Goal: Task Accomplishment & Management: Manage account settings

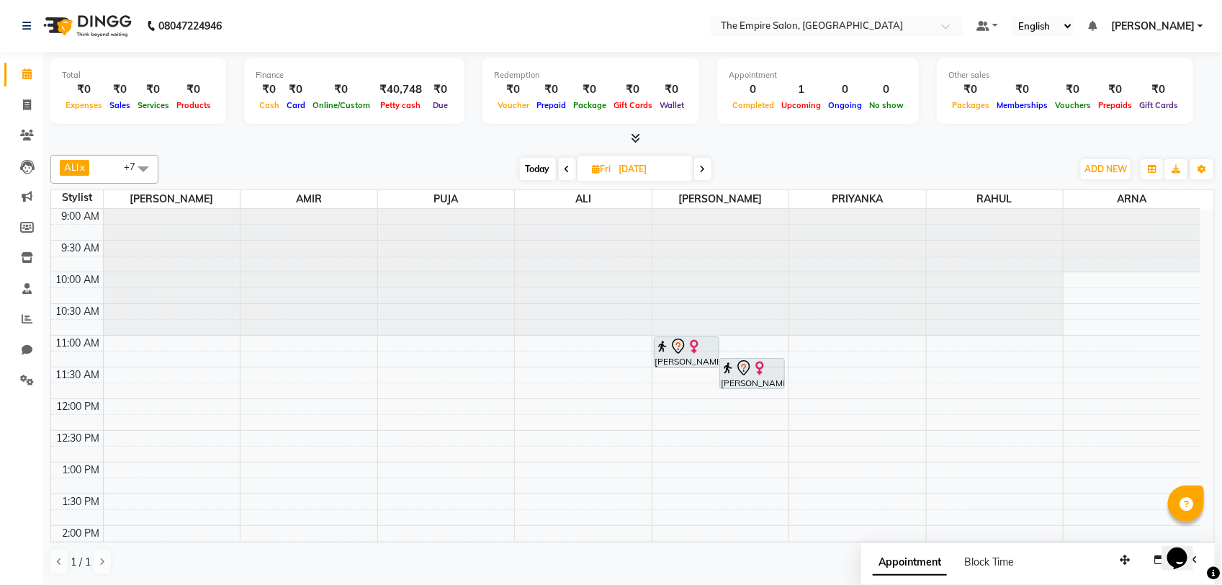
click at [537, 169] on span "Today" at bounding box center [538, 169] width 36 height 22
type input "[DATE]"
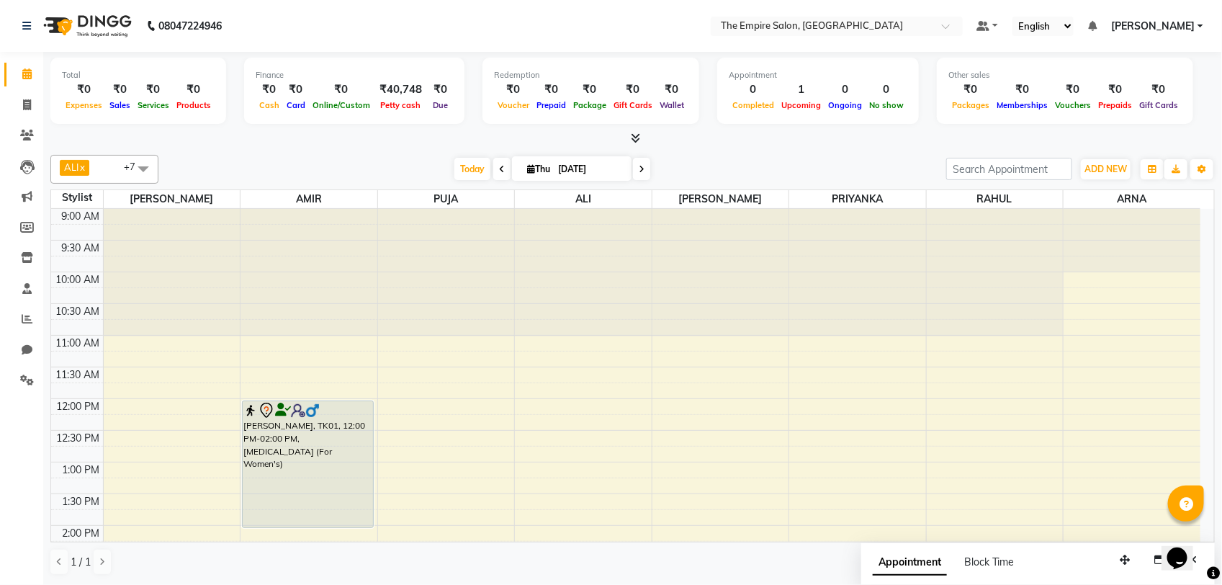
scroll to position [180, 0]
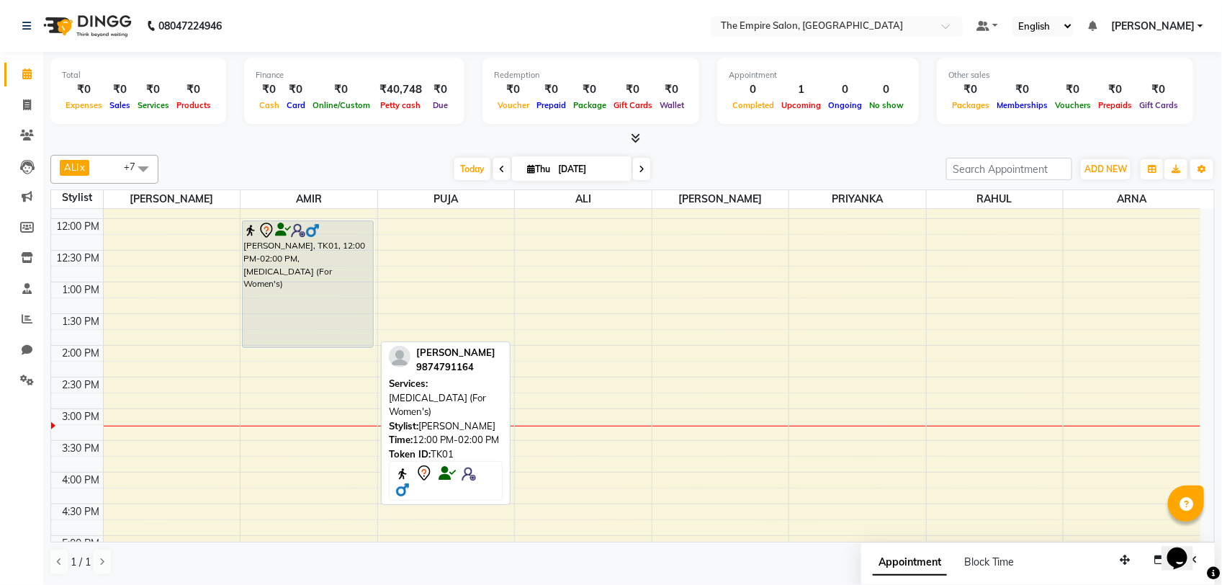
click at [443, 290] on tr "[PERSON_NAME], TK01, 12:00 PM-02:00 PM, [MEDICAL_DATA] (For Women's)" at bounding box center [626, 440] width 1150 height 823
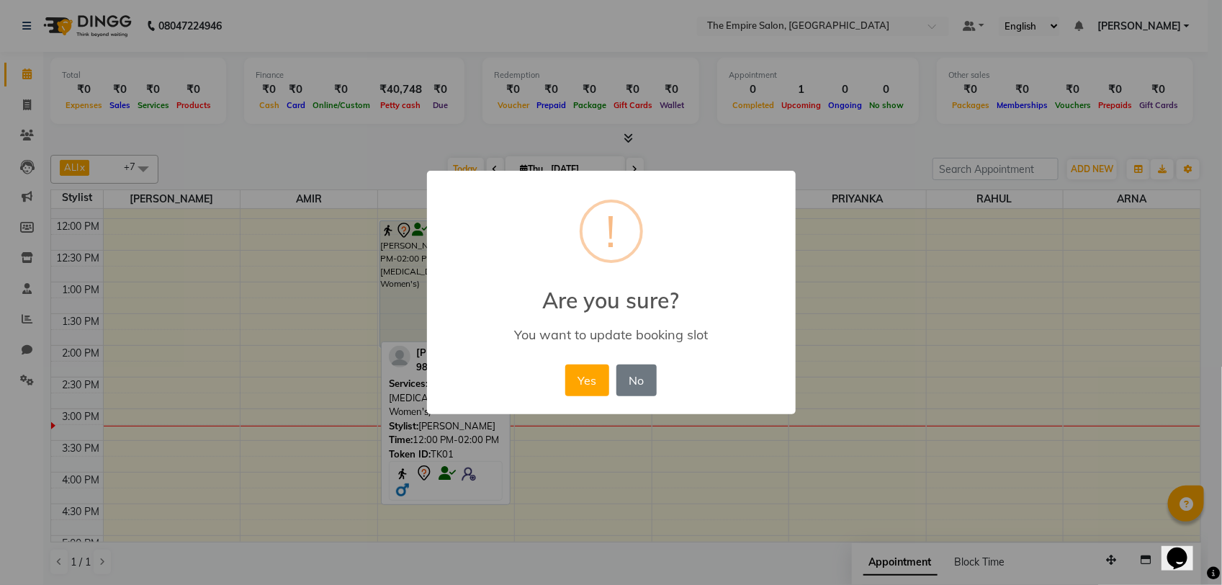
click at [341, 317] on div "× ! Are you sure? You want to update booking slot Yes No No" at bounding box center [611, 292] width 1222 height 585
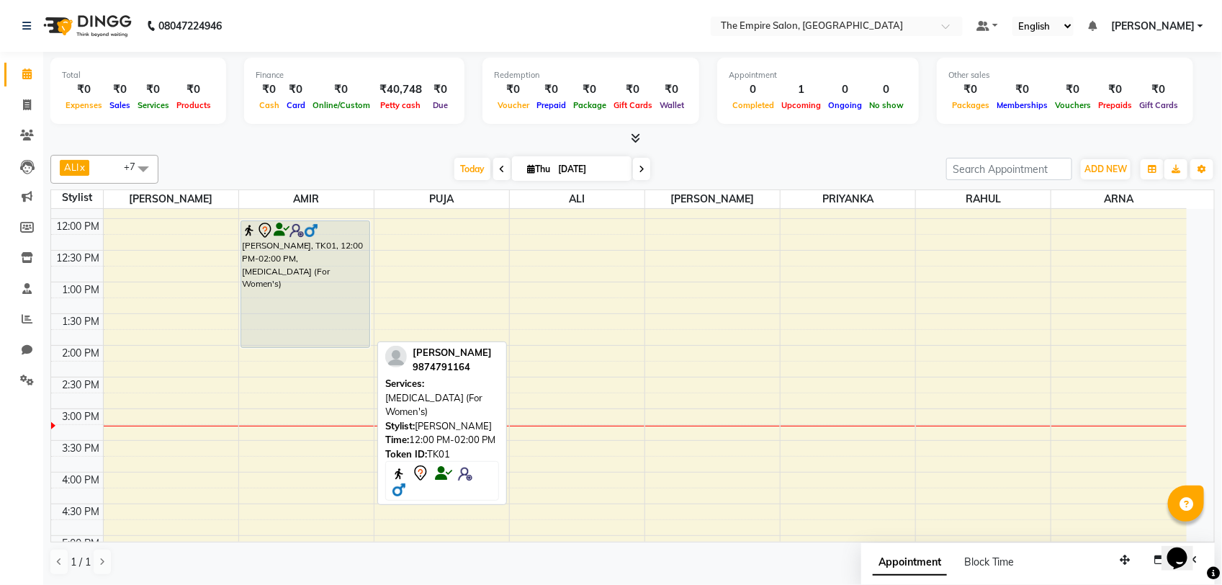
click at [340, 318] on div "[PERSON_NAME], TK01, 12:00 PM-02:00 PM, [MEDICAL_DATA] (For Women's)" at bounding box center [305, 284] width 128 height 126
click at [296, 315] on div "[PERSON_NAME], TK01, 12:00 PM-02:00 PM, [MEDICAL_DATA] (For Women's)" at bounding box center [305, 284] width 128 height 126
select select "7"
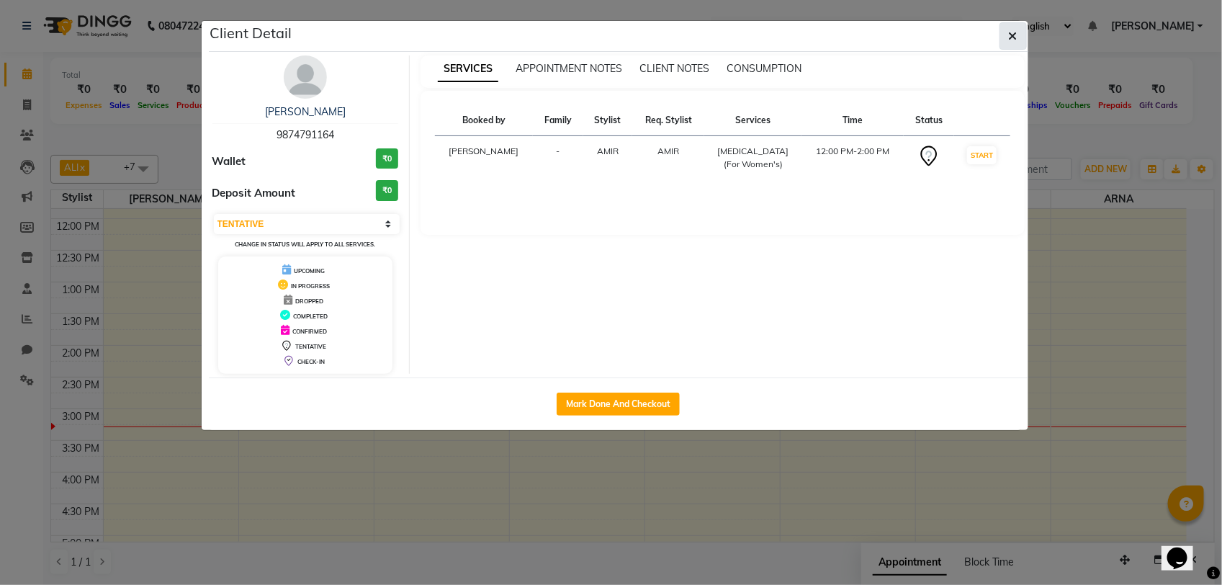
click at [1013, 34] on icon "button" at bounding box center [1013, 36] width 9 height 12
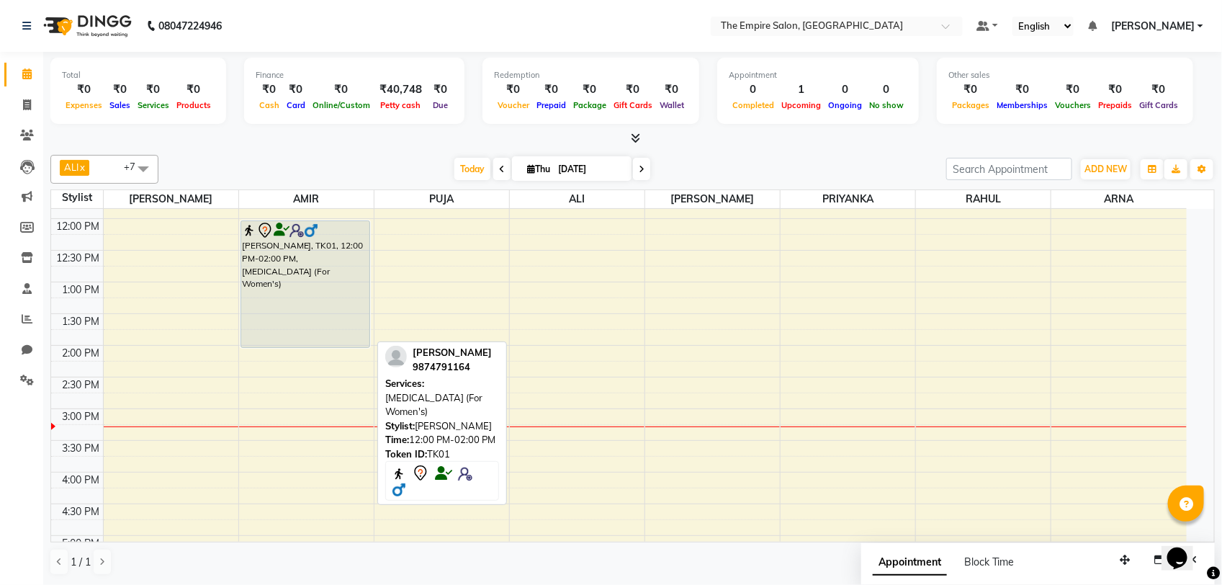
click at [334, 292] on div "[PERSON_NAME], TK01, 12:00 PM-02:00 PM, [MEDICAL_DATA] (For Women's)" at bounding box center [305, 284] width 128 height 126
select select "7"
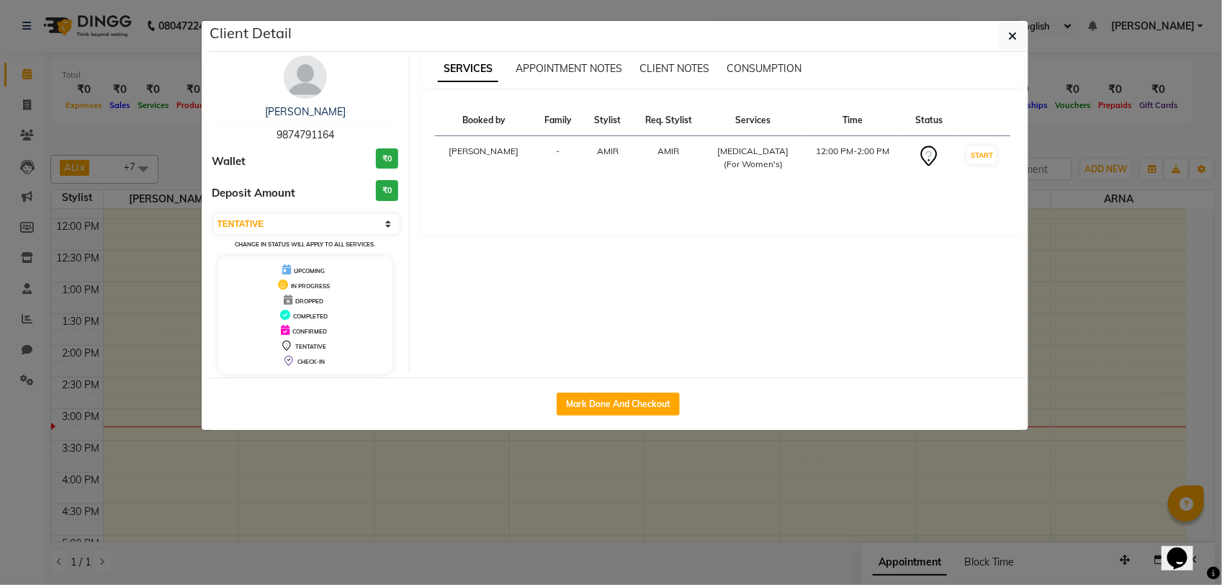
click at [281, 282] on icon at bounding box center [283, 284] width 10 height 10
click at [346, 245] on small "Change in status will apply to all services." at bounding box center [305, 244] width 140 height 7
click at [264, 225] on select "Select IN SERVICE CONFIRMED TENTATIVE CHECK IN MARK DONE DROPPED UPCOMING" at bounding box center [307, 224] width 187 height 20
click at [993, 329] on div "SERVICES APPOINTMENT NOTES CLIENT NOTES CONSUMPTION Booked by Family Stylist Re…" at bounding box center [723, 214] width 626 height 318
click at [1009, 33] on icon "button" at bounding box center [1013, 36] width 9 height 12
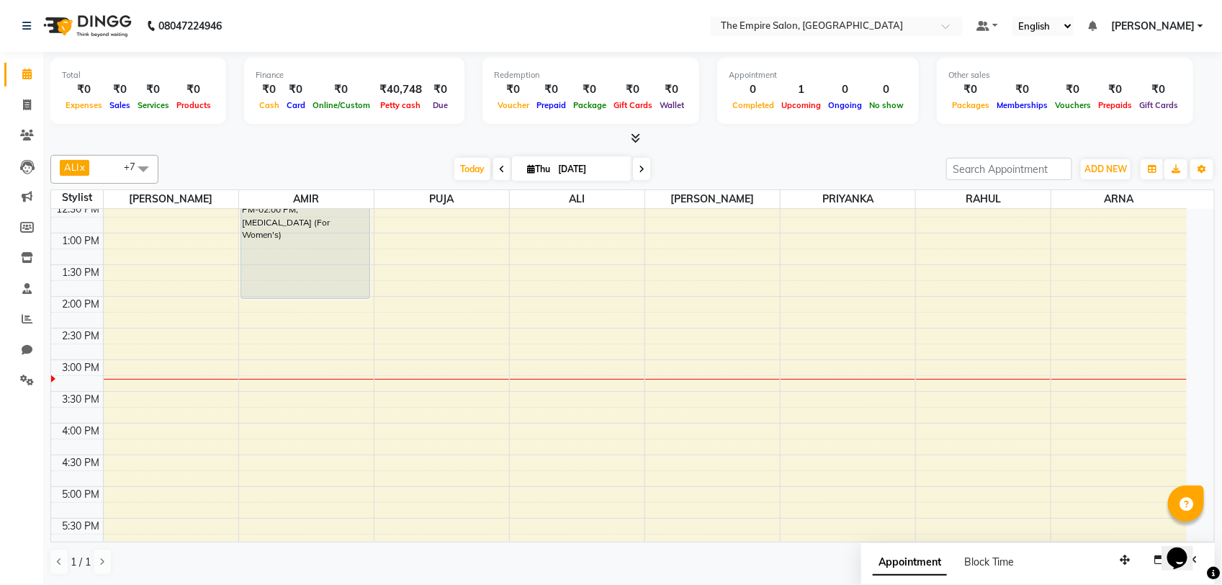
scroll to position [270, 0]
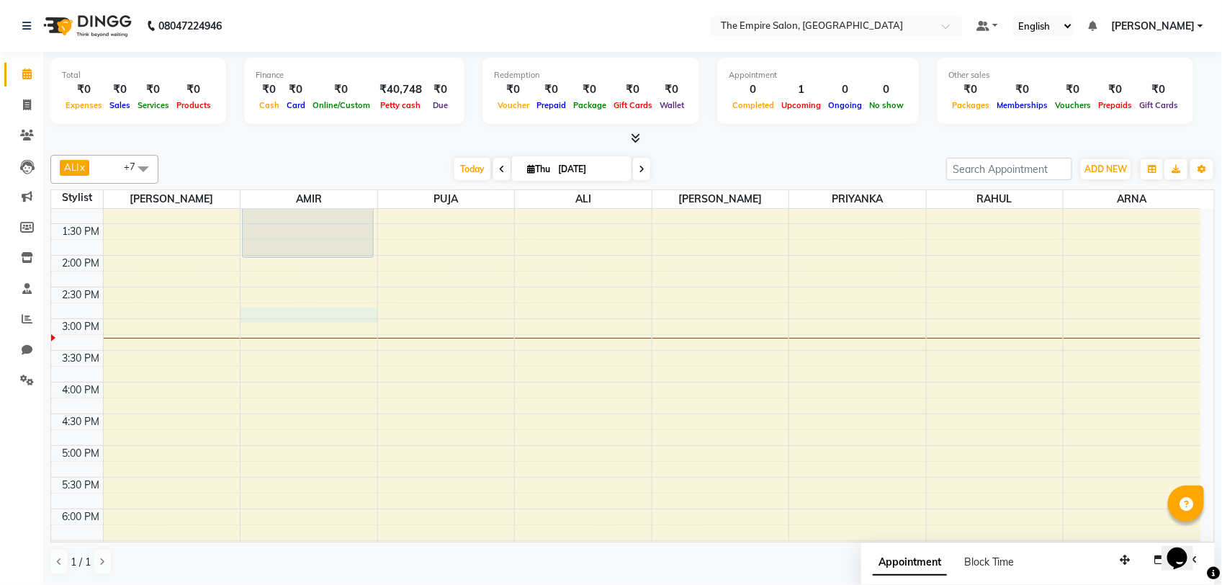
click at [249, 315] on div "9:00 AM 9:30 AM 10:00 AM 10:30 AM 11:00 AM 11:30 AM 12:00 PM 12:30 PM 1:00 PM 1…" at bounding box center [626, 350] width 1150 height 823
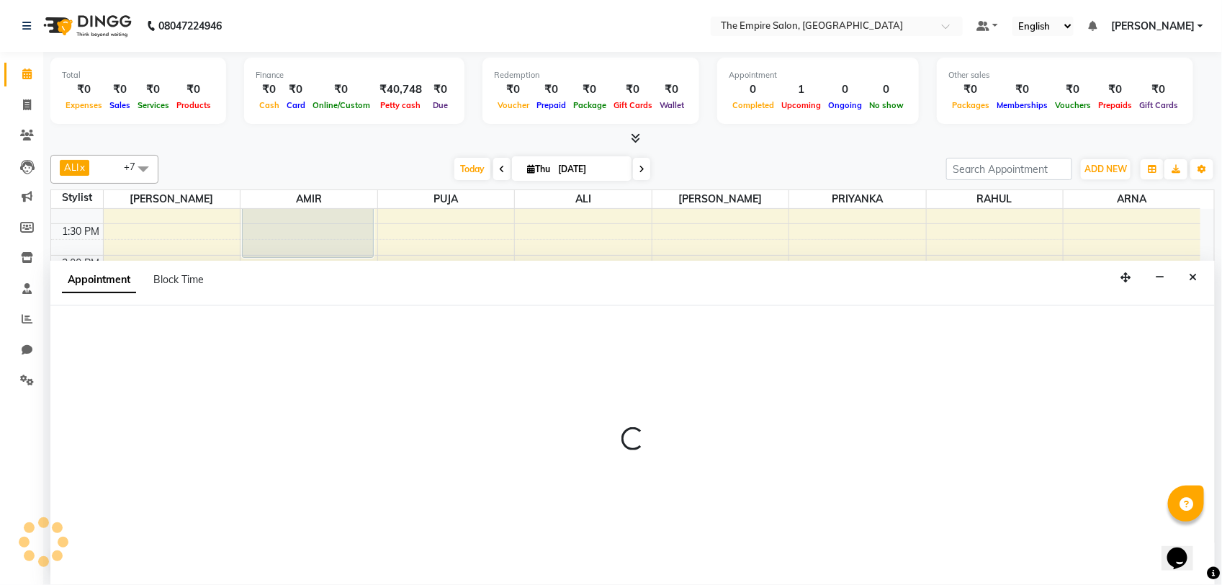
select select "78687"
select select "tentative"
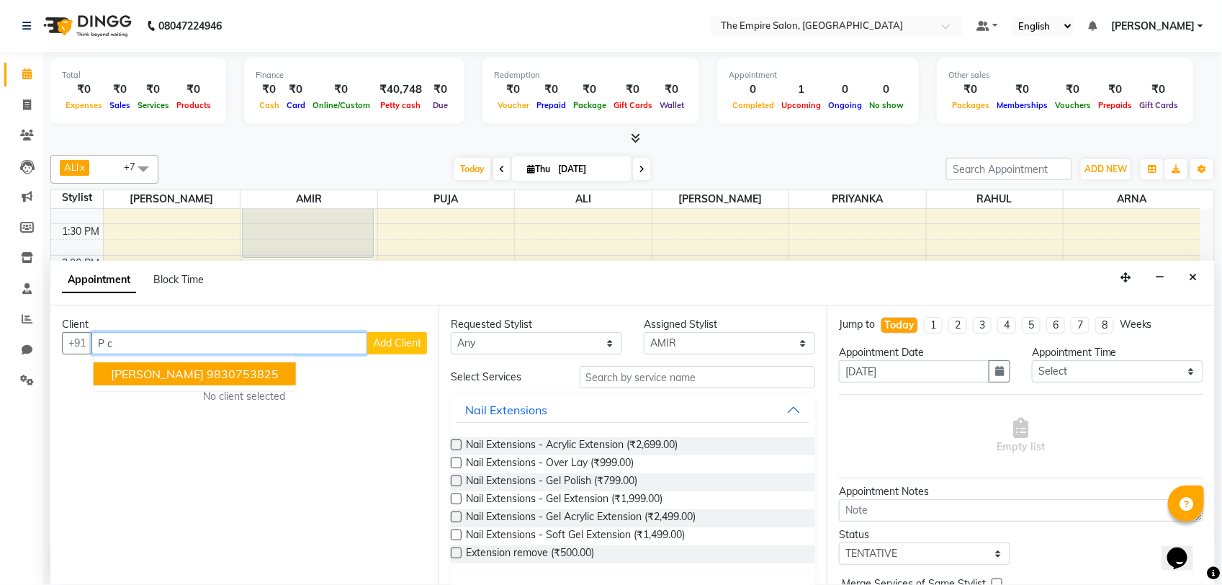
click at [228, 377] on ngb-highlight "9830753825" at bounding box center [243, 374] width 72 height 14
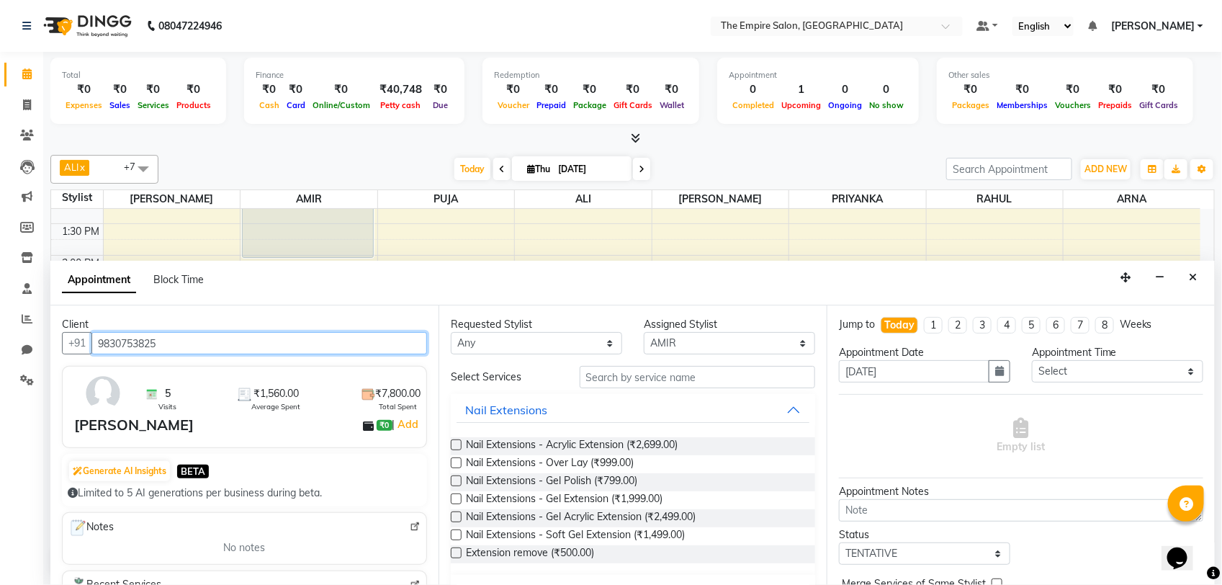
click at [257, 344] on input "9830753825" at bounding box center [259, 343] width 336 height 22
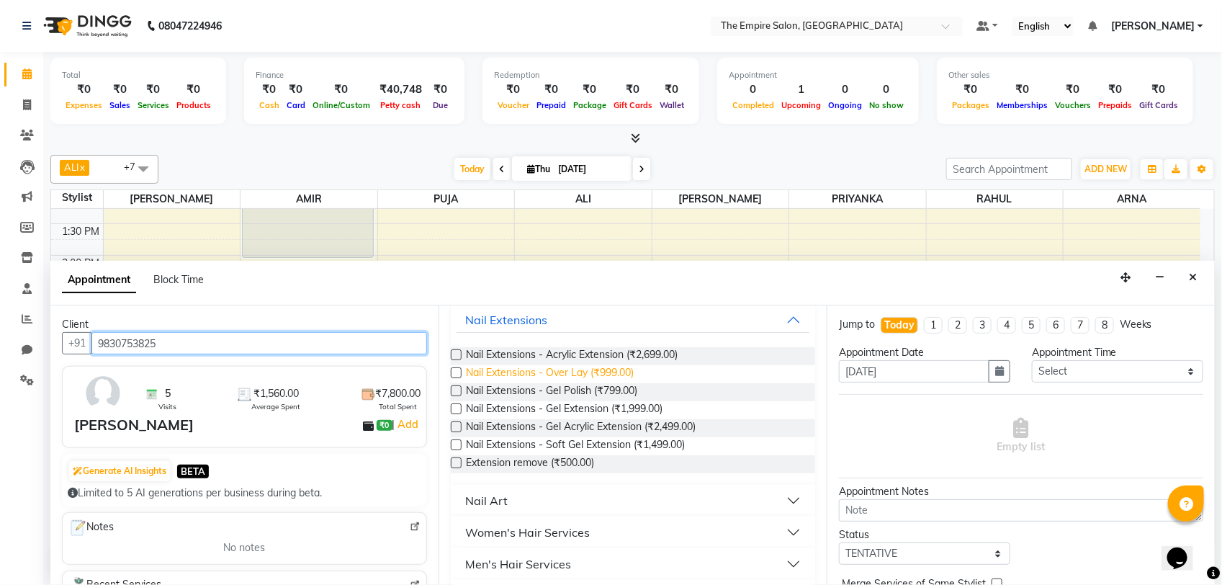
scroll to position [0, 0]
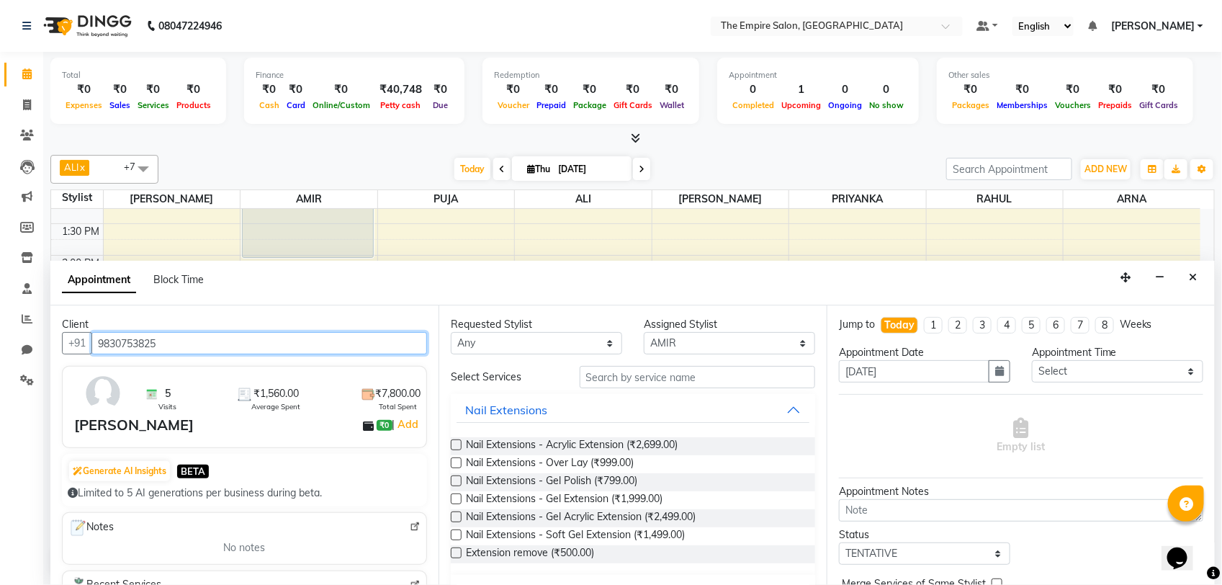
type input "9830753825"
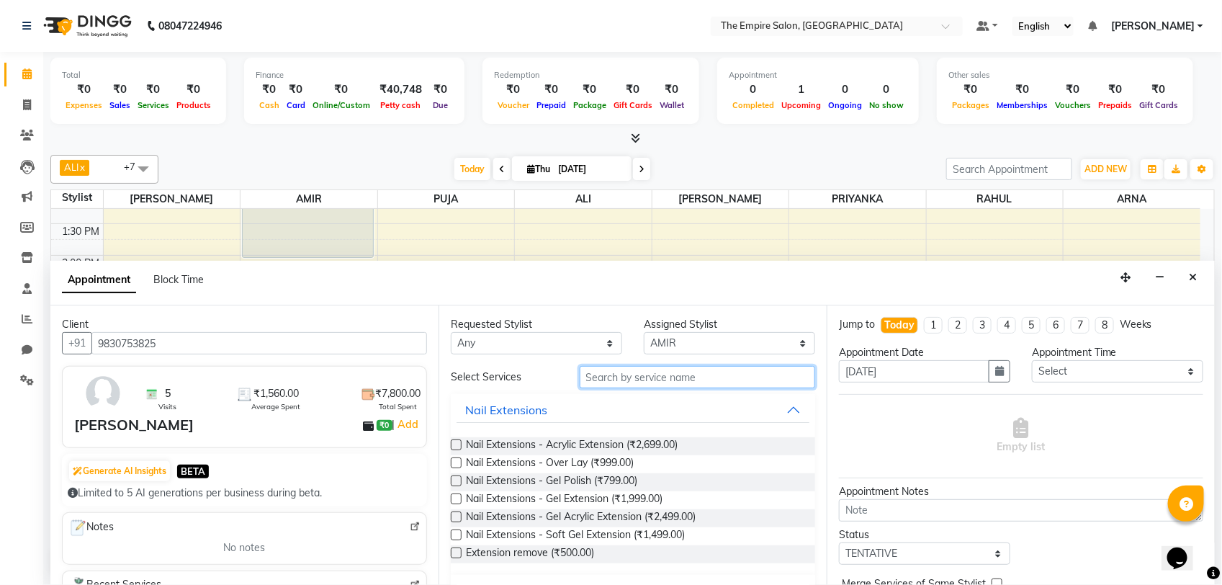
click at [596, 382] on input "text" at bounding box center [698, 377] width 236 height 22
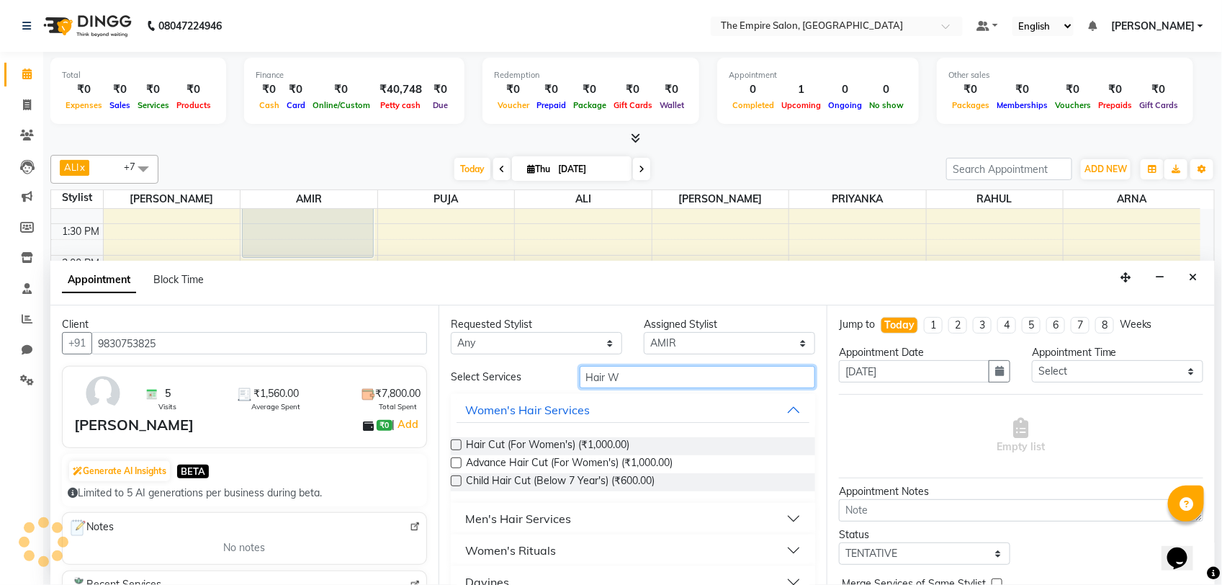
type input "Hair W"
click at [776, 402] on button "Women's Hair Services" at bounding box center [633, 410] width 353 height 26
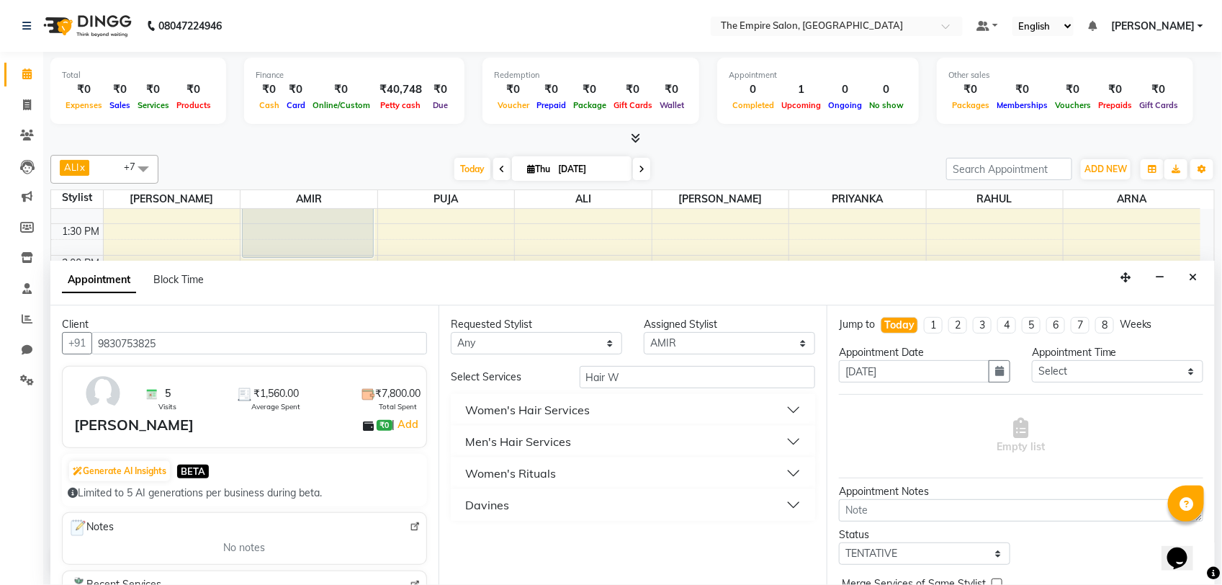
click at [542, 419] on div "Women's Hair Services" at bounding box center [527, 409] width 125 height 17
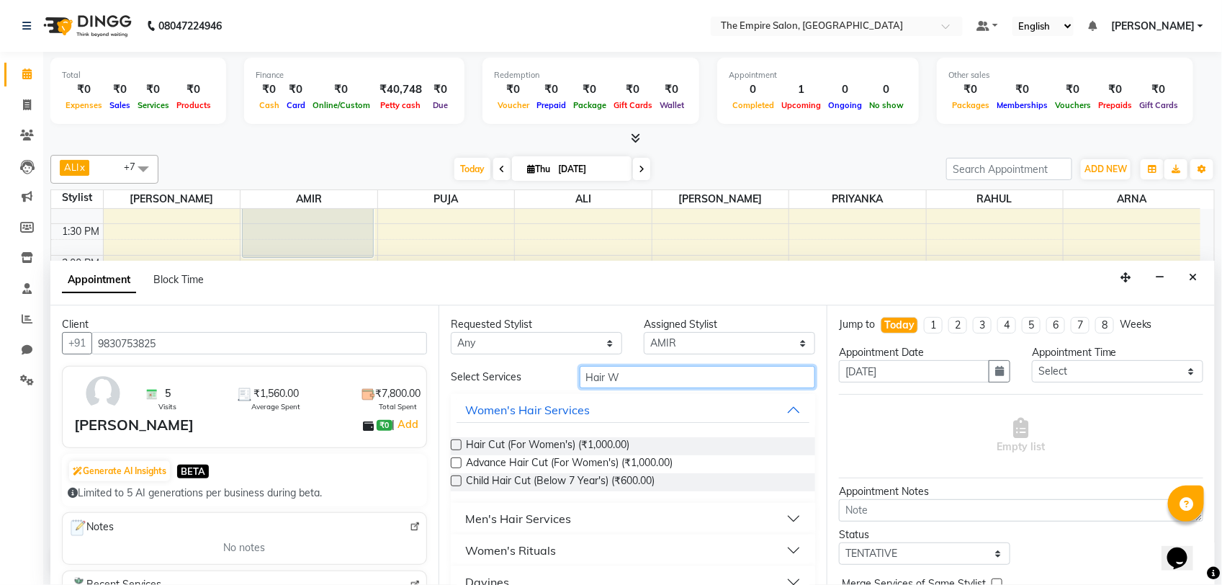
click at [620, 375] on input "Hair W" at bounding box center [698, 377] width 236 height 22
type input "H"
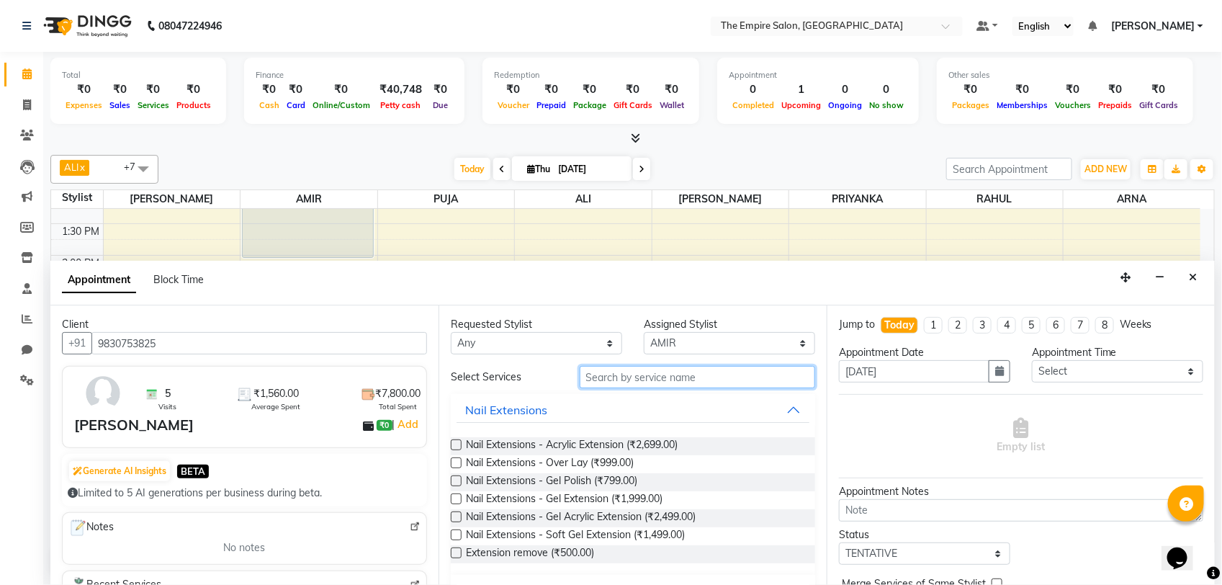
type input "b"
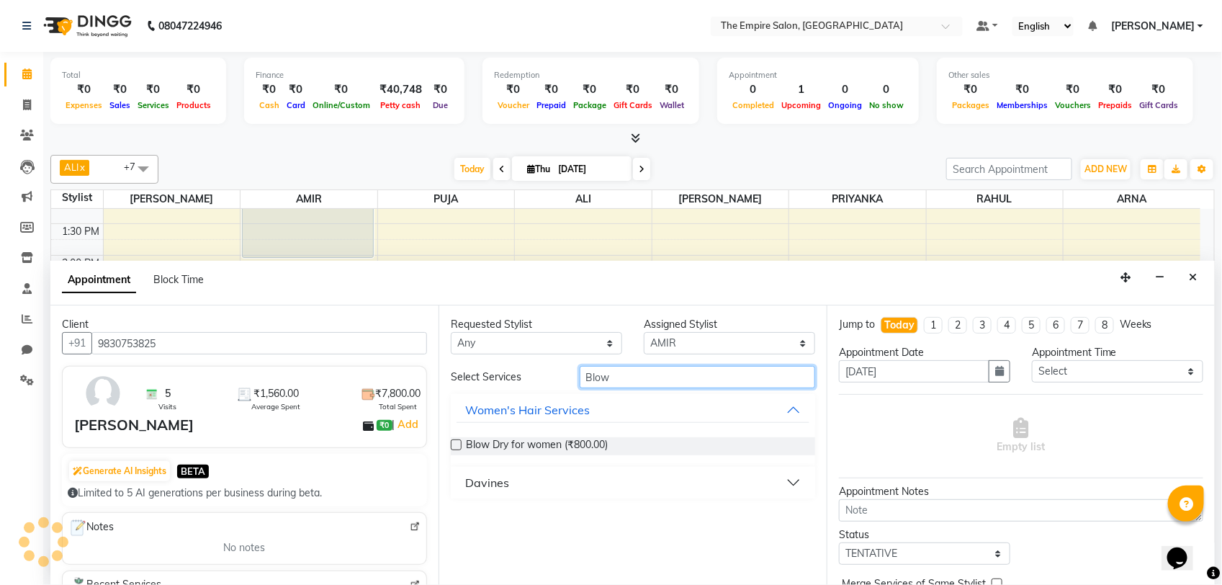
type input "Blow"
click at [461, 443] on label at bounding box center [456, 444] width 11 height 11
click at [460, 443] on input "checkbox" at bounding box center [455, 446] width 9 height 9
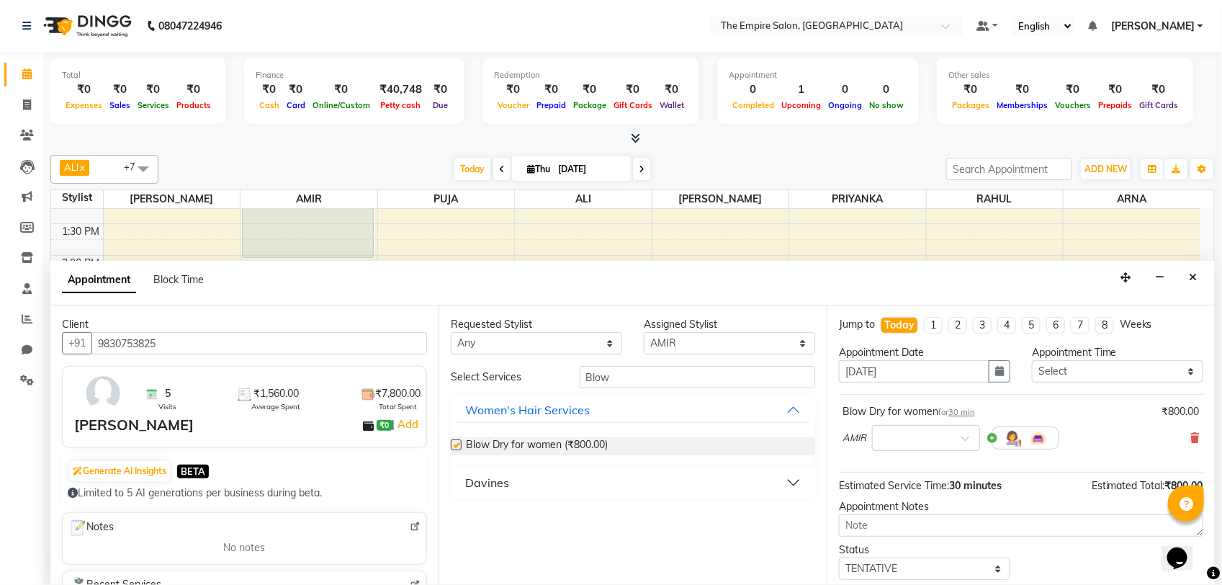
checkbox input "false"
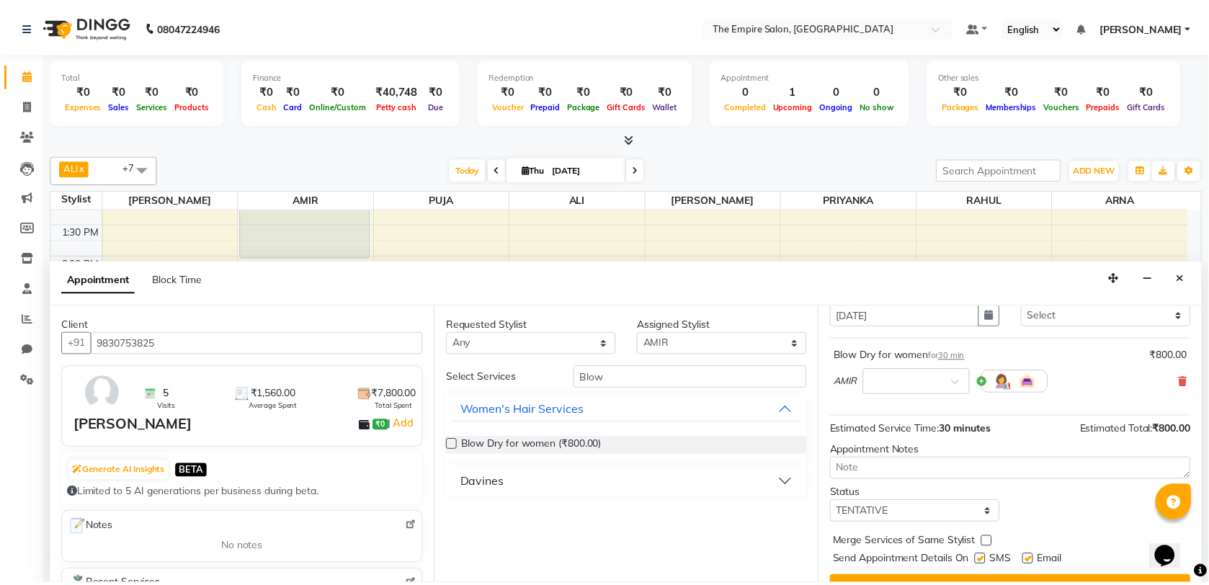
scroll to position [87, 0]
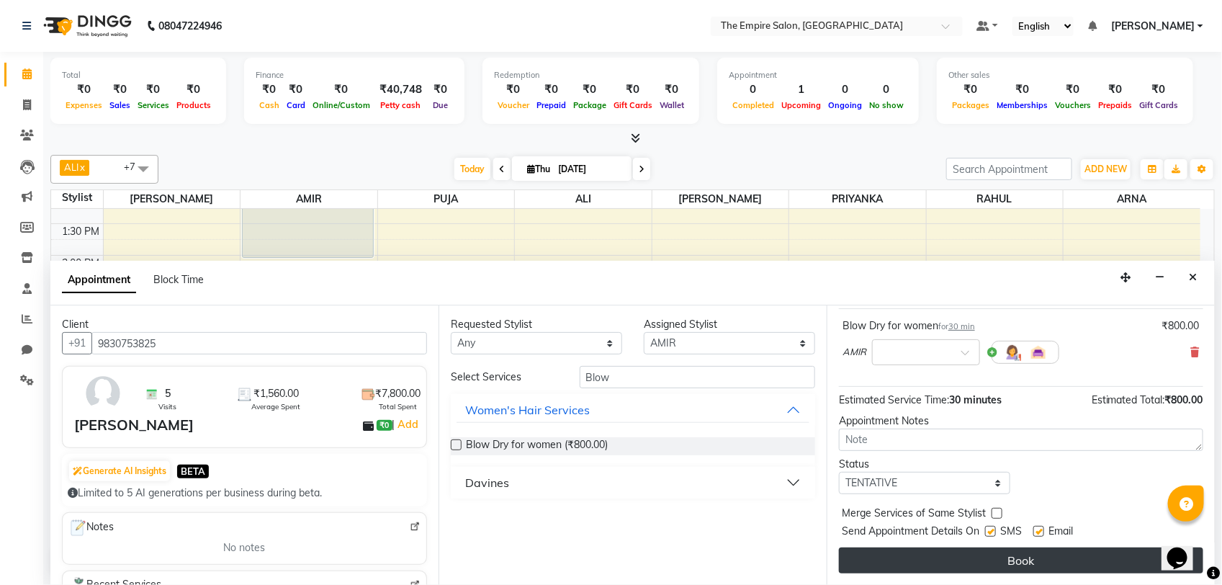
click at [985, 553] on button "Book" at bounding box center [1021, 560] width 364 height 26
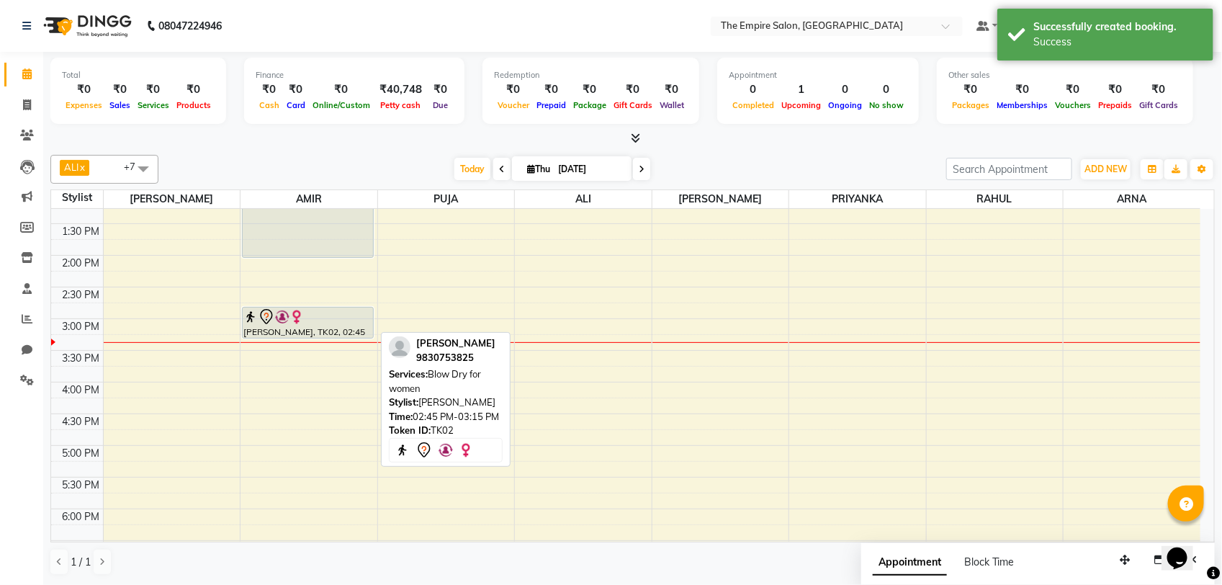
click at [317, 336] on div at bounding box center [308, 338] width 130 height 6
select select "7"
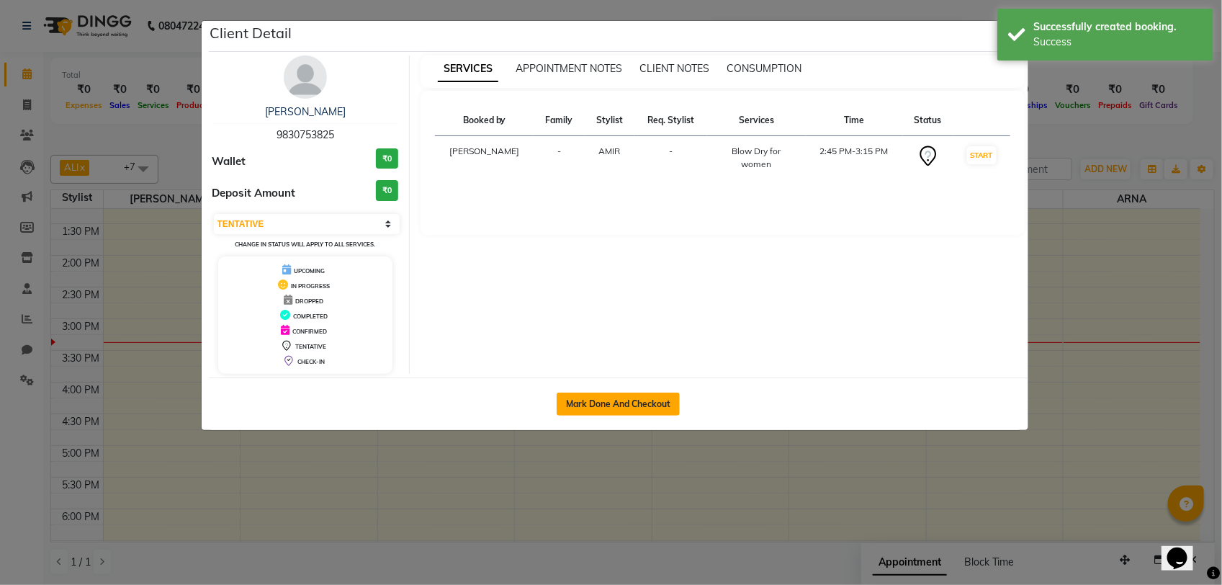
click at [594, 409] on button "Mark Done And Checkout" at bounding box center [618, 404] width 123 height 23
select select "service"
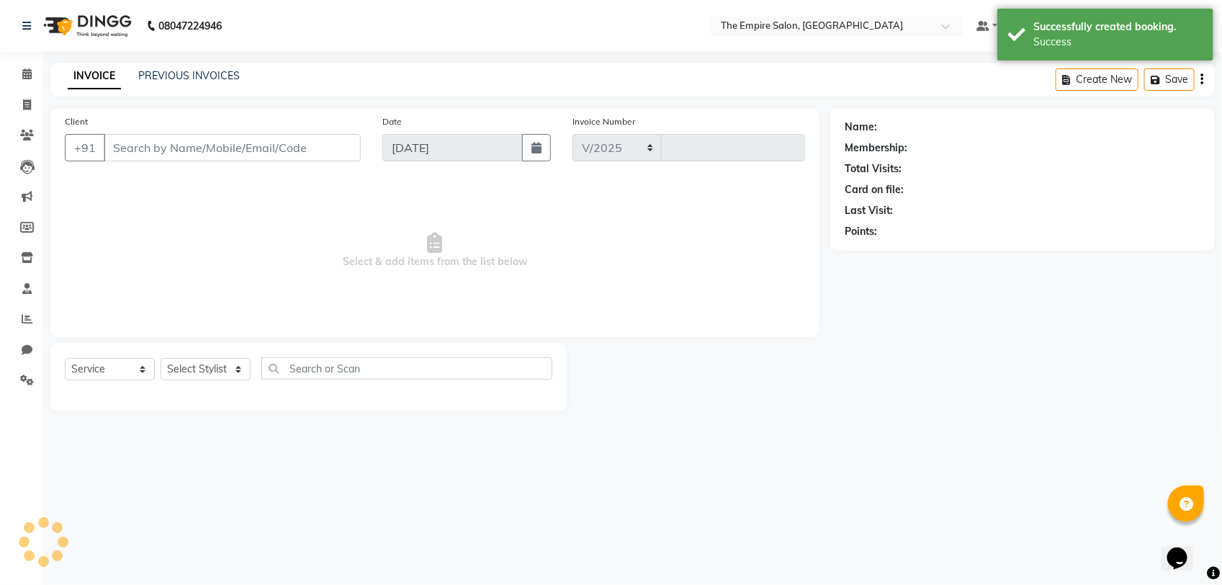
select select "8221"
type input "1341"
type input "9830753825"
select select "78687"
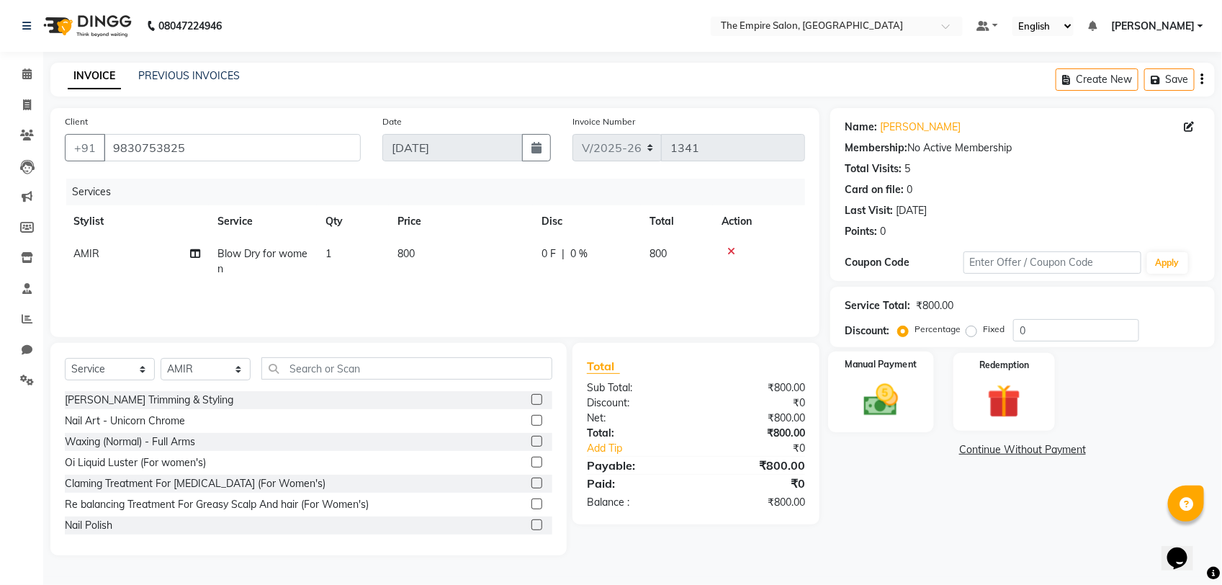
click at [881, 406] on img at bounding box center [881, 400] width 57 height 40
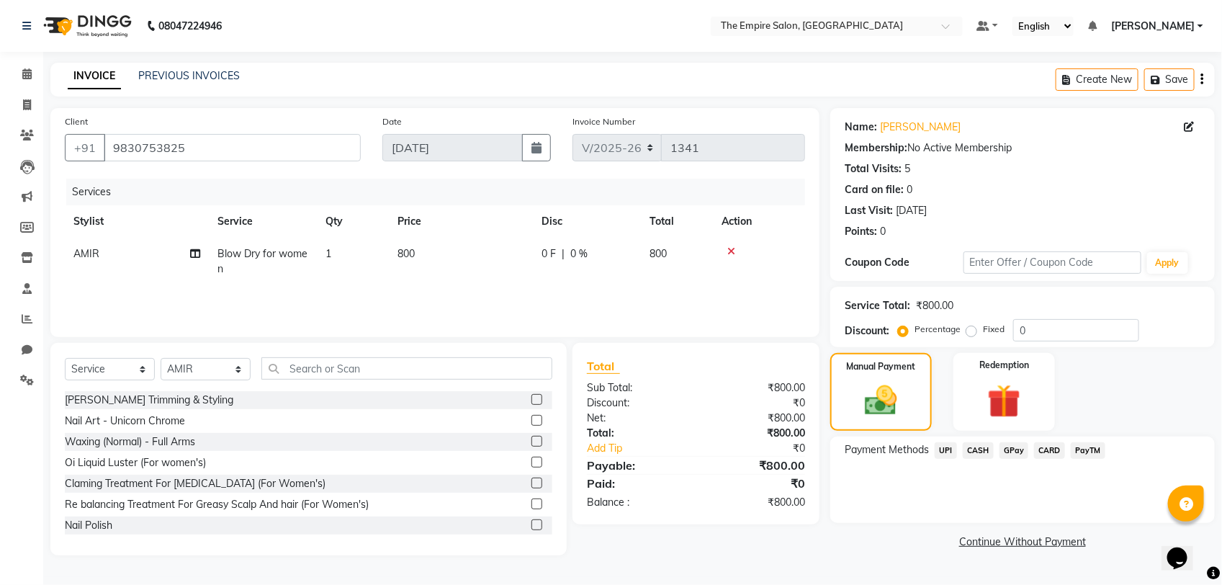
click at [971, 439] on div "Payment Methods UPI CASH GPay CARD PayTM" at bounding box center [1023, 480] width 385 height 86
click at [972, 447] on span "CASH" at bounding box center [978, 450] width 31 height 17
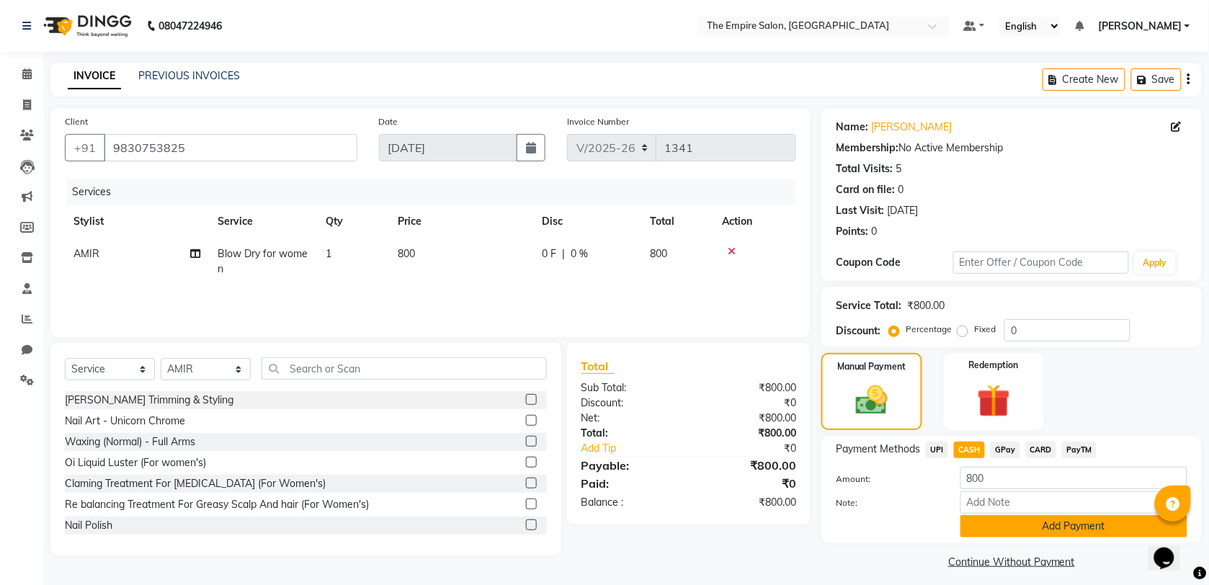
click at [1023, 519] on button "Add Payment" at bounding box center [1073, 526] width 227 height 22
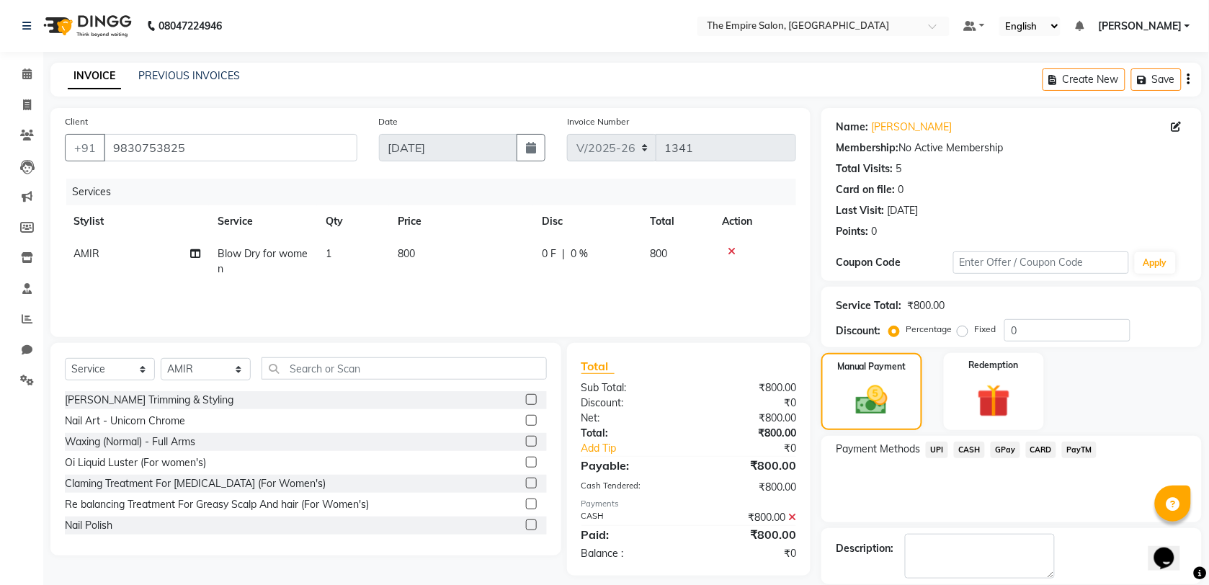
scroll to position [70, 0]
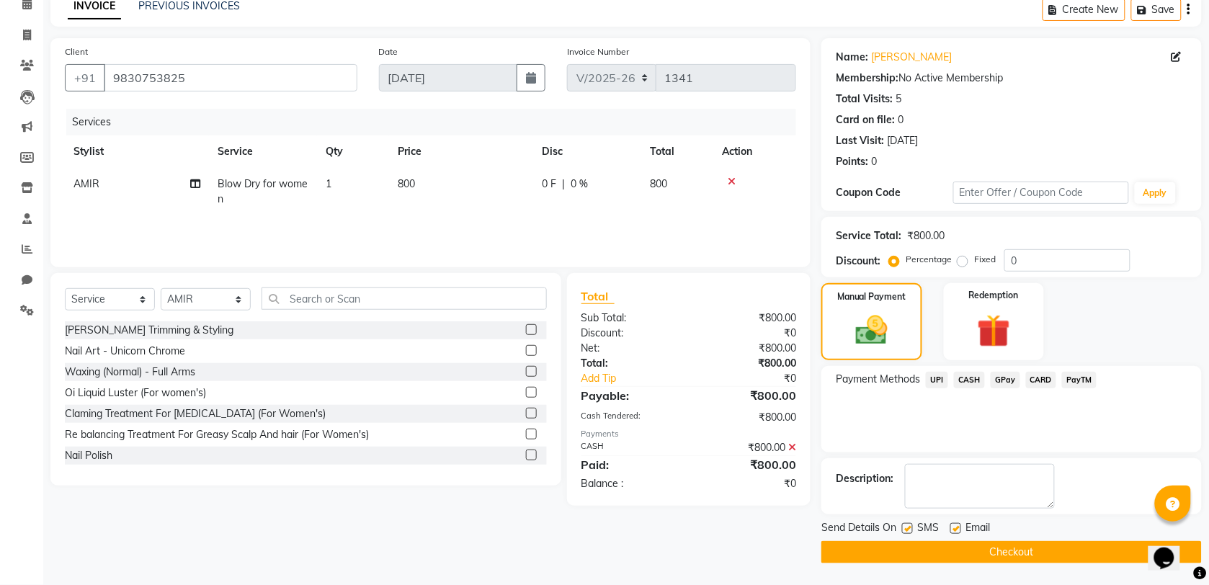
click at [990, 555] on button "Checkout" at bounding box center [1011, 552] width 380 height 22
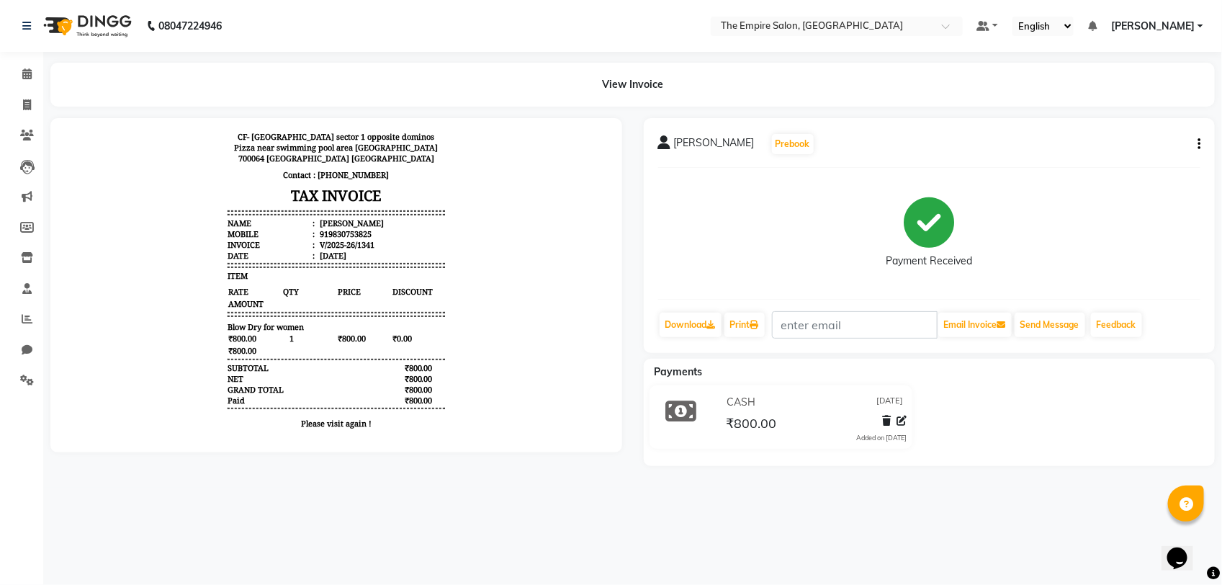
scroll to position [53, 0]
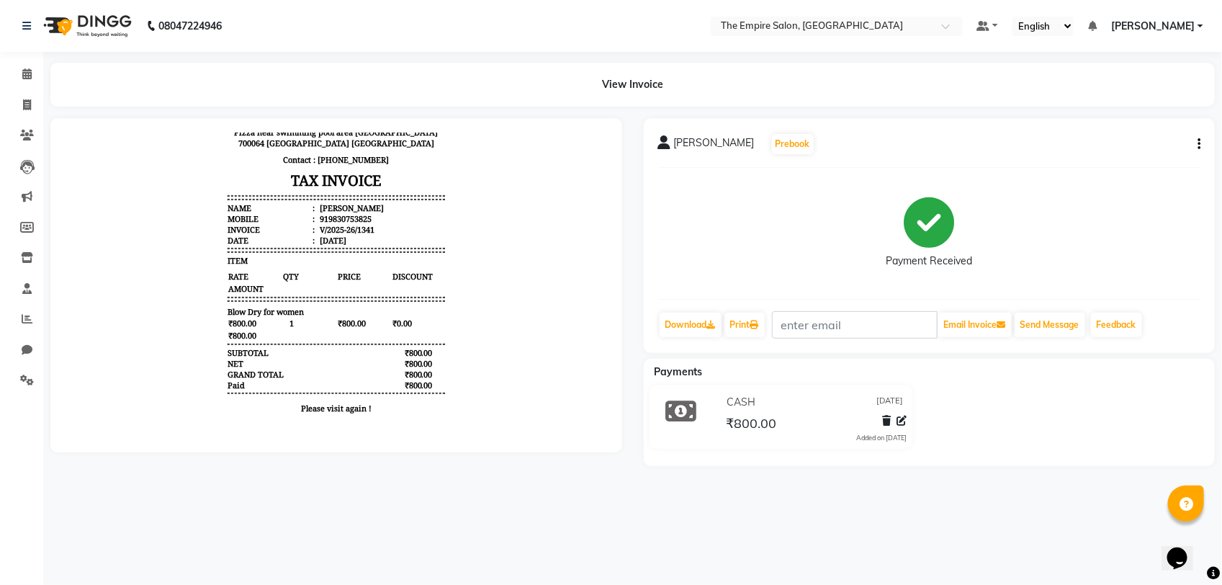
click at [516, 477] on main "View Invoice P Chatterjee Prebook Payment Received Download Print Email Invoice…" at bounding box center [632, 275] width 1179 height 425
click at [985, 527] on div "08047224946 Select Location × The Empire Salon, [GEOGRAPHIC_DATA] Default Panel…" at bounding box center [611, 292] width 1222 height 585
click at [472, 112] on main "View Invoice P Chatterjee Prebook Payment Received Download Print Email Invoice…" at bounding box center [632, 275] width 1179 height 425
click at [298, 410] on p "Please visit again !" at bounding box center [336, 407] width 218 height 11
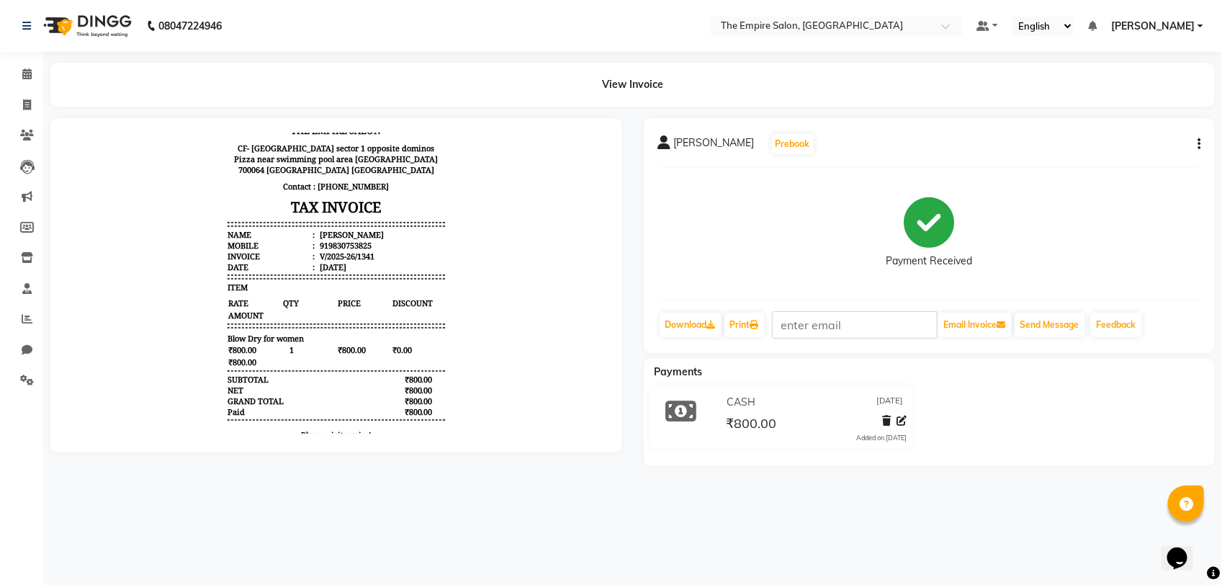
scroll to position [0, 0]
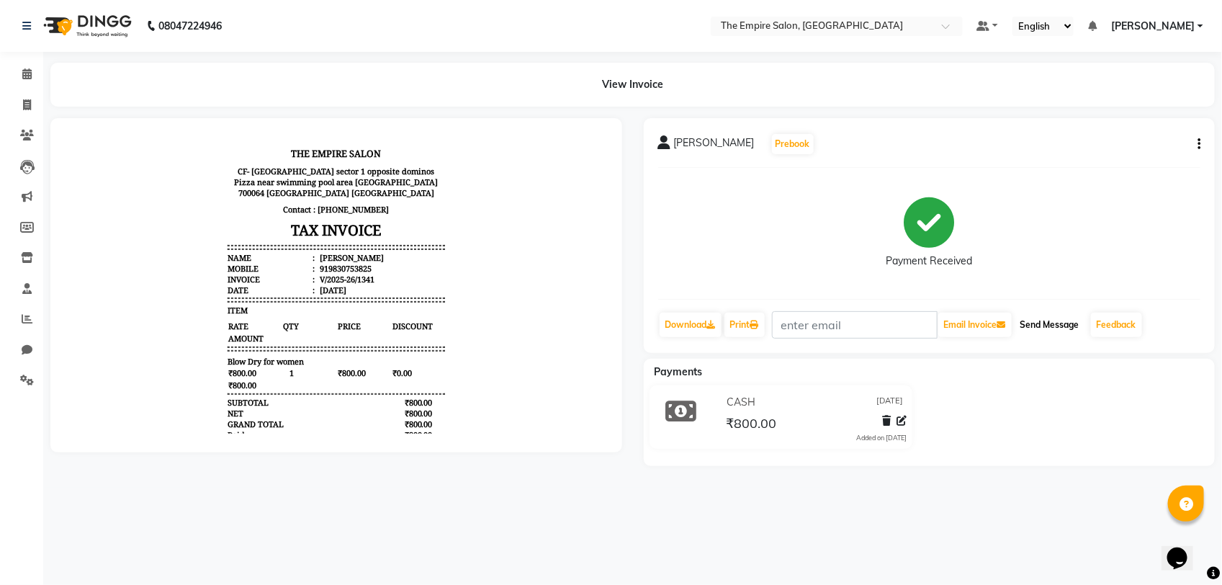
click at [1054, 329] on button "Send Message" at bounding box center [1050, 325] width 71 height 24
click at [27, 21] on icon at bounding box center [26, 26] width 9 height 10
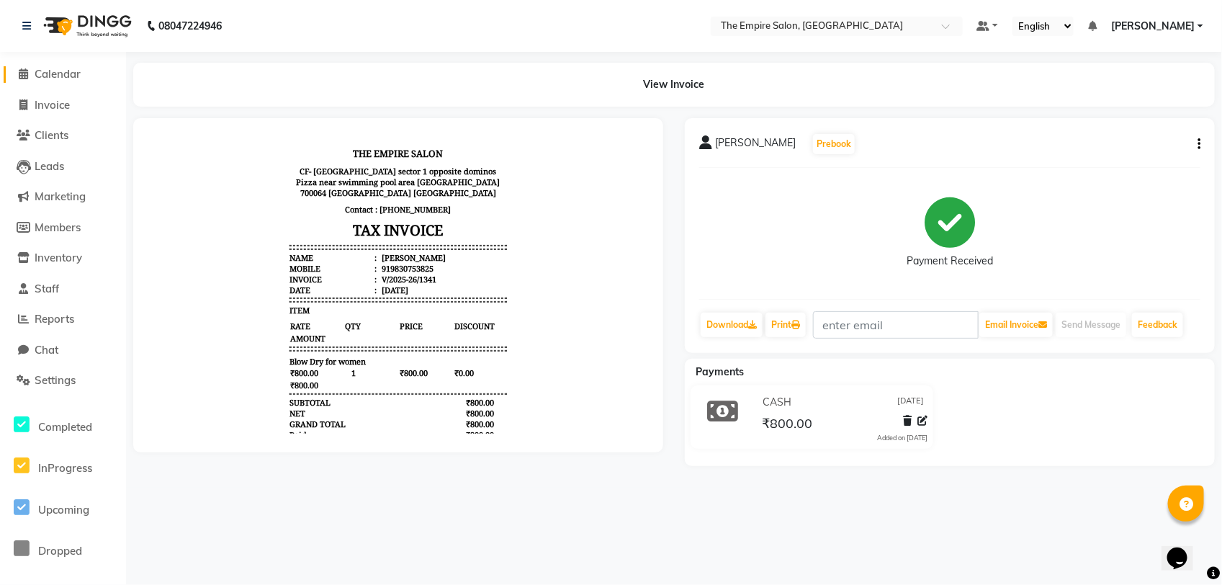
click at [19, 67] on span at bounding box center [24, 74] width 22 height 17
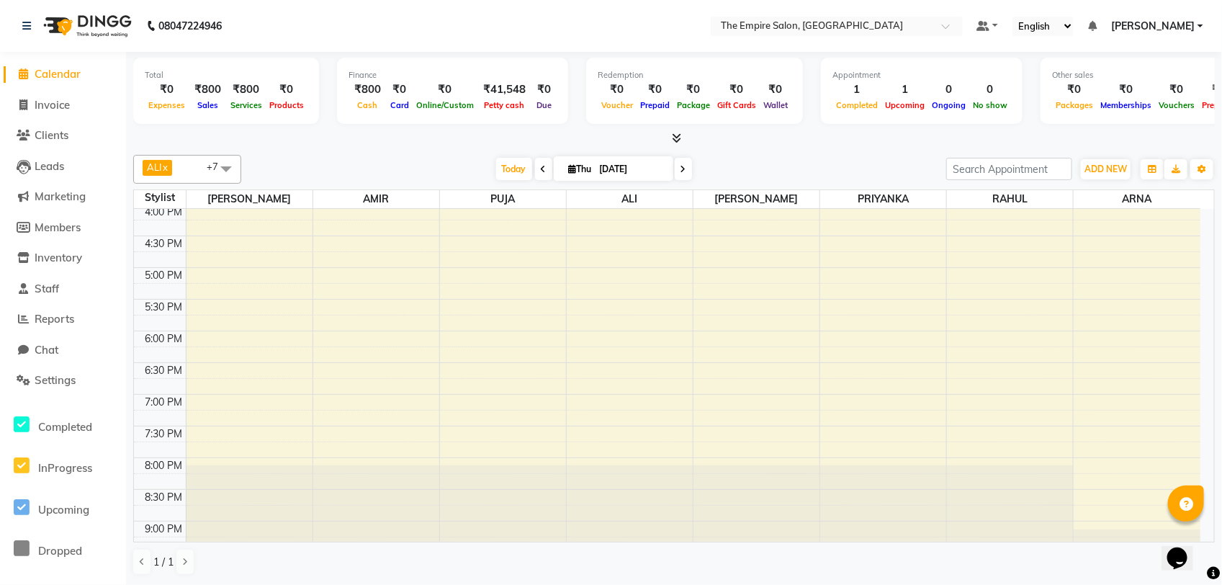
scroll to position [450, 0]
click at [334, 279] on div "9:00 AM 9:30 AM 10:00 AM 10:30 AM 11:00 AM 11:30 AM 12:00 PM 12:30 PM 1:00 PM 1…" at bounding box center [667, 170] width 1067 height 823
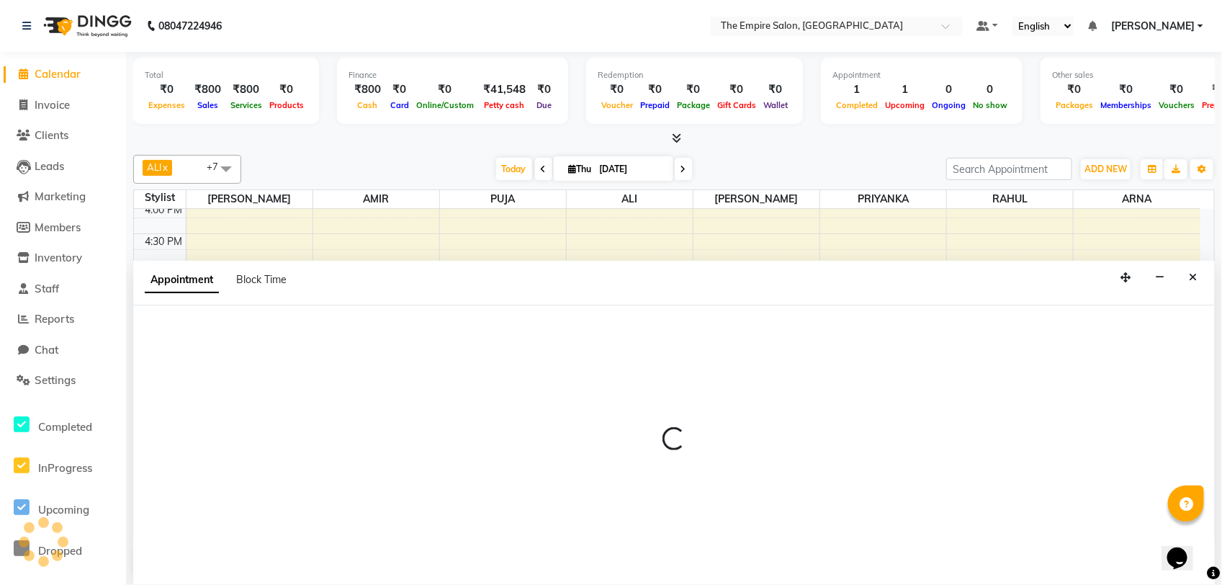
select select "78687"
select select "1020"
select select "tentative"
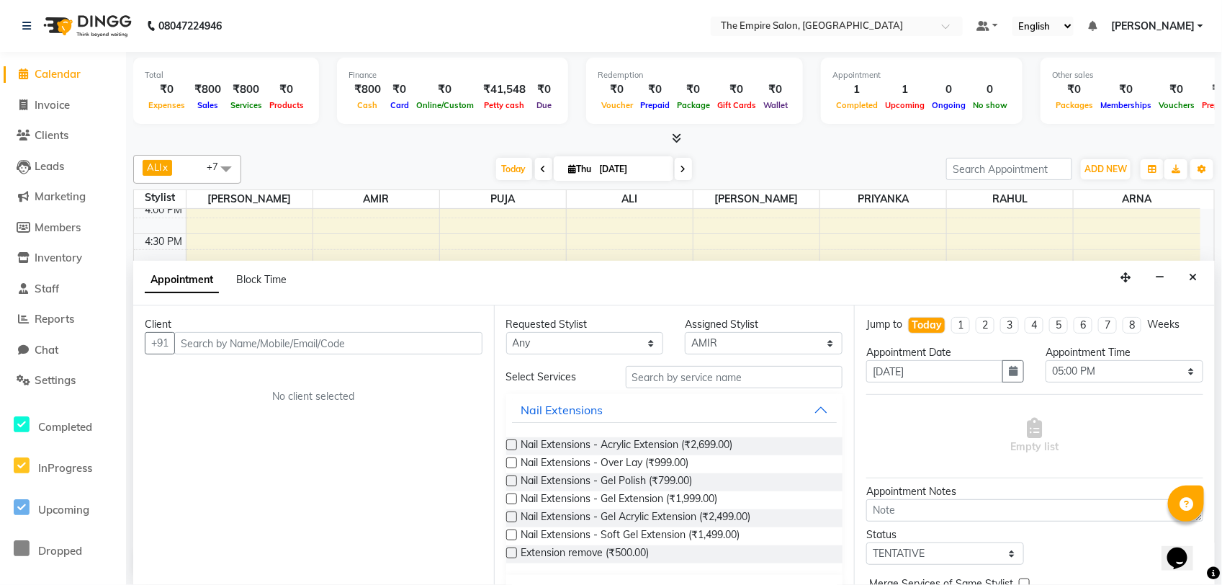
click at [303, 347] on input "text" at bounding box center [328, 343] width 308 height 22
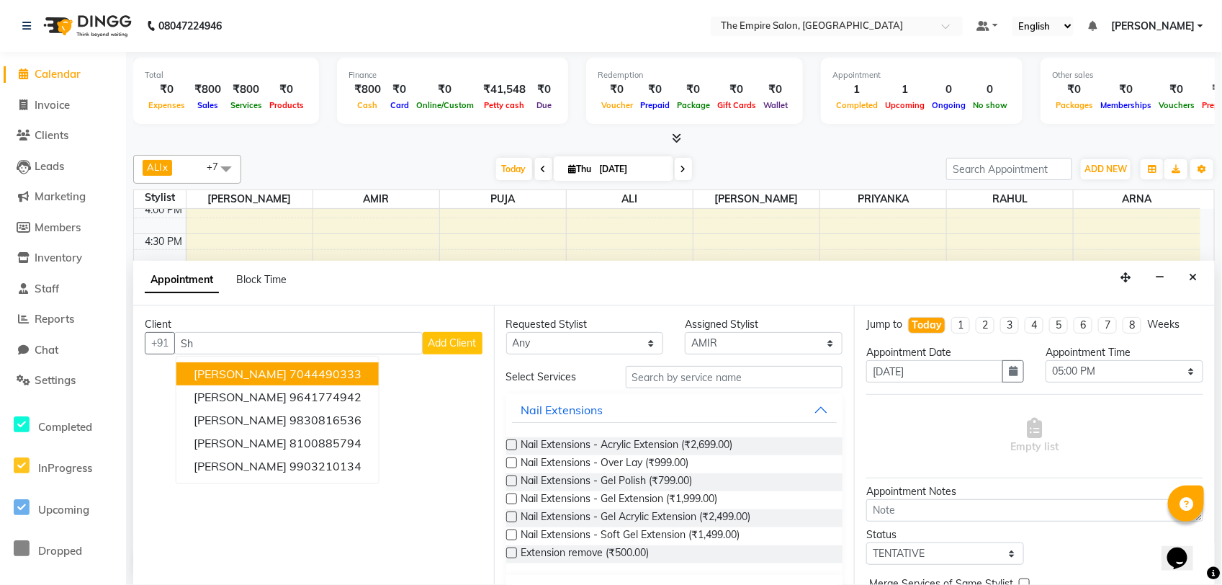
type input "S"
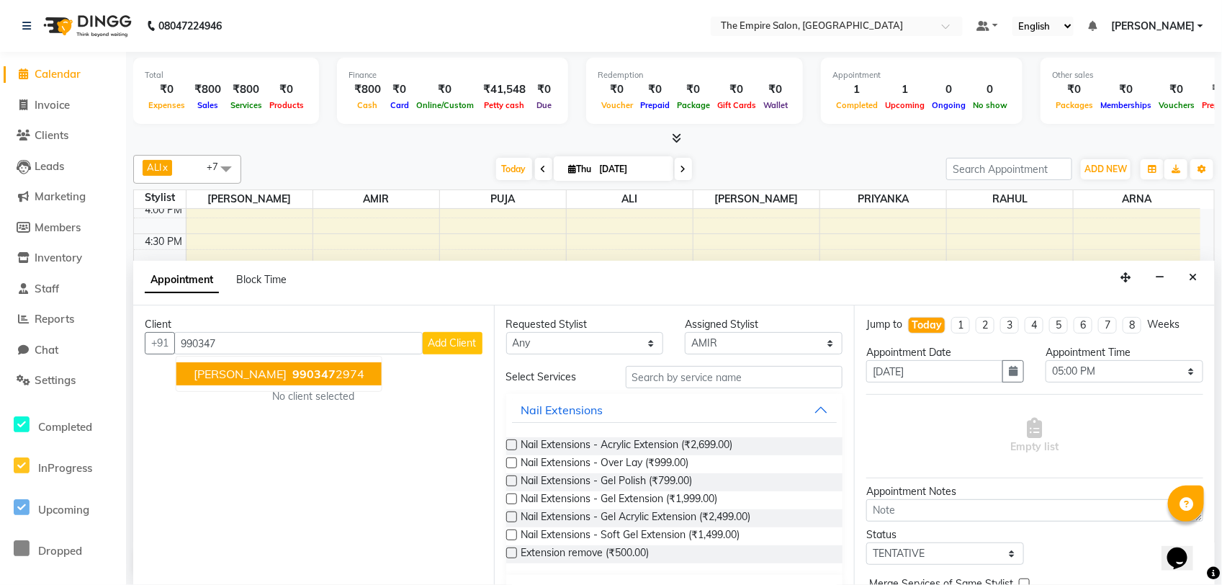
click at [339, 370] on button "[PERSON_NAME] 990347 2974" at bounding box center [278, 373] width 205 height 23
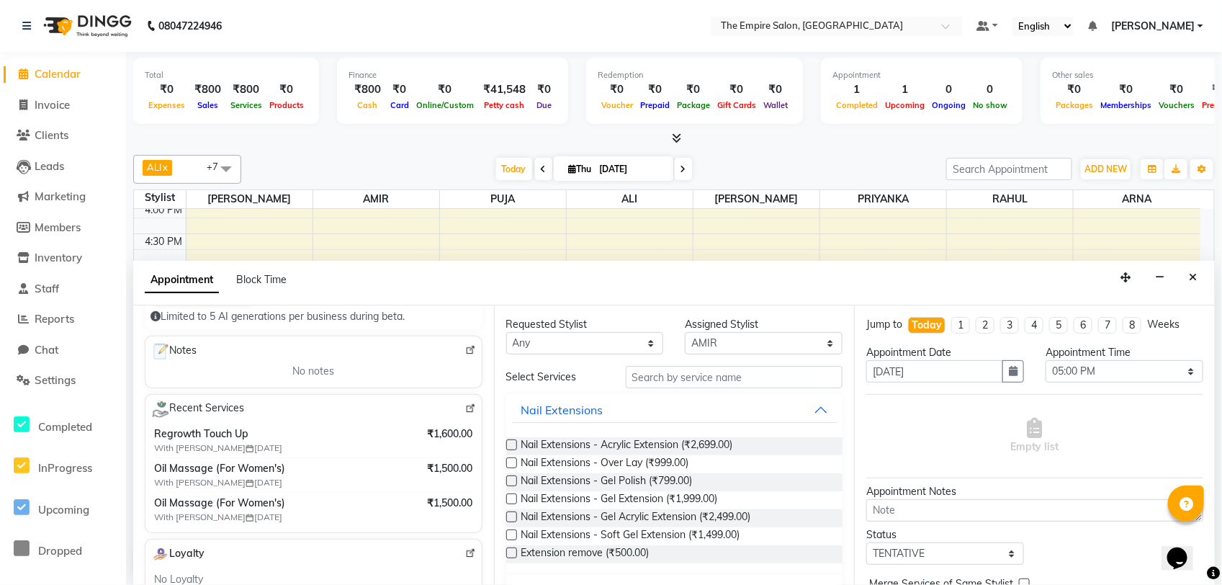
scroll to position [180, 0]
type input "9903472974"
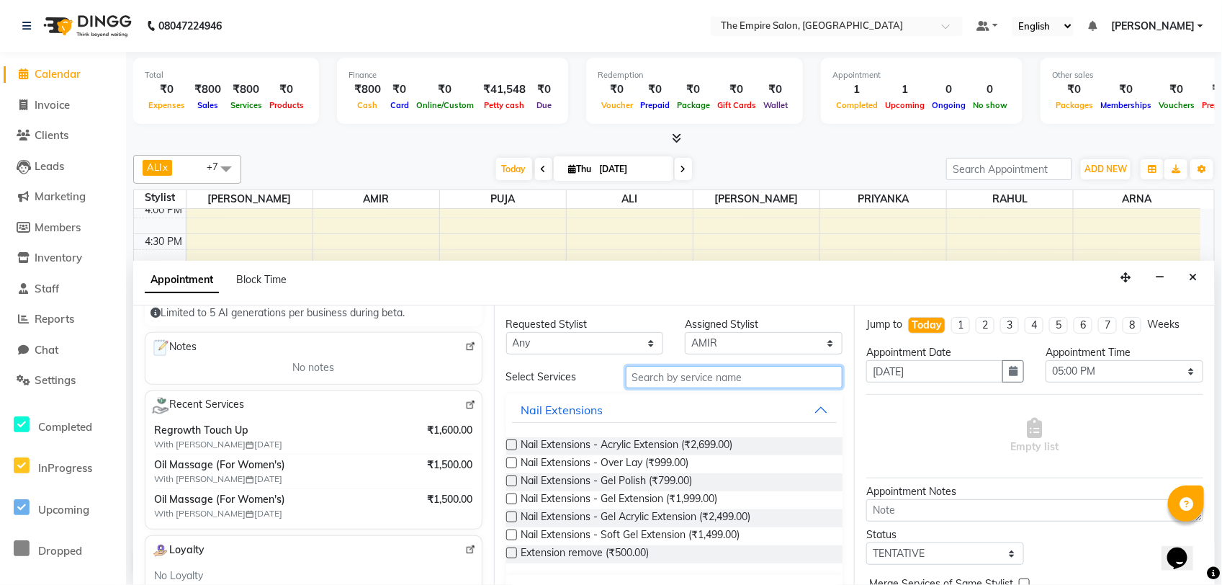
click at [751, 382] on input "text" at bounding box center [735, 377] width 218 height 22
click at [520, 344] on select "Any [PERSON_NAME] [PERSON_NAME] [PERSON_NAME] [PERSON_NAME] PRIYANKA PUJA [PERS…" at bounding box center [585, 343] width 158 height 22
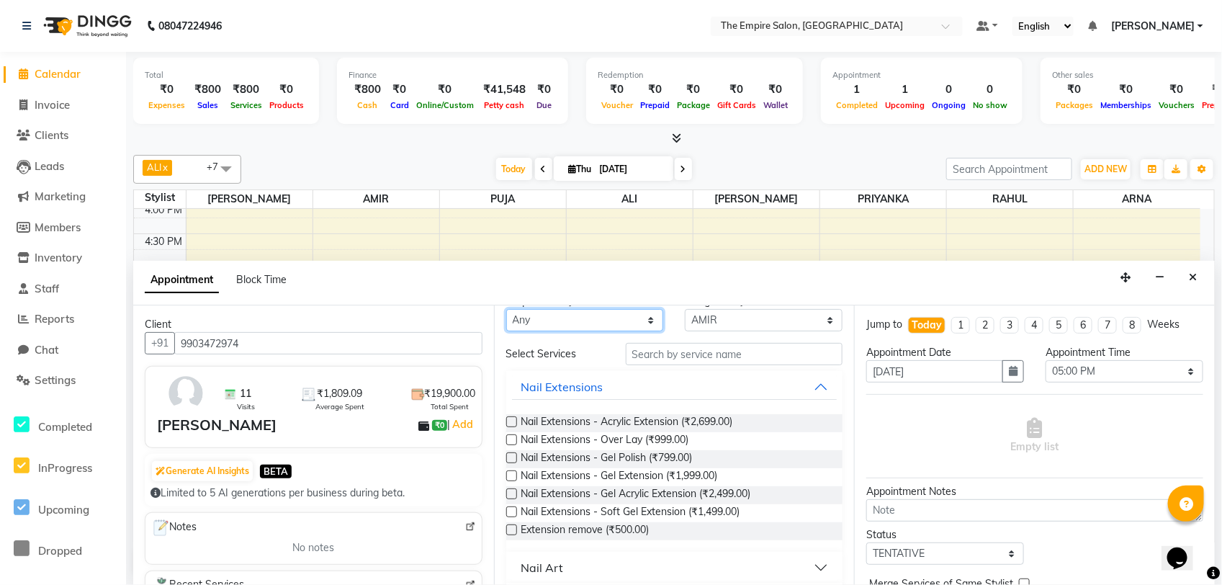
scroll to position [0, 0]
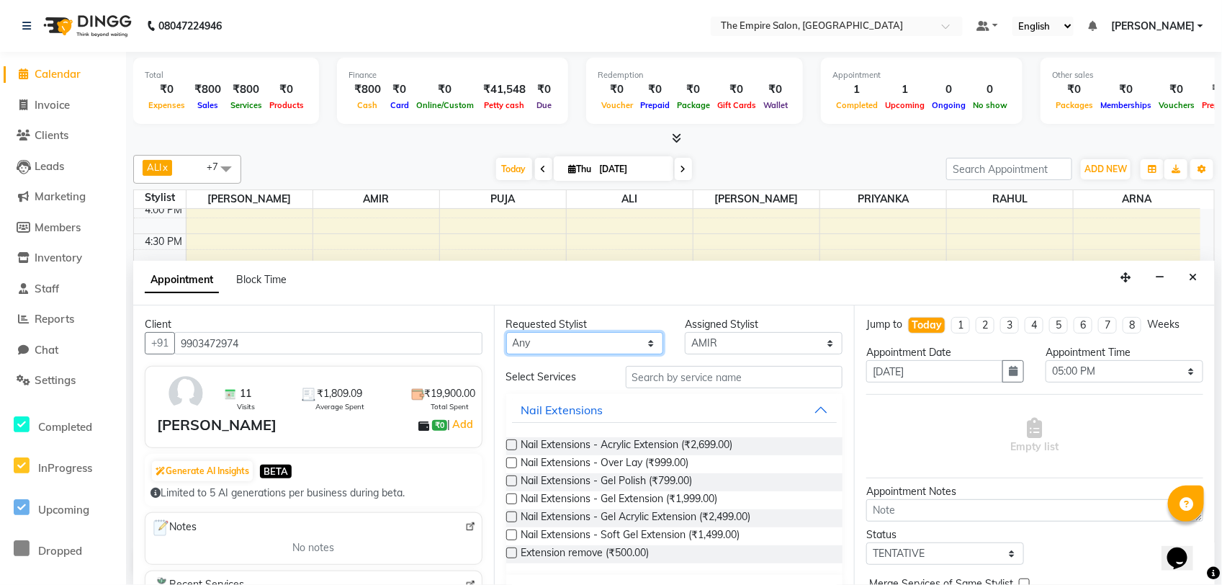
click at [530, 343] on select "Any [PERSON_NAME] [PERSON_NAME] [PERSON_NAME] [PERSON_NAME] PRIYANKA PUJA [PERS…" at bounding box center [585, 343] width 158 height 22
select select "78687"
click at [506, 333] on select "Any [PERSON_NAME] [PERSON_NAME] [PERSON_NAME] [PERSON_NAME] PRIYANKA PUJA [PERS…" at bounding box center [585, 343] width 158 height 22
click at [652, 379] on input "text" at bounding box center [735, 377] width 218 height 22
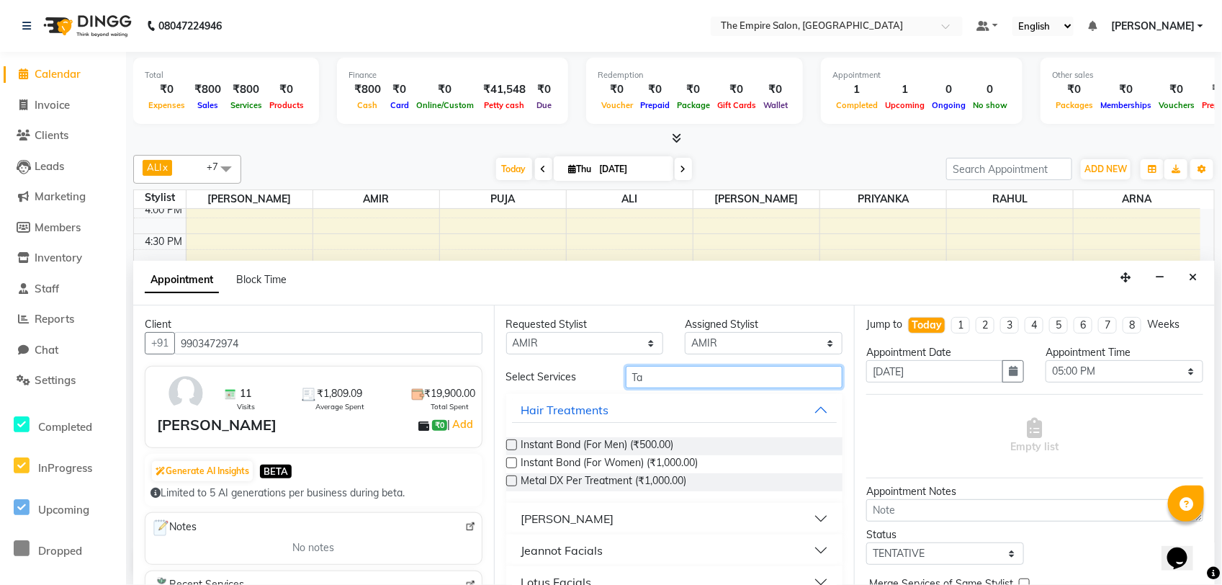
type input "T"
type input "c"
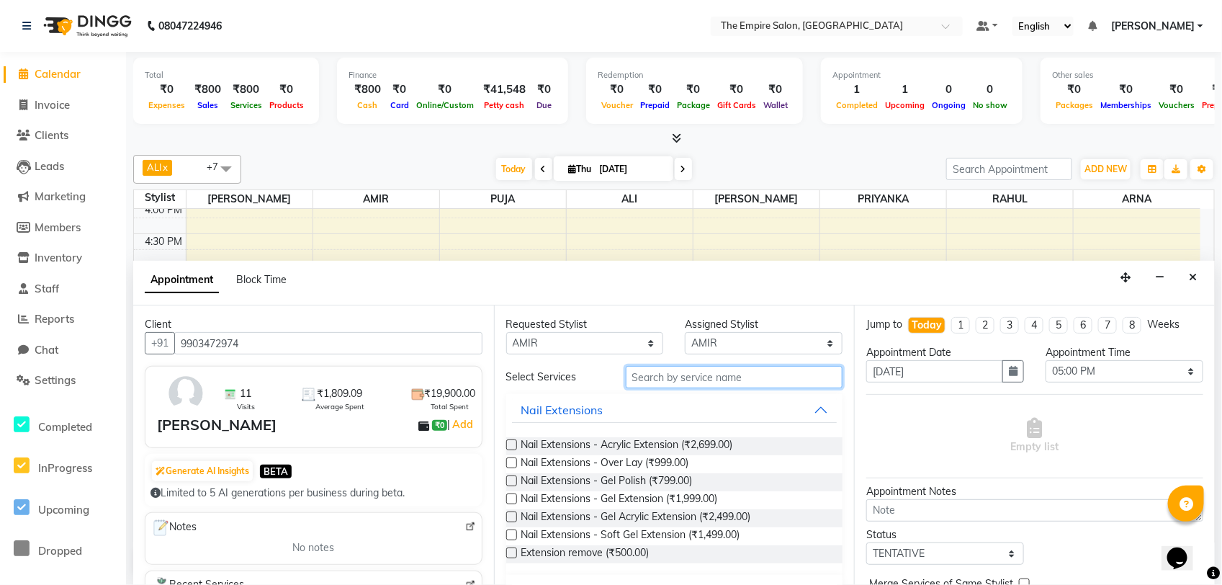
click at [632, 382] on input "text" at bounding box center [735, 377] width 218 height 22
click at [640, 380] on input "text" at bounding box center [735, 377] width 218 height 22
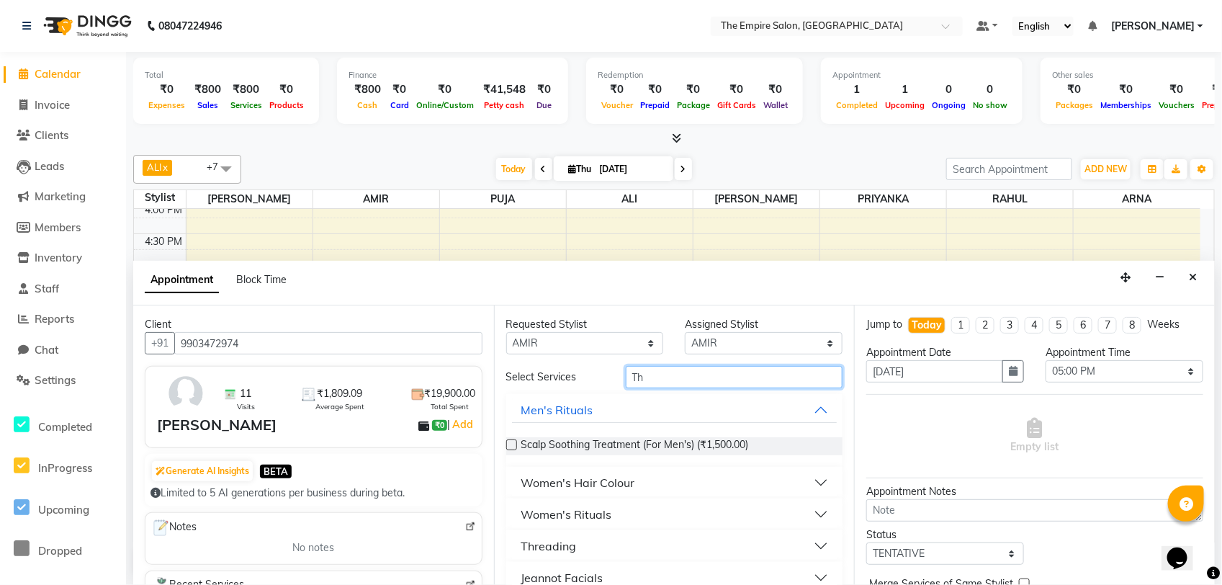
type input "Th"
click at [552, 484] on div "Women's Hair Colour" at bounding box center [578, 482] width 114 height 17
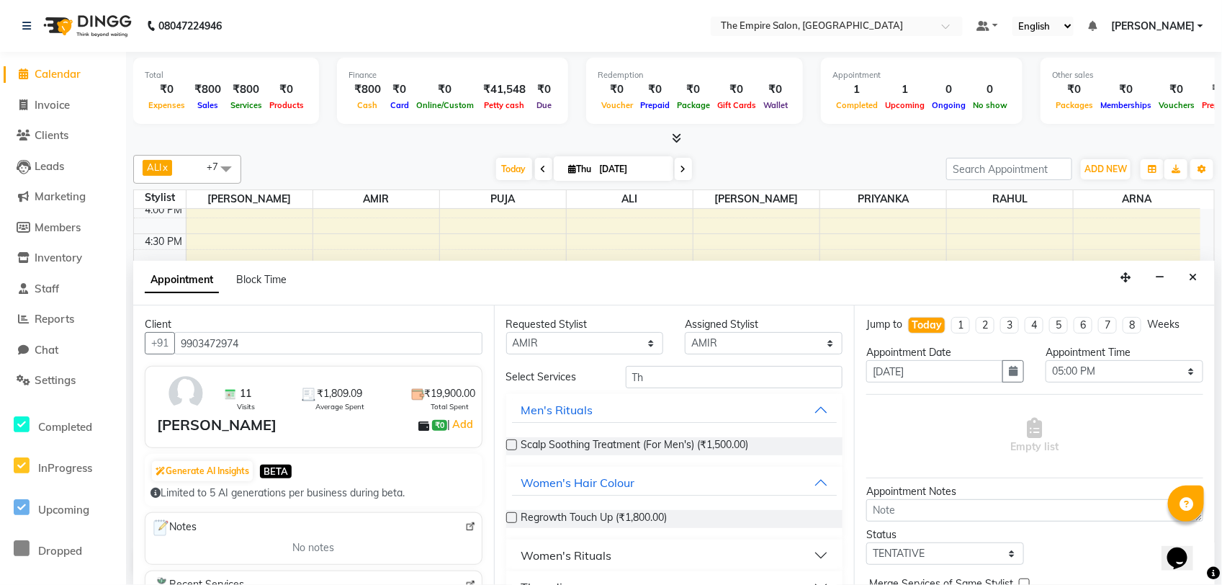
click at [515, 520] on label at bounding box center [511, 517] width 11 height 11
click at [515, 520] on input "checkbox" at bounding box center [510, 518] width 9 height 9
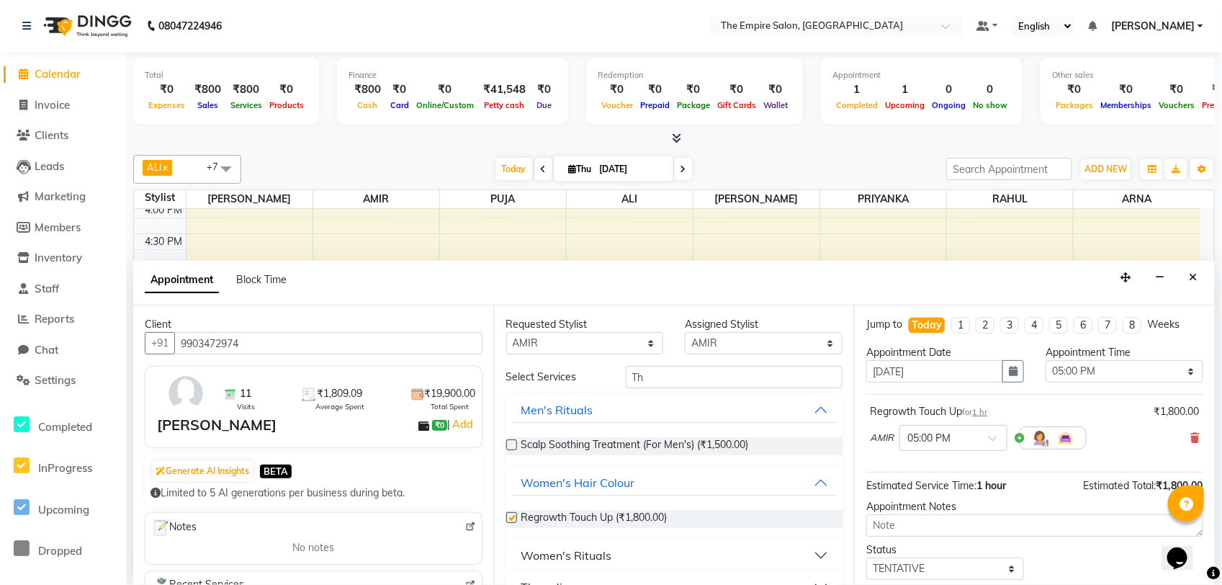
checkbox input "false"
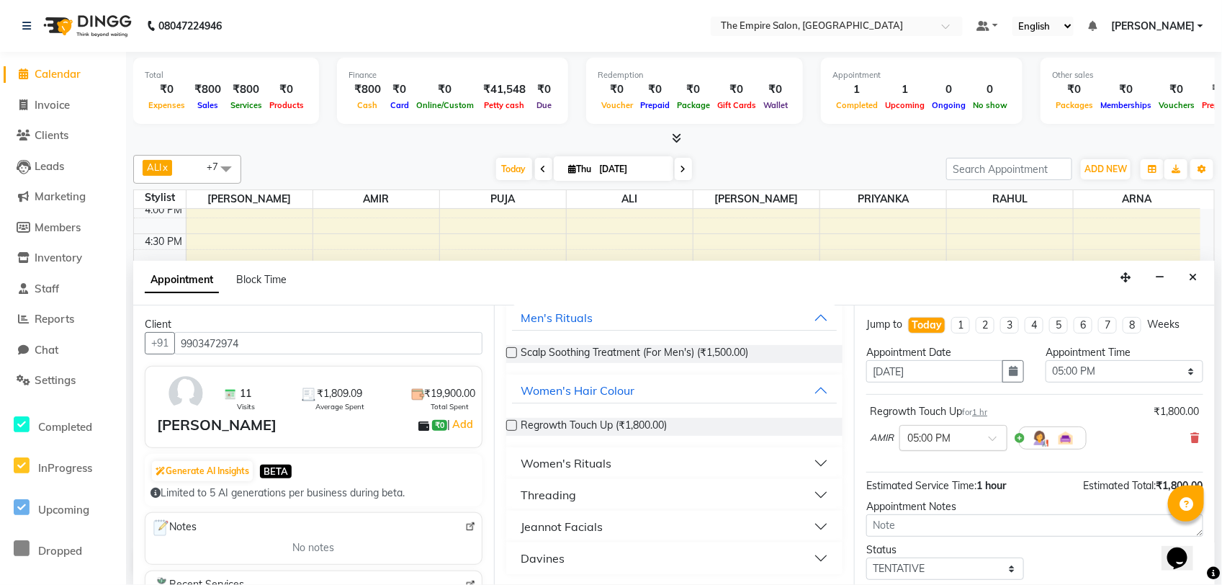
scroll to position [87, 0]
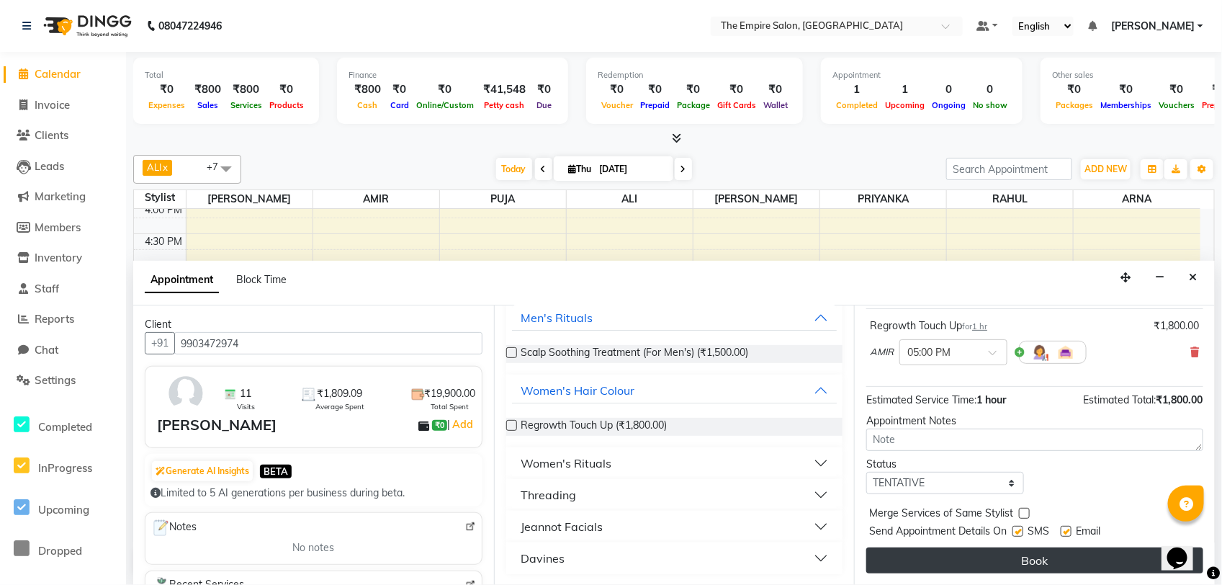
click at [1019, 562] on button "Book" at bounding box center [1035, 560] width 337 height 26
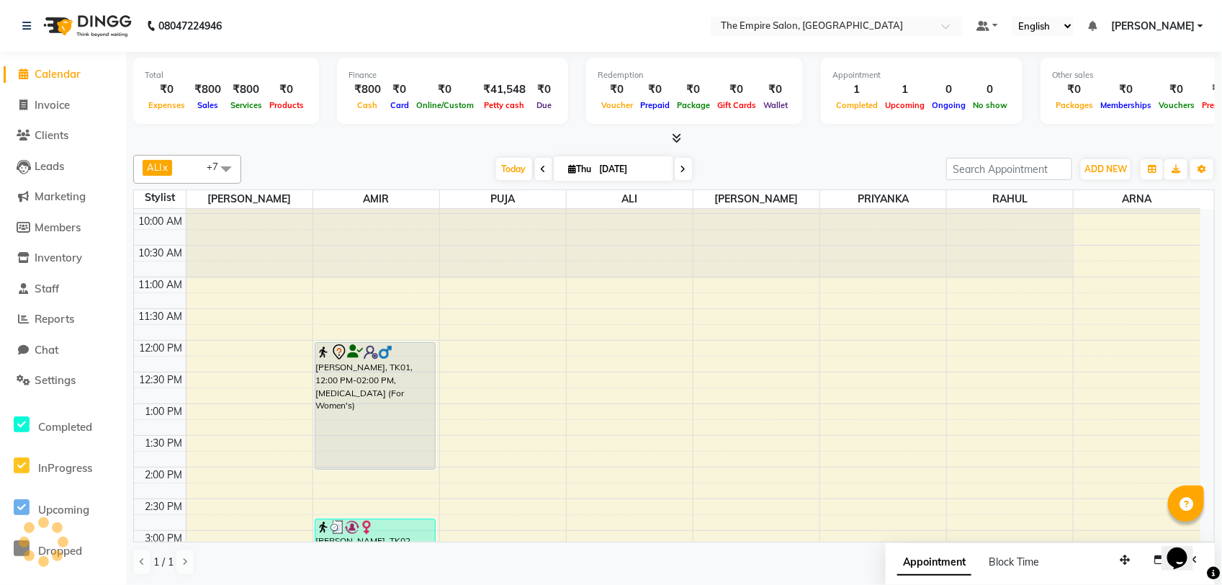
scroll to position [90, 0]
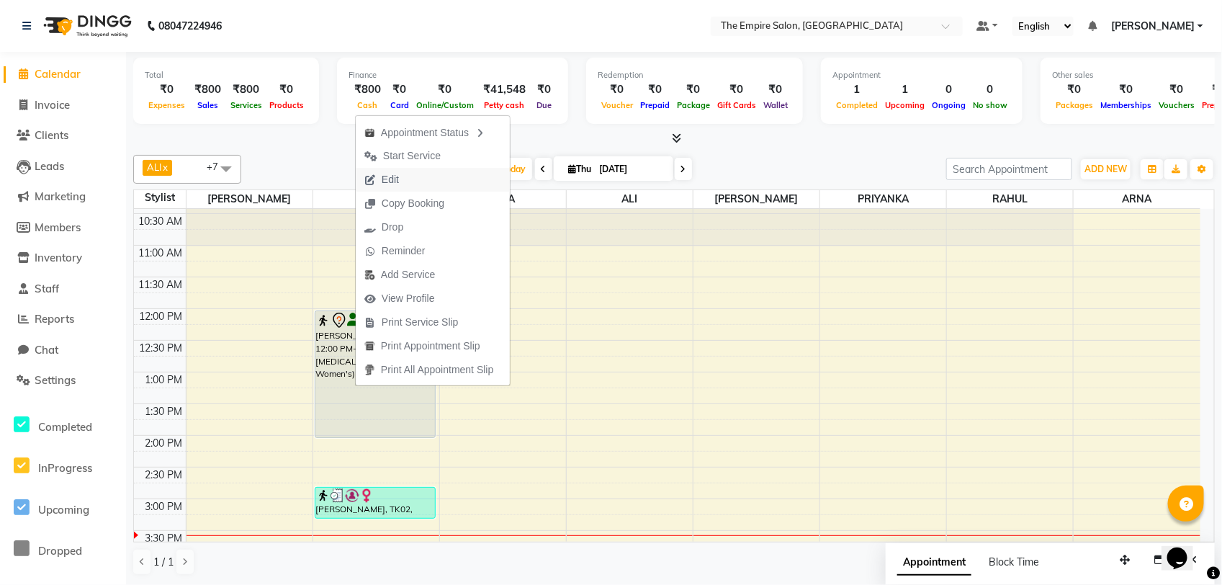
click at [416, 180] on button "Edit" at bounding box center [433, 180] width 154 height 24
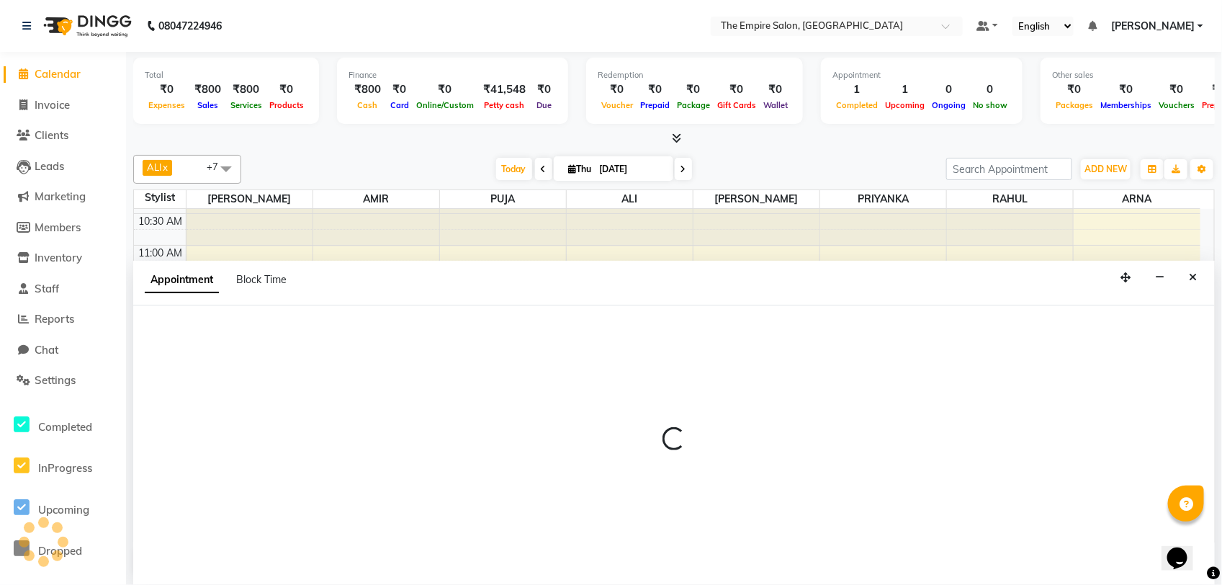
select select "720"
select select "tentative"
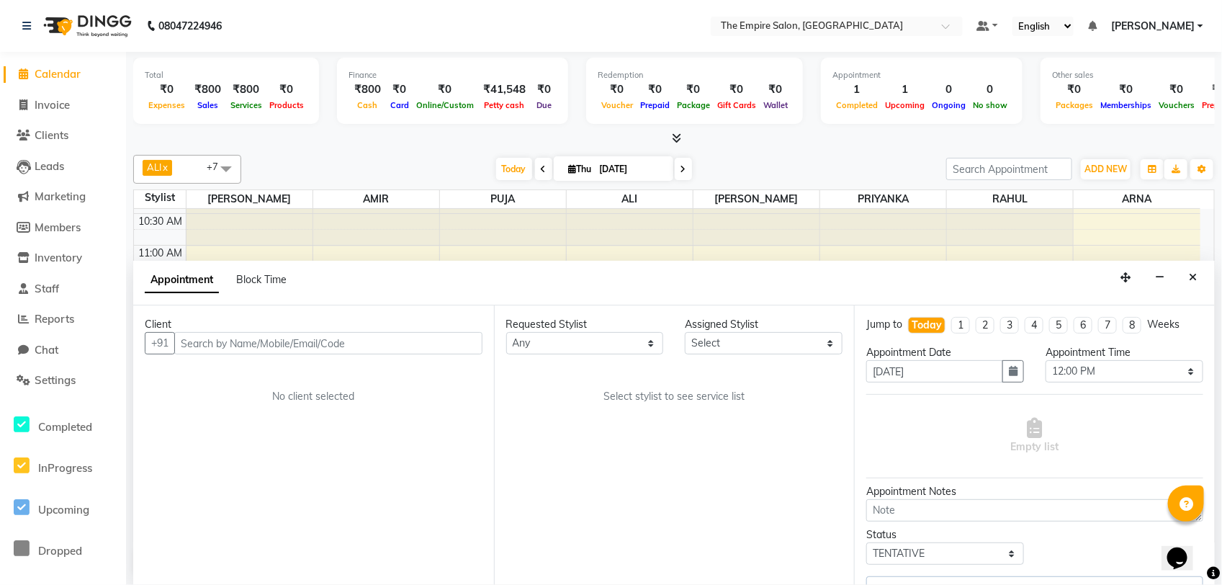
scroll to position [0, 0]
select select "78687"
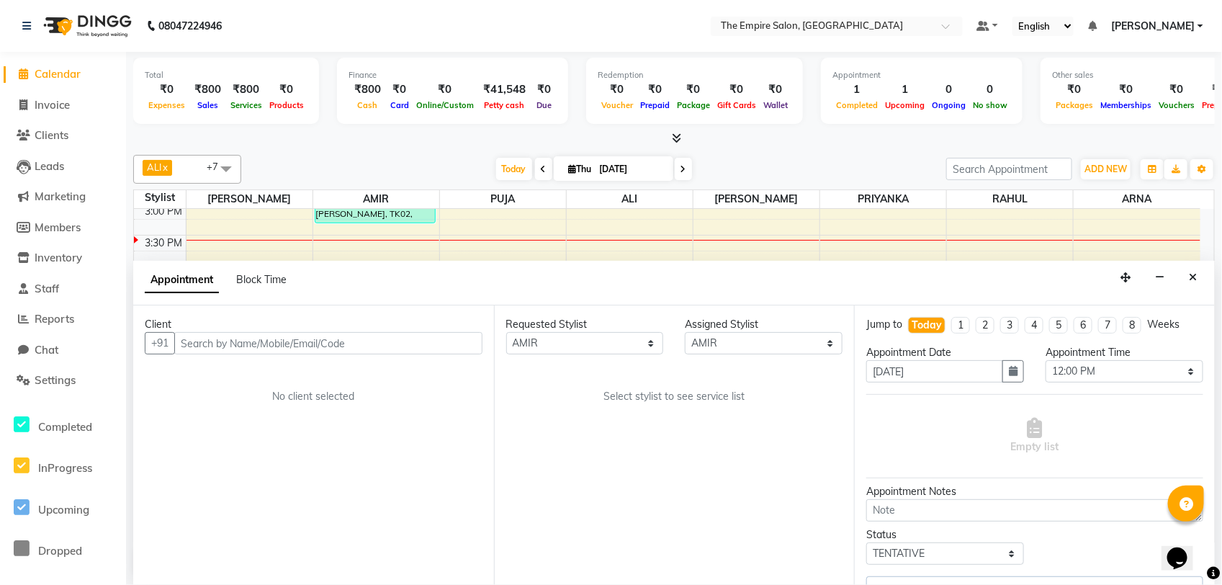
select select "4134"
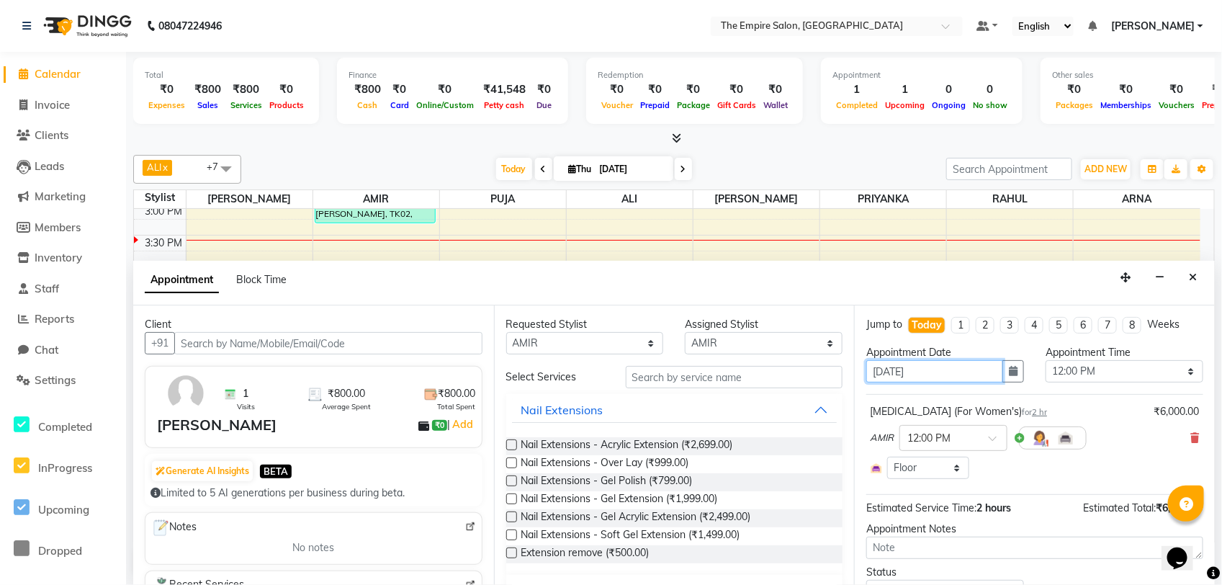
click at [884, 372] on input "[DATE]" at bounding box center [935, 371] width 137 height 22
type input "0-09-2025"
type input "[DATE]"
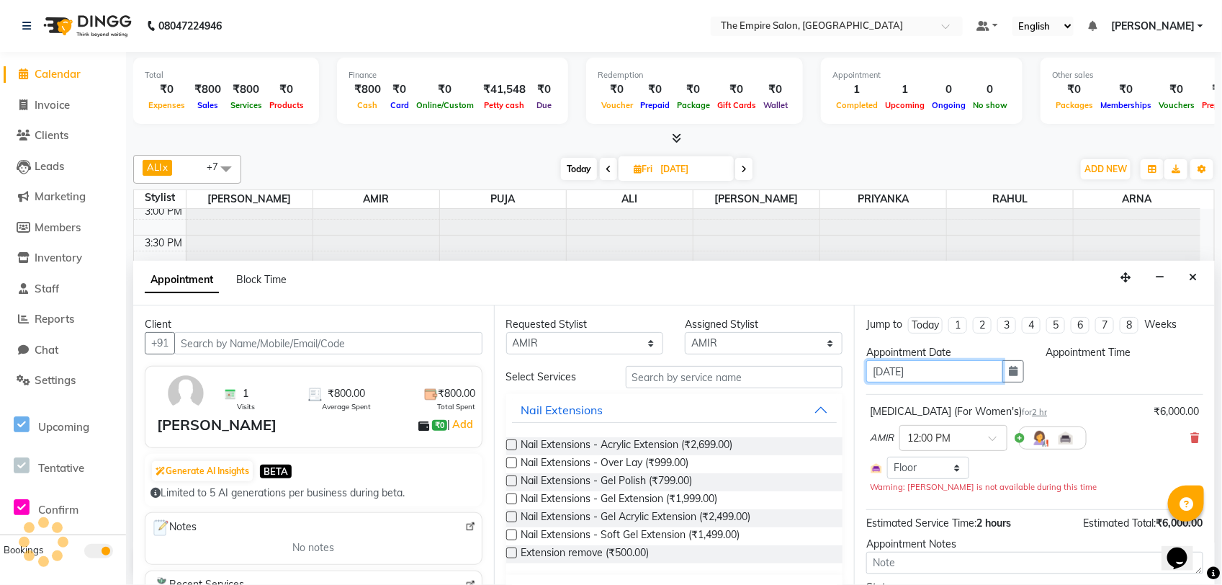
scroll to position [0, 0]
select select "720"
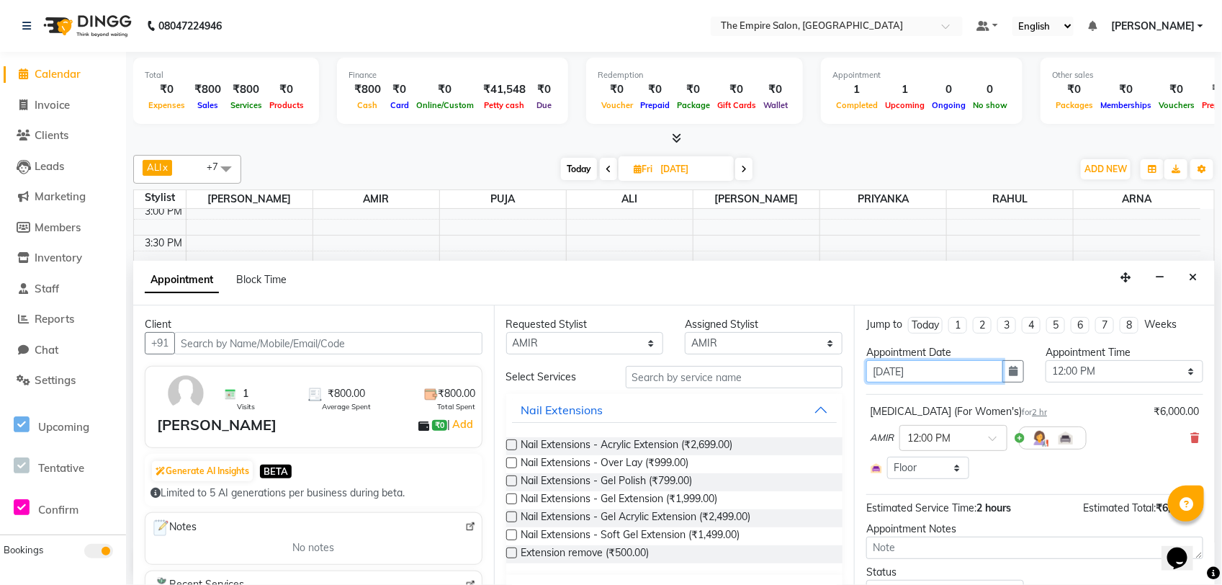
scroll to position [67, 0]
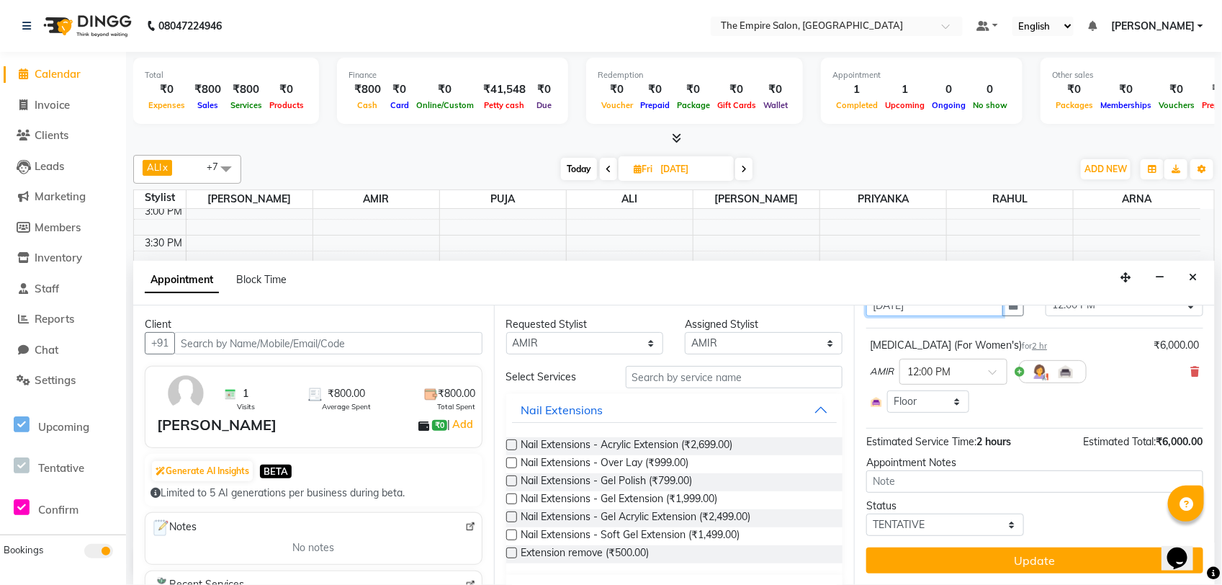
type input "[DATE]"
click at [1001, 552] on button "Update" at bounding box center [1035, 560] width 337 height 26
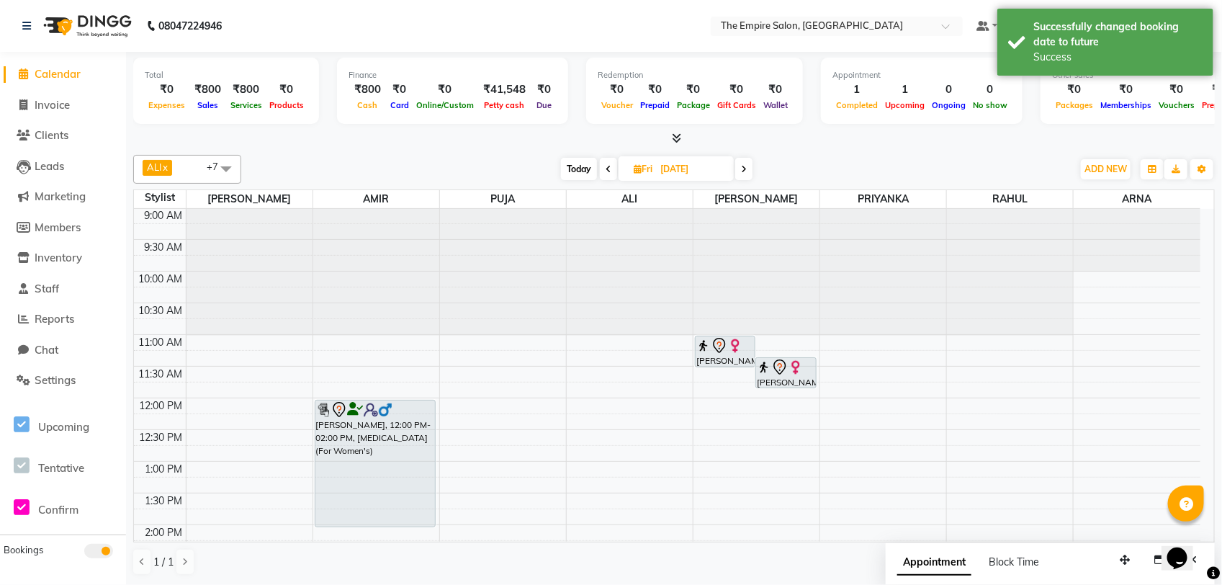
scroll to position [0, 0]
click at [585, 166] on span "Today" at bounding box center [579, 169] width 36 height 22
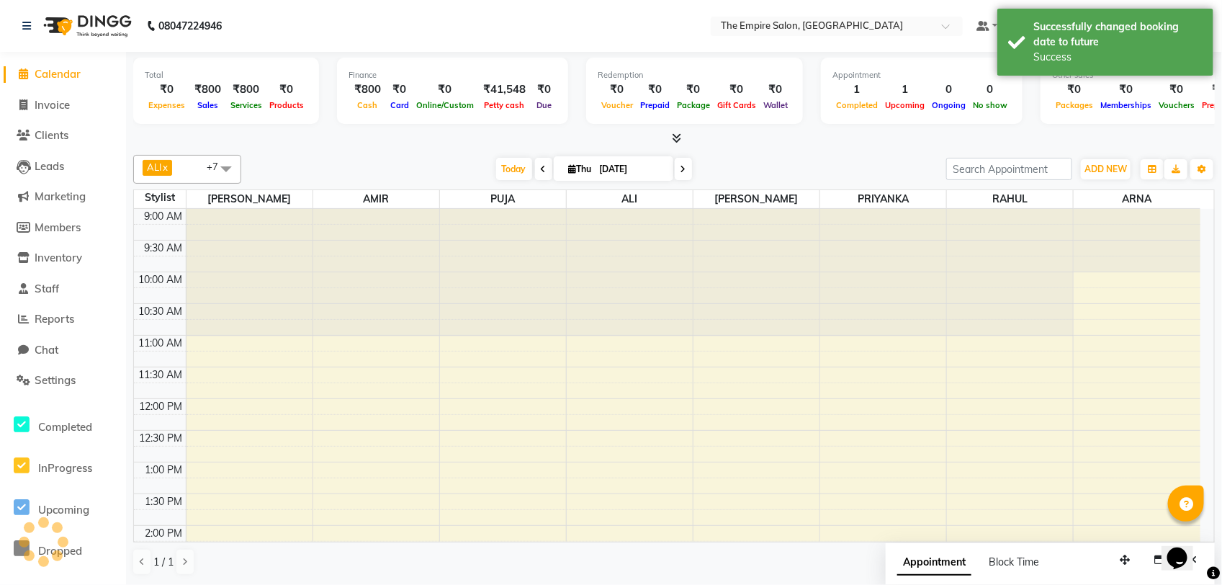
scroll to position [385, 0]
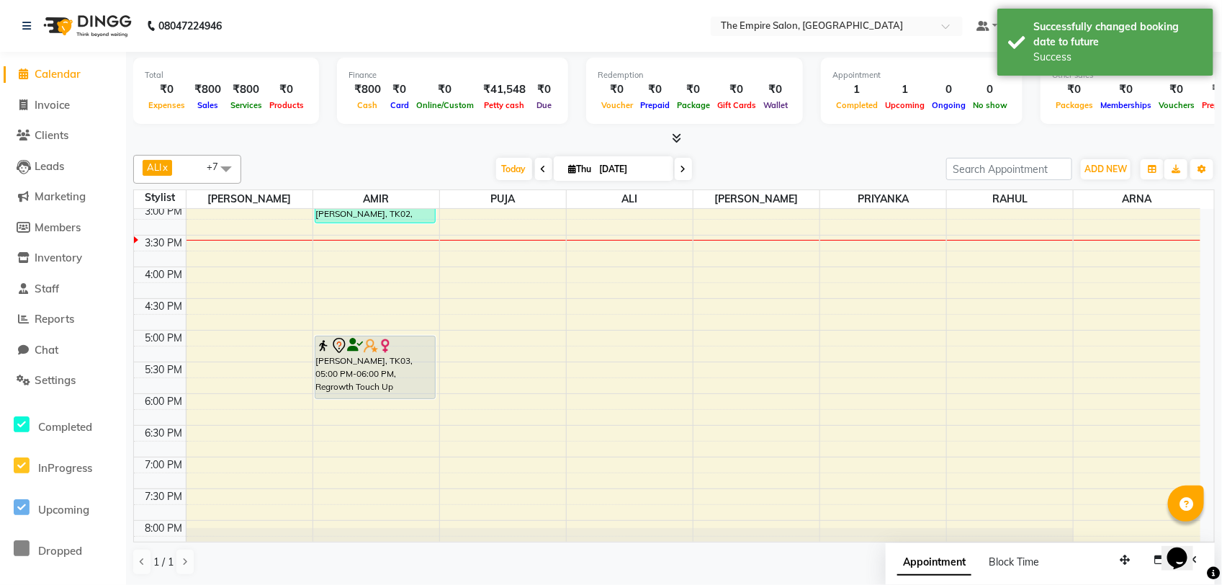
click at [681, 171] on icon at bounding box center [684, 169] width 6 height 9
type input "[DATE]"
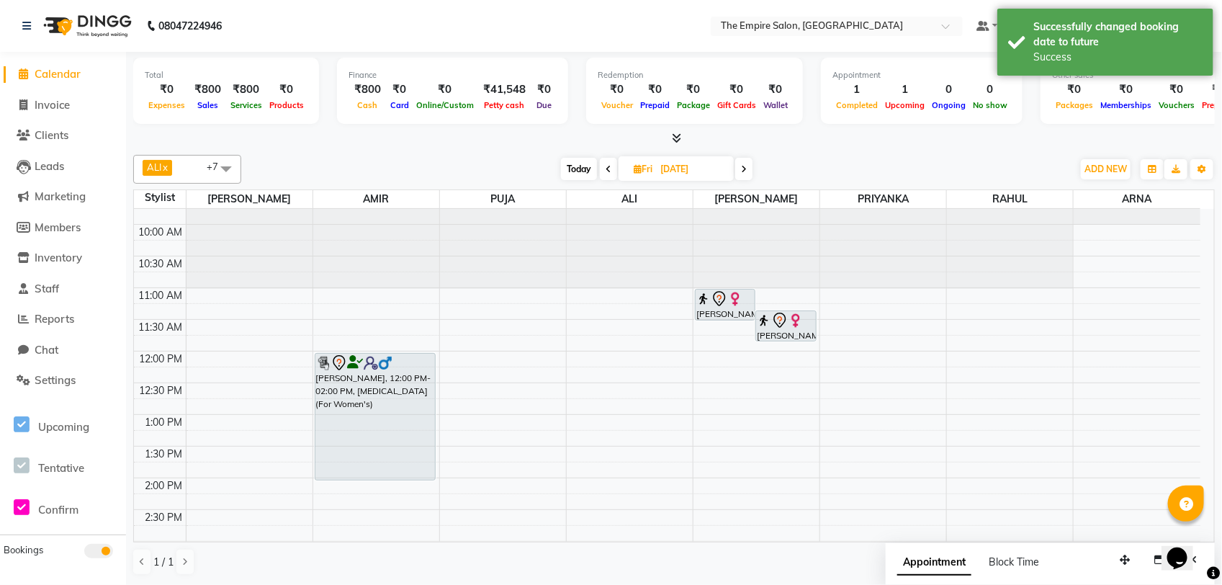
scroll to position [90, 0]
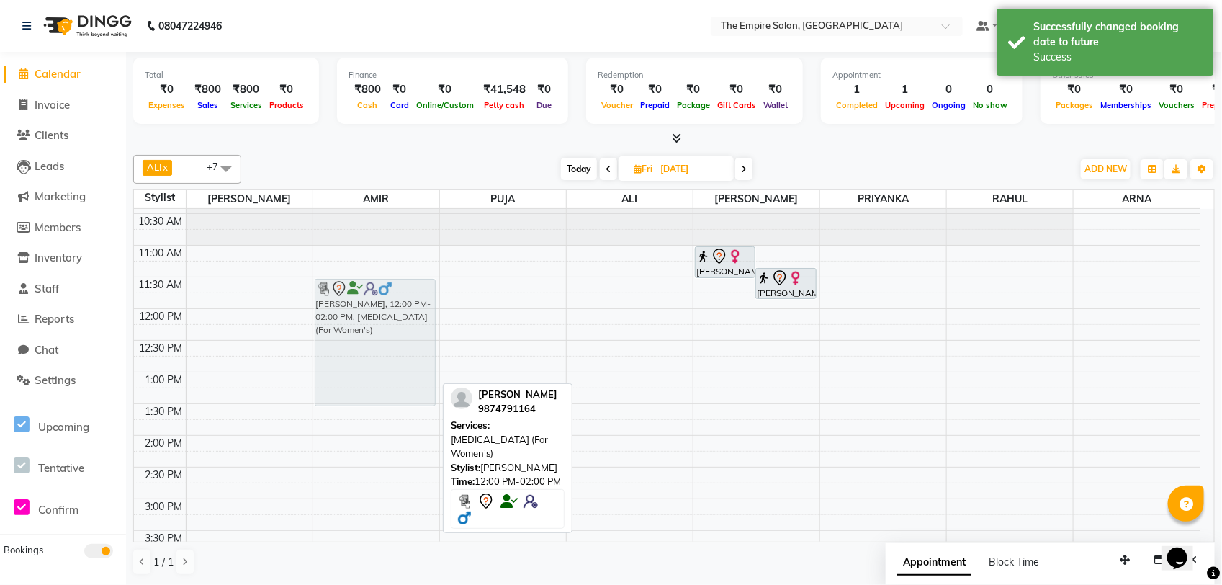
drag, startPoint x: 375, startPoint y: 375, endPoint x: 384, endPoint y: 337, distance: 38.4
click at [384, 337] on div "[PERSON_NAME], 12:00 PM-02:00 PM, [MEDICAL_DATA] (For Women's) [PERSON_NAME], 1…" at bounding box center [376, 530] width 126 height 823
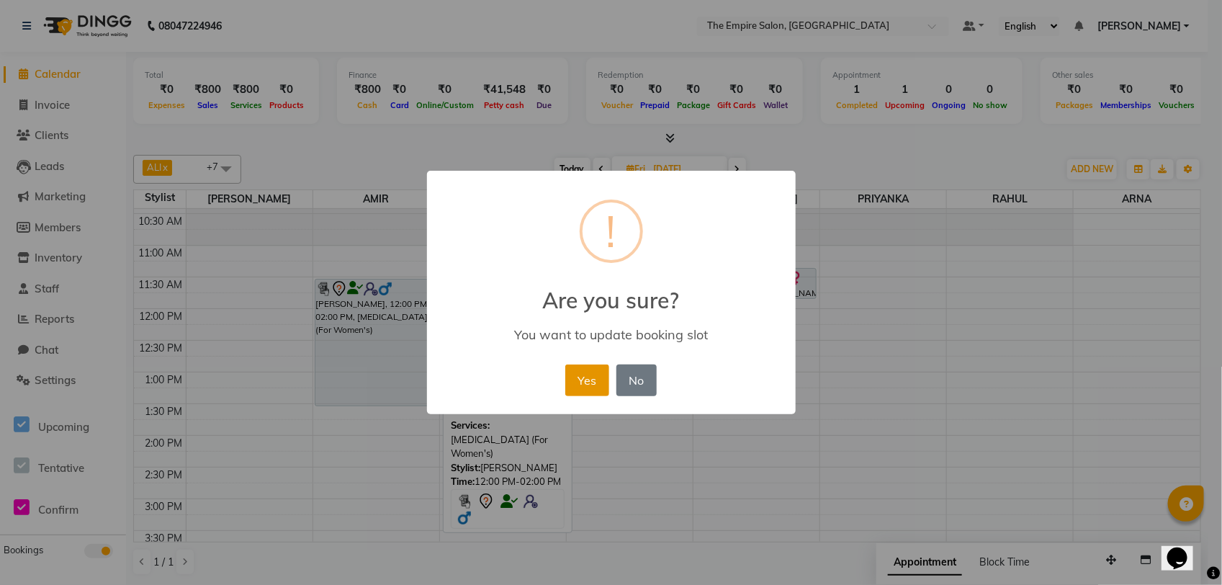
click at [587, 372] on button "Yes" at bounding box center [587, 380] width 44 height 32
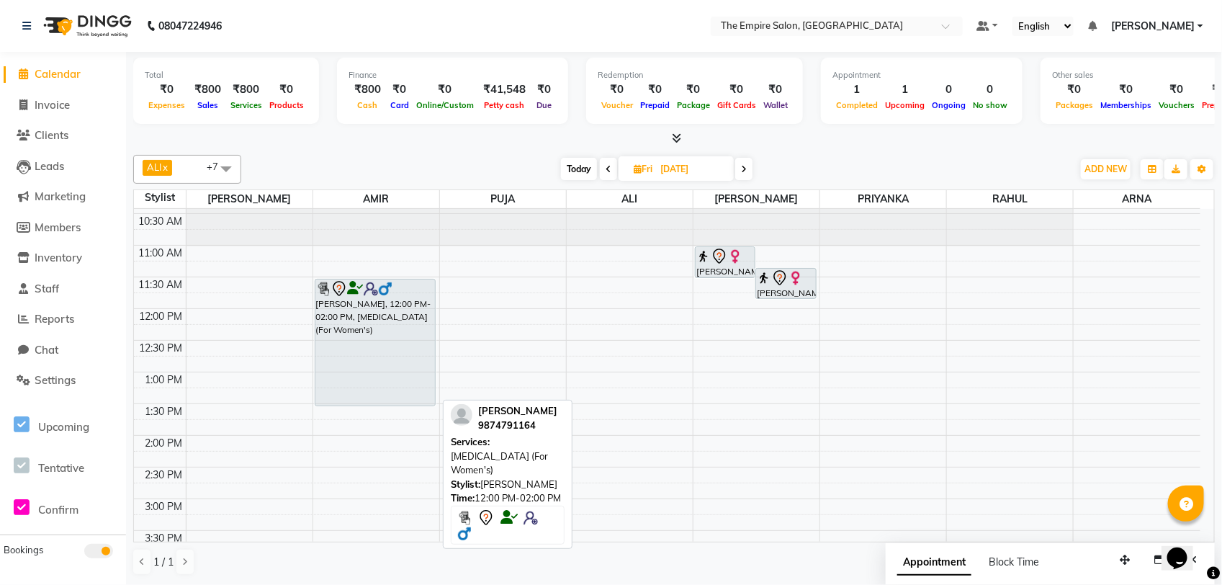
click at [407, 297] on div at bounding box center [375, 288] width 119 height 17
click at [384, 357] on div "[PERSON_NAME], 12:00 PM-02:00 PM, [MEDICAL_DATA] (For Women's)" at bounding box center [375, 342] width 120 height 126
select select "7"
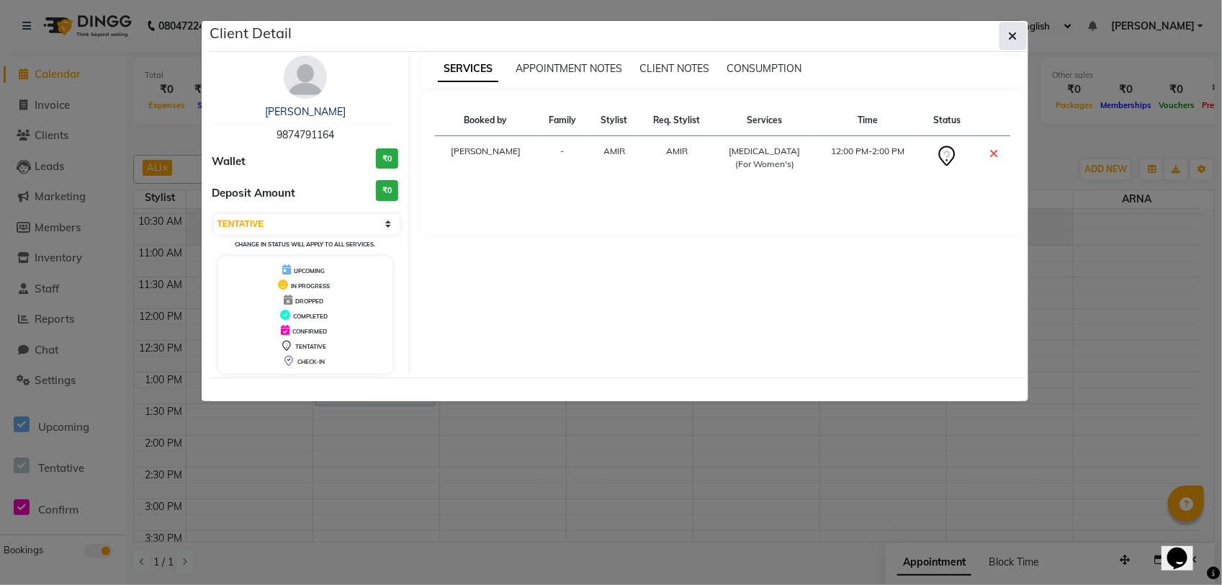
click at [1016, 37] on icon "button" at bounding box center [1013, 36] width 9 height 12
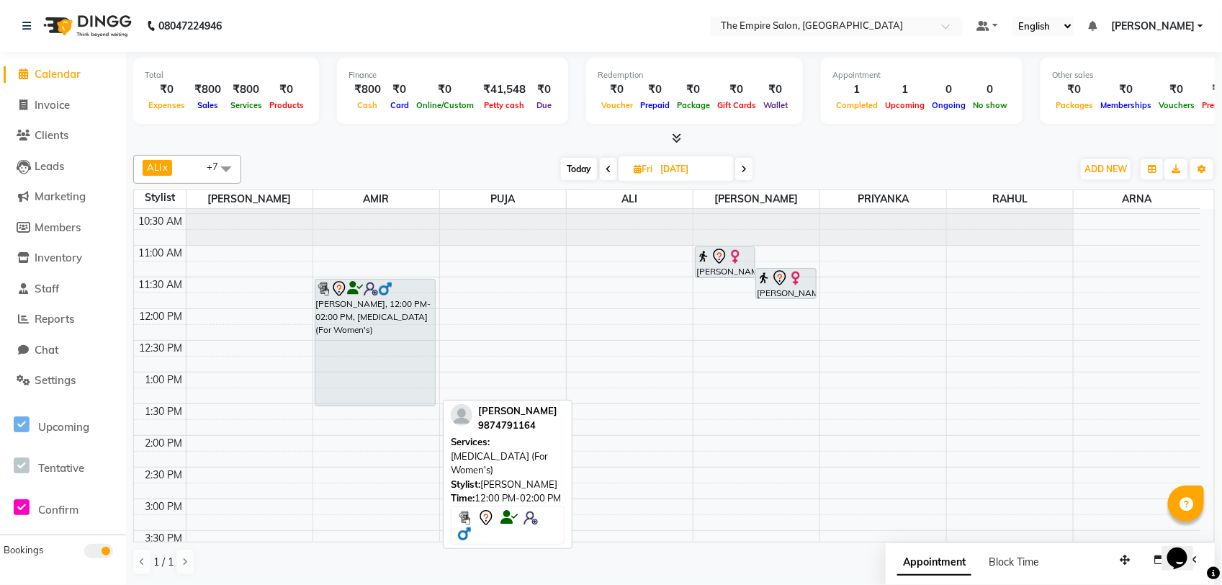
click at [336, 371] on div "[PERSON_NAME], 12:00 PM-02:00 PM, [MEDICAL_DATA] (For Women's)" at bounding box center [375, 342] width 120 height 126
select select "7"
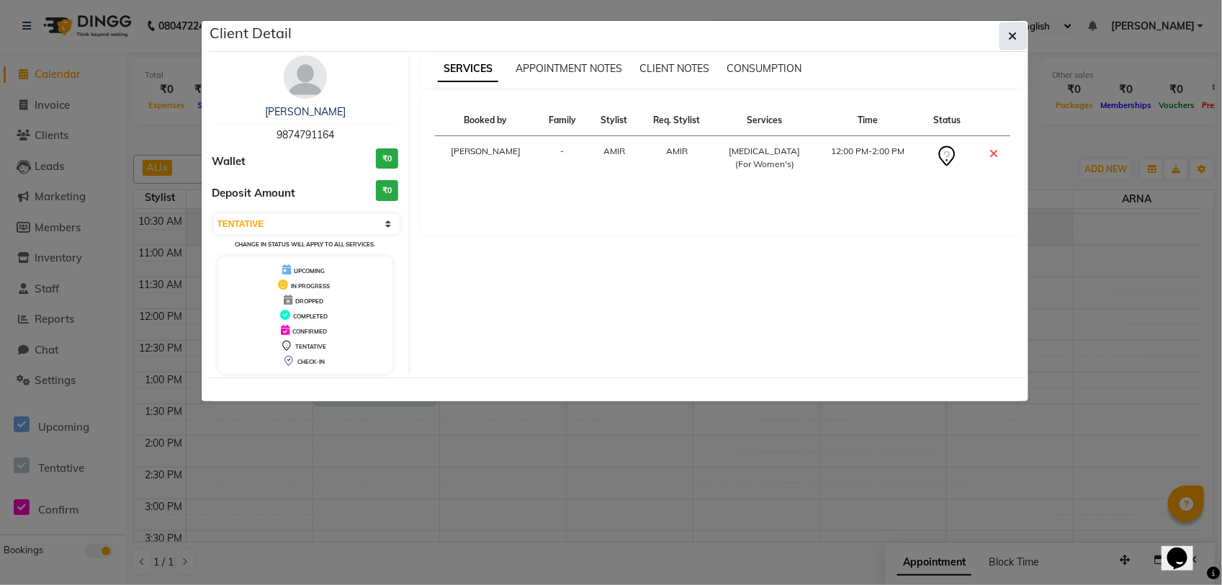
click at [1009, 27] on button "button" at bounding box center [1013, 35] width 27 height 27
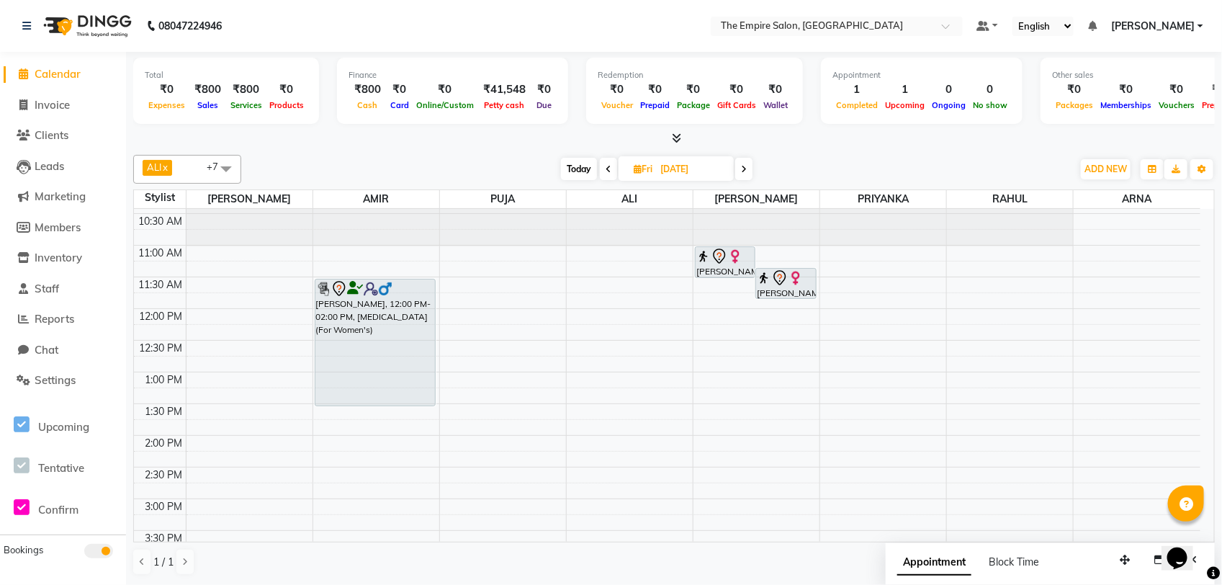
click at [330, 497] on div "9:00 AM 9:30 AM 10:00 AM 10:30 AM 11:00 AM 11:30 AM 12:00 PM 12:30 PM 1:00 PM 1…" at bounding box center [667, 530] width 1067 height 823
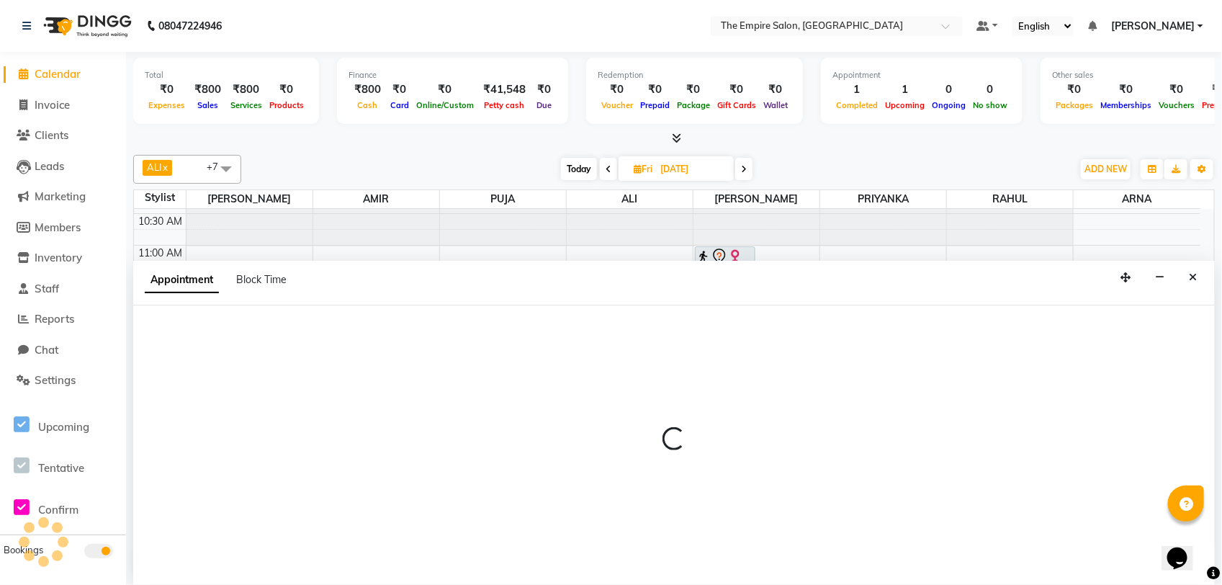
select select "78687"
select select "tentative"
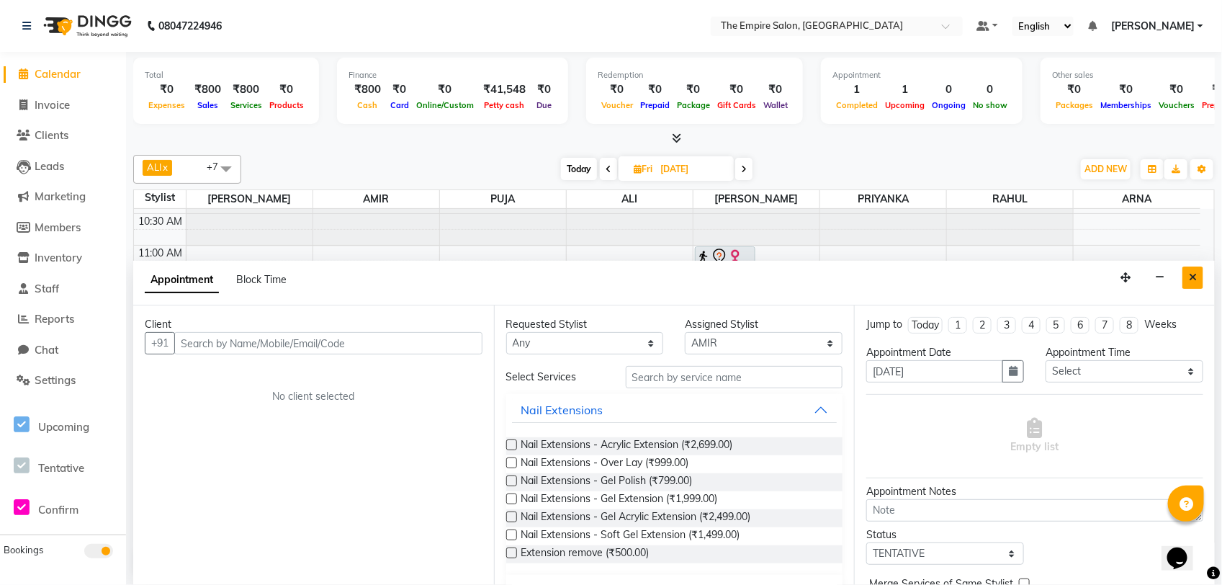
click at [1194, 279] on icon "Close" at bounding box center [1193, 277] width 8 height 10
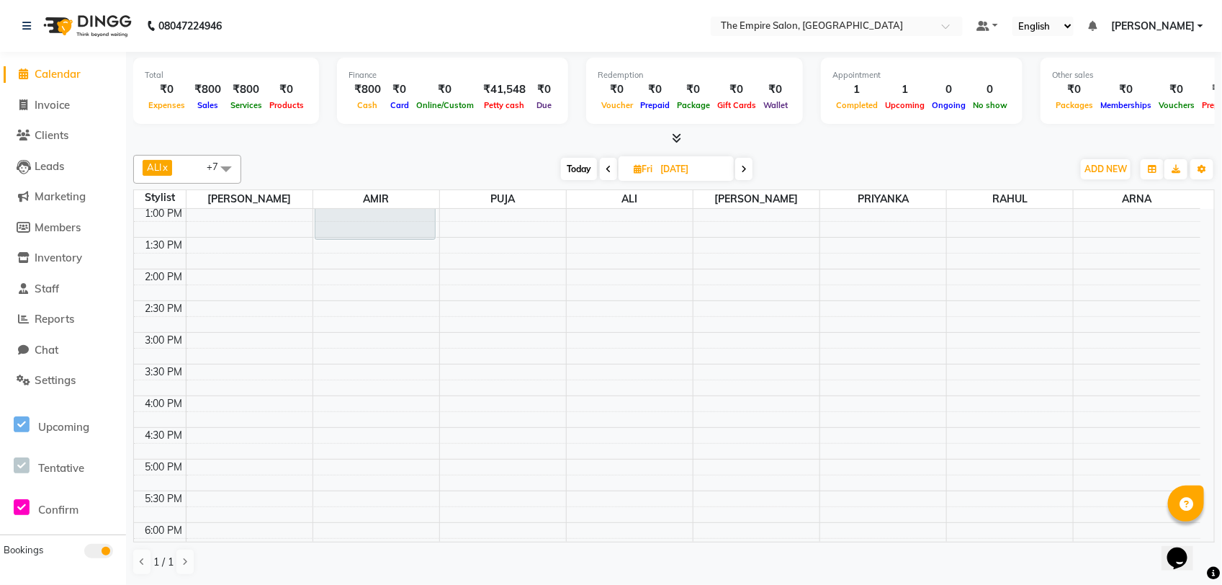
scroll to position [0, 0]
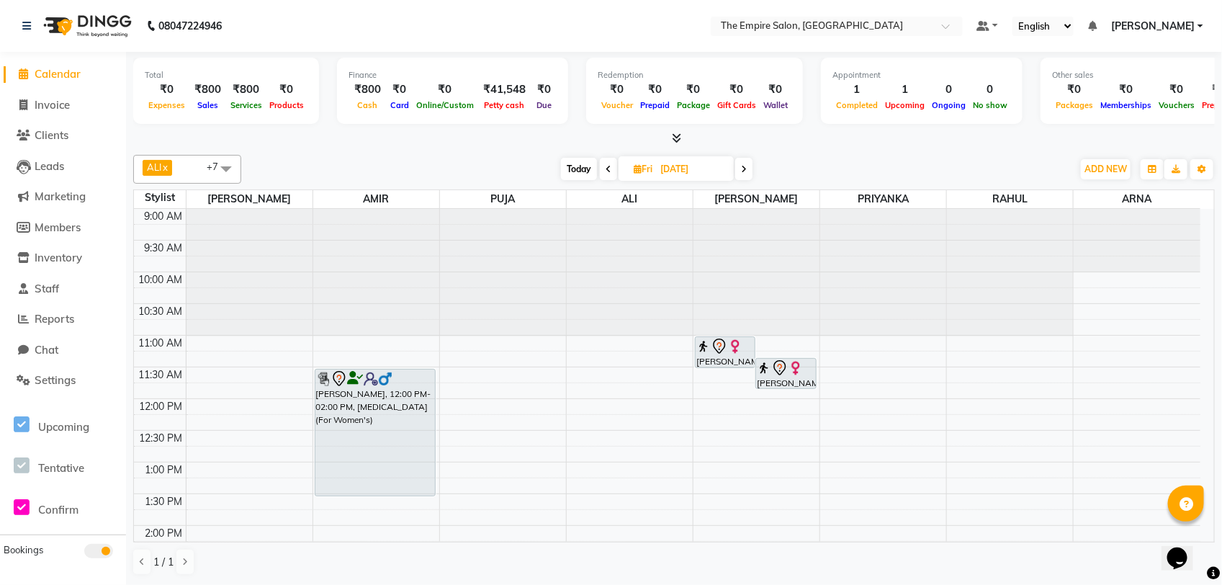
click at [578, 169] on span "Today" at bounding box center [579, 169] width 36 height 22
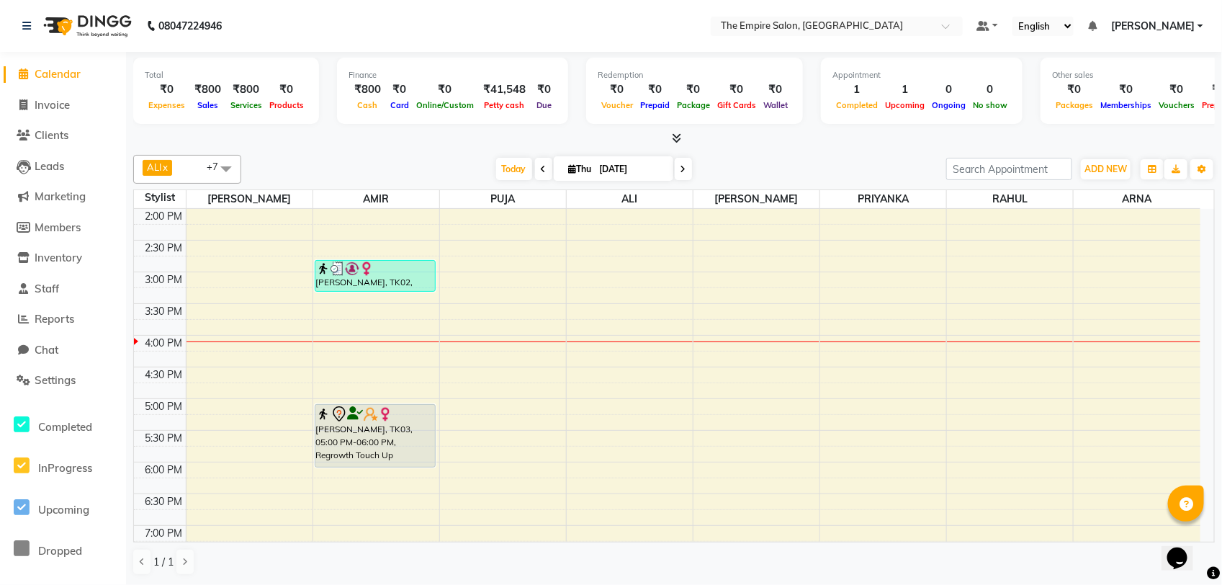
scroll to position [360, 0]
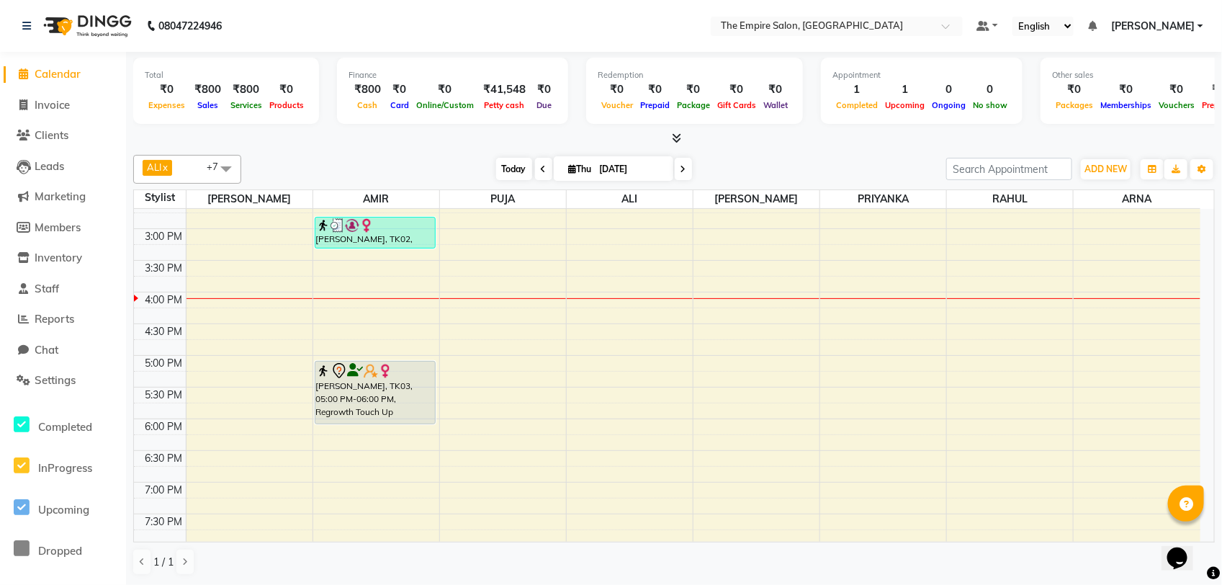
click at [503, 176] on span "Today" at bounding box center [514, 169] width 36 height 22
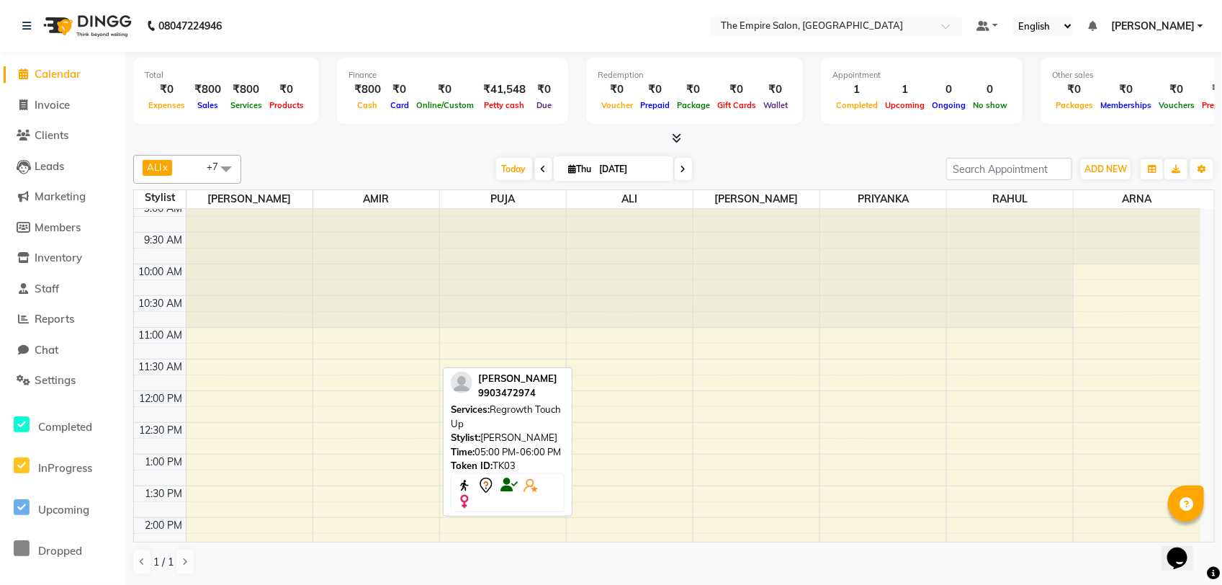
scroll to position [0, 0]
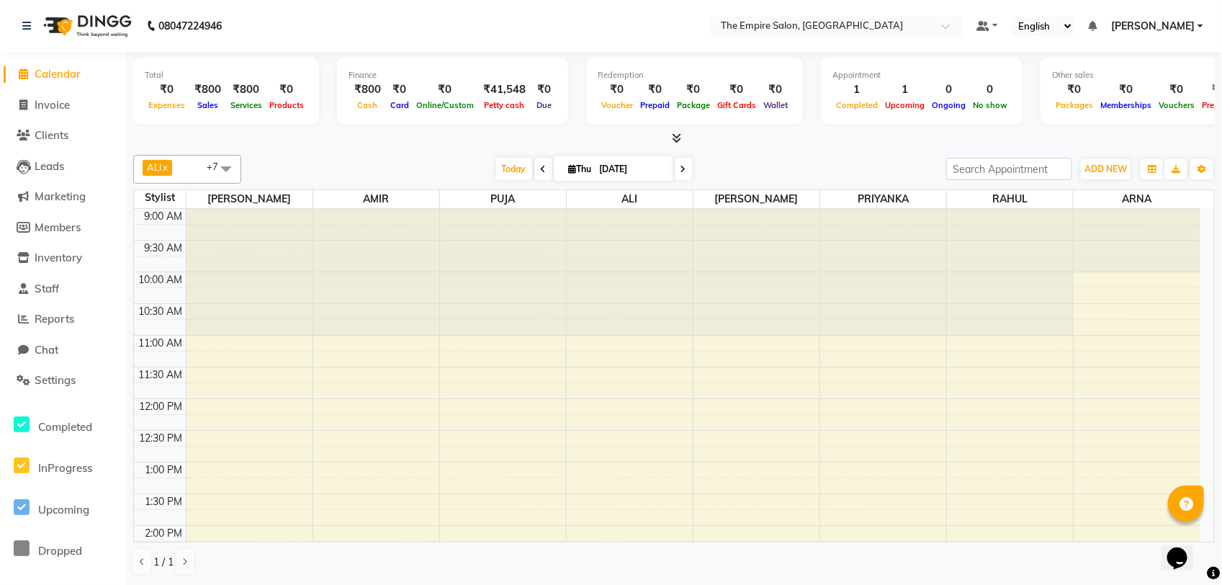
click at [684, 170] on icon at bounding box center [684, 169] width 6 height 9
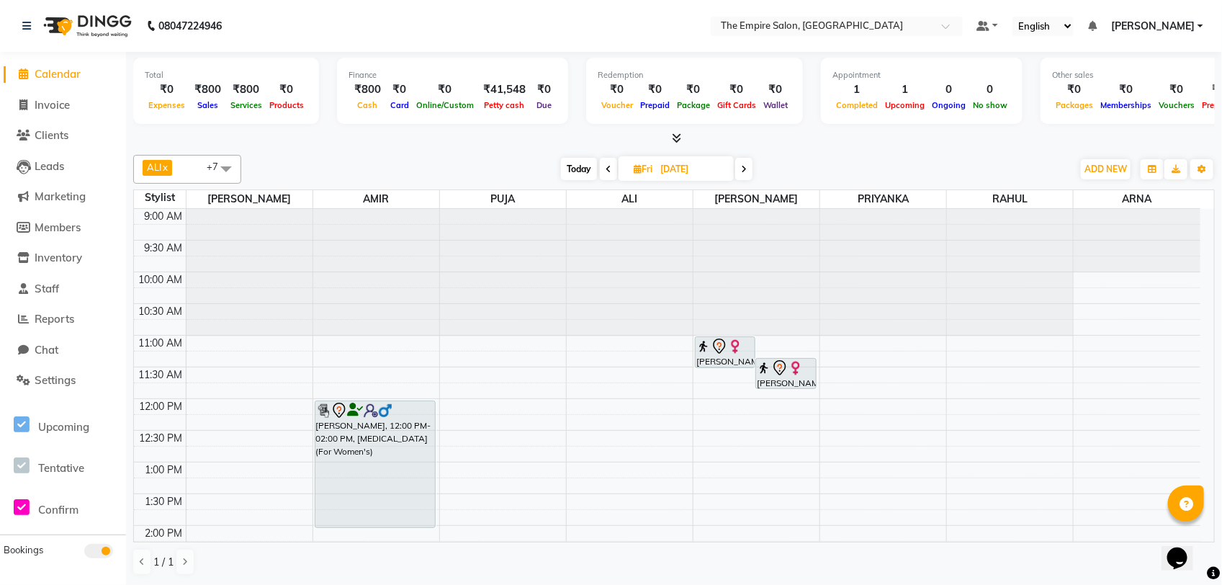
click at [576, 164] on span "Today" at bounding box center [579, 169] width 36 height 22
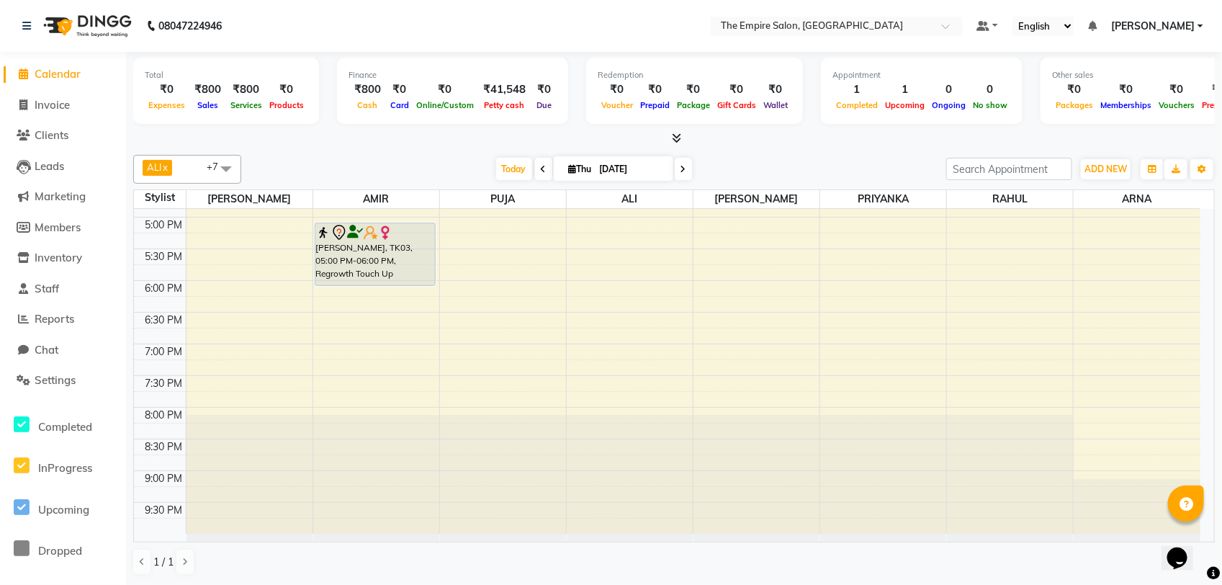
scroll to position [501, 0]
click at [684, 171] on icon at bounding box center [684, 169] width 6 height 9
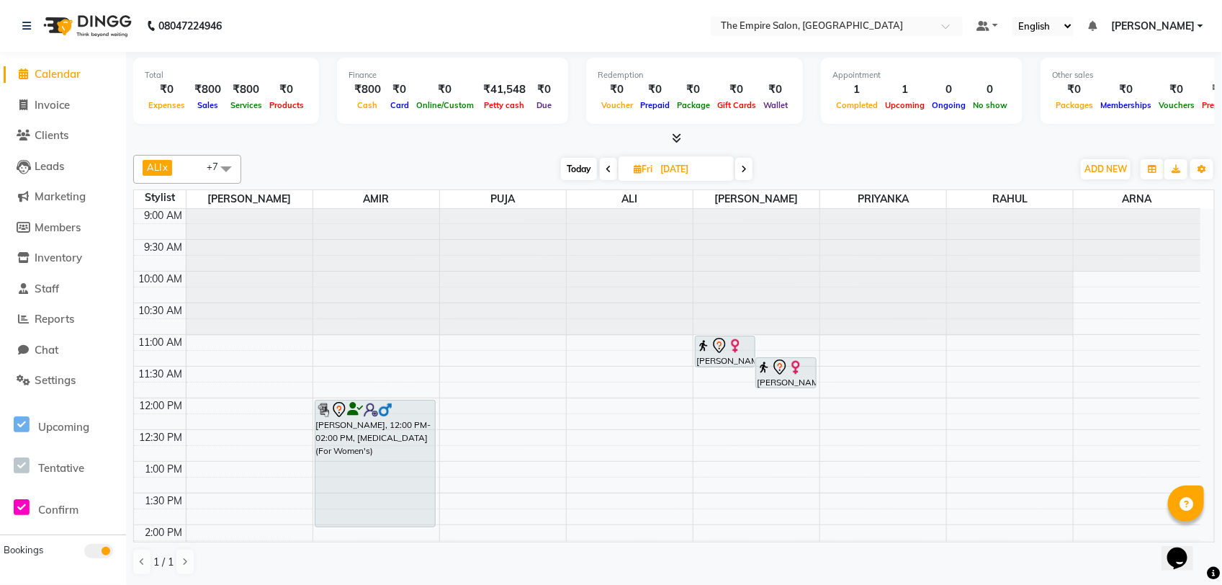
scroll to position [0, 0]
click at [746, 164] on span at bounding box center [743, 169] width 17 height 22
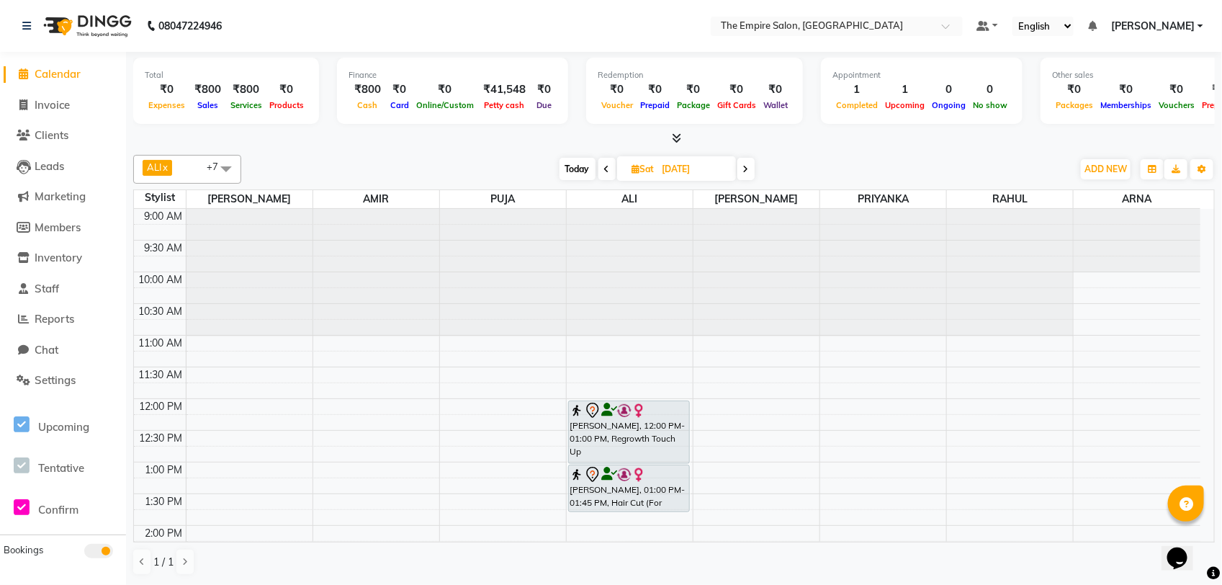
scroll to position [90, 0]
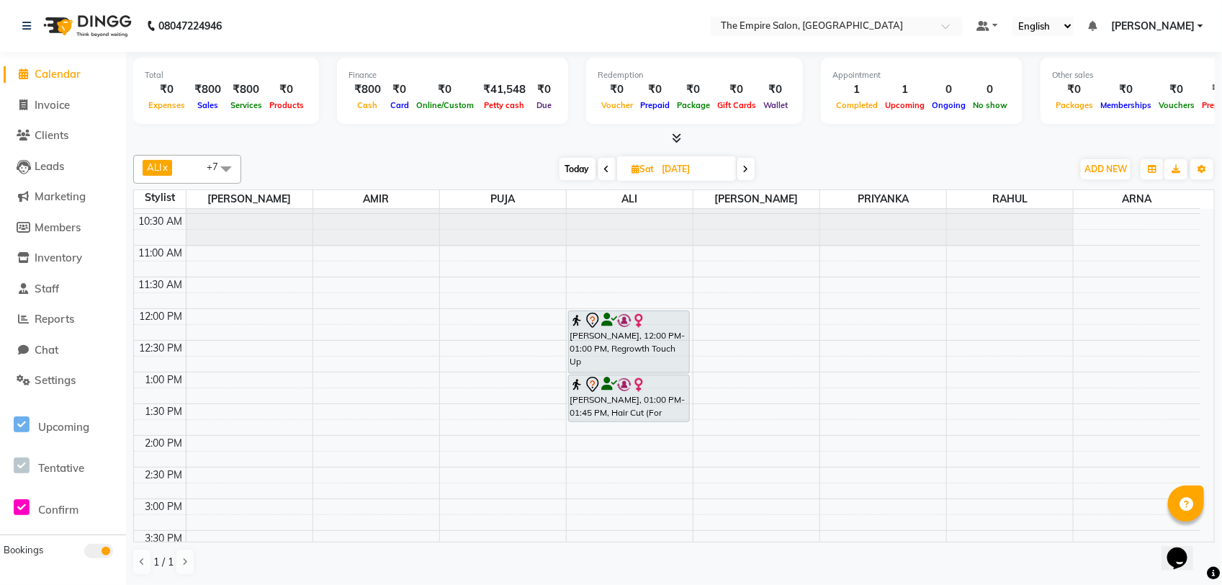
click at [751, 156] on div "ALI x AMIR x [PERSON_NAME] x [PERSON_NAME] x RAHUL x PUJA x PRIYANKA x +7 Selec…" at bounding box center [674, 169] width 1082 height 29
click at [746, 168] on icon at bounding box center [746, 169] width 6 height 9
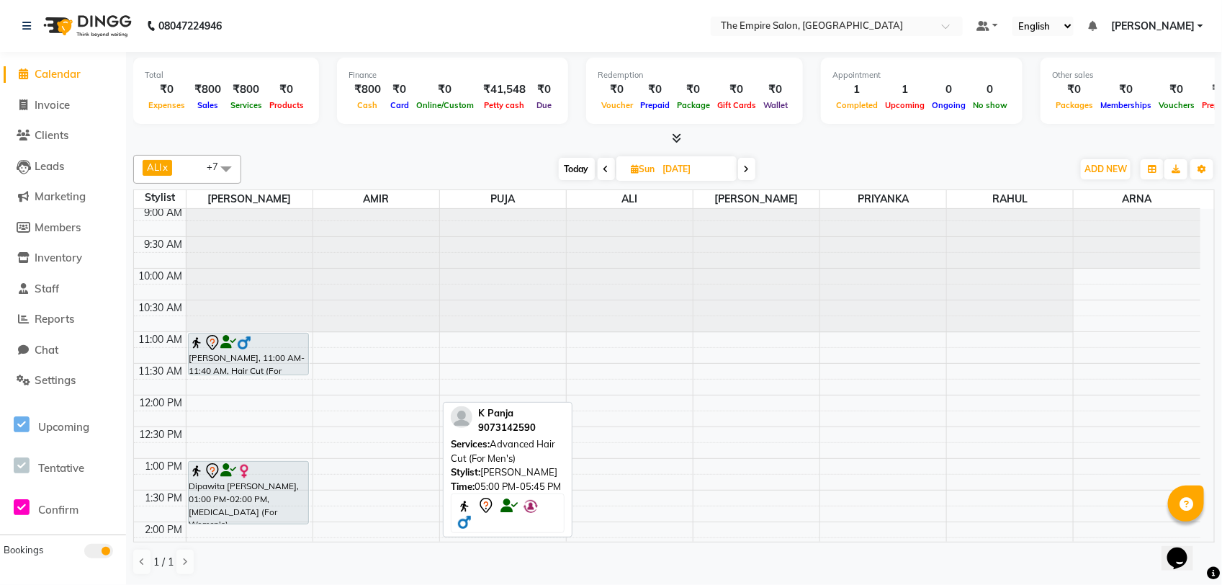
scroll to position [0, 0]
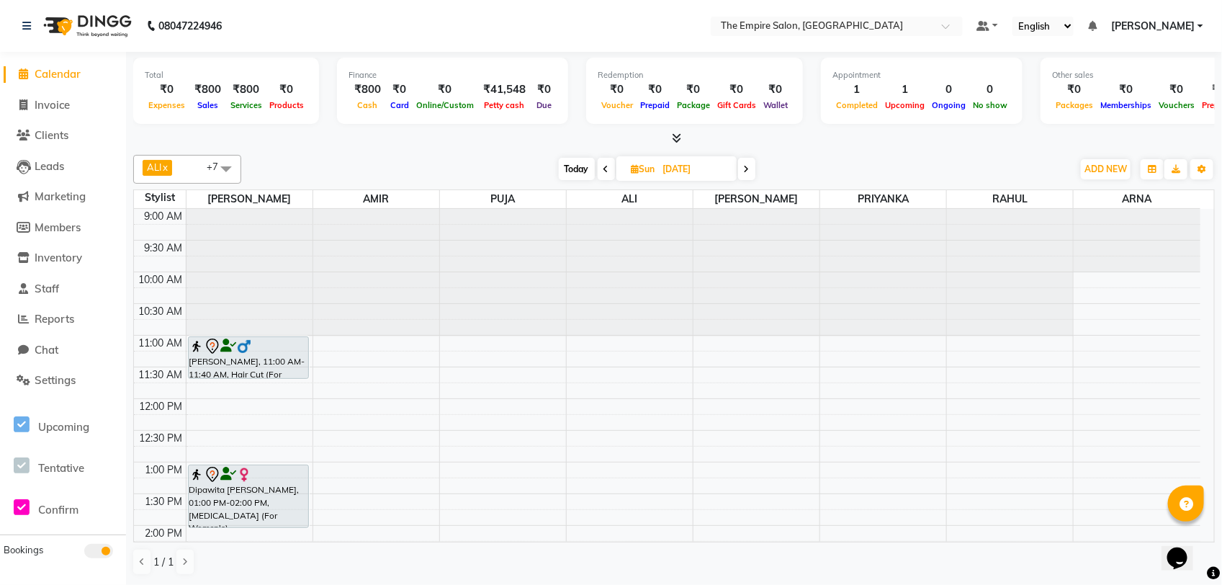
click at [578, 164] on span "Today" at bounding box center [577, 169] width 36 height 22
type input "[DATE]"
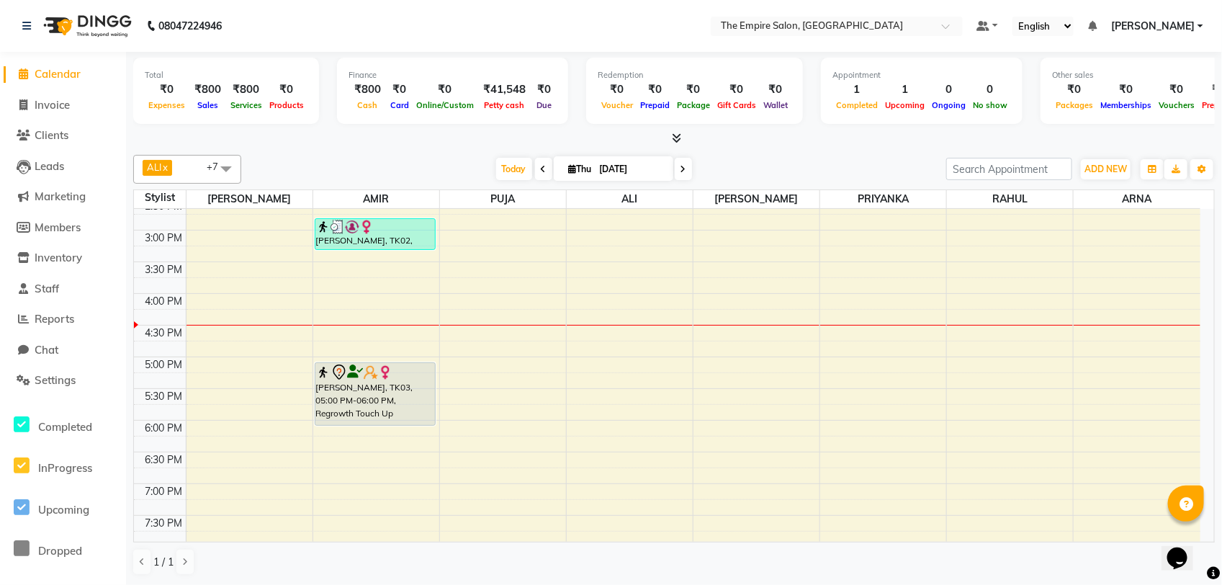
scroll to position [89, 0]
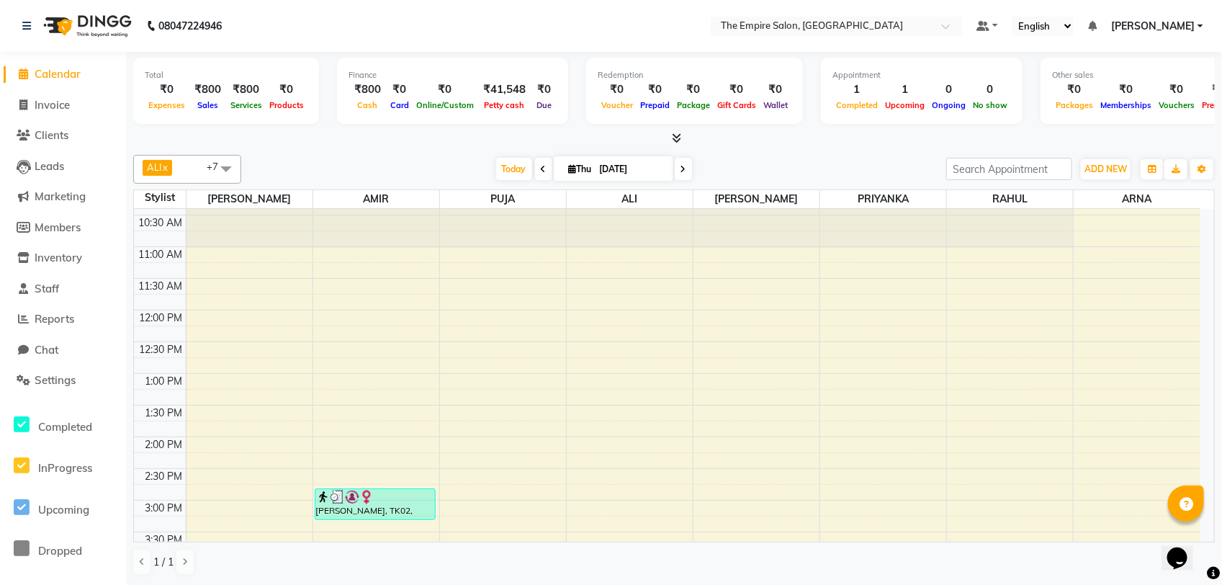
click at [569, 169] on icon at bounding box center [573, 168] width 8 height 9
select select "9"
select select "2025"
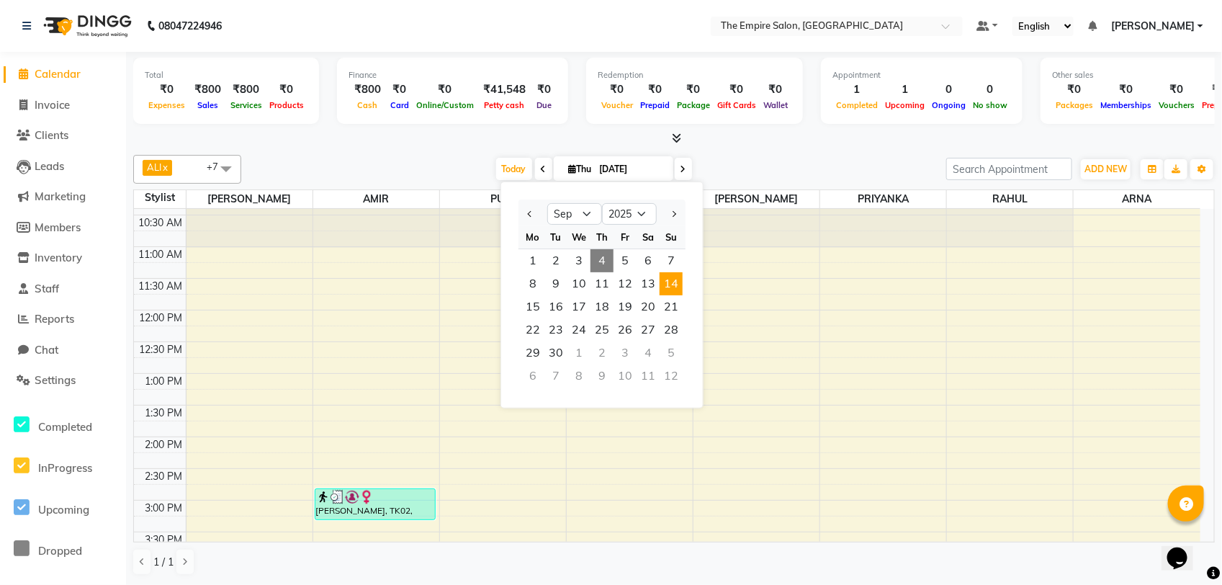
click at [670, 279] on span "14" at bounding box center [671, 283] width 23 height 23
type input "[DATE]"
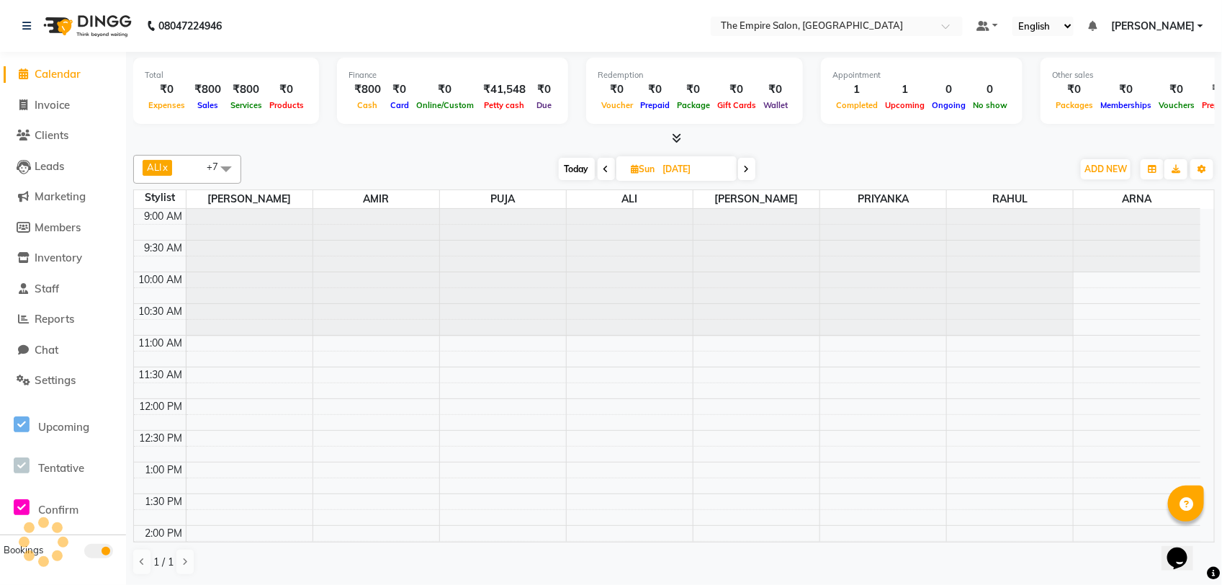
scroll to position [449, 0]
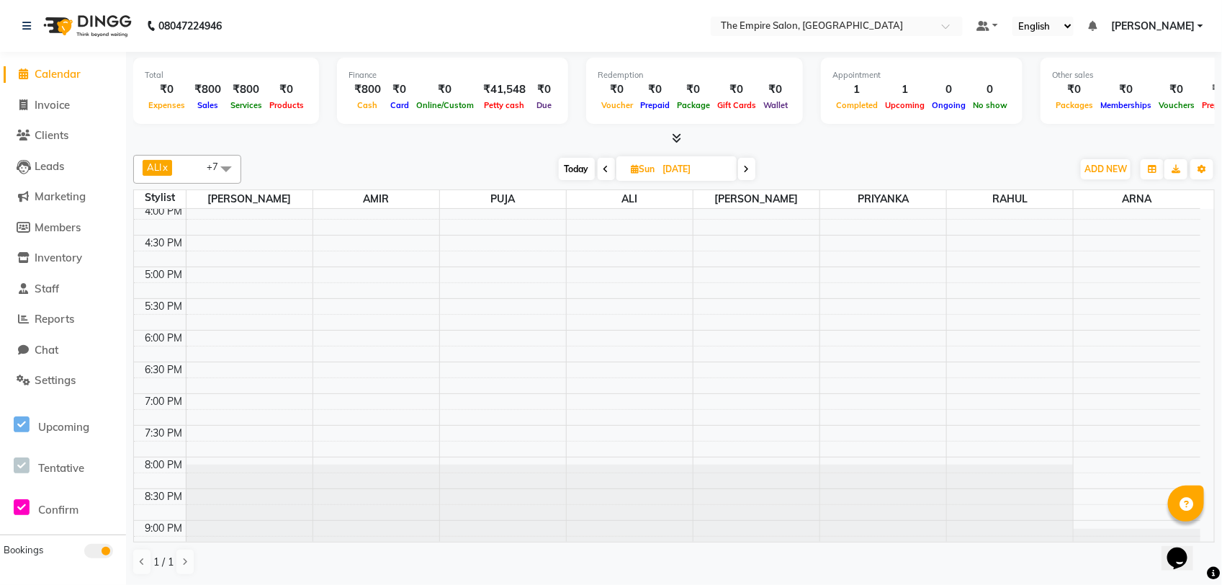
click at [635, 169] on icon at bounding box center [636, 168] width 8 height 9
select select "9"
select select "2025"
click at [728, 260] on span "7" at bounding box center [736, 260] width 23 height 23
type input "[DATE]"
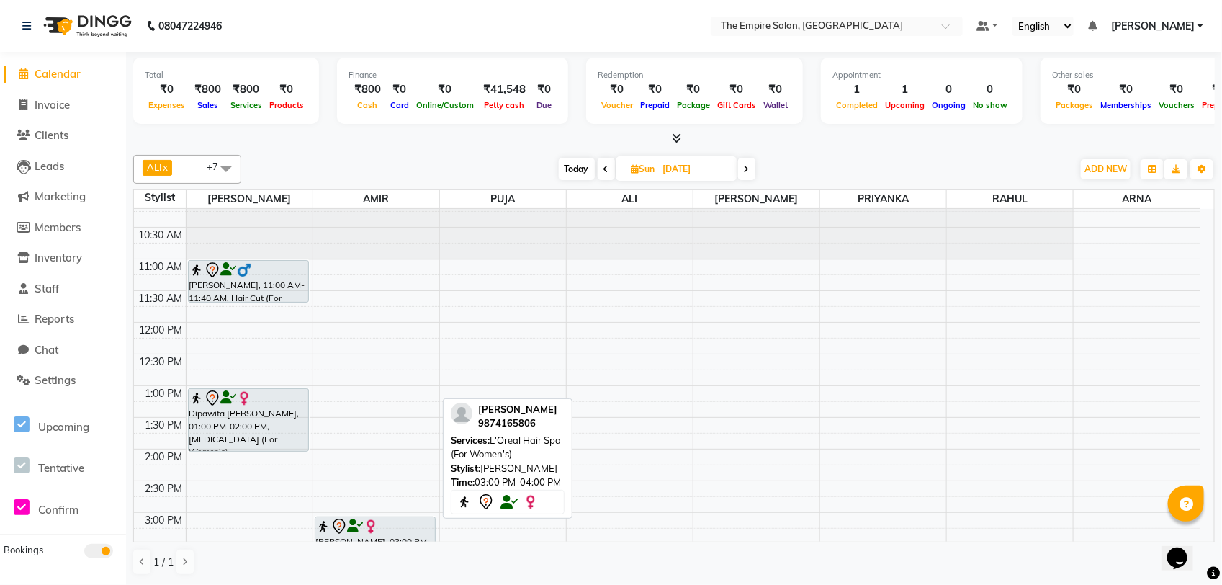
scroll to position [0, 0]
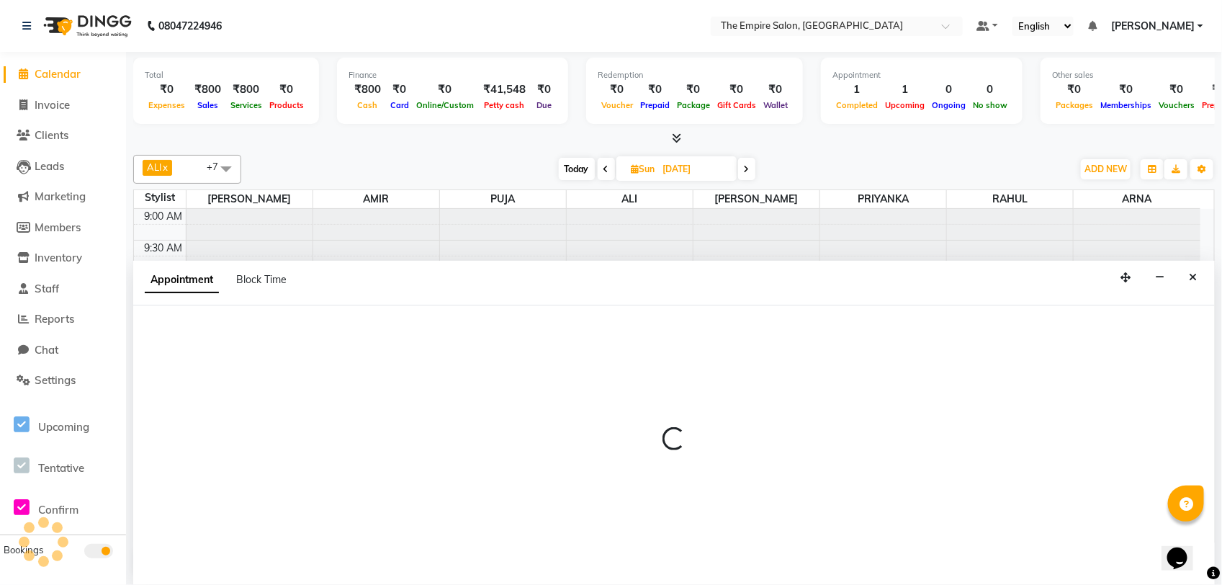
select select "78687"
select select "660"
select select "tentative"
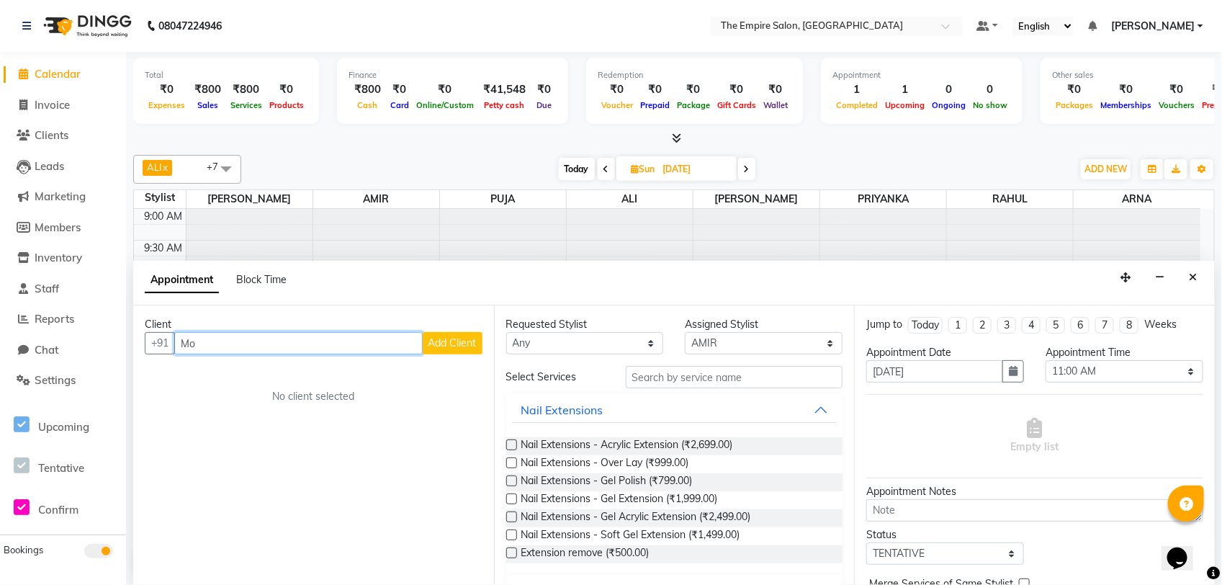
type input "M"
type input "m"
click at [1201, 279] on button "Close" at bounding box center [1193, 278] width 21 height 22
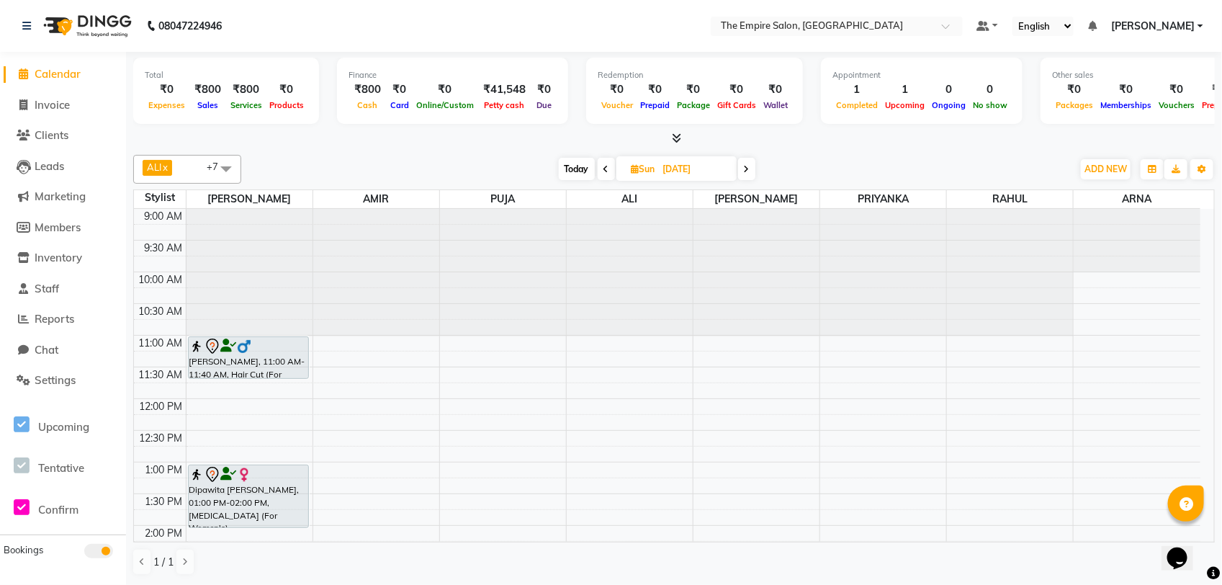
click at [577, 173] on span "Today" at bounding box center [577, 169] width 36 height 22
type input "[DATE]"
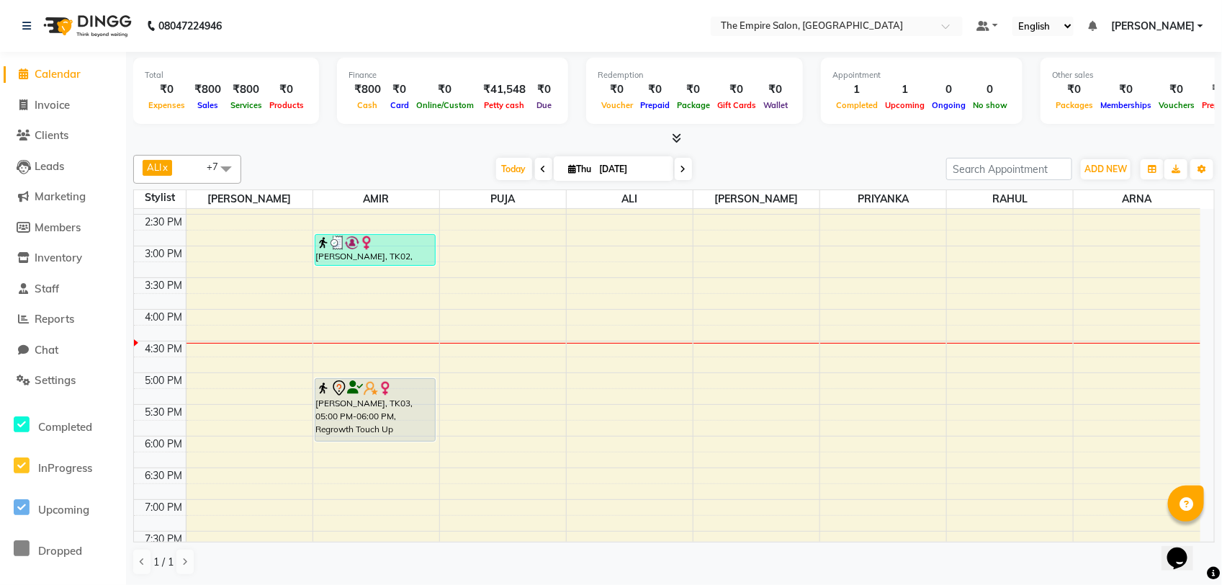
scroll to position [359, 0]
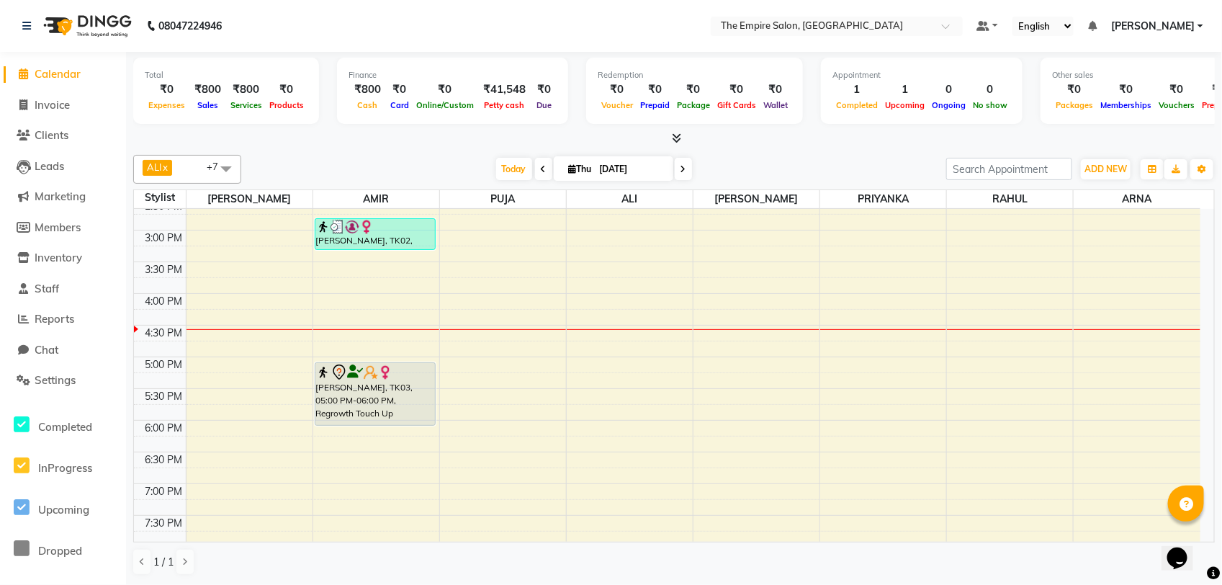
click at [569, 164] on span "Thu" at bounding box center [580, 169] width 30 height 11
select select "9"
select select "2025"
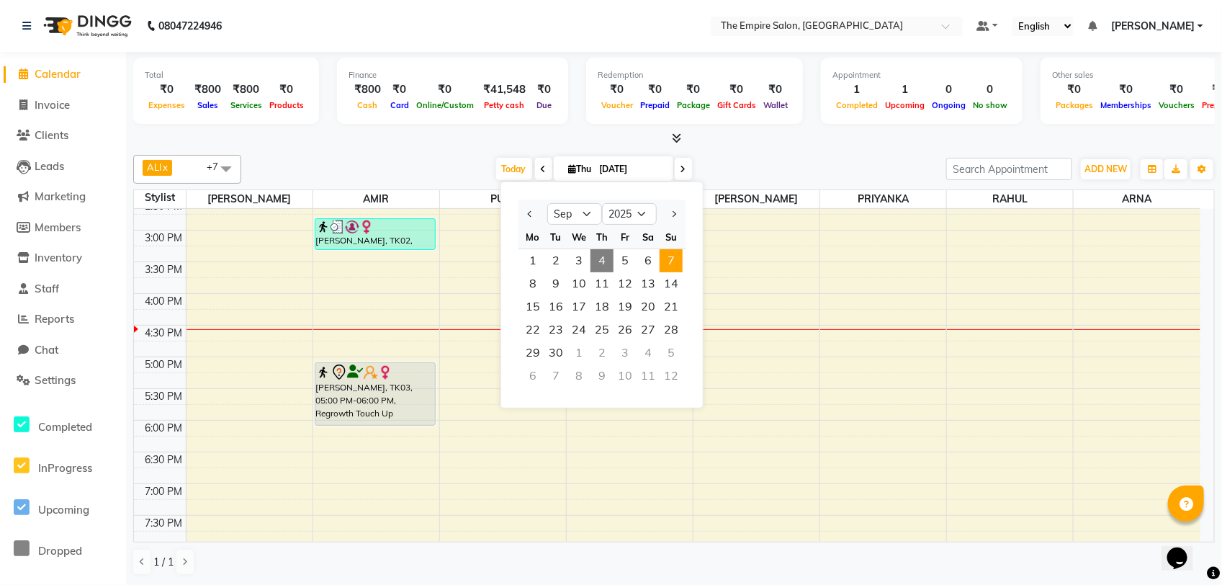
click at [666, 260] on span "7" at bounding box center [671, 260] width 23 height 23
type input "[DATE]"
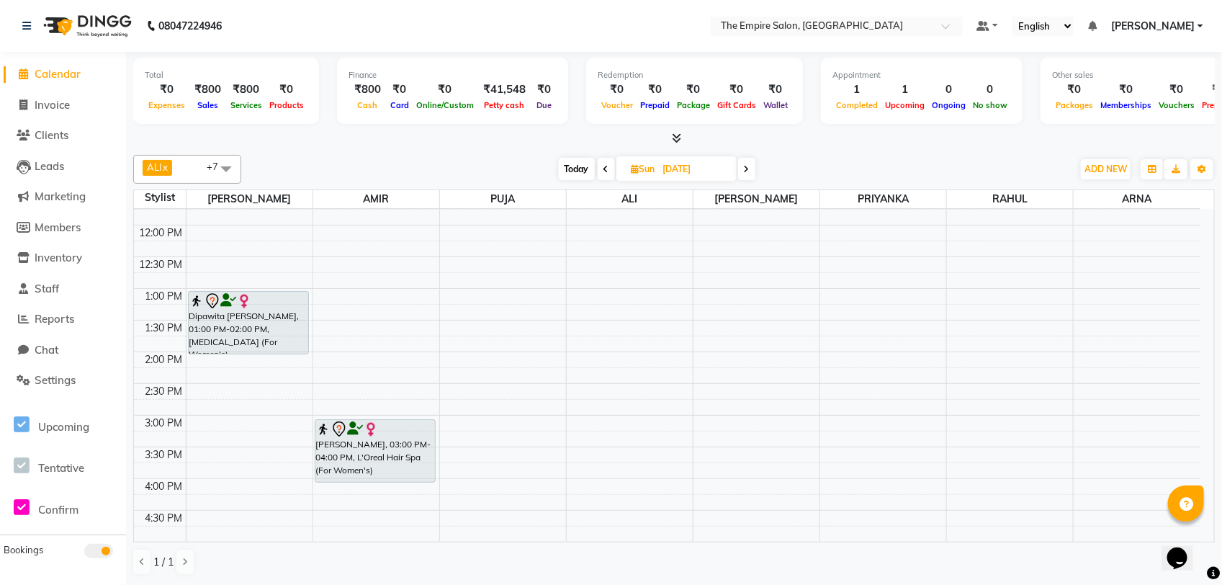
scroll to position [89, 0]
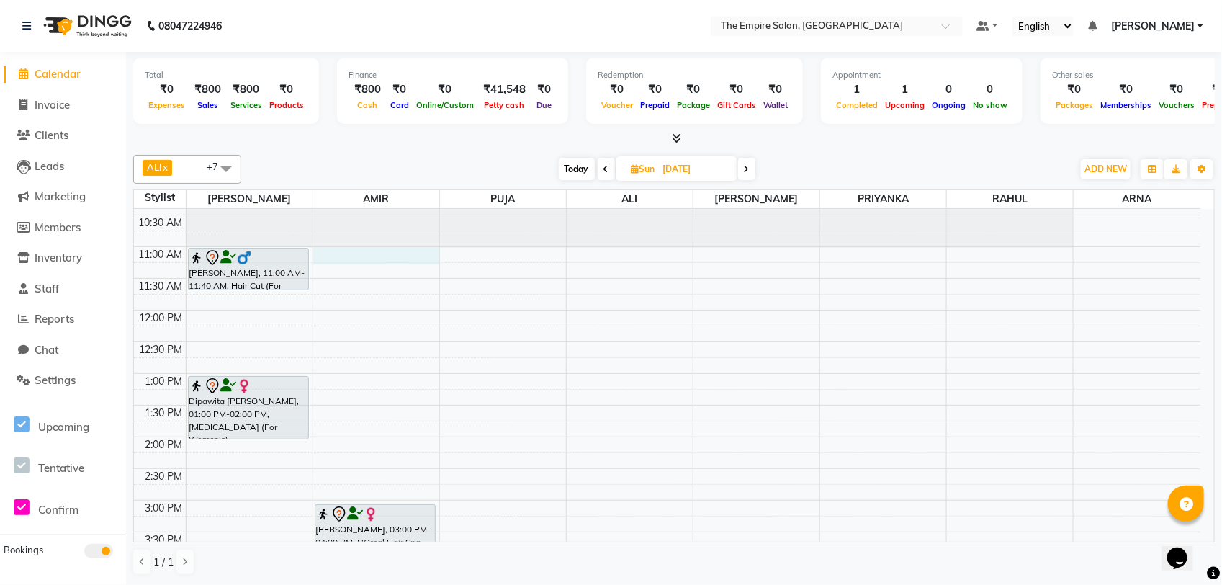
click at [378, 256] on div "9:00 AM 9:30 AM 10:00 AM 10:30 AM 11:00 AM 11:30 AM 12:00 PM 12:30 PM 1:00 PM 1…" at bounding box center [667, 531] width 1067 height 823
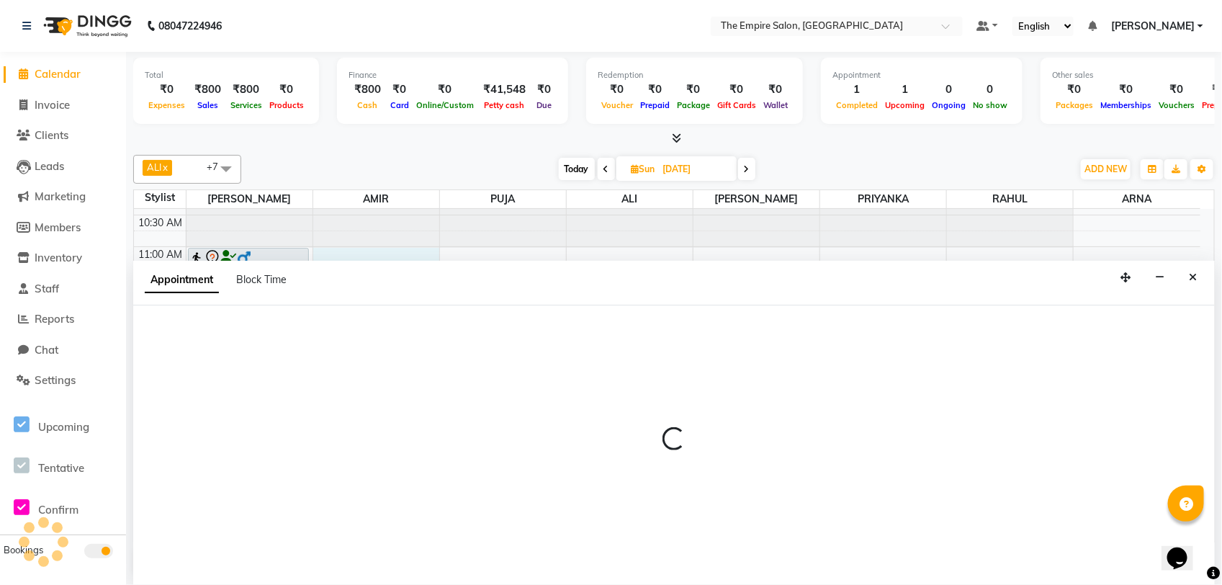
select select "78687"
select select "660"
select select "tentative"
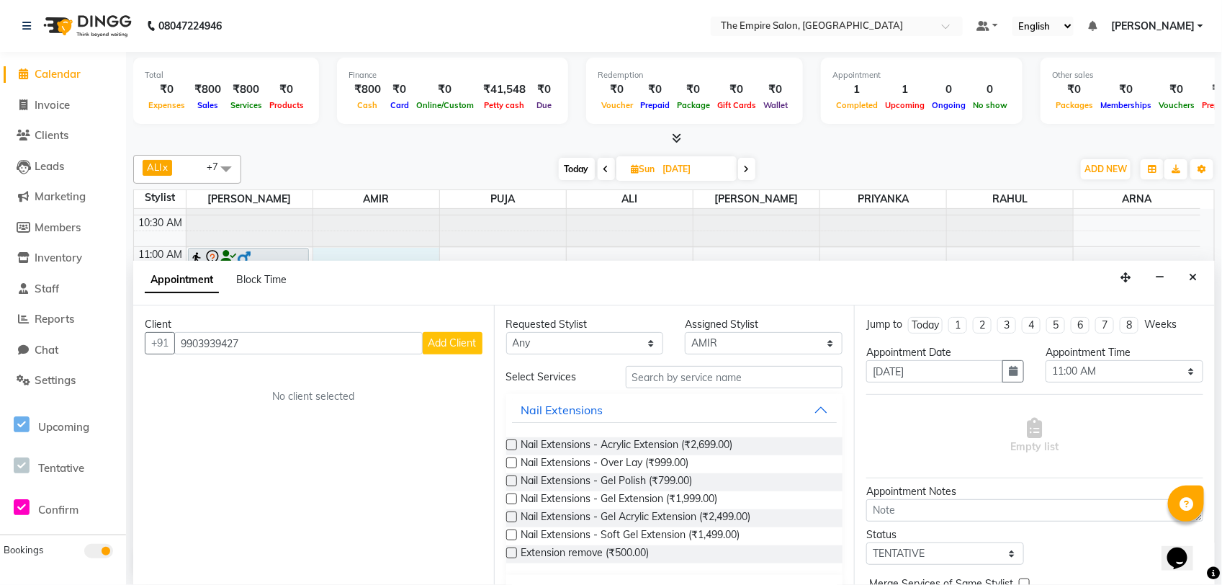
type input "9903939427"
click at [440, 337] on span "Add Client" at bounding box center [453, 342] width 48 height 13
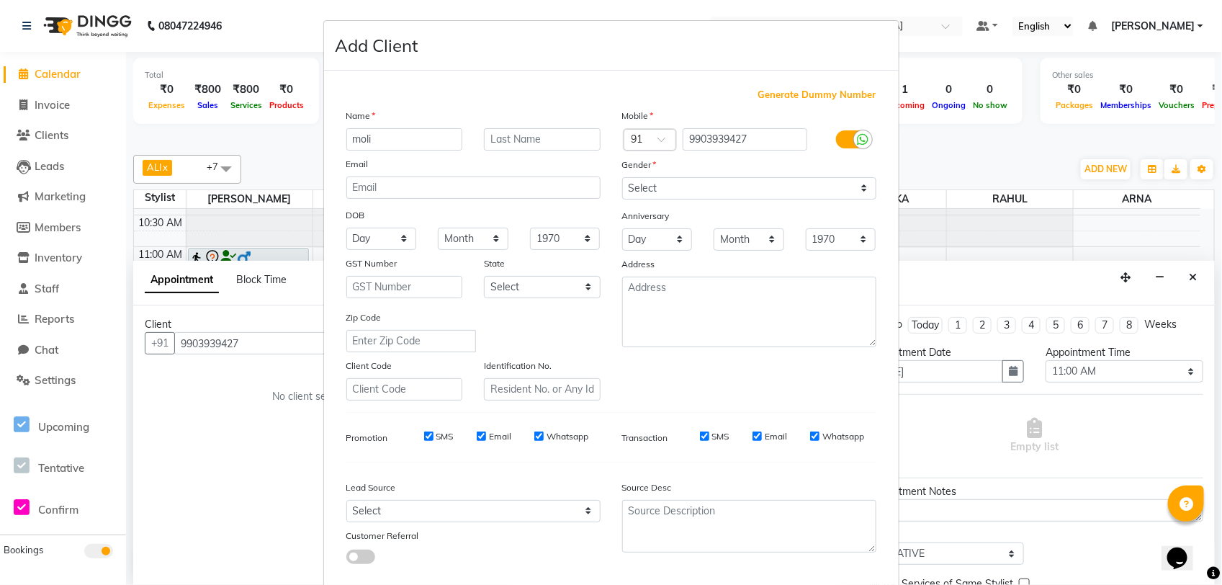
type input "moli"
click at [509, 132] on input "text" at bounding box center [542, 139] width 117 height 22
type input "chudhary"
click at [707, 184] on select "Select [DEMOGRAPHIC_DATA] [DEMOGRAPHIC_DATA] Other Prefer Not To Say" at bounding box center [749, 188] width 254 height 22
select select "[DEMOGRAPHIC_DATA]"
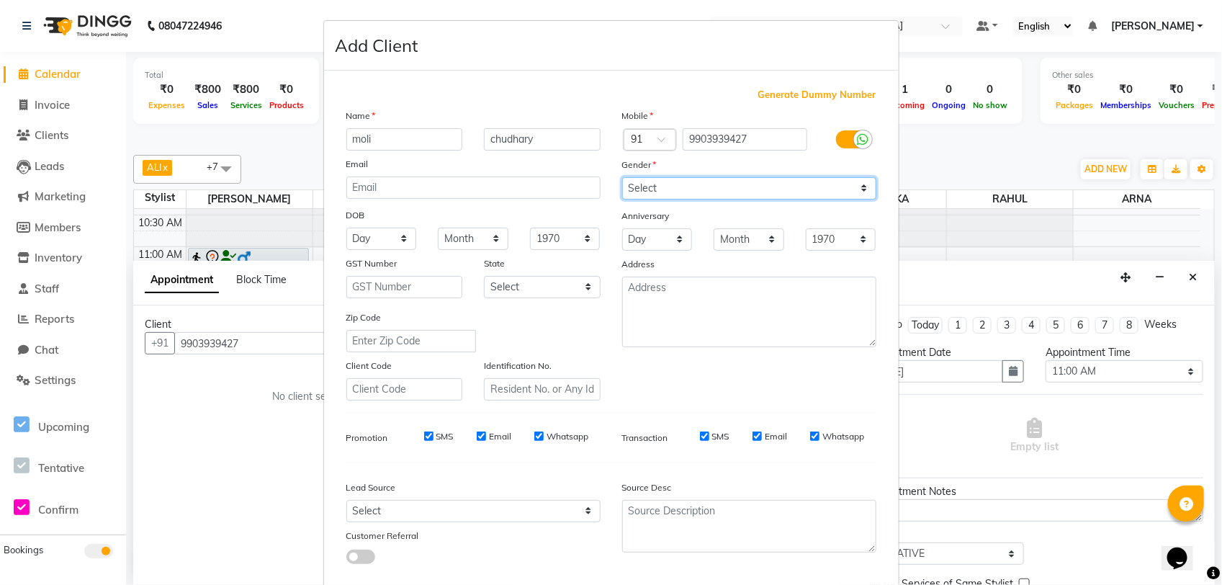
click at [622, 177] on select "Select [DEMOGRAPHIC_DATA] [DEMOGRAPHIC_DATA] Other Prefer Not To Say" at bounding box center [749, 188] width 254 height 22
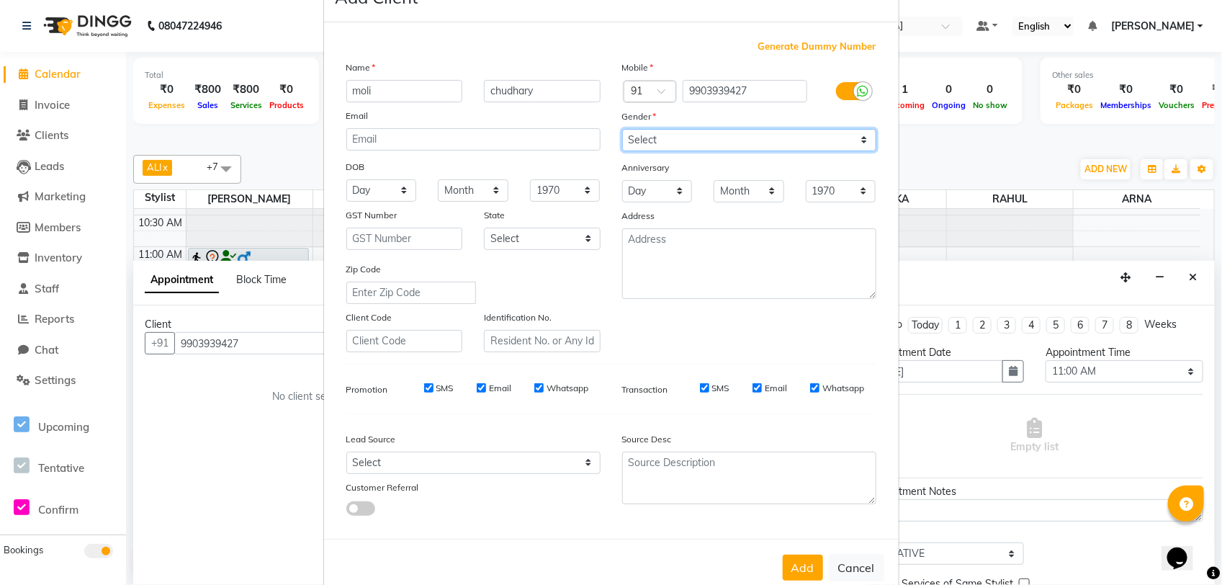
scroll to position [74, 0]
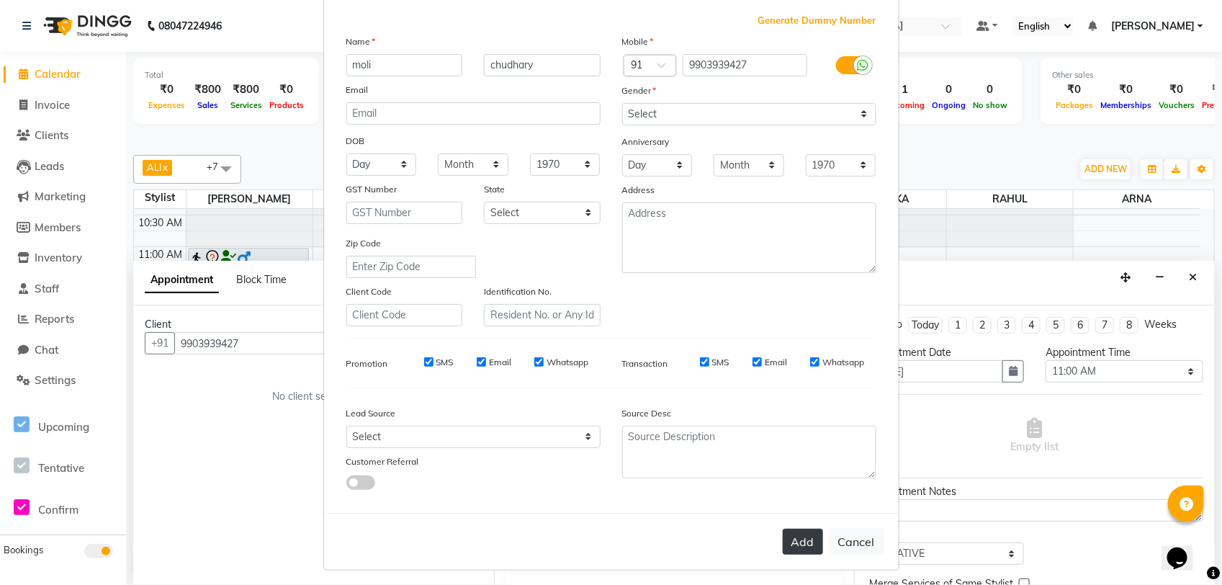
click at [807, 530] on button "Add" at bounding box center [803, 542] width 40 height 26
select select
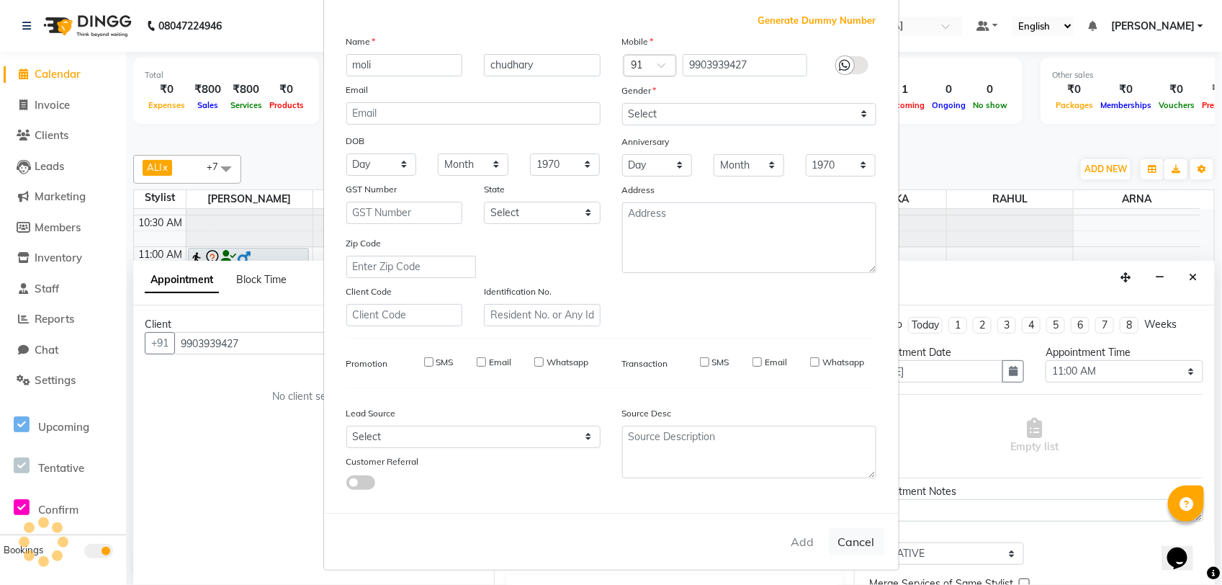
select select
checkbox input "false"
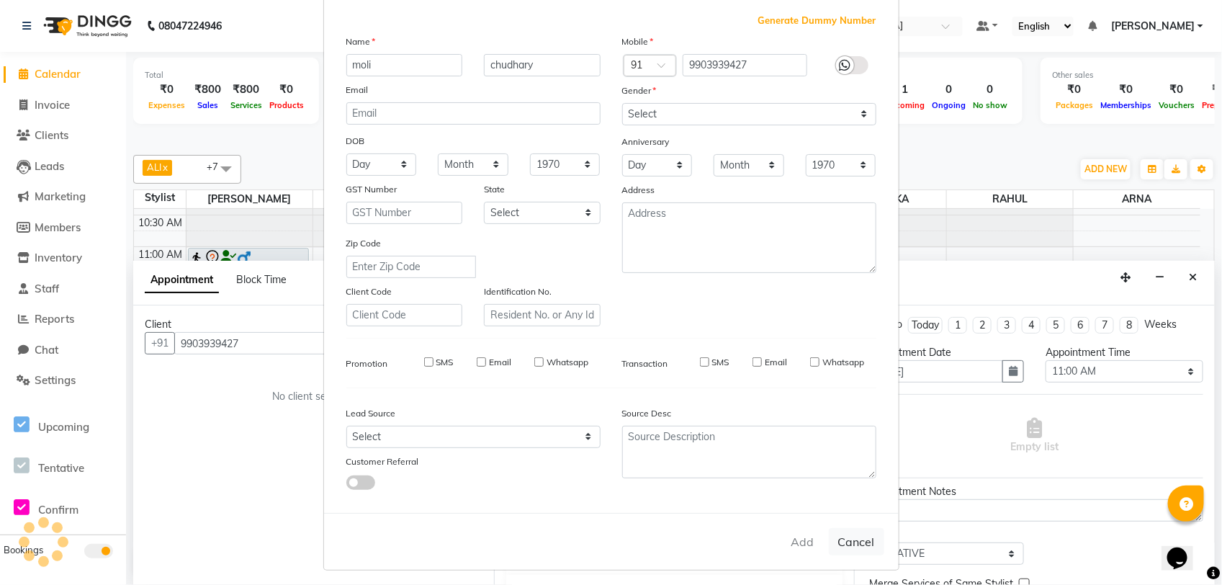
checkbox input "false"
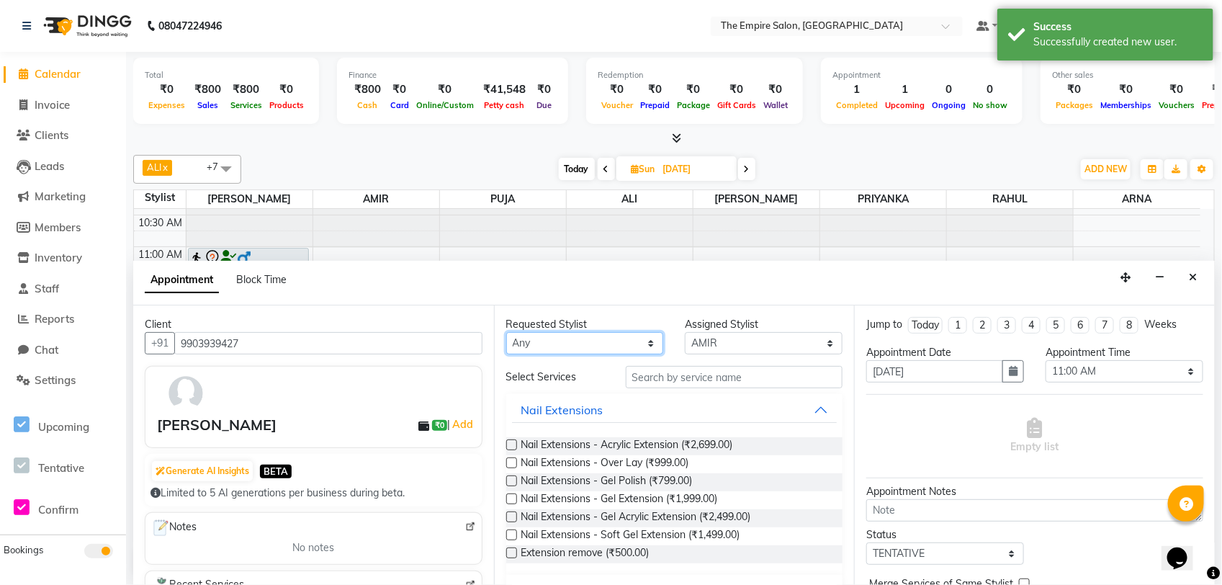
click at [645, 341] on select "Any [PERSON_NAME] [PERSON_NAME] [PERSON_NAME] [PERSON_NAME] PRIYANKA PUJA [PERS…" at bounding box center [585, 343] width 158 height 22
select select "78687"
click at [506, 333] on select "Any [PERSON_NAME] [PERSON_NAME] [PERSON_NAME] [PERSON_NAME] PRIYANKA PUJA [PERS…" at bounding box center [585, 343] width 158 height 22
click at [706, 376] on input "text" at bounding box center [735, 377] width 218 height 22
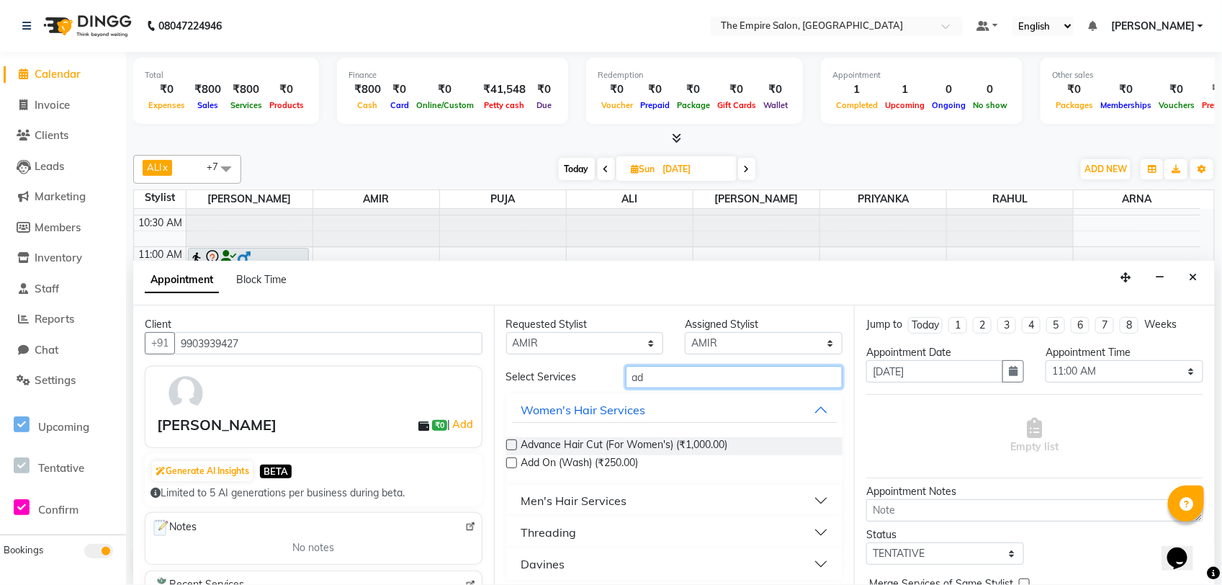
type input "ad"
click at [510, 440] on label at bounding box center [511, 444] width 11 height 11
click at [510, 442] on input "checkbox" at bounding box center [510, 446] width 9 height 9
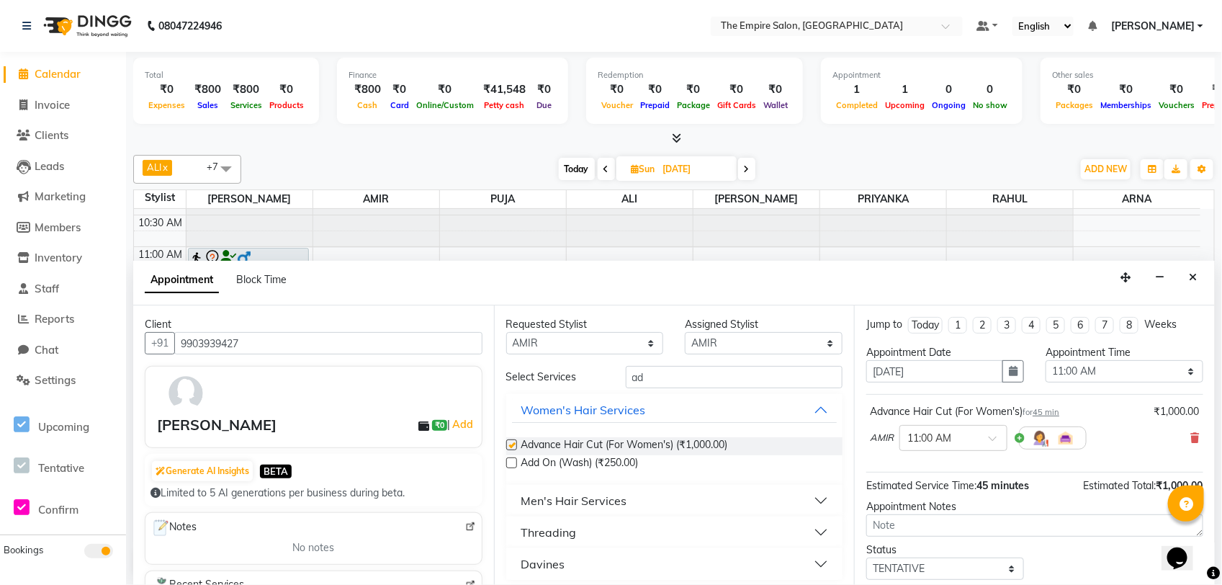
checkbox input "false"
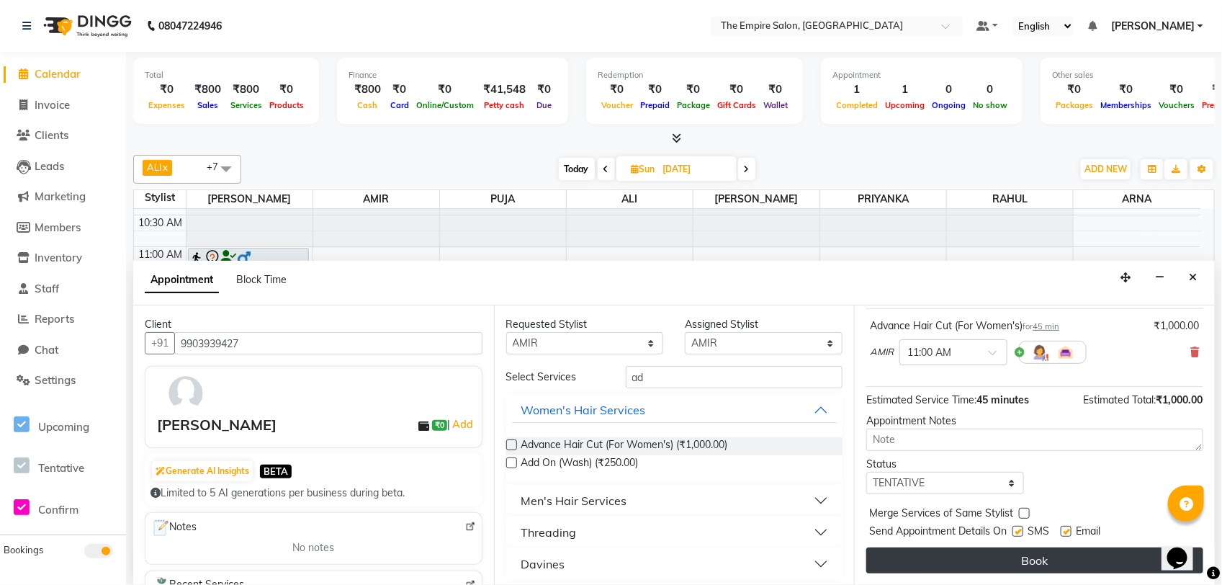
click at [944, 560] on button "Book" at bounding box center [1035, 560] width 337 height 26
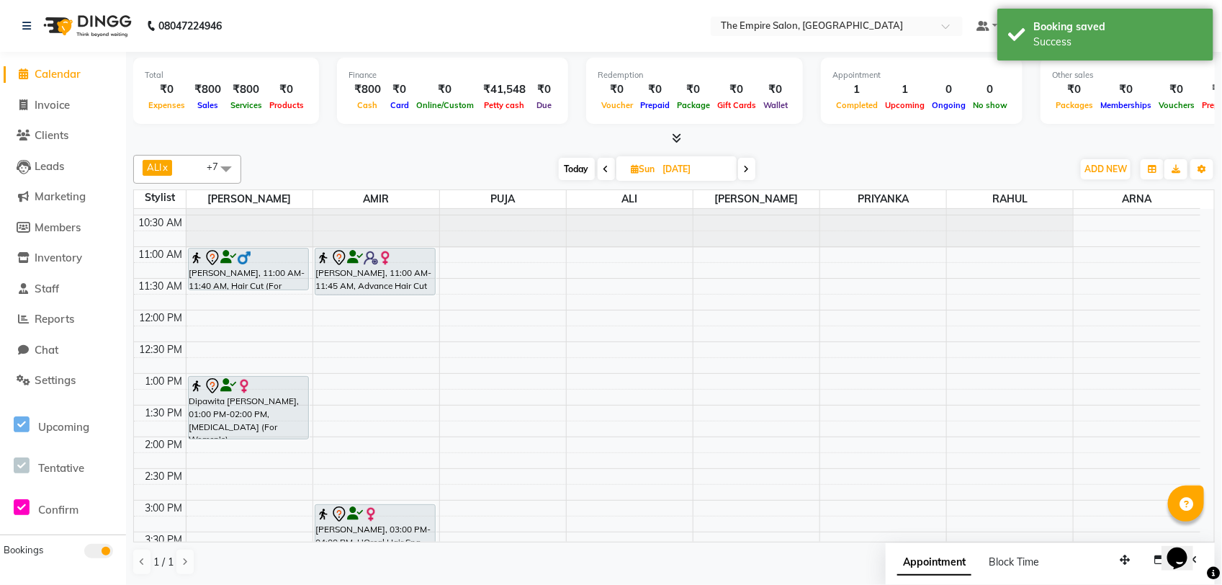
click at [567, 169] on span "Today" at bounding box center [577, 169] width 36 height 22
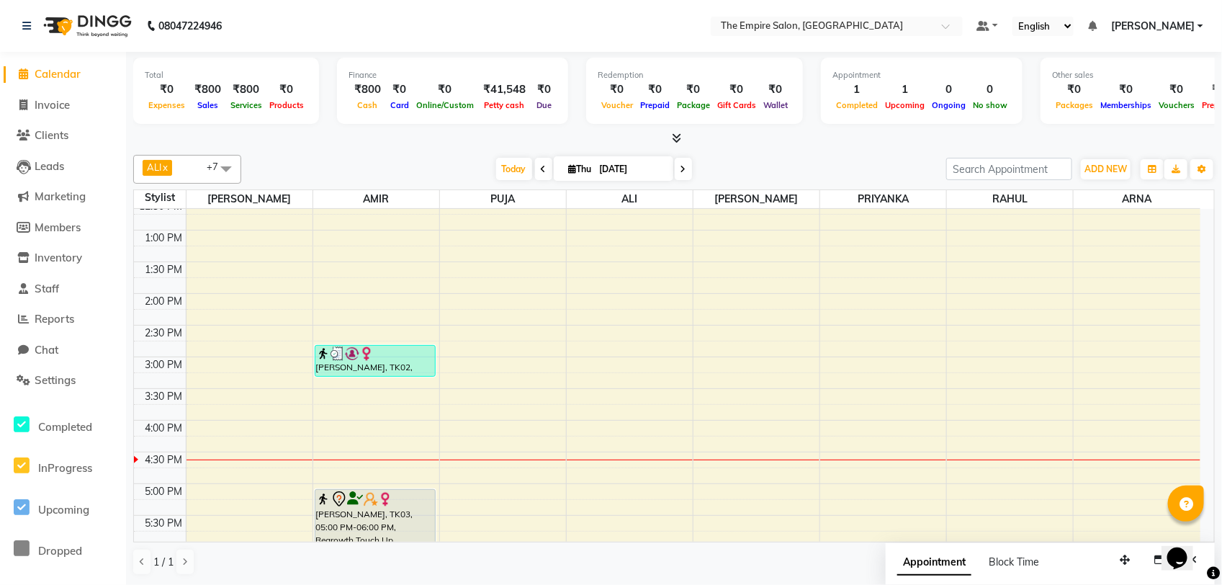
scroll to position [230, 0]
click at [681, 173] on icon at bounding box center [684, 169] width 6 height 9
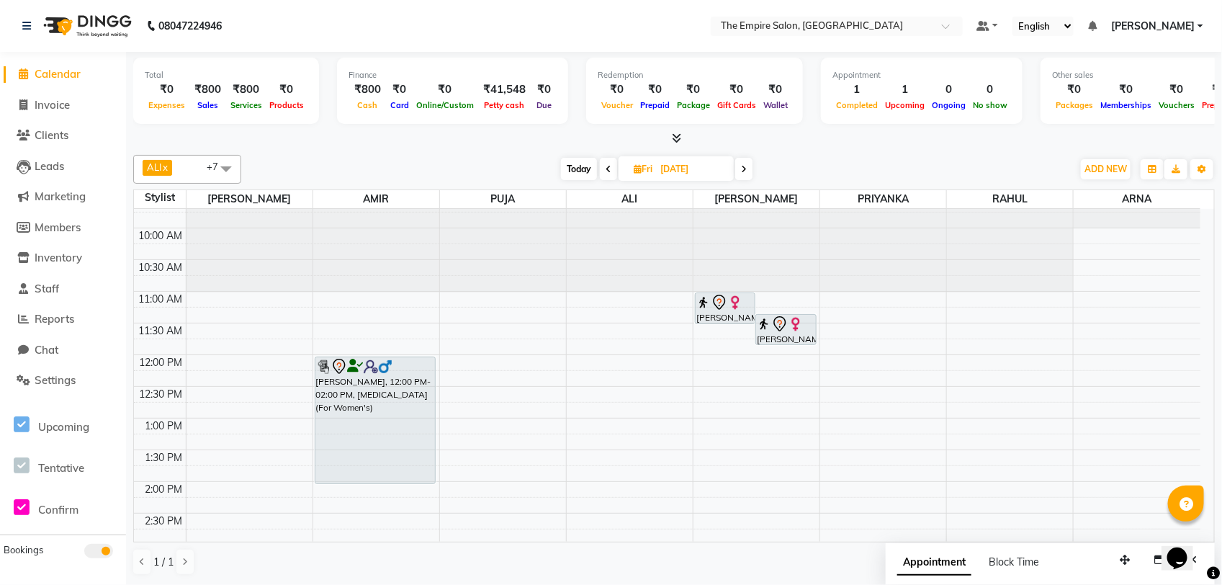
scroll to position [0, 0]
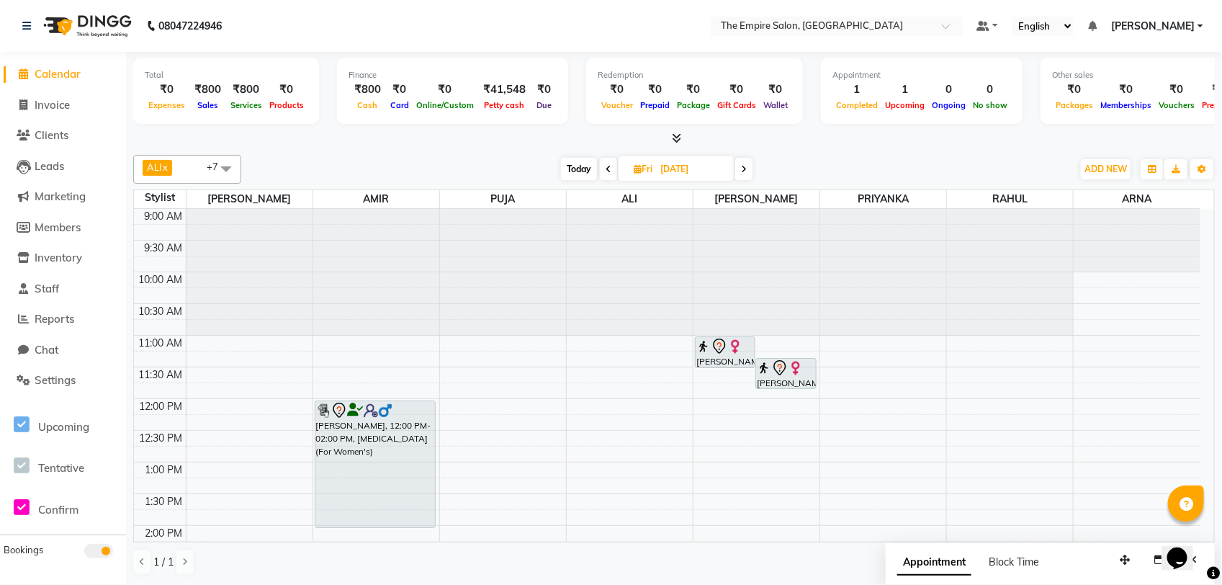
click at [604, 164] on span at bounding box center [608, 169] width 17 height 22
type input "[DATE]"
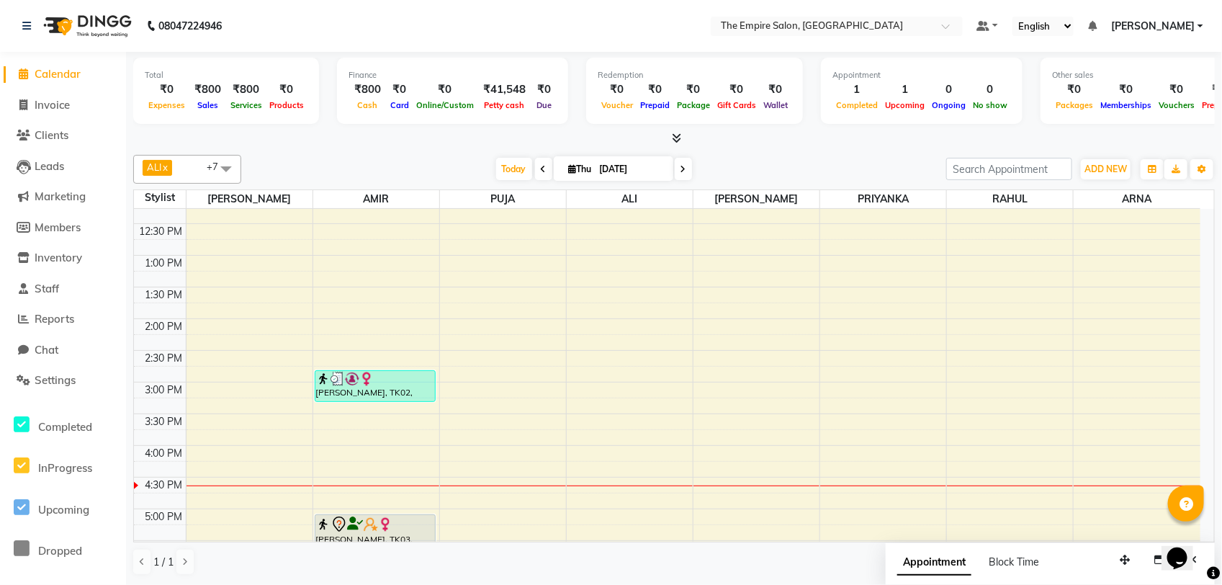
scroll to position [270, 0]
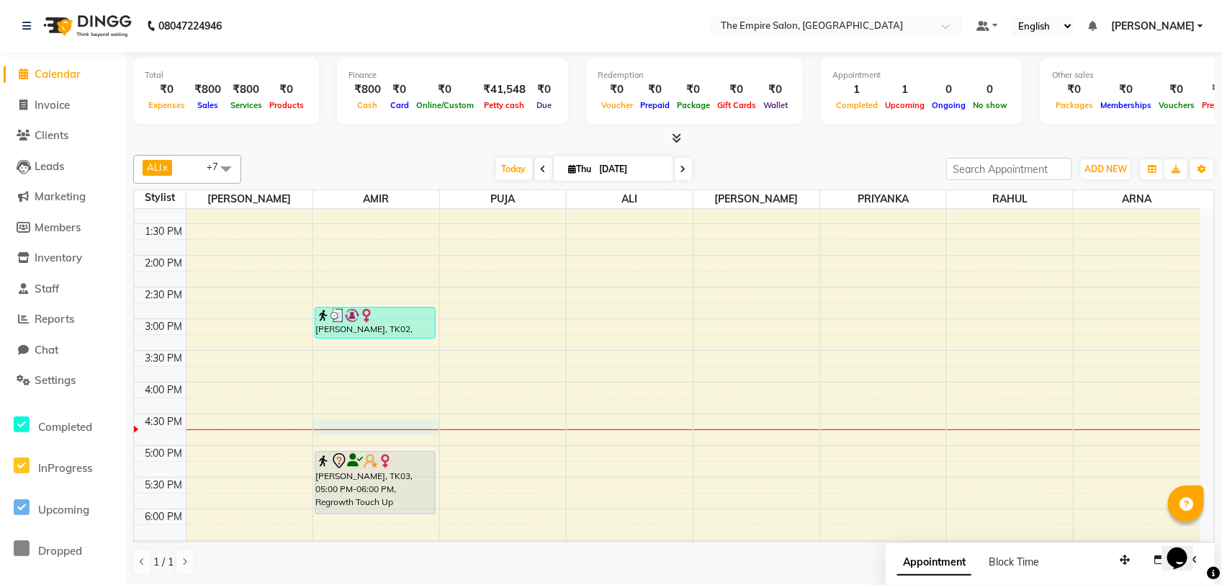
click at [331, 425] on div "9:00 AM 9:30 AM 10:00 AM 10:30 AM 11:00 AM 11:30 AM 12:00 PM 12:30 PM 1:00 PM 1…" at bounding box center [667, 350] width 1067 height 823
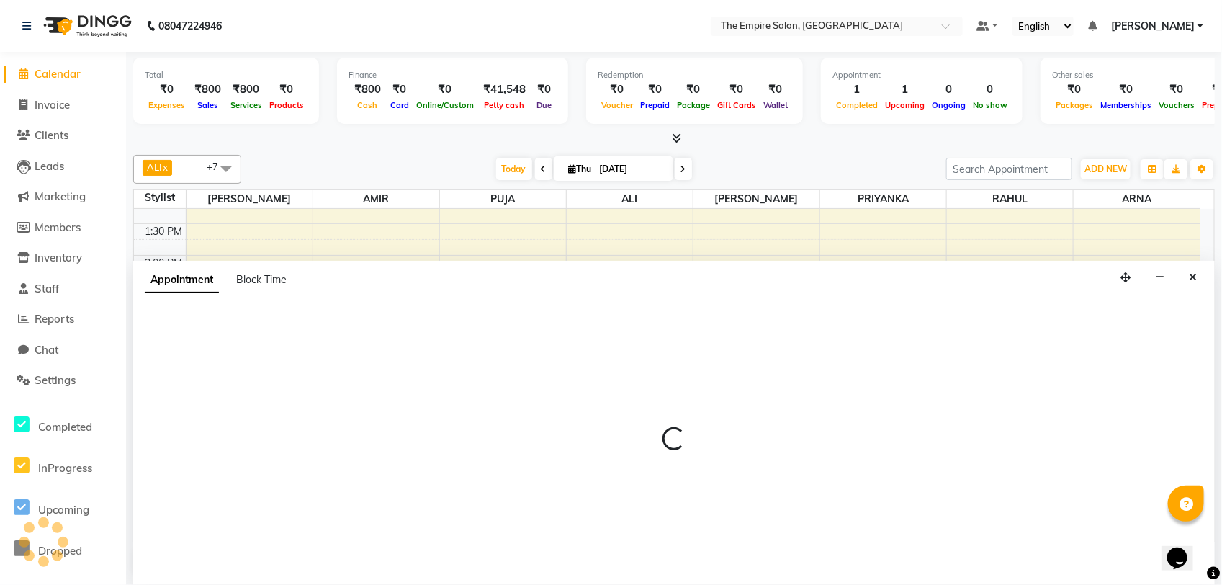
select select "78687"
select select "tentative"
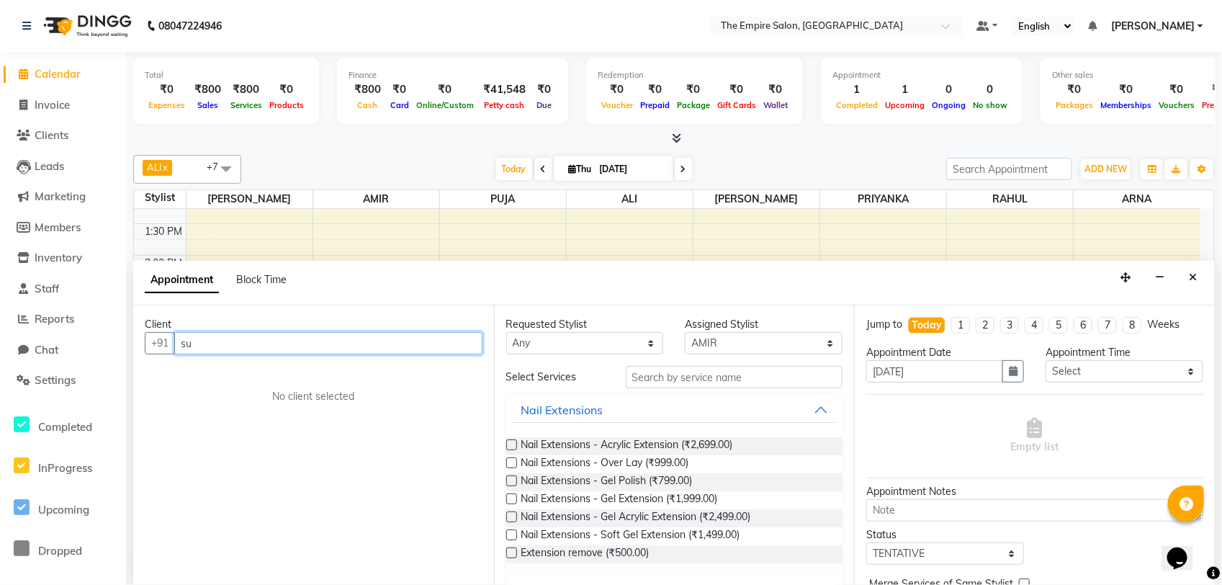
type input "s"
click at [1196, 287] on button "Close" at bounding box center [1193, 278] width 21 height 22
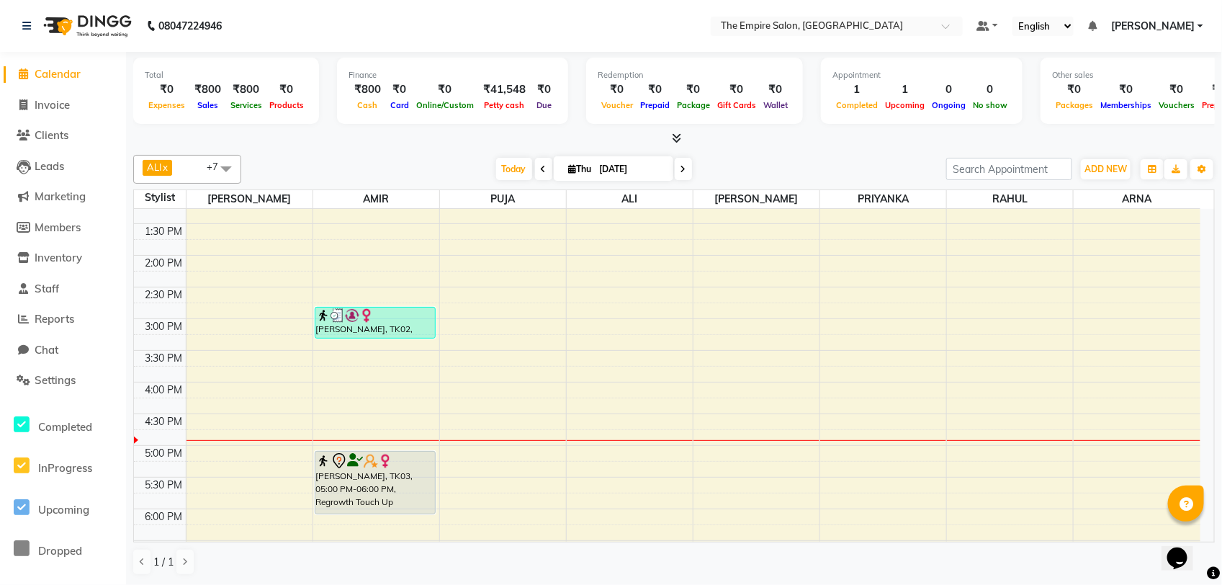
click at [339, 429] on div "9:00 AM 9:30 AM 10:00 AM 10:30 AM 11:00 AM 11:30 AM 12:00 PM 12:30 PM 1:00 PM 1…" at bounding box center [667, 350] width 1067 height 823
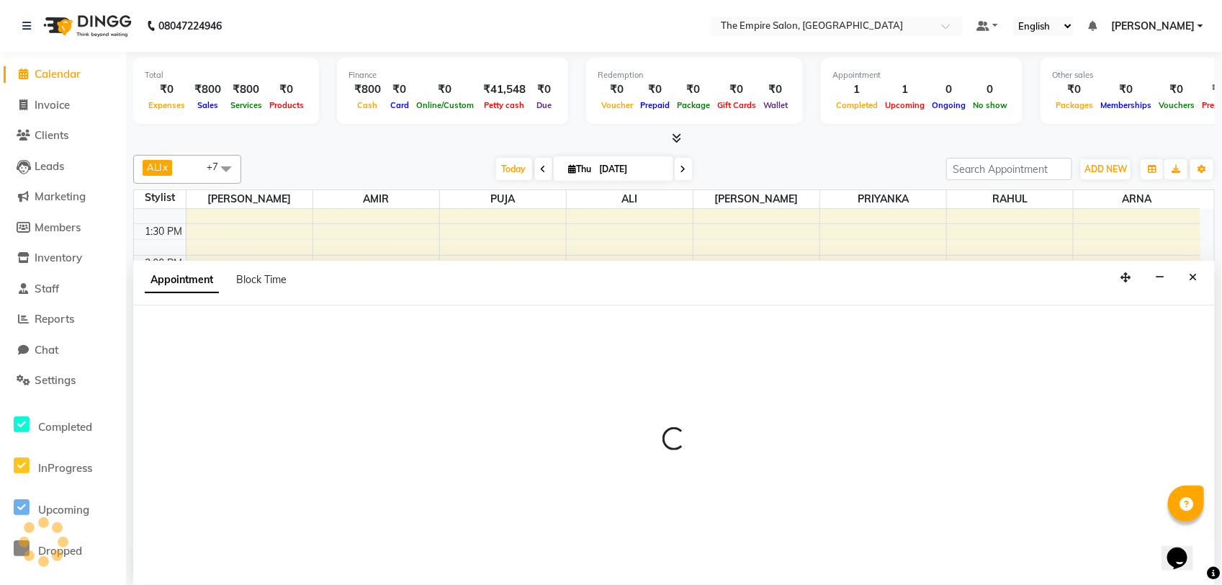
select select "78687"
select select "tentative"
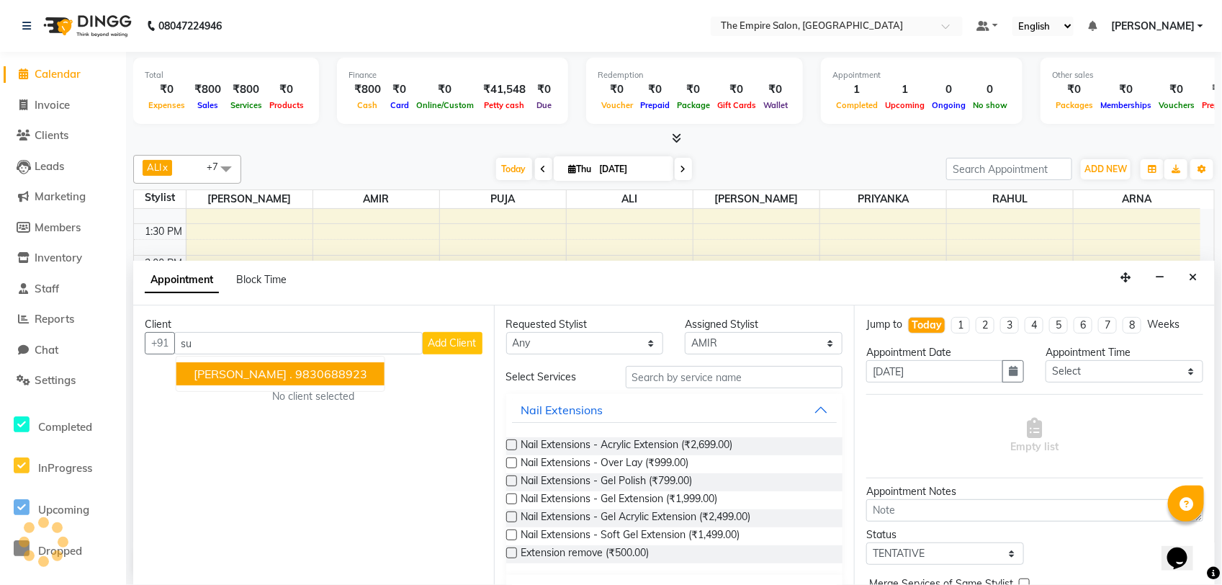
type input "s"
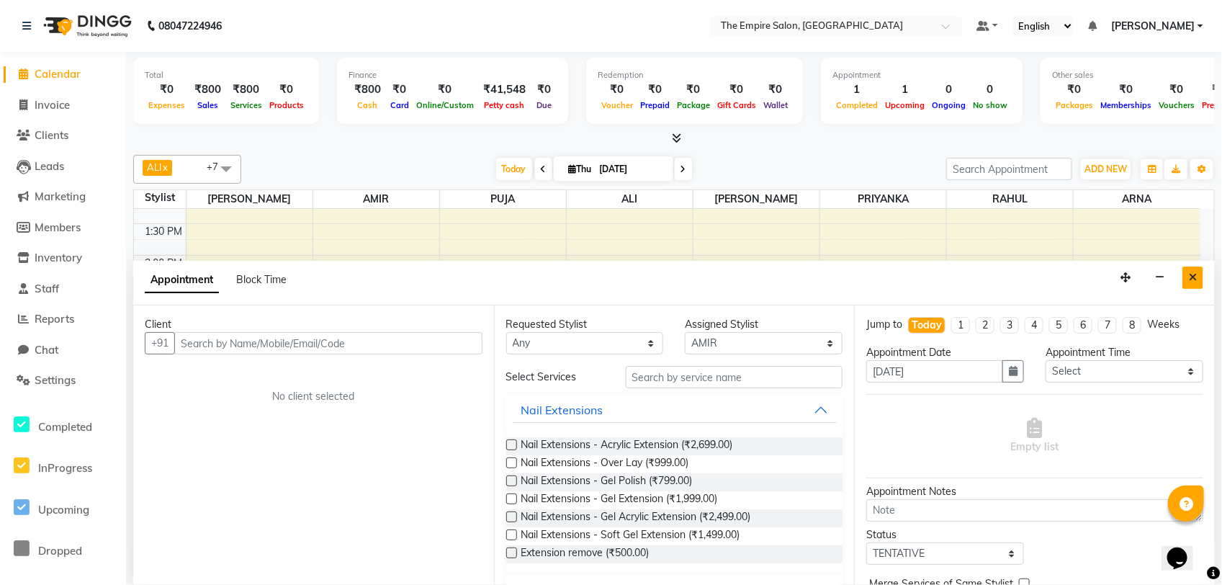
click at [1194, 275] on icon "Close" at bounding box center [1193, 277] width 8 height 10
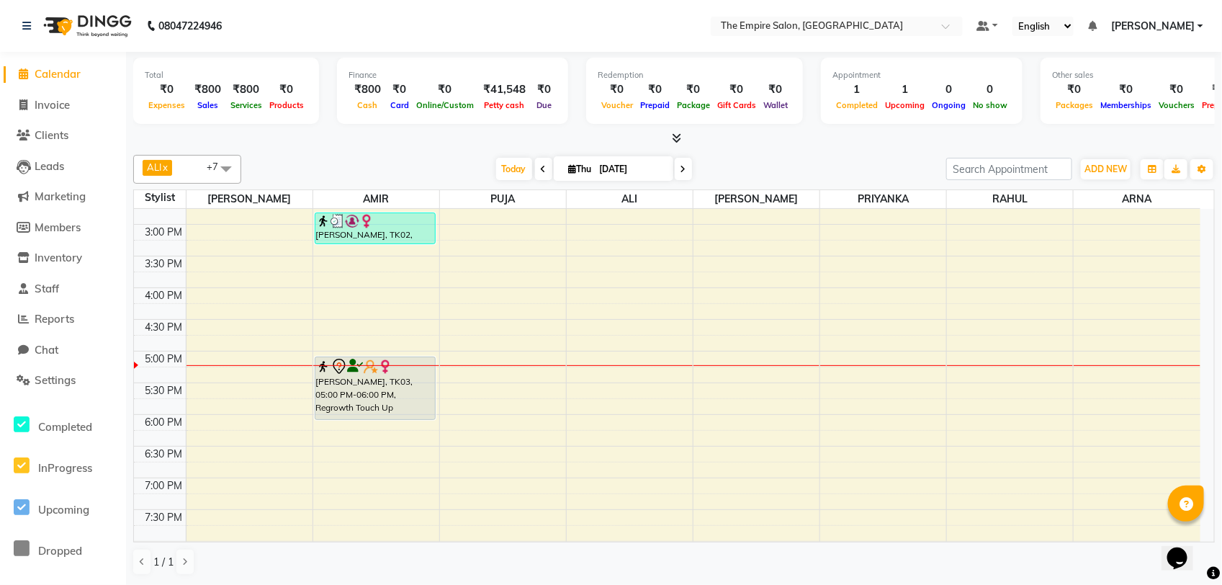
scroll to position [321, 0]
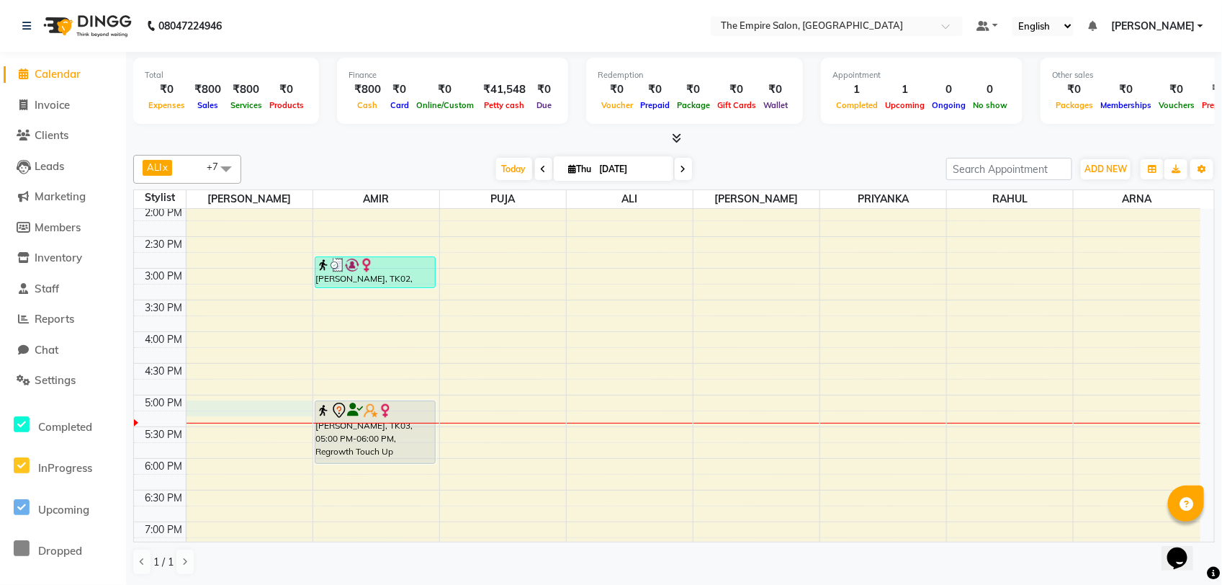
click at [197, 404] on div "9:00 AM 9:30 AM 10:00 AM 10:30 AM 11:00 AM 11:30 AM 12:00 PM 12:30 PM 1:00 PM 1…" at bounding box center [667, 299] width 1067 height 823
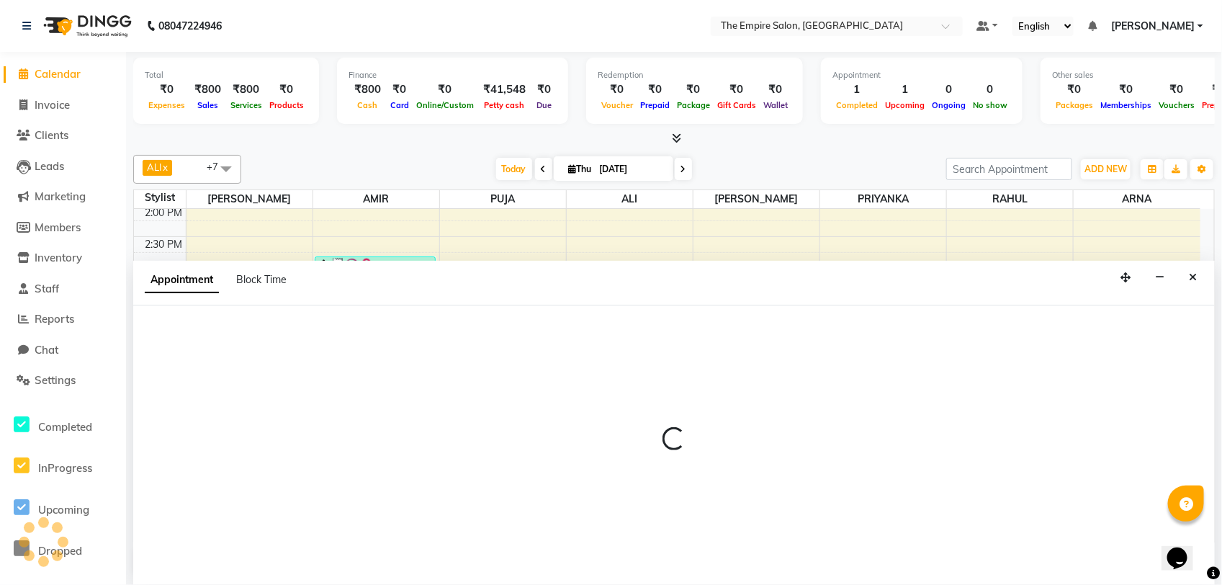
select select "78686"
select select "1020"
select select "tentative"
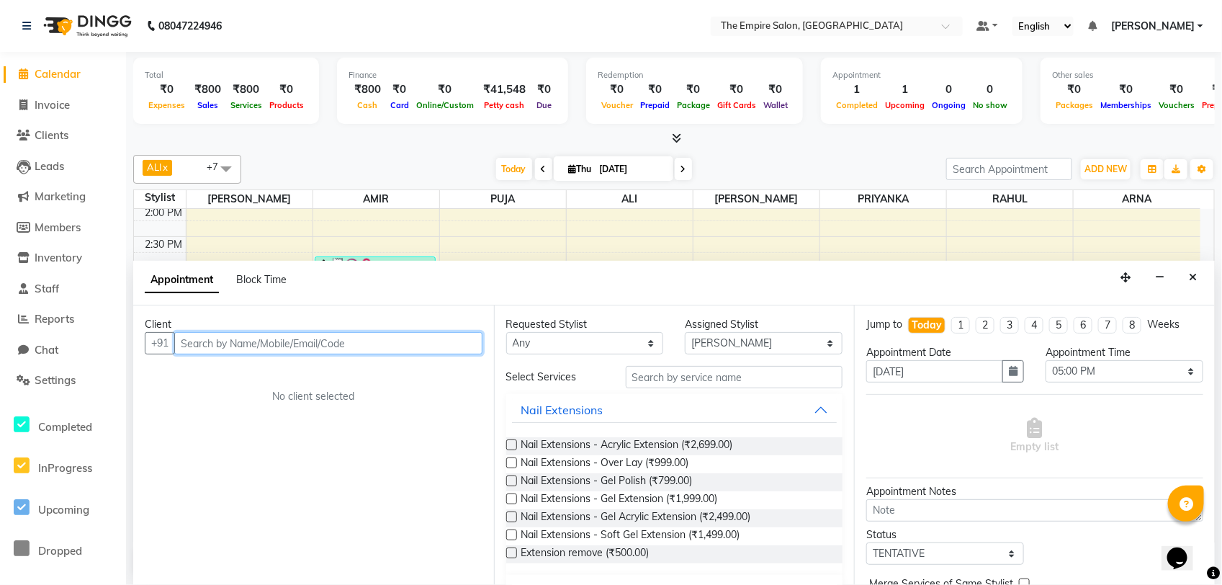
click at [202, 340] on input "text" at bounding box center [328, 343] width 308 height 22
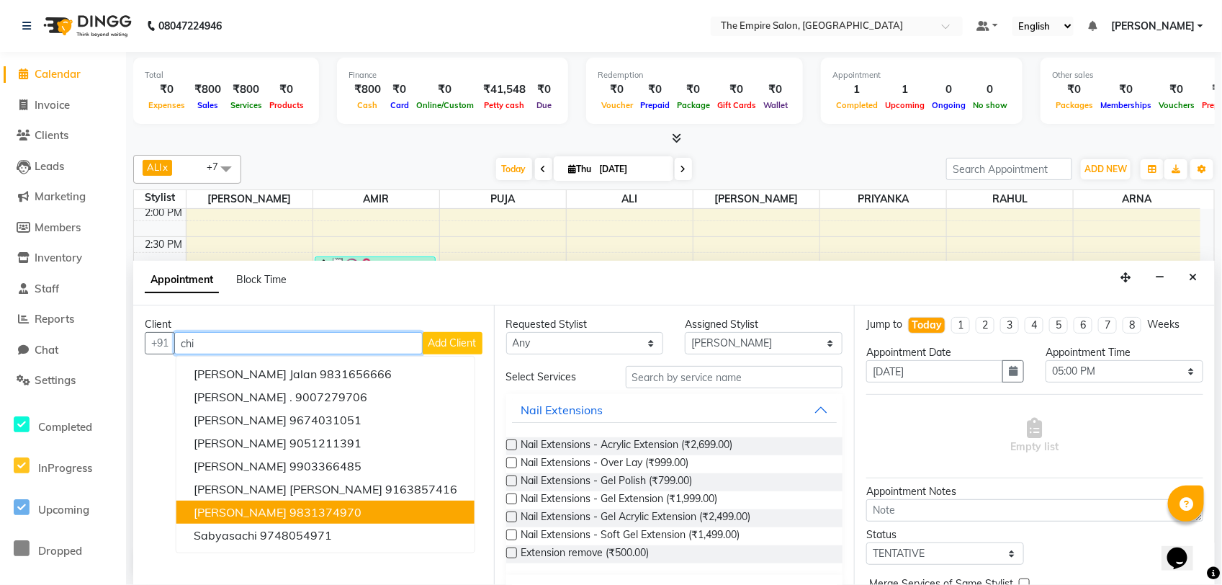
click at [263, 520] on button "[PERSON_NAME] 9831374970" at bounding box center [325, 512] width 298 height 23
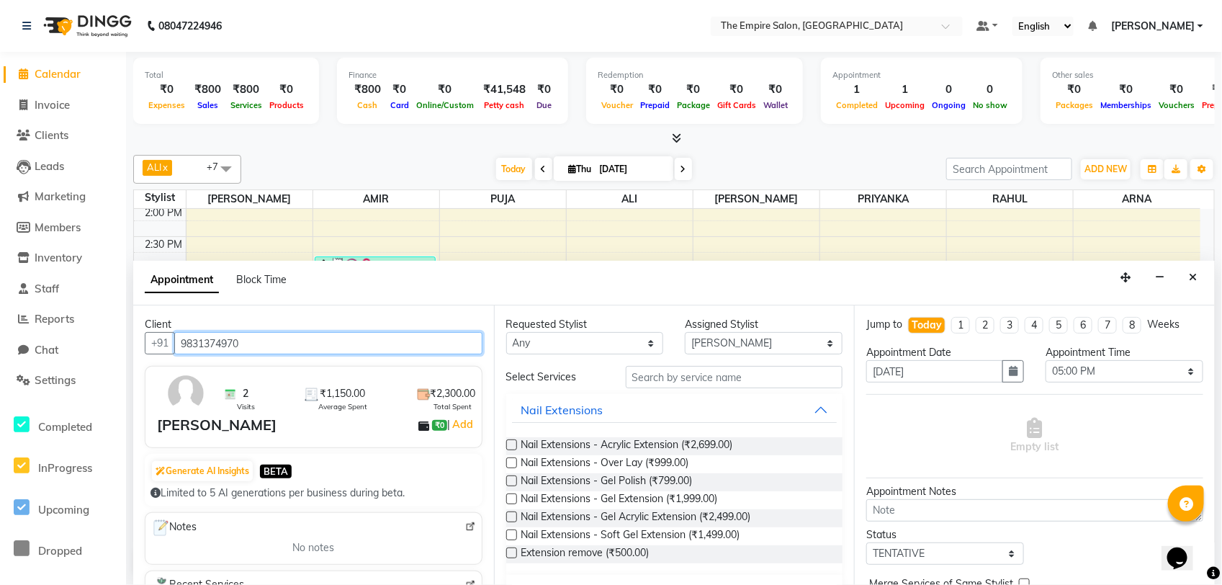
type input "9831374970"
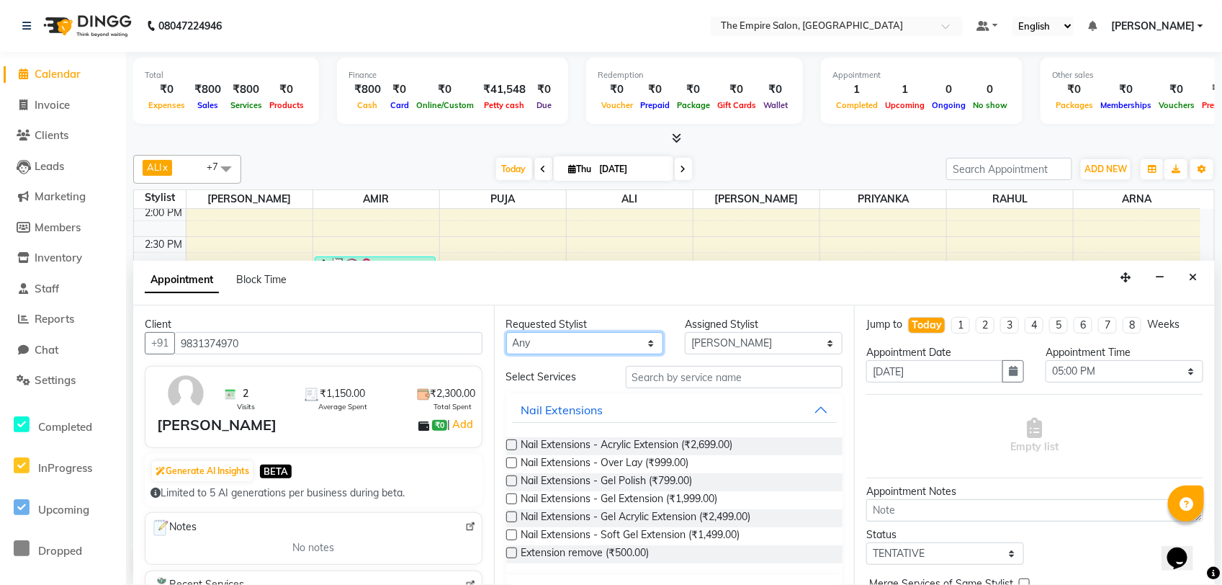
click at [612, 343] on select "Any [PERSON_NAME] [PERSON_NAME] [PERSON_NAME] [PERSON_NAME] PRIYANKA PUJA [PERS…" at bounding box center [585, 343] width 158 height 22
select select "78686"
click at [506, 333] on select "Any [PERSON_NAME] [PERSON_NAME] [PERSON_NAME] [PERSON_NAME] PRIYANKA PUJA [PERS…" at bounding box center [585, 343] width 158 height 22
click at [642, 377] on input "text" at bounding box center [735, 377] width 218 height 22
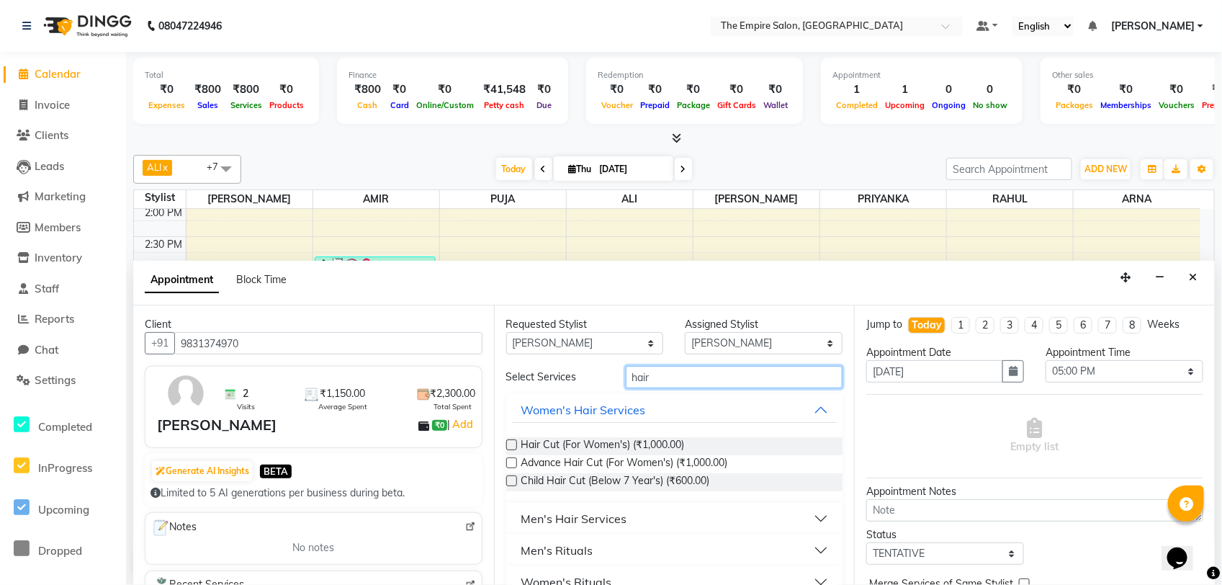
type input "hair"
click at [595, 521] on div "Men's Hair Services" at bounding box center [574, 518] width 106 height 17
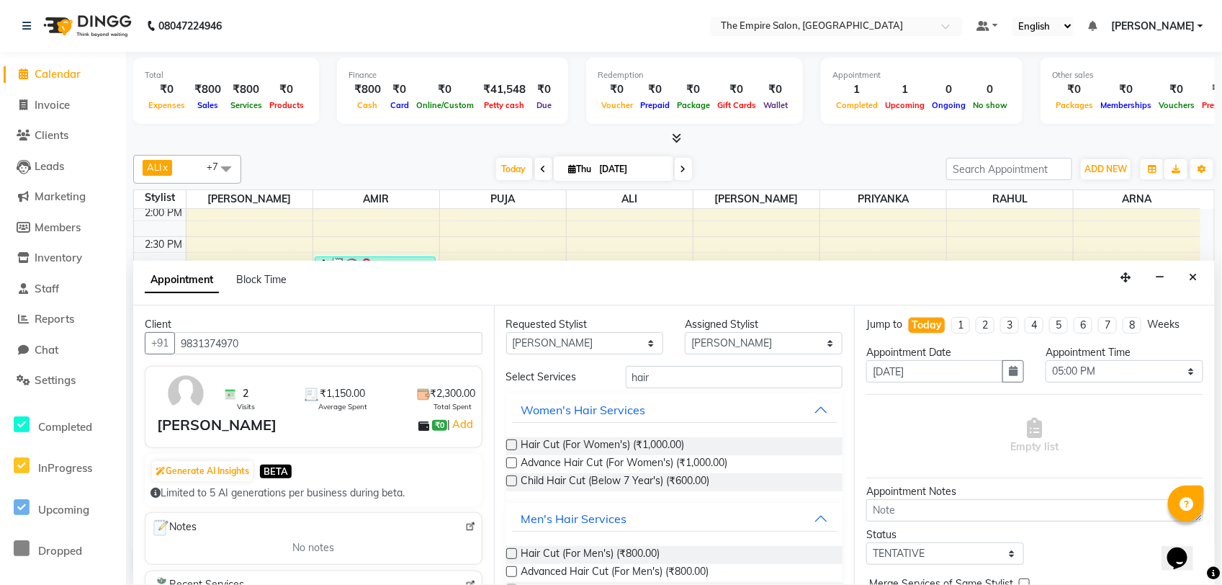
click at [509, 553] on label at bounding box center [511, 553] width 11 height 11
click at [509, 553] on input "checkbox" at bounding box center [510, 554] width 9 height 9
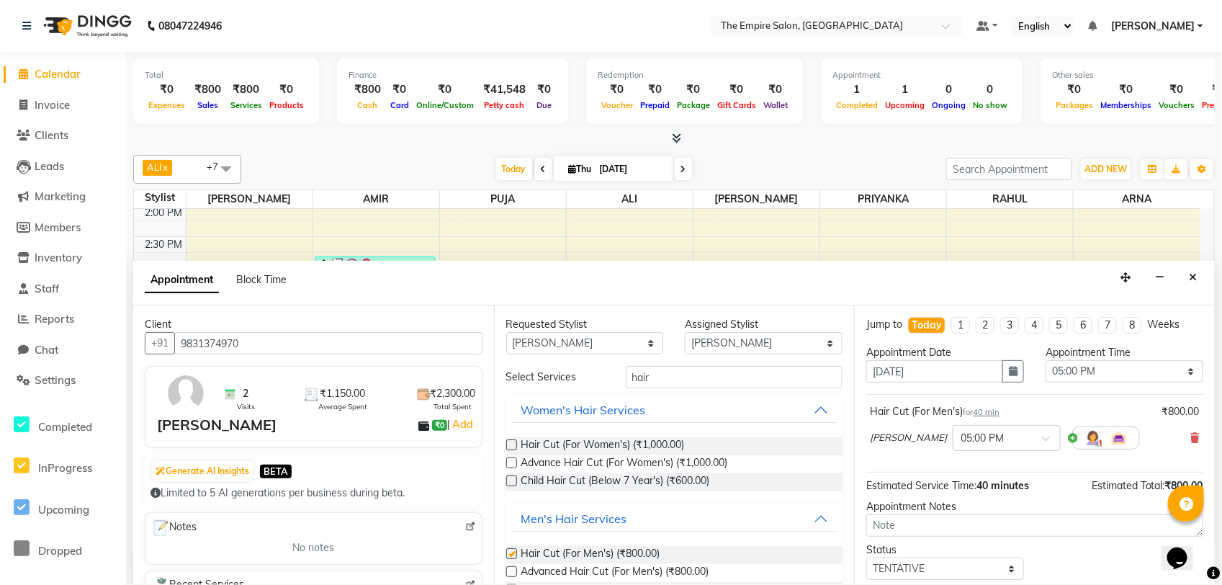
checkbox input "false"
click at [654, 377] on input "hair" at bounding box center [735, 377] width 218 height 22
type input "h"
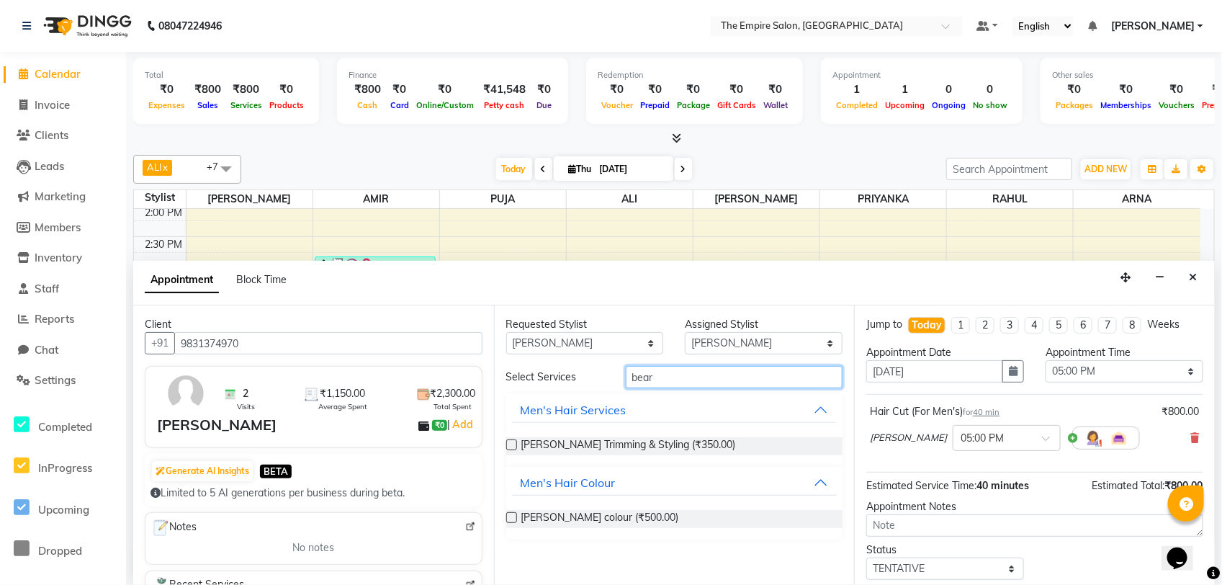
type input "bear"
click at [509, 514] on label at bounding box center [511, 517] width 11 height 11
click at [509, 514] on input "checkbox" at bounding box center [510, 518] width 9 height 9
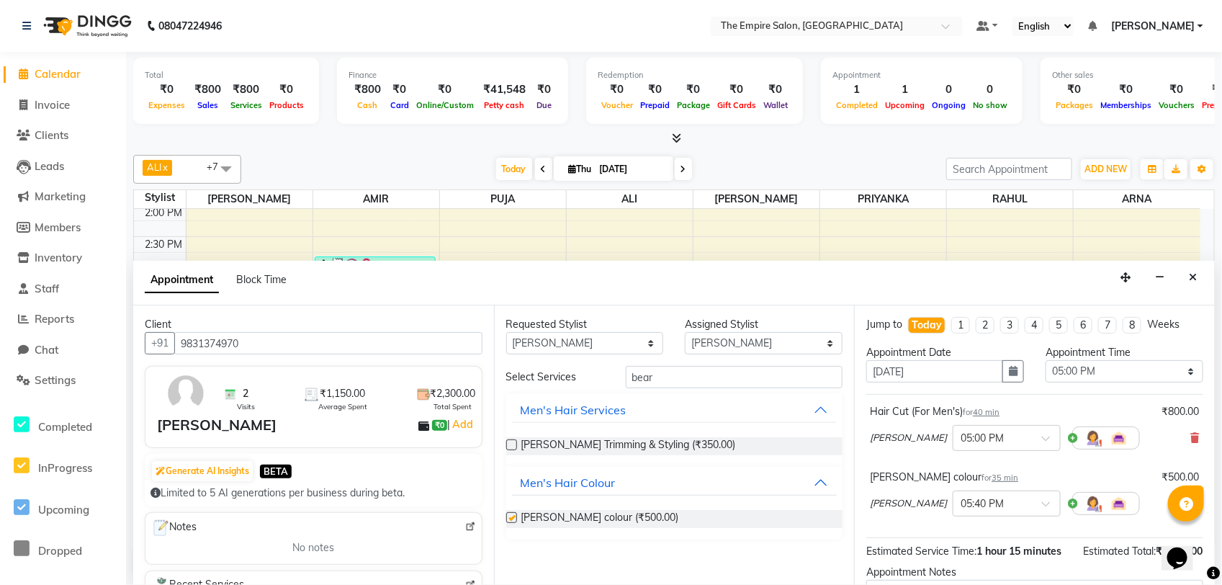
checkbox input "false"
click at [671, 380] on input "bear" at bounding box center [735, 377] width 218 height 22
type input "b"
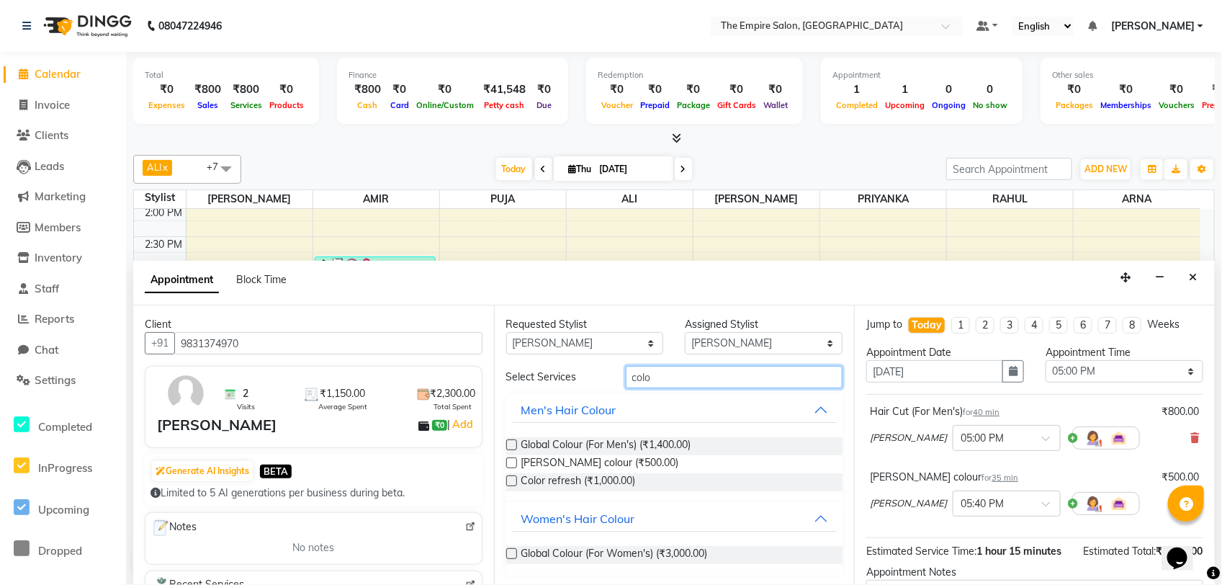
type input "colo"
click at [513, 444] on label at bounding box center [511, 444] width 11 height 11
click at [513, 444] on input "checkbox" at bounding box center [510, 446] width 9 height 9
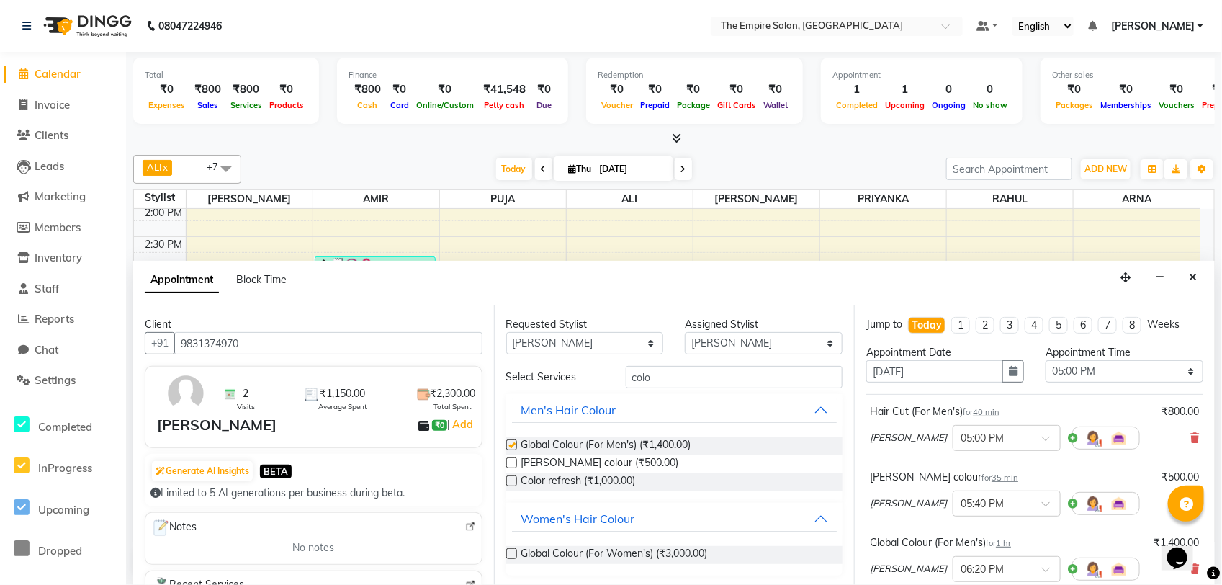
checkbox input "false"
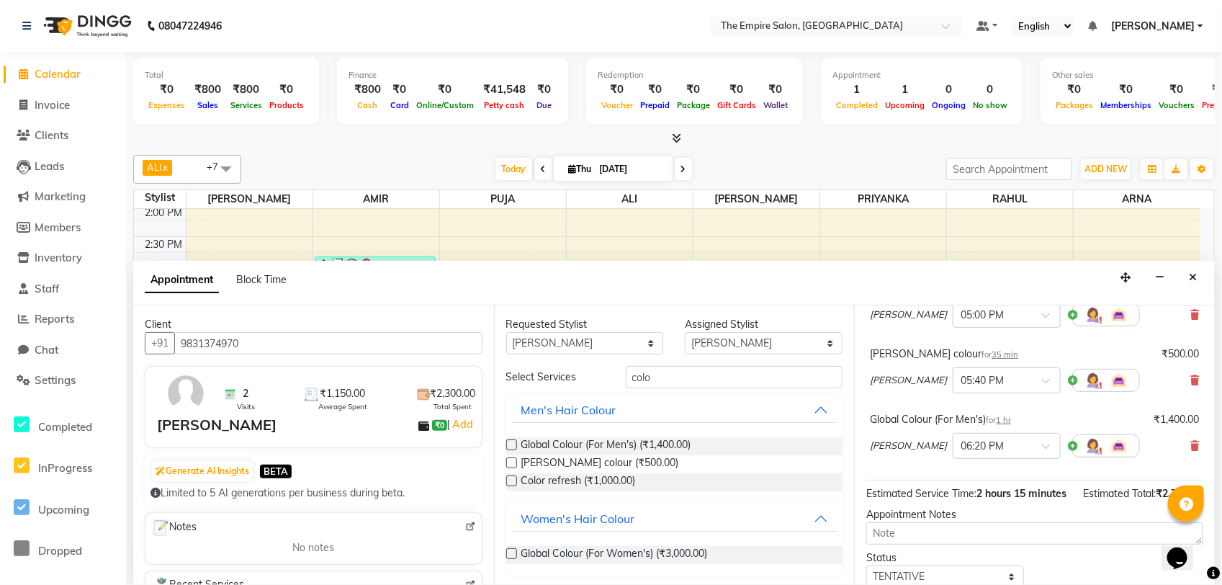
scroll to position [233, 0]
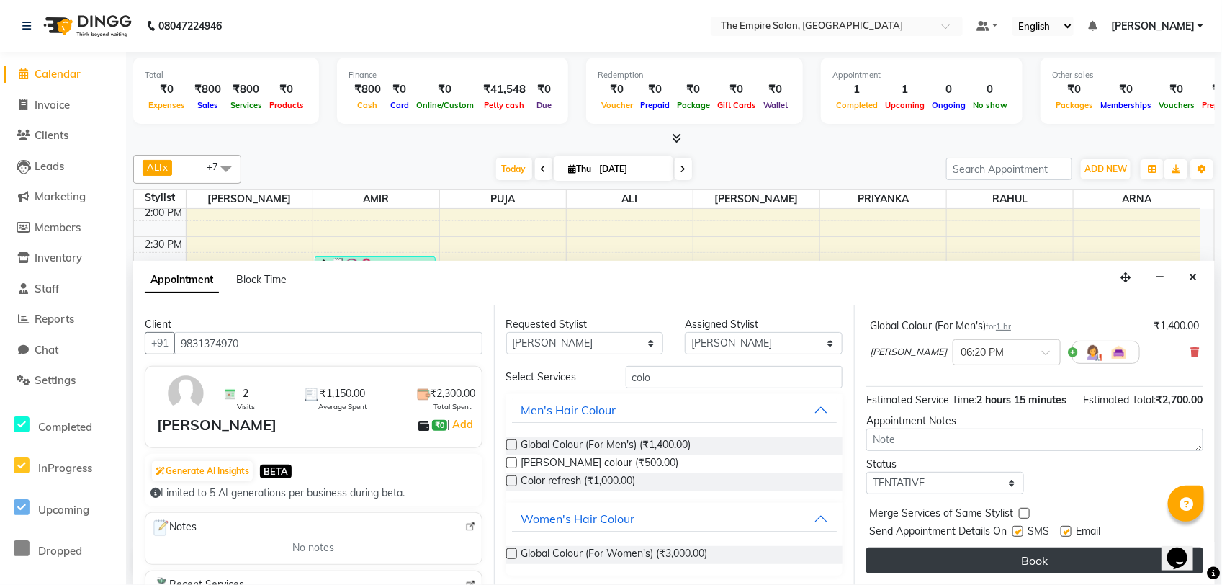
click at [1075, 558] on button "Book" at bounding box center [1035, 560] width 337 height 26
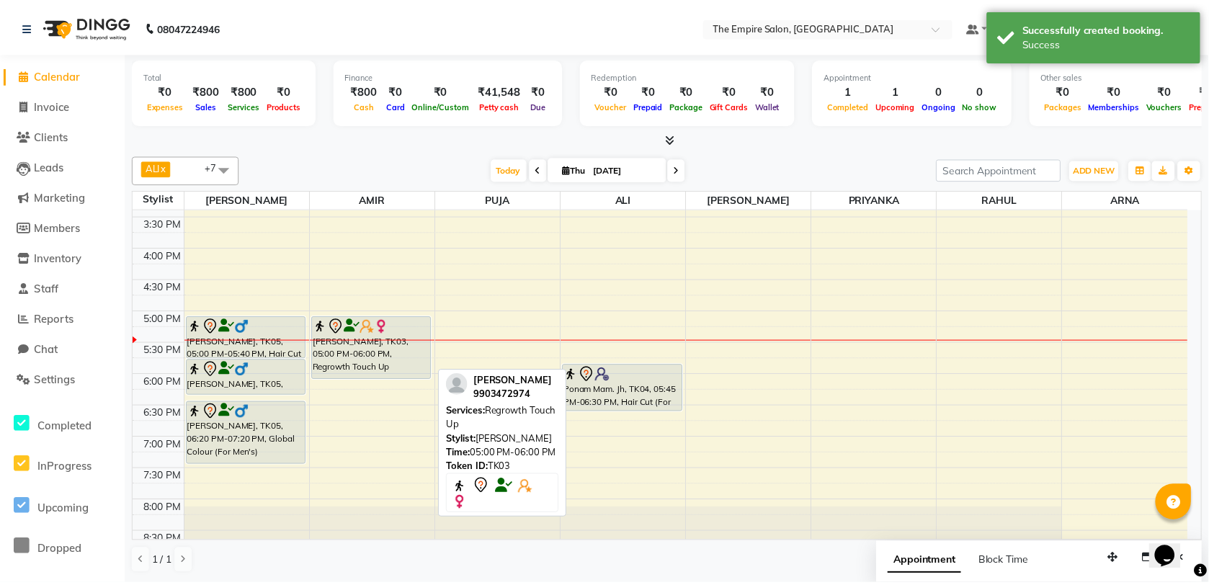
scroll to position [501, 0]
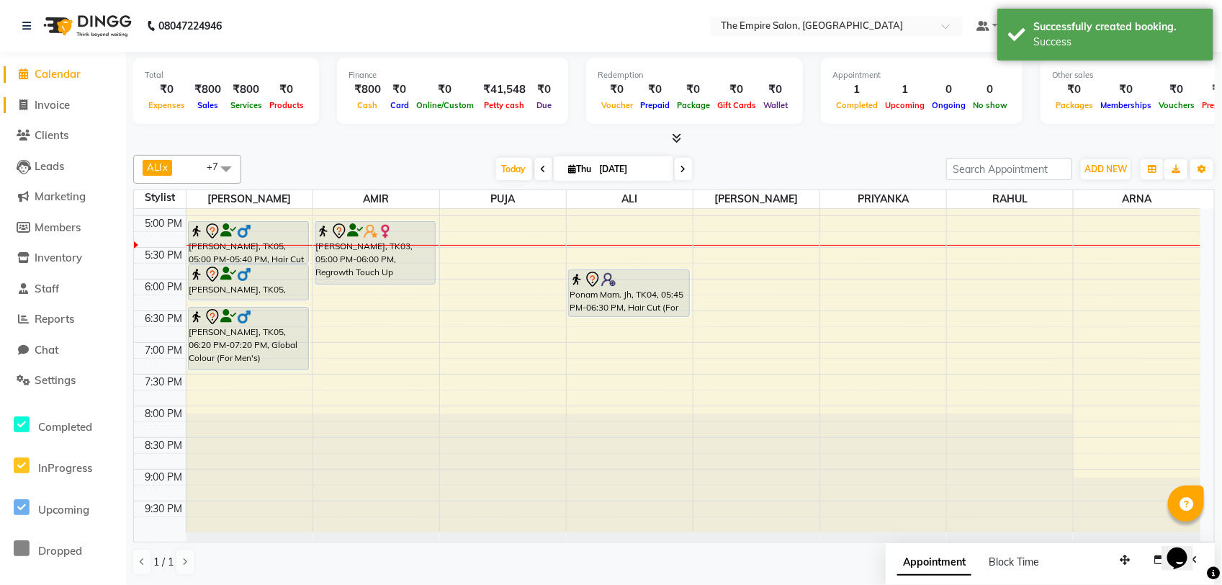
click at [30, 99] on span at bounding box center [24, 105] width 22 height 17
select select "service"
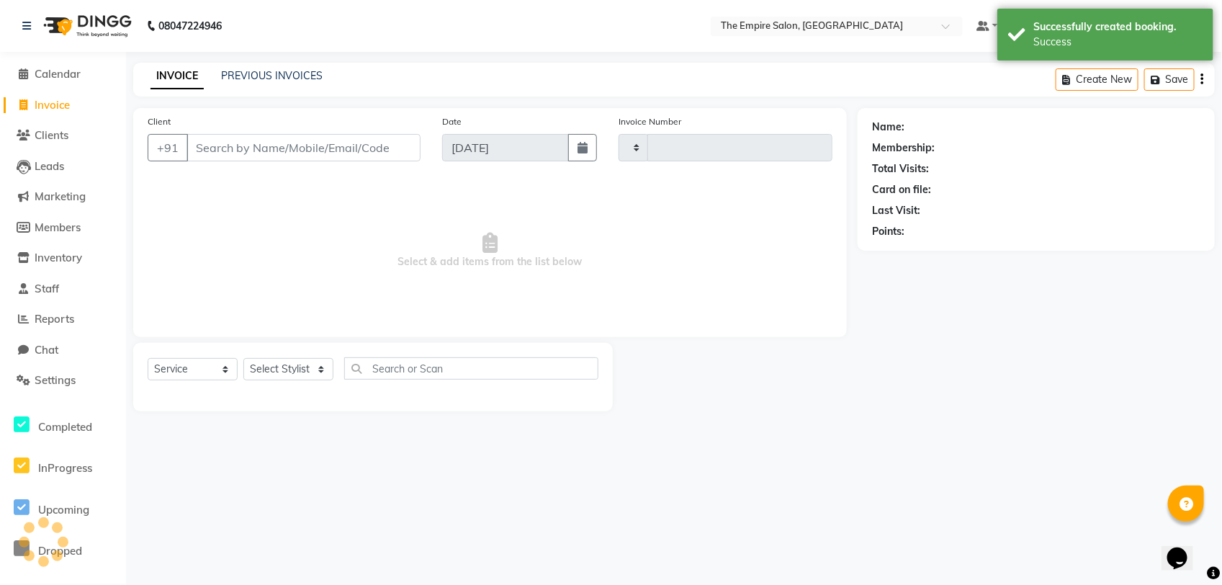
type input "1342"
select select "8221"
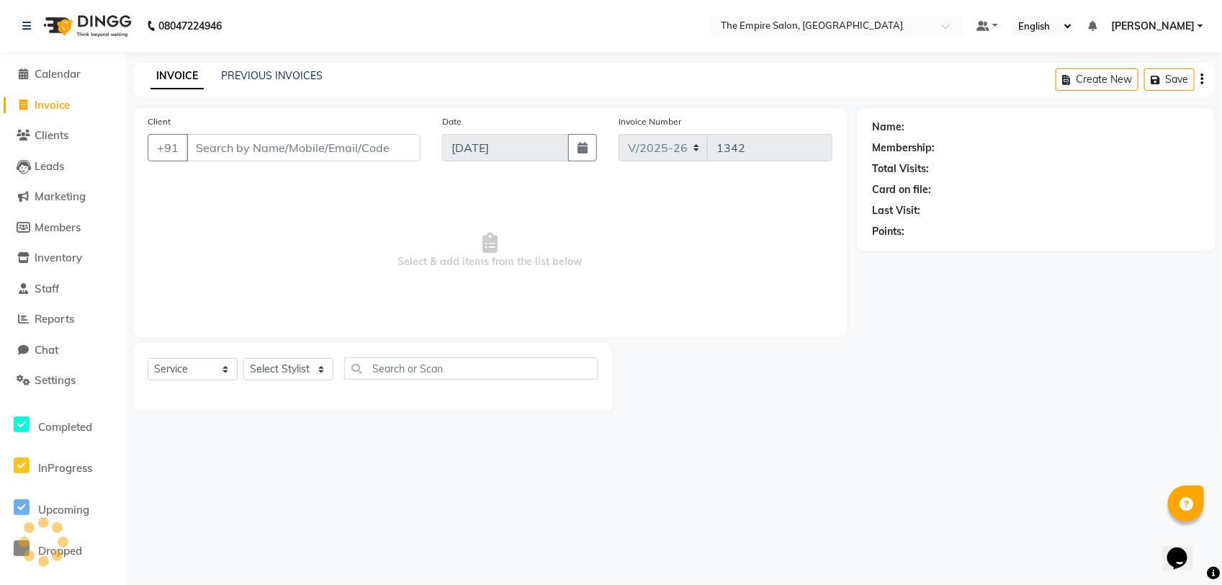
click at [223, 148] on input "Client" at bounding box center [304, 147] width 234 height 27
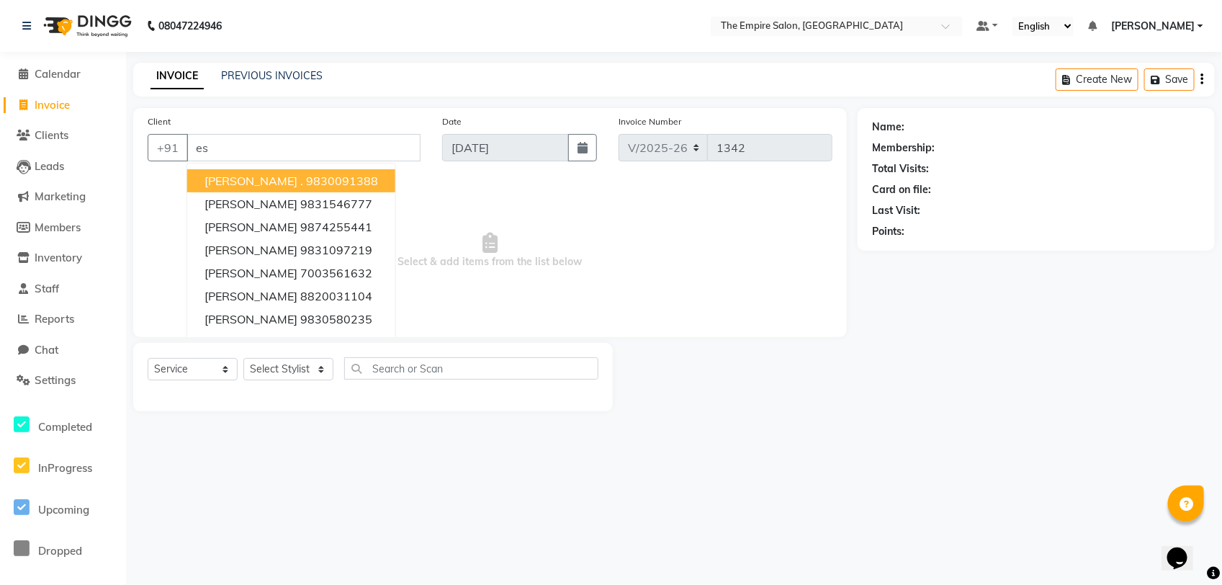
type input "e"
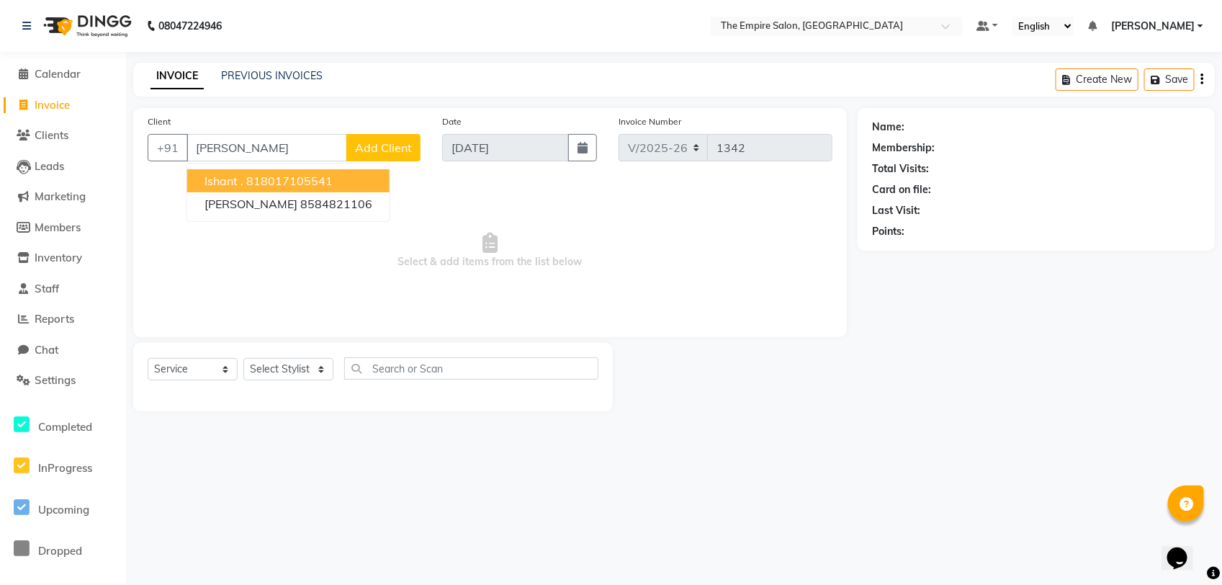
click at [282, 178] on ngb-highlight "818017105541" at bounding box center [289, 181] width 86 height 14
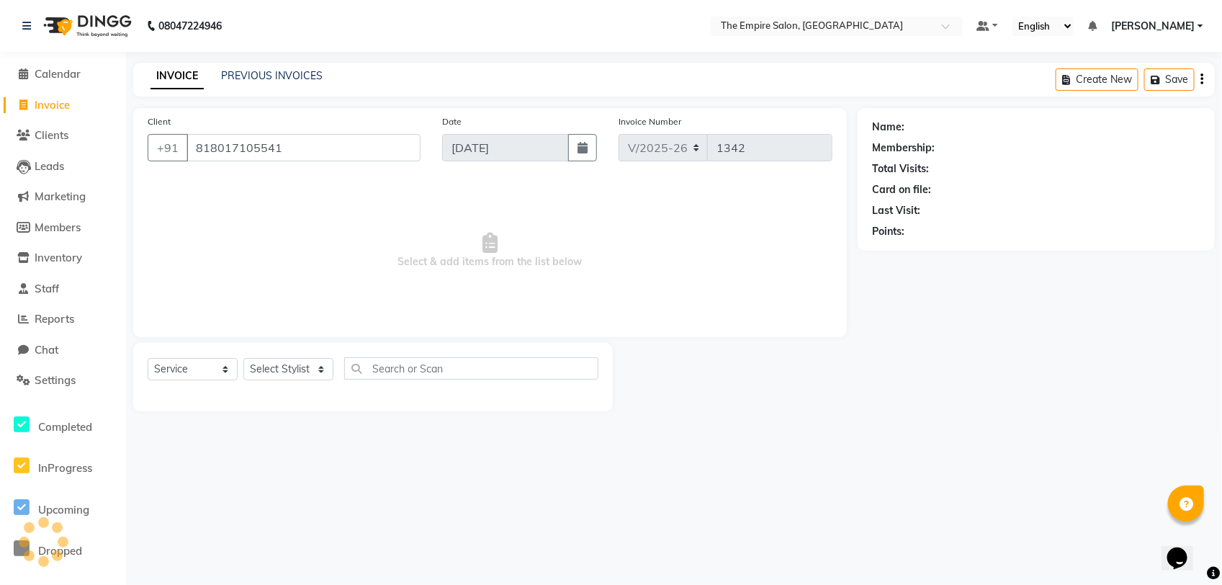
type input "818017105541"
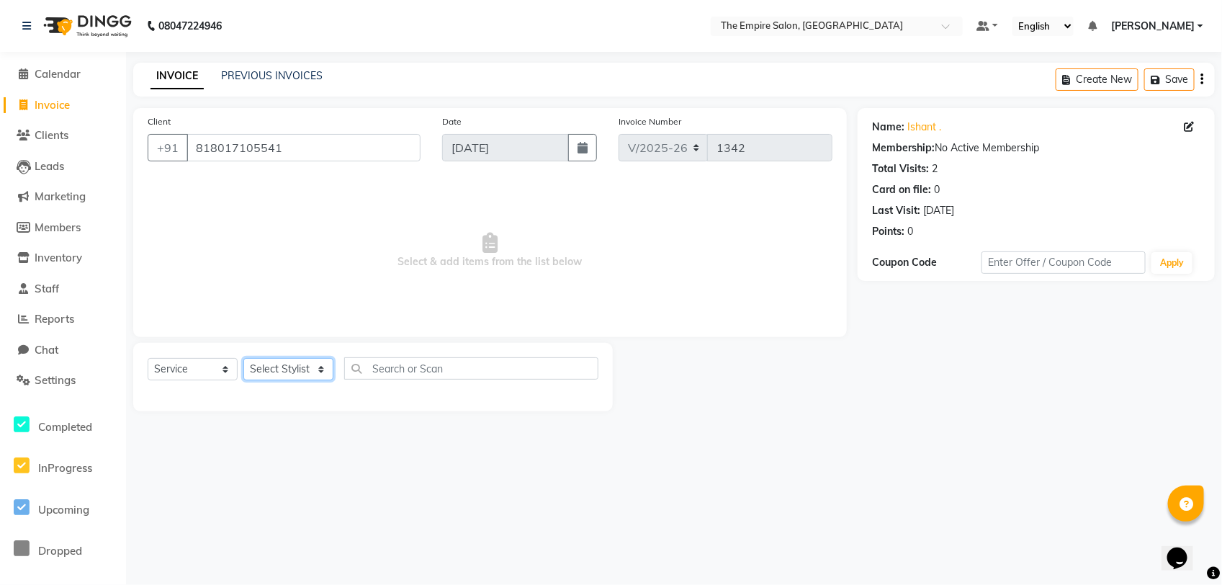
click at [296, 366] on select "Select Stylist ALI [PERSON_NAME] [PERSON_NAME] [PERSON_NAME] [PERSON_NAME] PRIY…" at bounding box center [288, 369] width 90 height 22
click at [243, 358] on select "Select Stylist ALI [PERSON_NAME] [PERSON_NAME] [PERSON_NAME] [PERSON_NAME] PRIY…" at bounding box center [288, 369] width 90 height 22
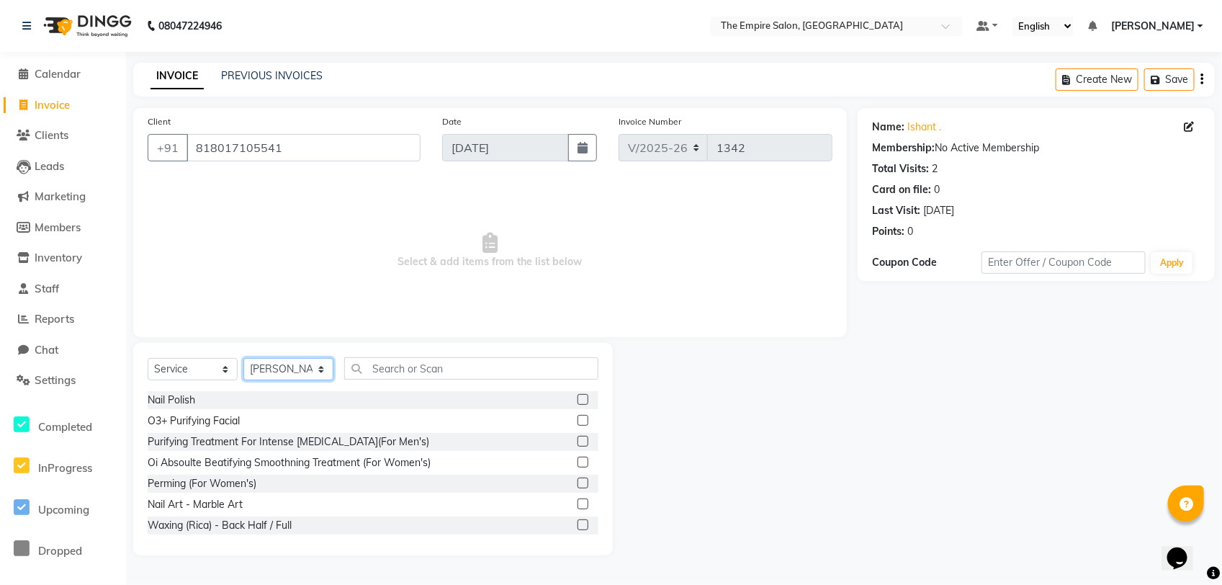
click at [305, 370] on select "Select Stylist ALI [PERSON_NAME] [PERSON_NAME] [PERSON_NAME] [PERSON_NAME] PRIY…" at bounding box center [288, 369] width 90 height 22
select select "78687"
click at [243, 358] on select "Select Stylist ALI [PERSON_NAME] [PERSON_NAME] [PERSON_NAME] [PERSON_NAME] PRIY…" at bounding box center [288, 369] width 90 height 22
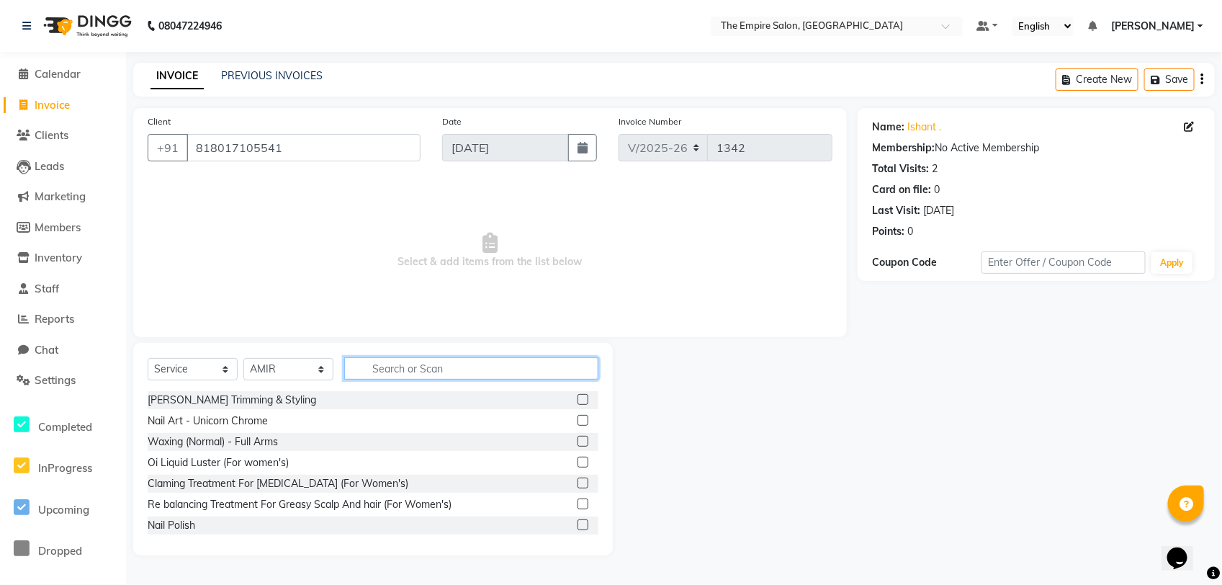
click at [393, 372] on input "text" at bounding box center [471, 368] width 254 height 22
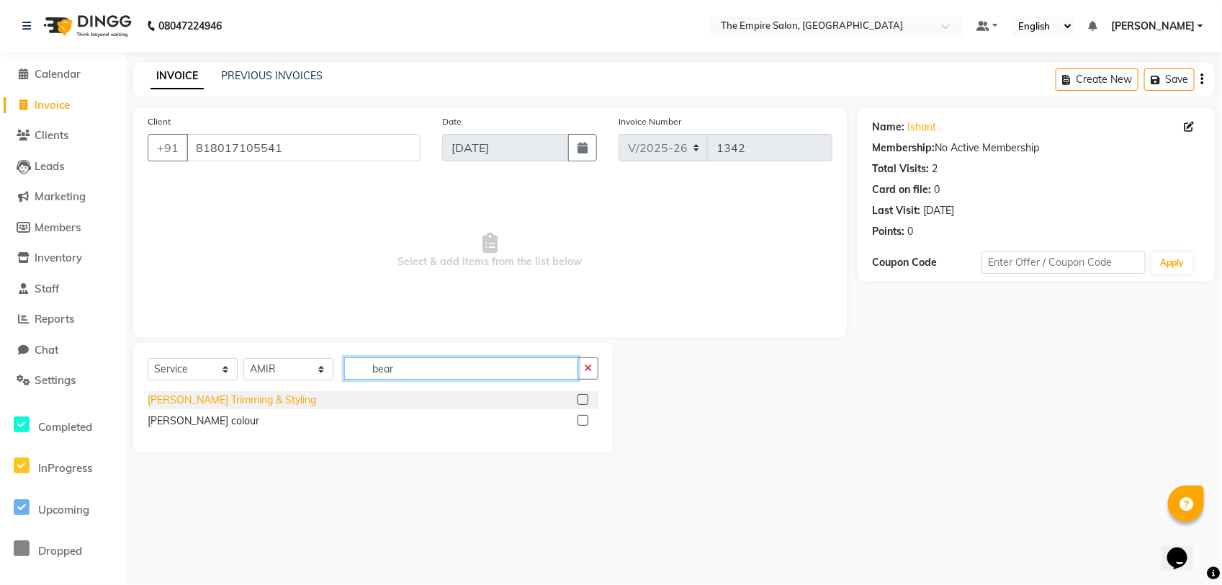
type input "bear"
click at [264, 400] on div "[PERSON_NAME] Trimming & Styling" at bounding box center [232, 400] width 169 height 15
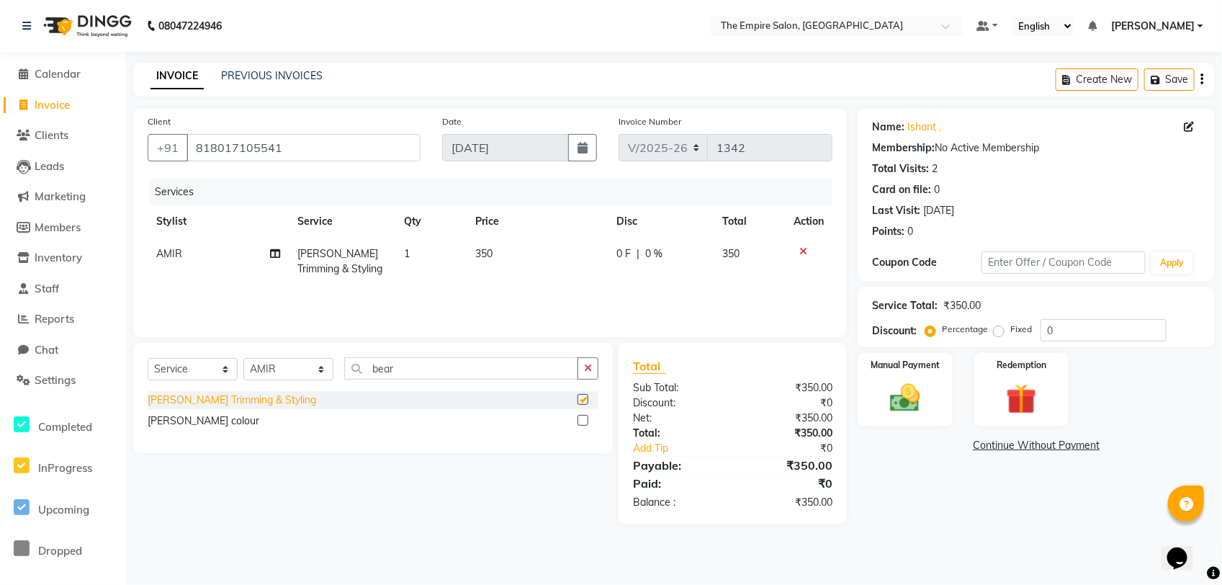
checkbox input "false"
click at [434, 362] on input "bear" at bounding box center [461, 368] width 234 height 22
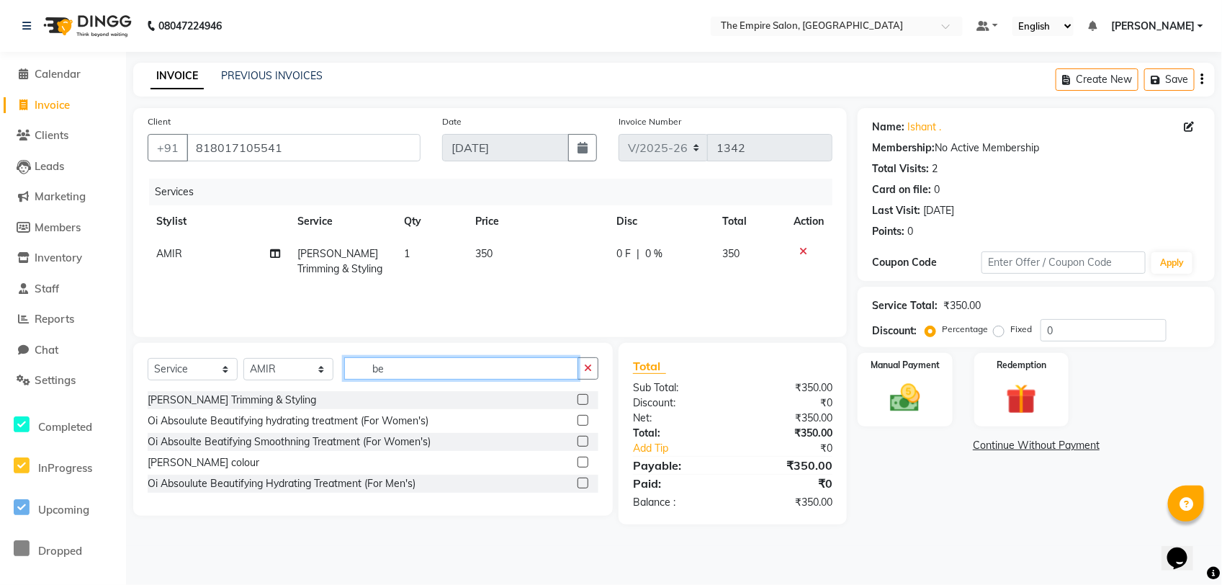
type input "b"
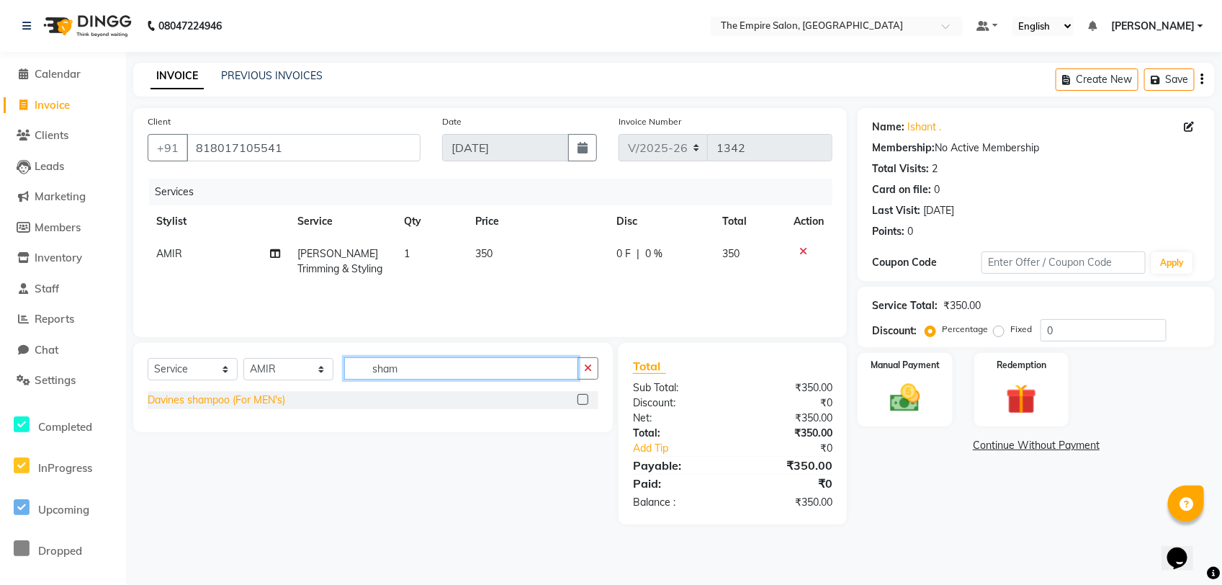
type input "sham"
click at [222, 402] on div "Davines shampoo (For MEN's)" at bounding box center [217, 400] width 138 height 15
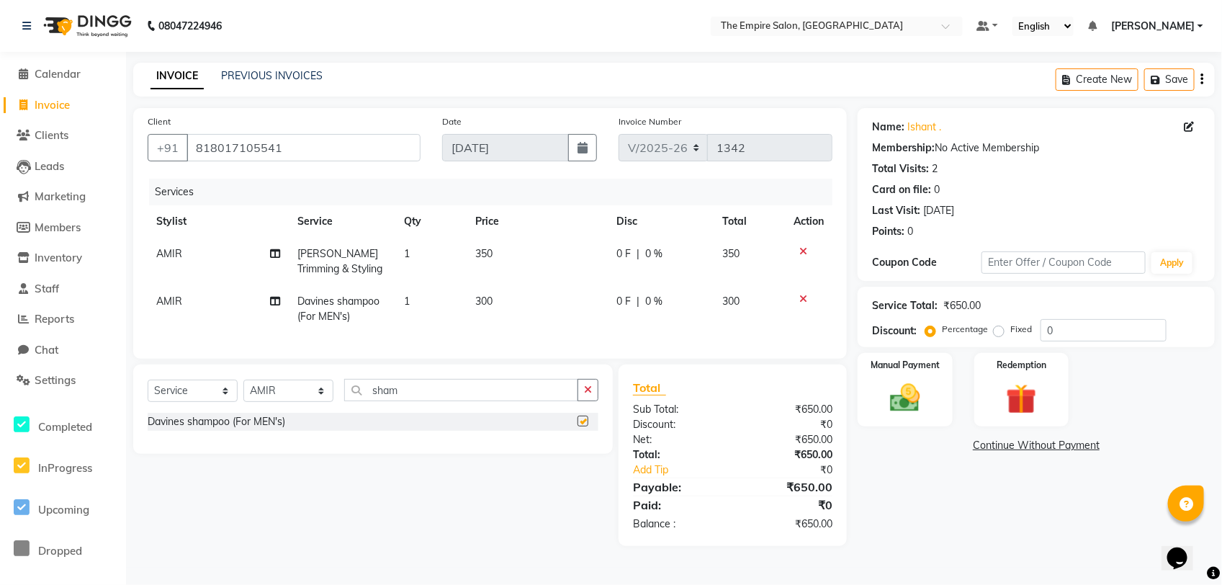
checkbox input "false"
click at [805, 300] on icon at bounding box center [804, 299] width 8 height 10
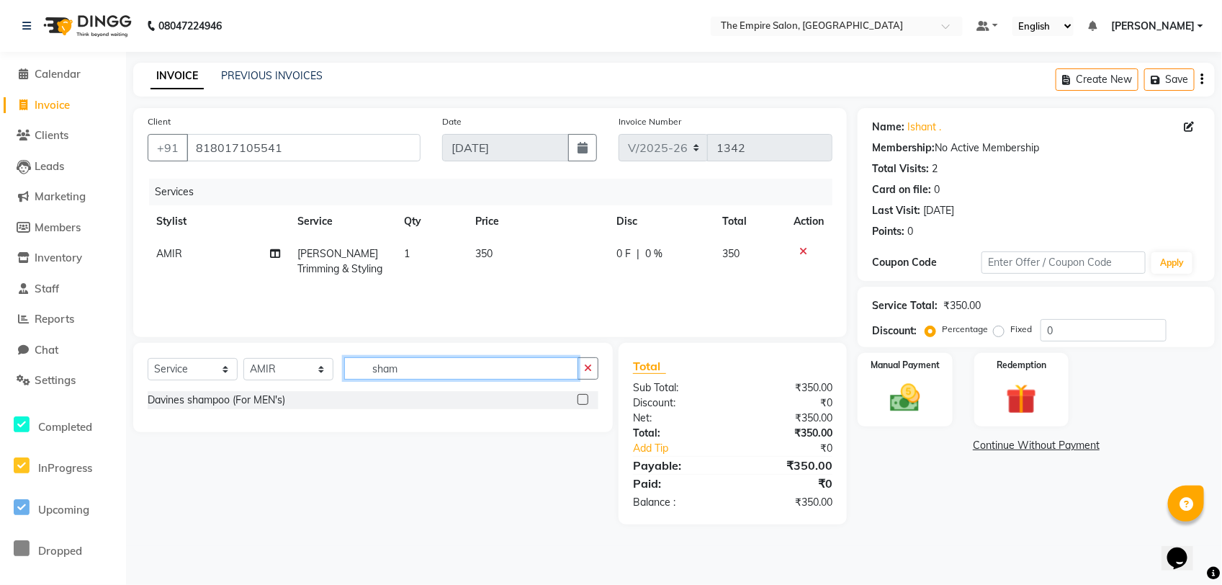
click at [426, 373] on input "sham" at bounding box center [461, 368] width 234 height 22
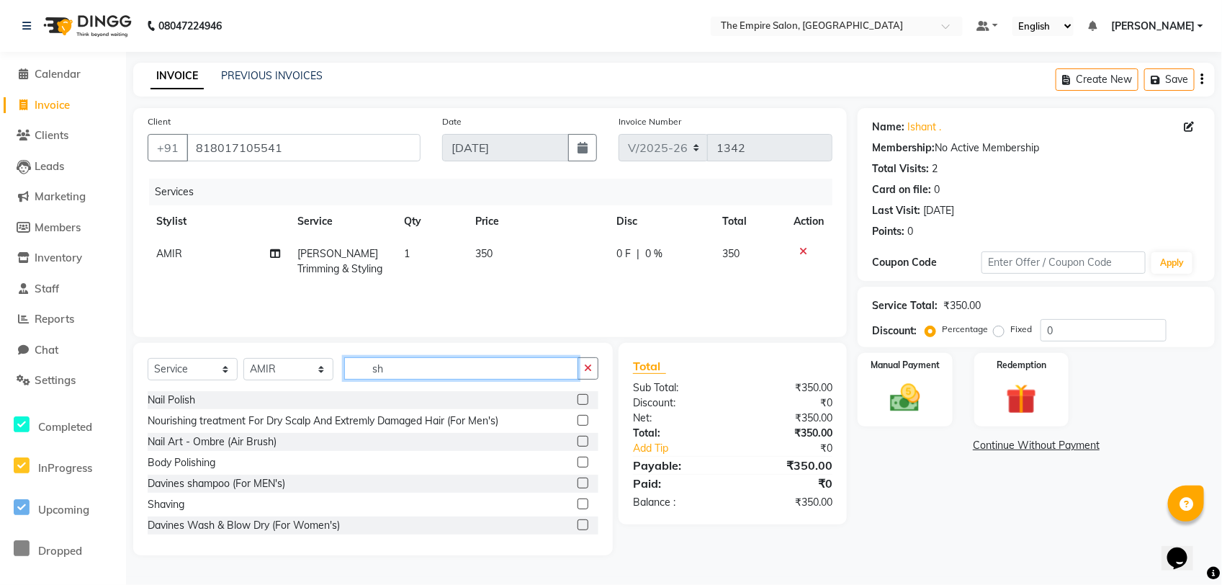
type input "s"
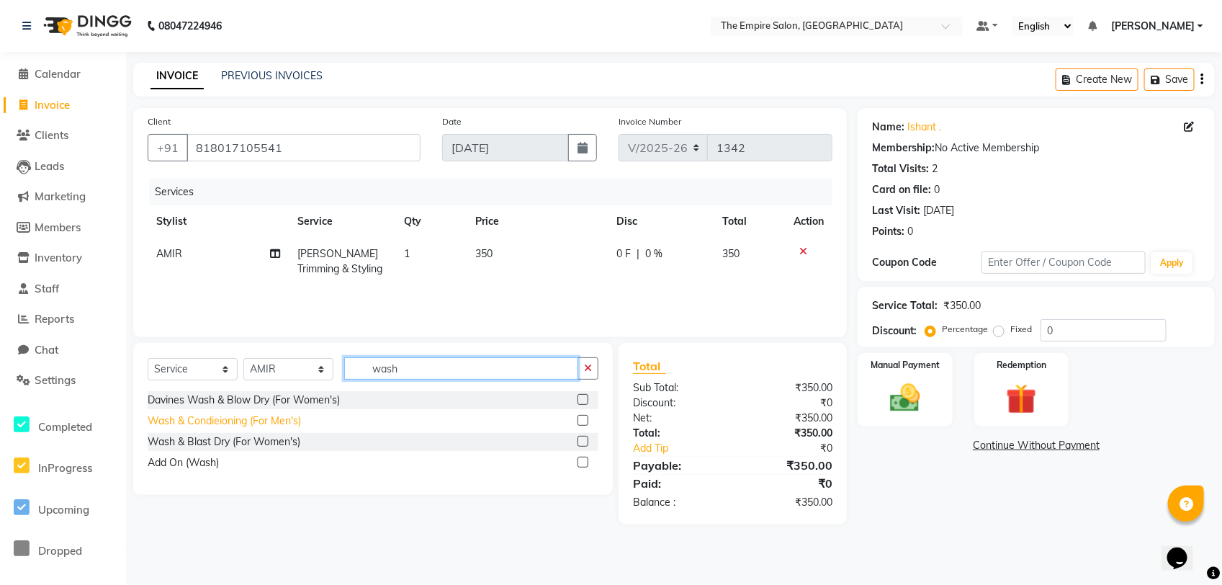
type input "wash"
click at [186, 422] on div "Wash & Condieioning (For Men's)" at bounding box center [224, 420] width 153 height 15
checkbox input "false"
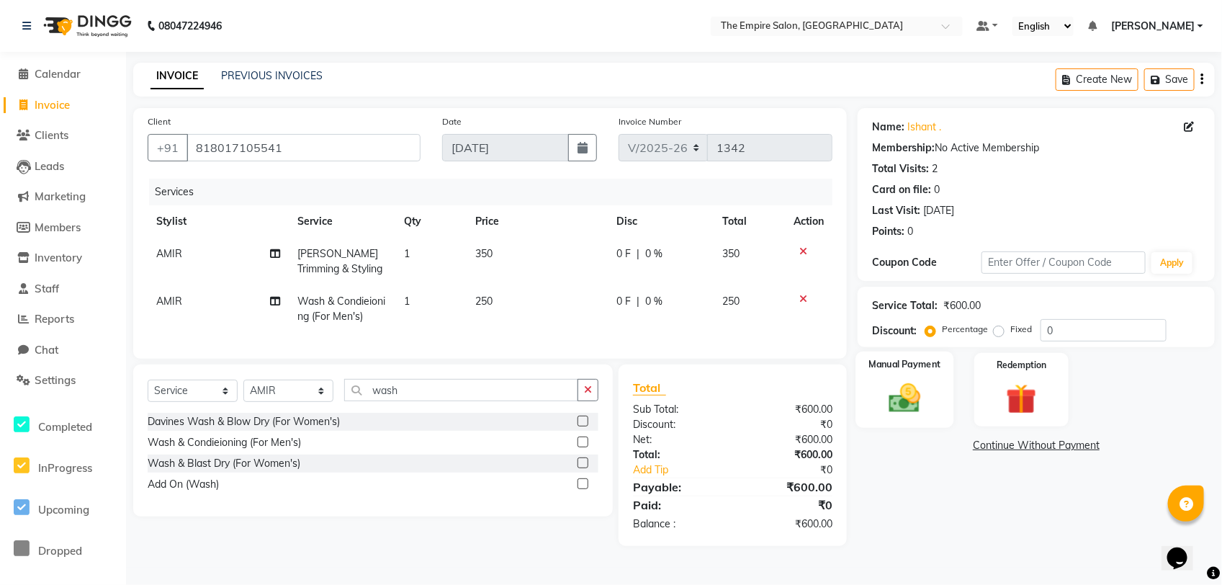
click at [923, 397] on img at bounding box center [904, 398] width 51 height 37
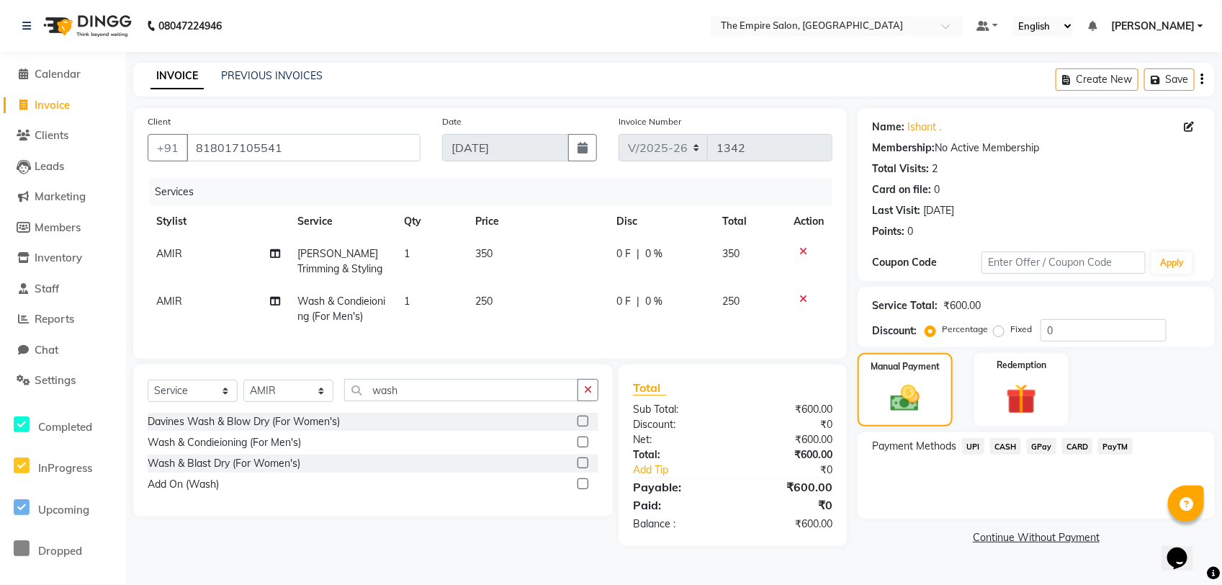
click at [1016, 443] on span "CASH" at bounding box center [1005, 446] width 31 height 17
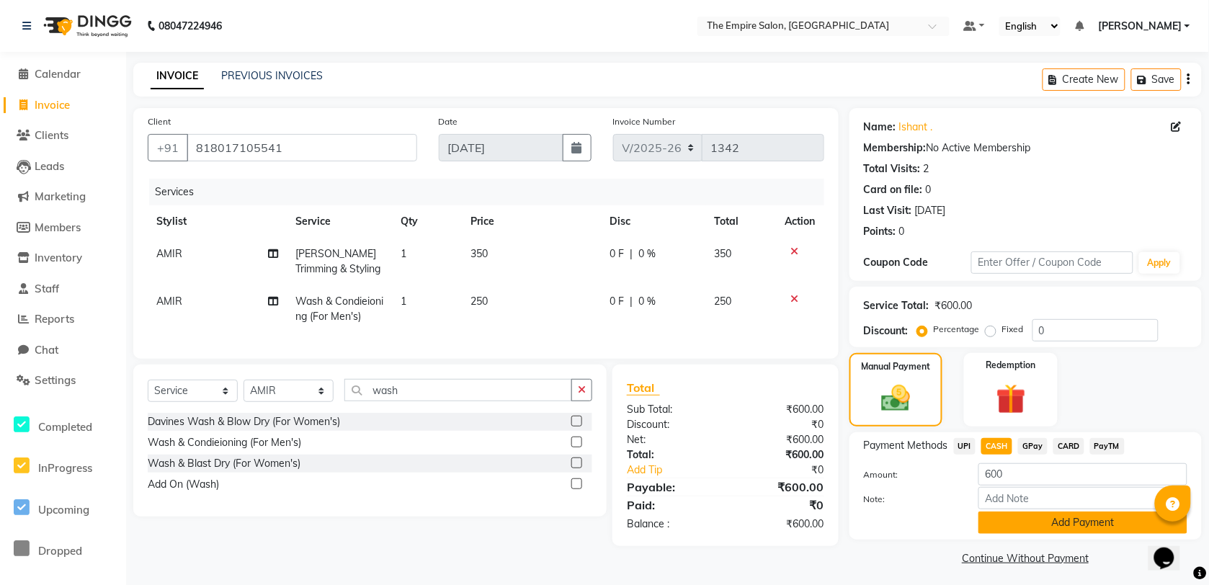
scroll to position [4, 0]
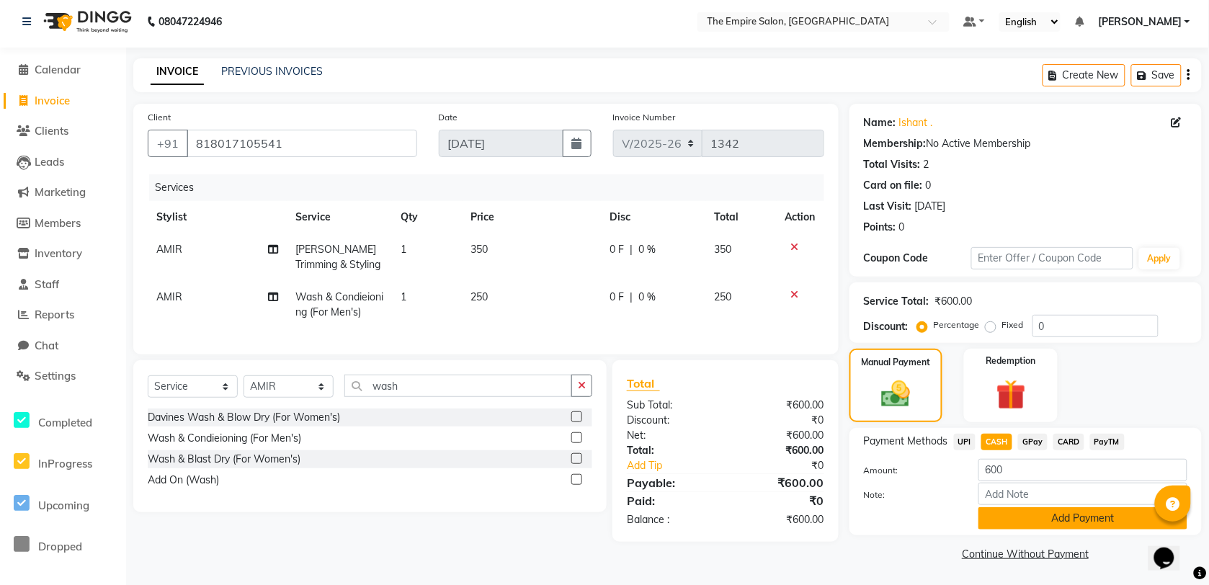
click at [1034, 520] on button "Add Payment" at bounding box center [1082, 518] width 209 height 22
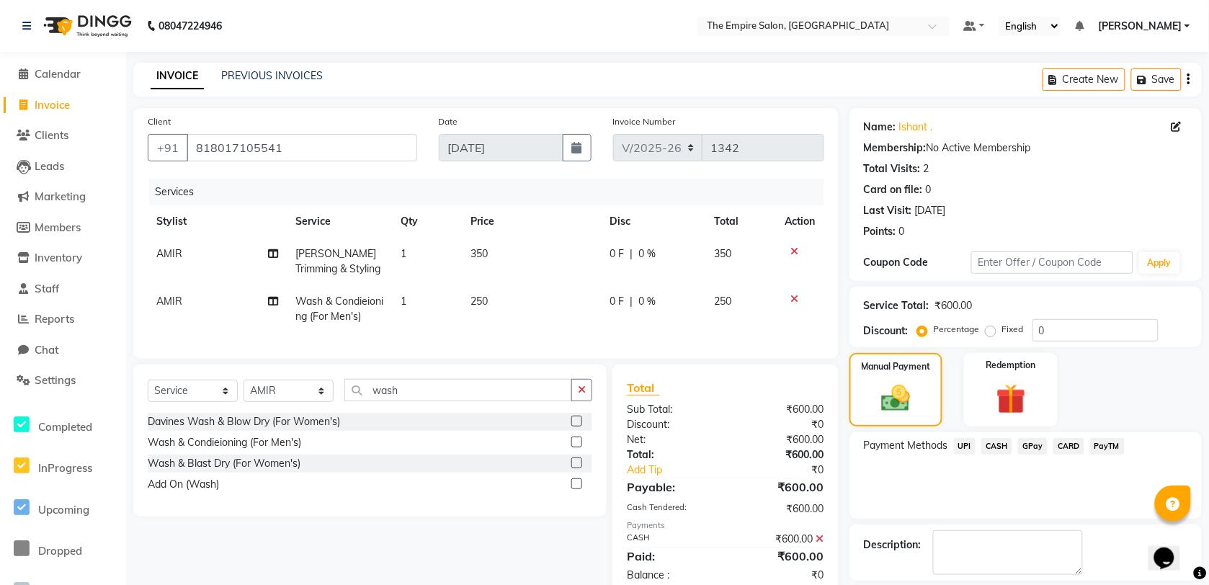
scroll to position [66, 0]
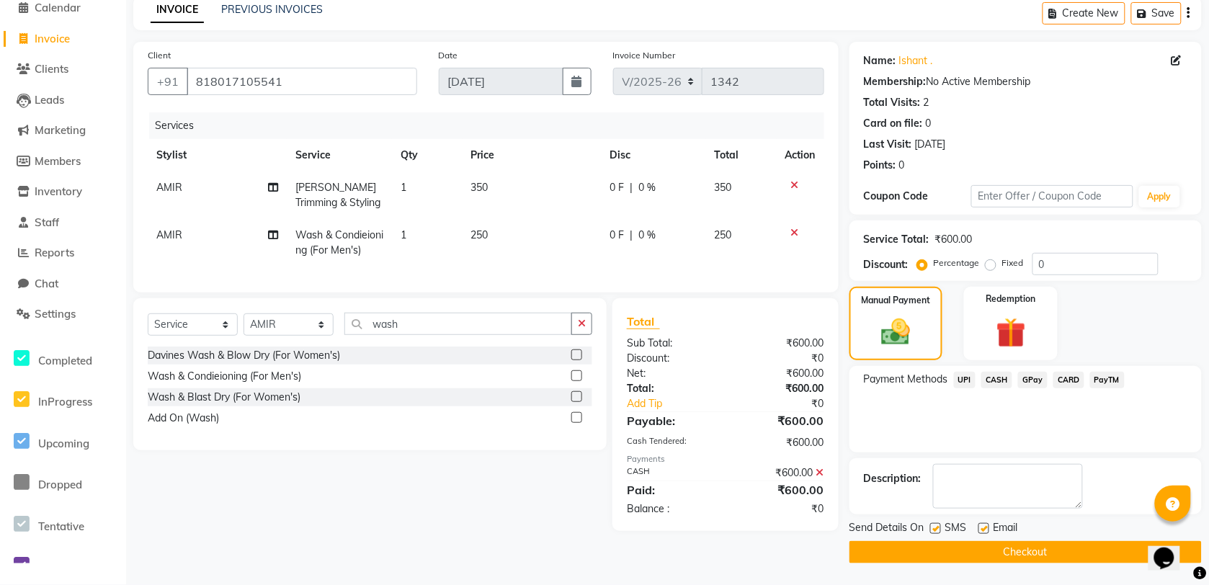
click at [991, 551] on button "Checkout" at bounding box center [1025, 552] width 352 height 22
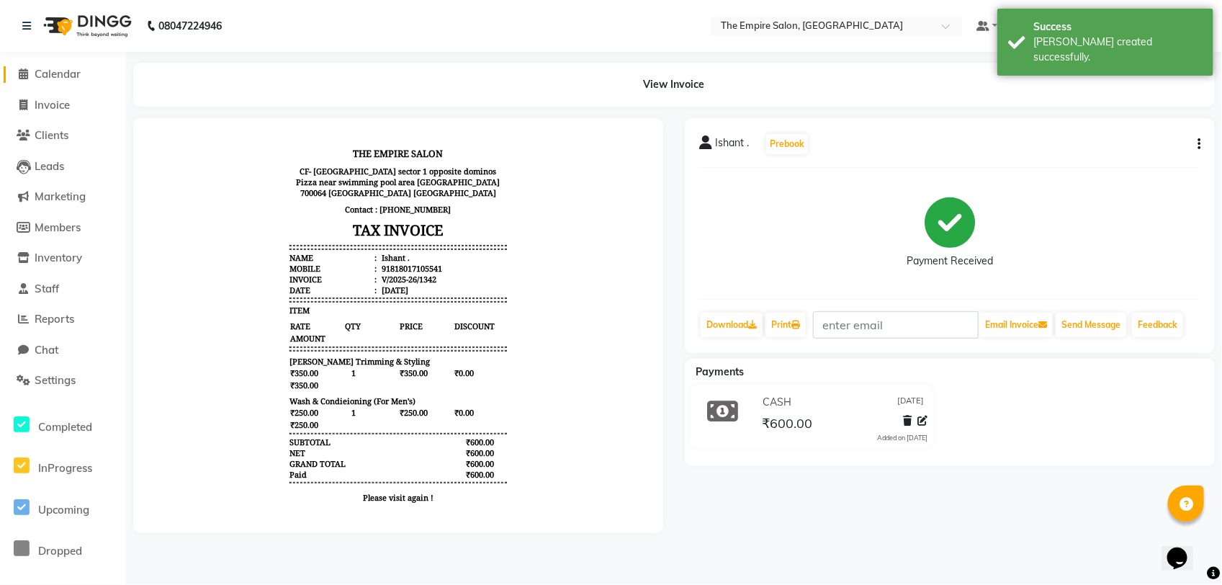
click at [19, 73] on icon at bounding box center [23, 73] width 9 height 11
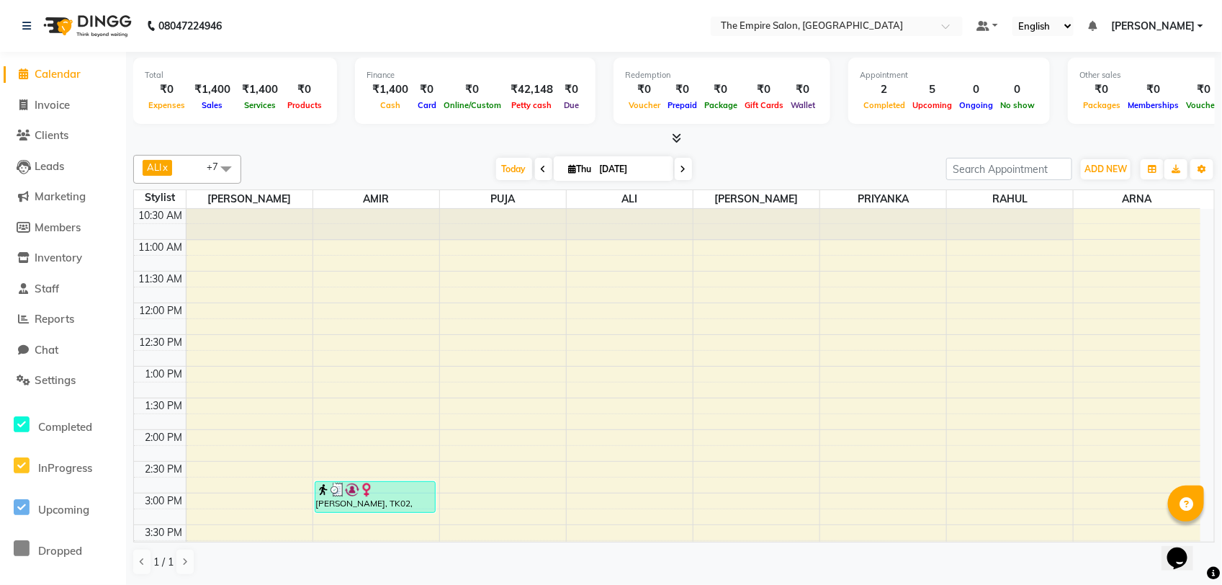
scroll to position [50, 0]
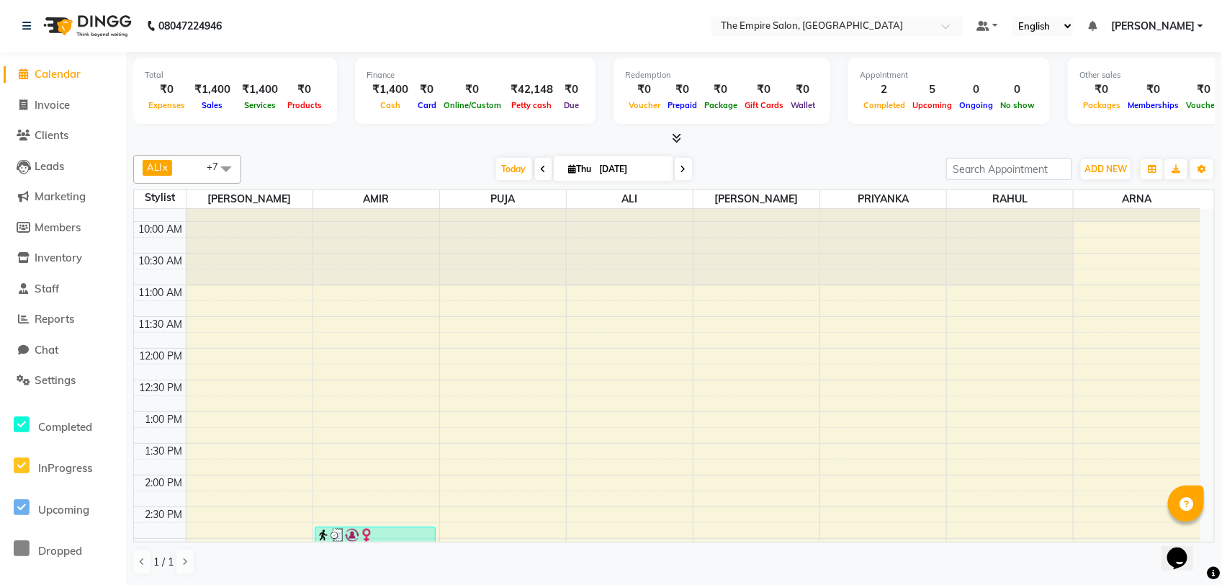
click at [681, 169] on icon at bounding box center [684, 169] width 6 height 9
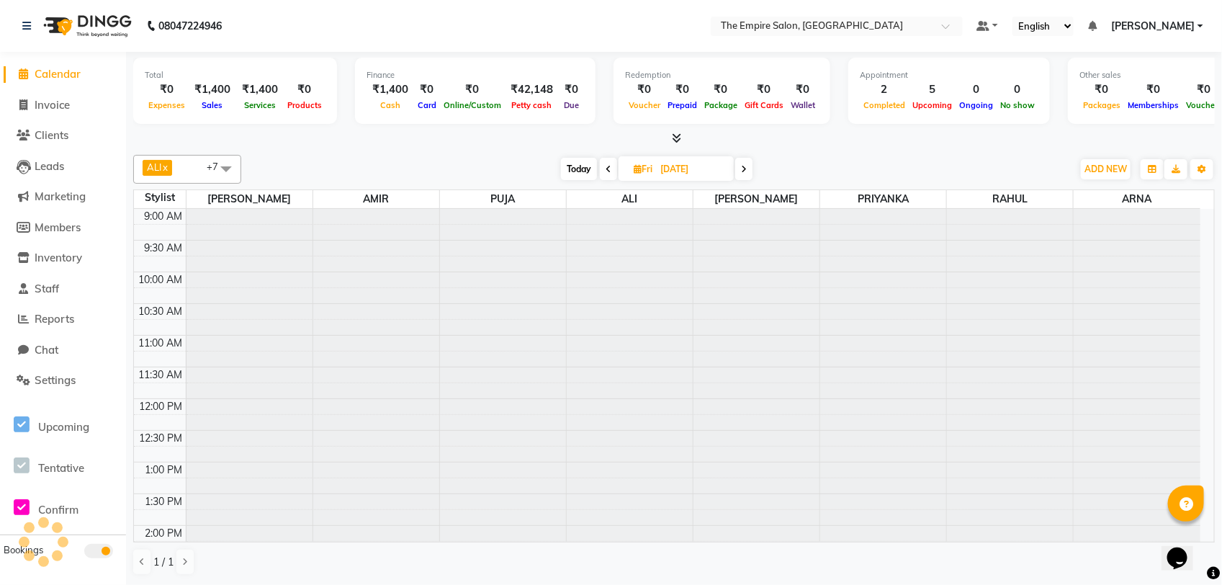
scroll to position [501, 0]
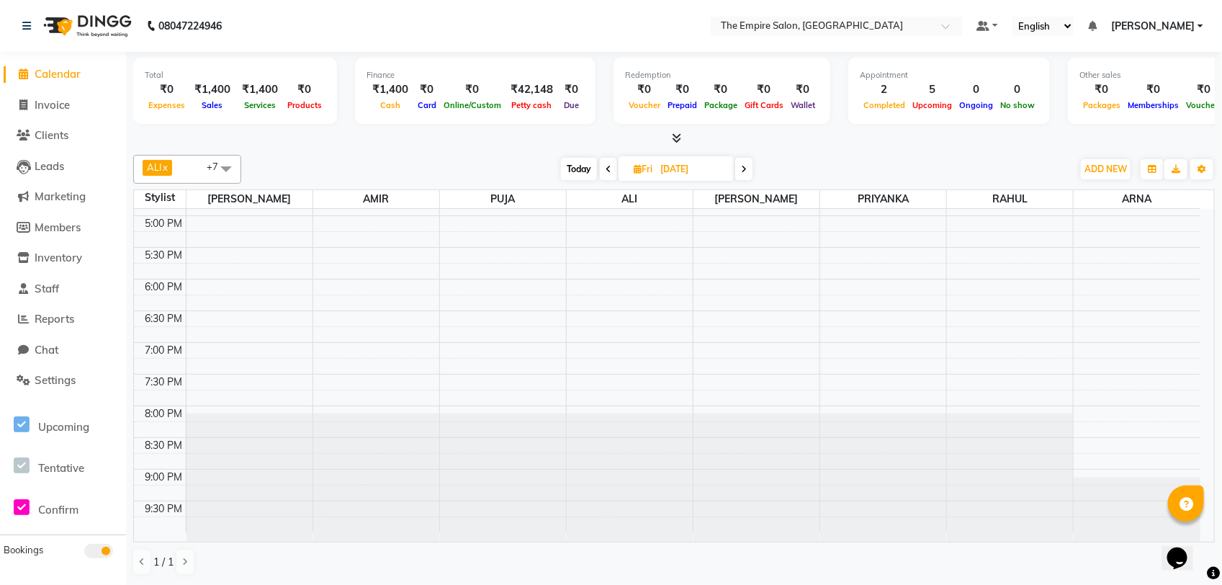
click at [750, 171] on span at bounding box center [743, 169] width 17 height 22
type input "[DATE]"
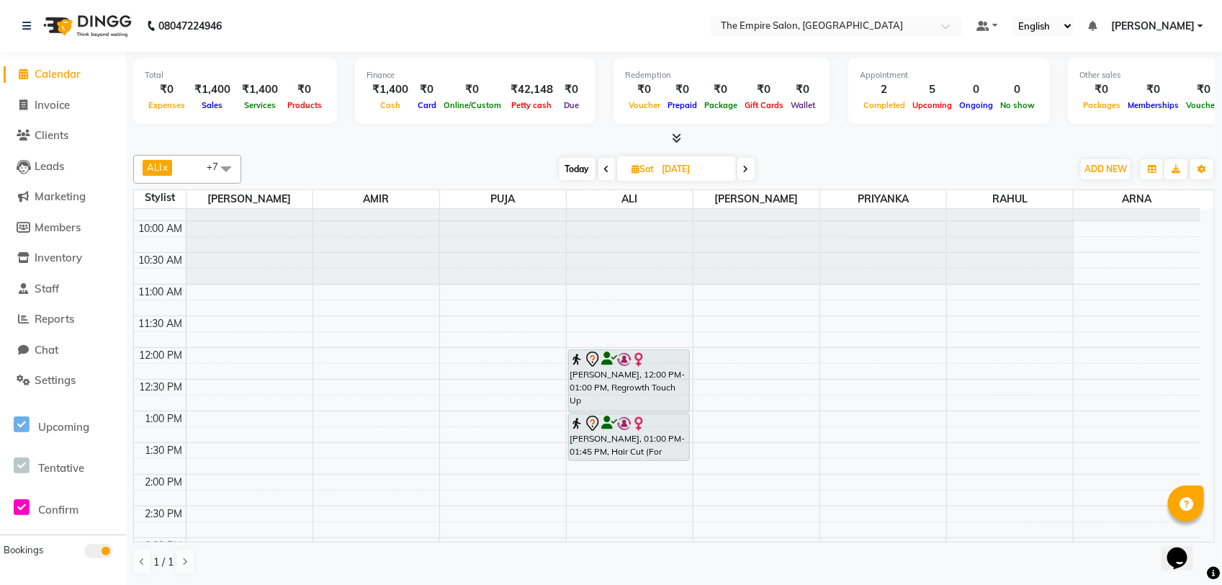
scroll to position [50, 0]
click at [676, 139] on icon at bounding box center [677, 138] width 9 height 11
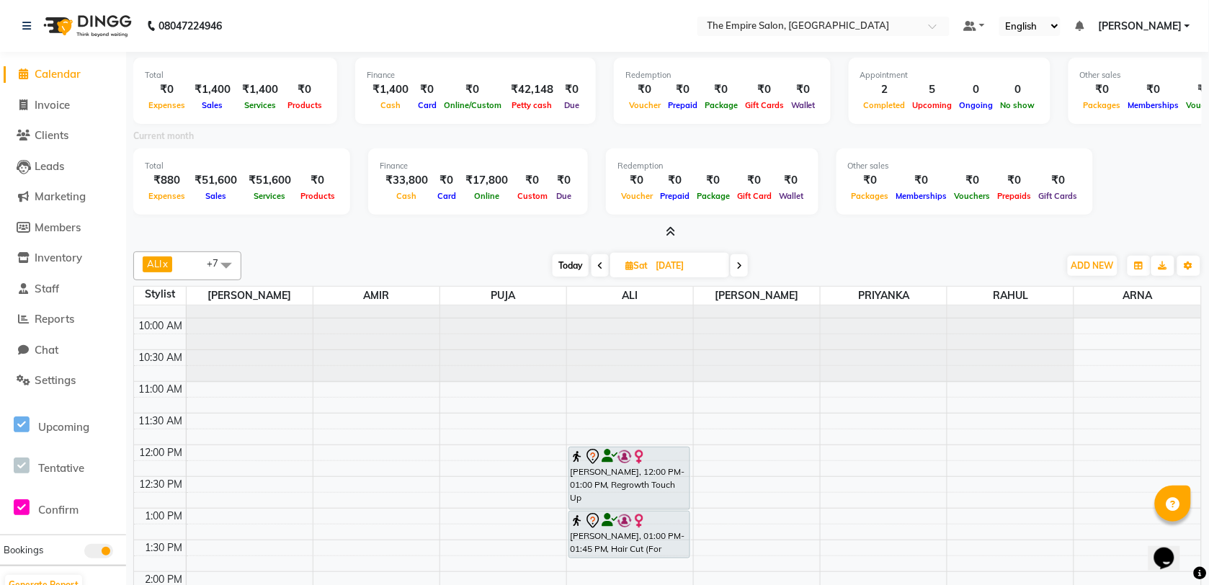
click at [670, 229] on icon at bounding box center [670, 231] width 9 height 11
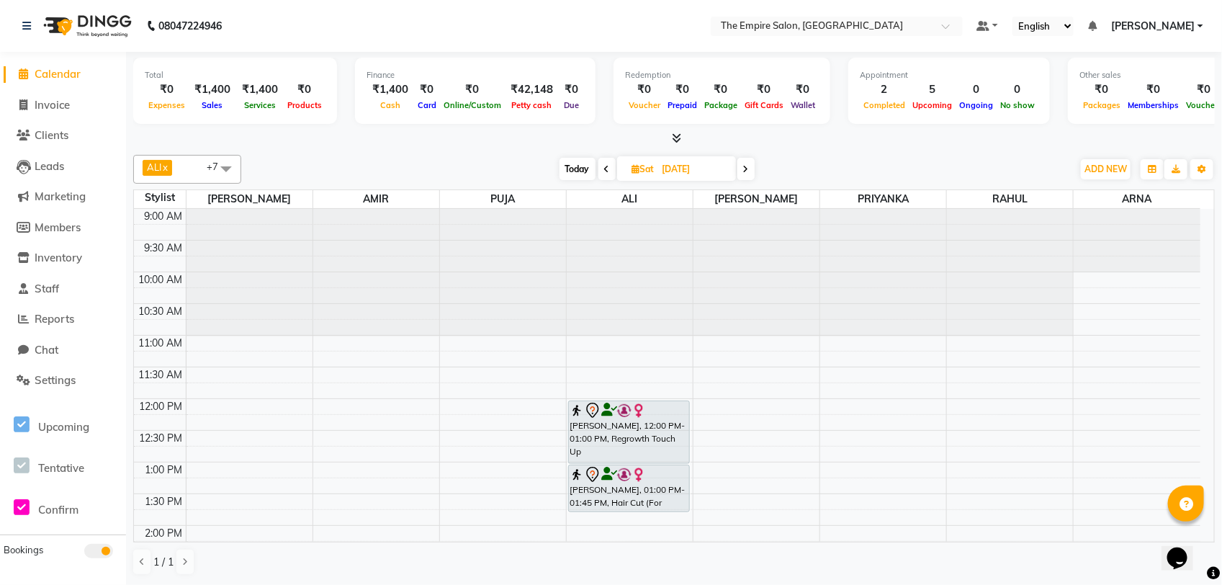
scroll to position [90, 0]
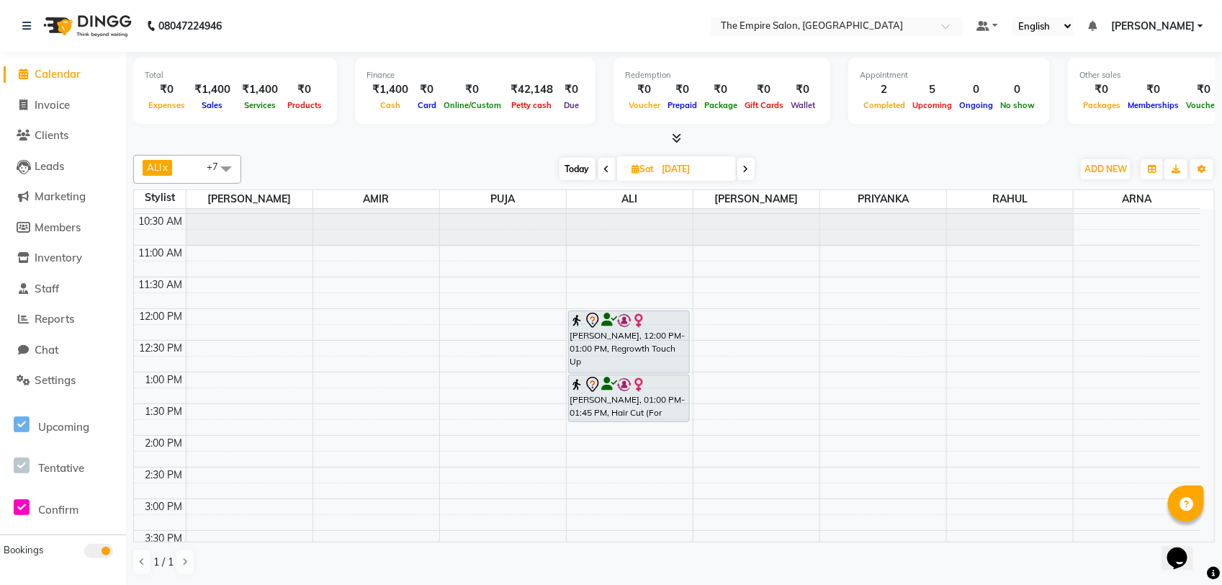
click at [194, 343] on div "9:00 AM 9:30 AM 10:00 AM 10:30 AM 11:00 AM 11:30 AM 12:00 PM 12:30 PM 1:00 PM 1…" at bounding box center [667, 530] width 1067 height 823
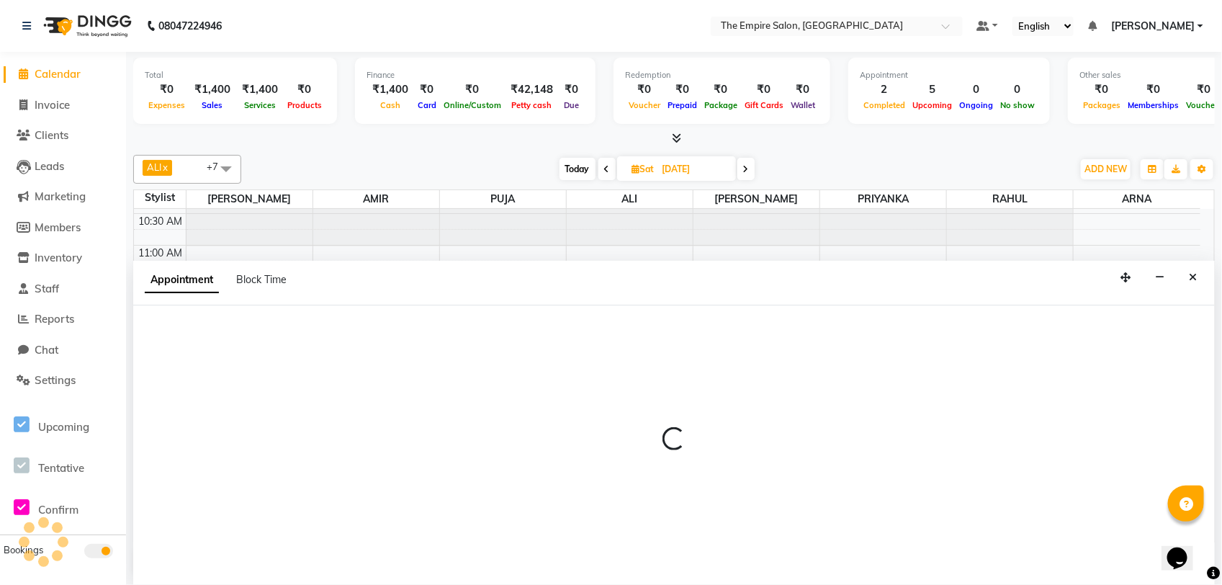
select select "78686"
select select "tentative"
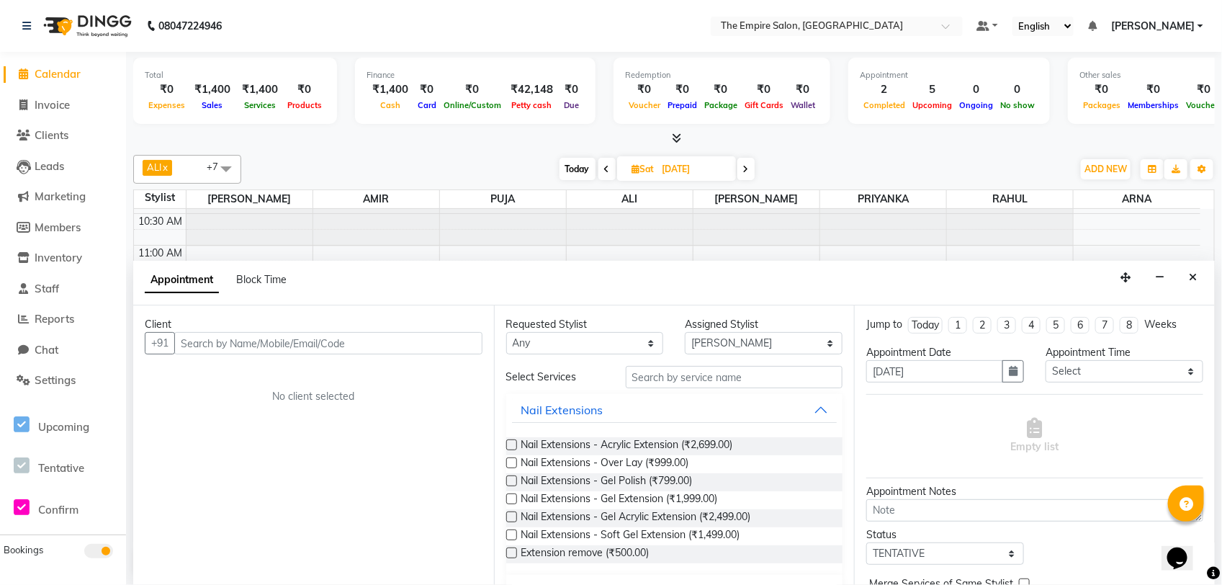
click at [200, 346] on input "text" at bounding box center [328, 343] width 308 height 22
type input "9830577544"
click at [466, 339] on span "Add Client" at bounding box center [453, 342] width 48 height 13
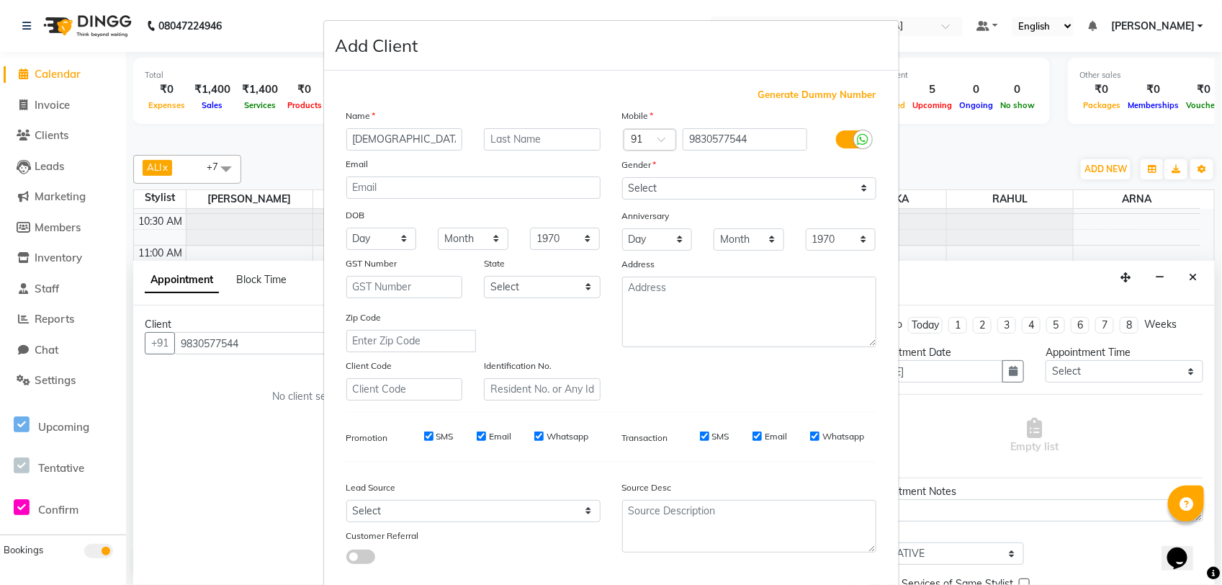
type input "[DEMOGRAPHIC_DATA]"
click at [514, 132] on input "text" at bounding box center [542, 139] width 117 height 22
type input "[PERSON_NAME]"
click at [675, 186] on select "Select [DEMOGRAPHIC_DATA] [DEMOGRAPHIC_DATA] Other Prefer Not To Say" at bounding box center [749, 188] width 254 height 22
select select "[DEMOGRAPHIC_DATA]"
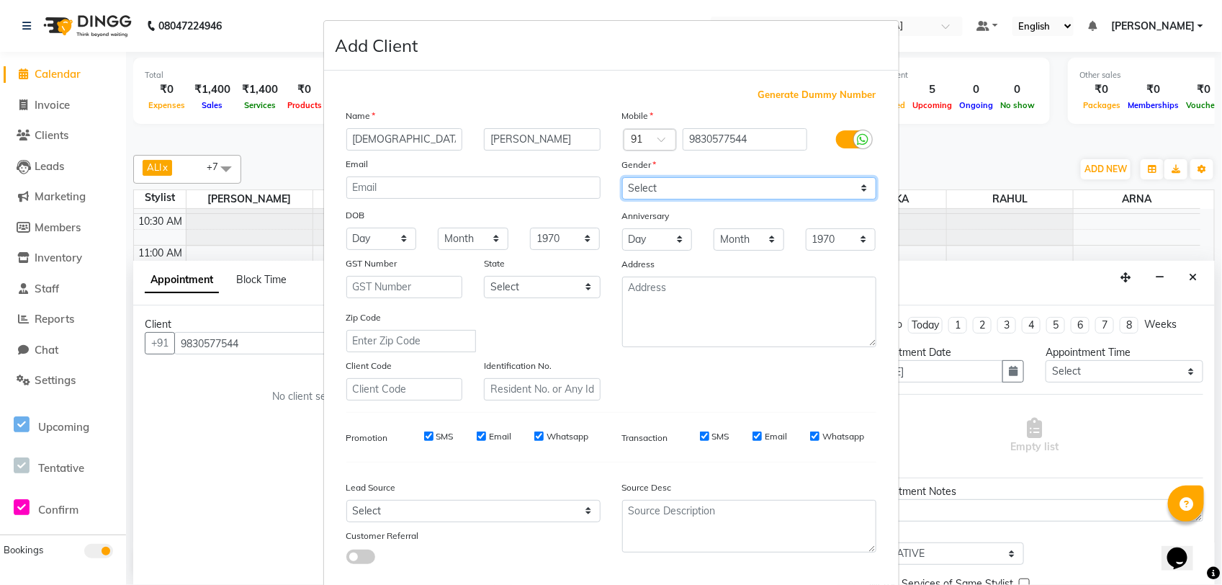
click at [622, 177] on select "Select [DEMOGRAPHIC_DATA] [DEMOGRAPHIC_DATA] Other Prefer Not To Say" at bounding box center [749, 188] width 254 height 22
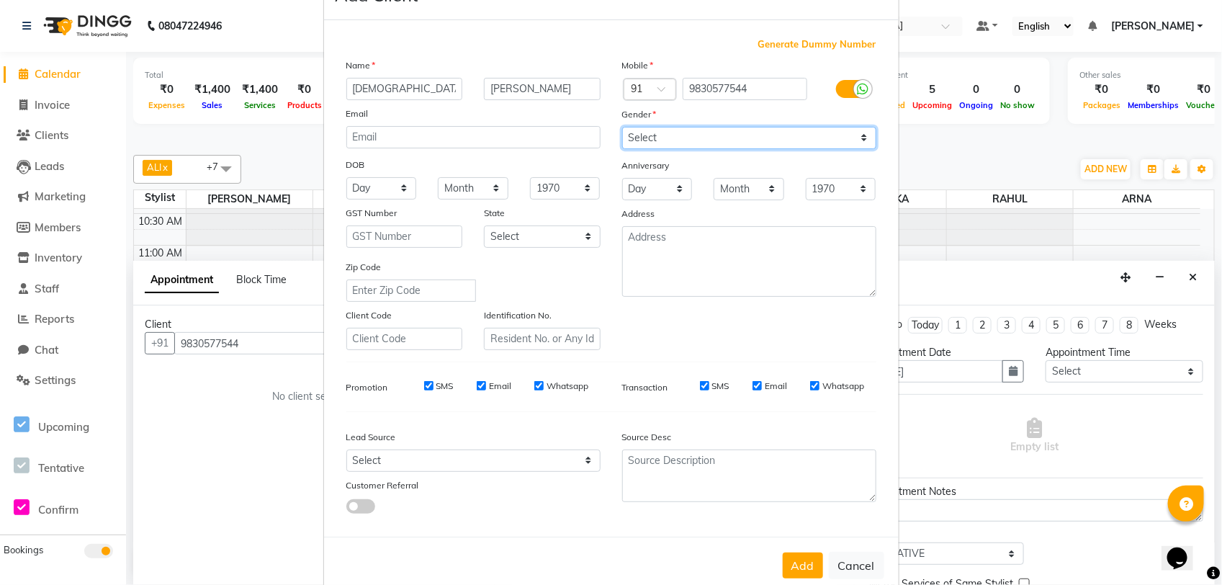
scroll to position [74, 0]
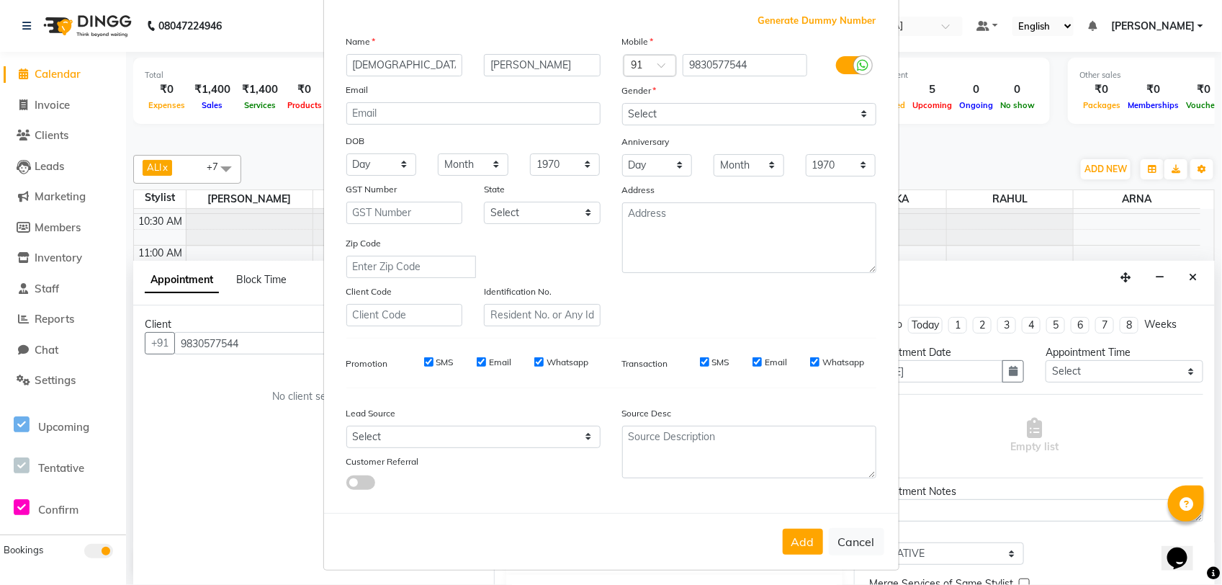
click at [794, 541] on button "Add" at bounding box center [803, 542] width 40 height 26
select select
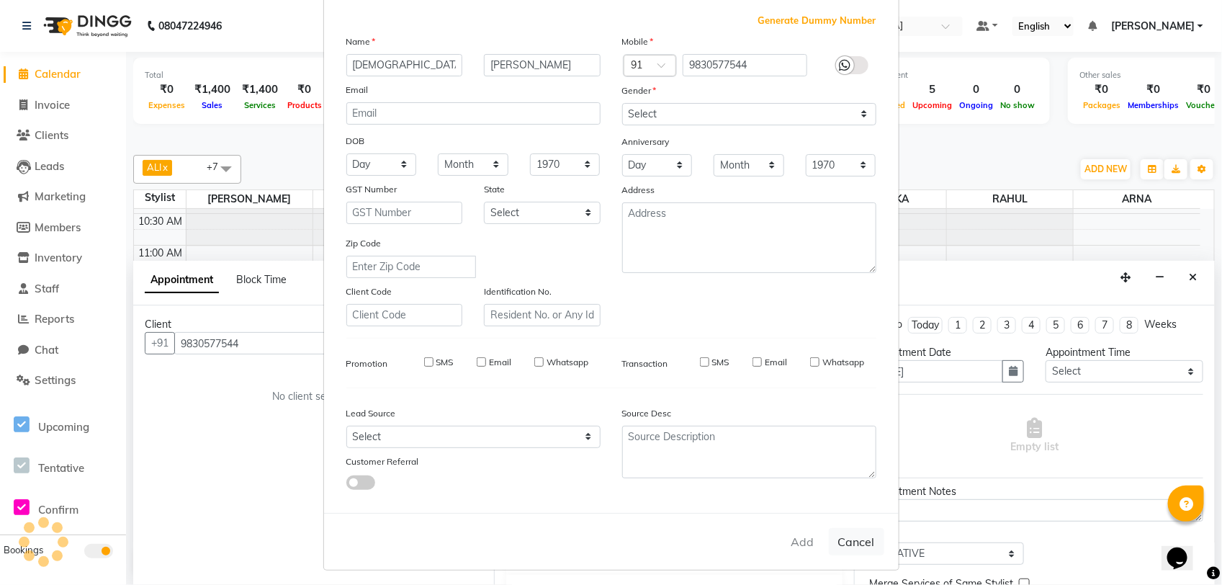
select select
checkbox input "false"
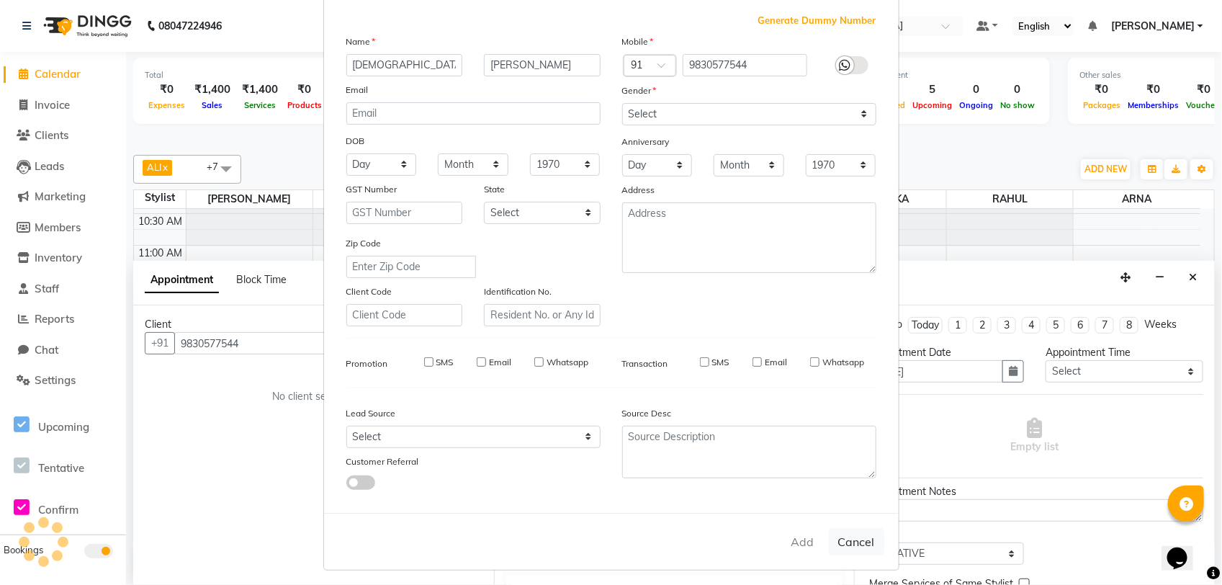
checkbox input "false"
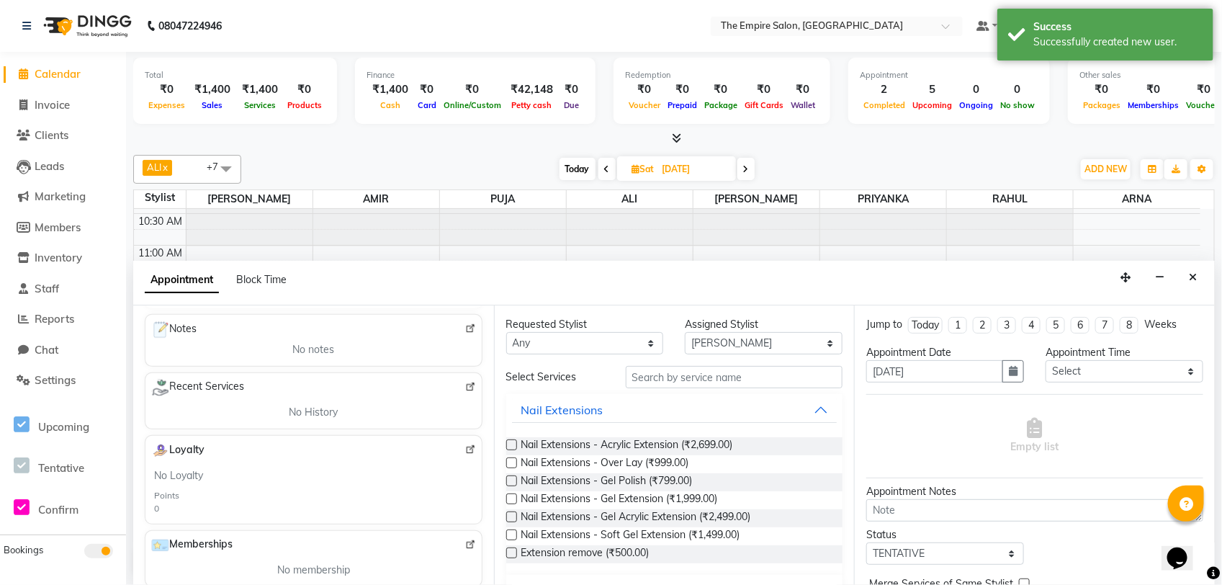
scroll to position [0, 0]
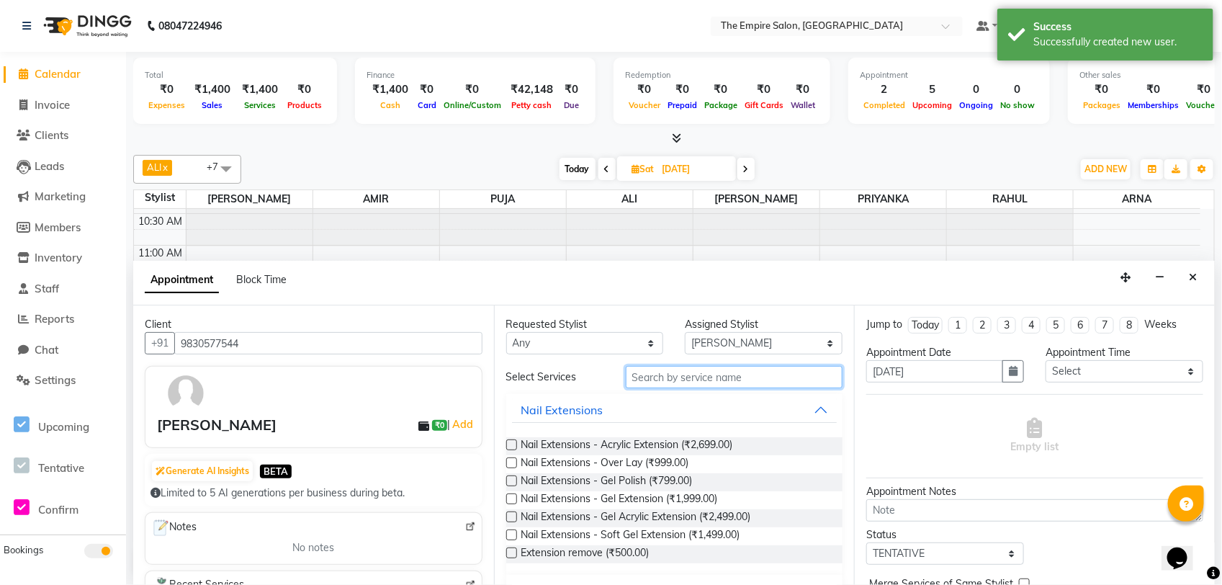
click at [675, 375] on input "text" at bounding box center [735, 377] width 218 height 22
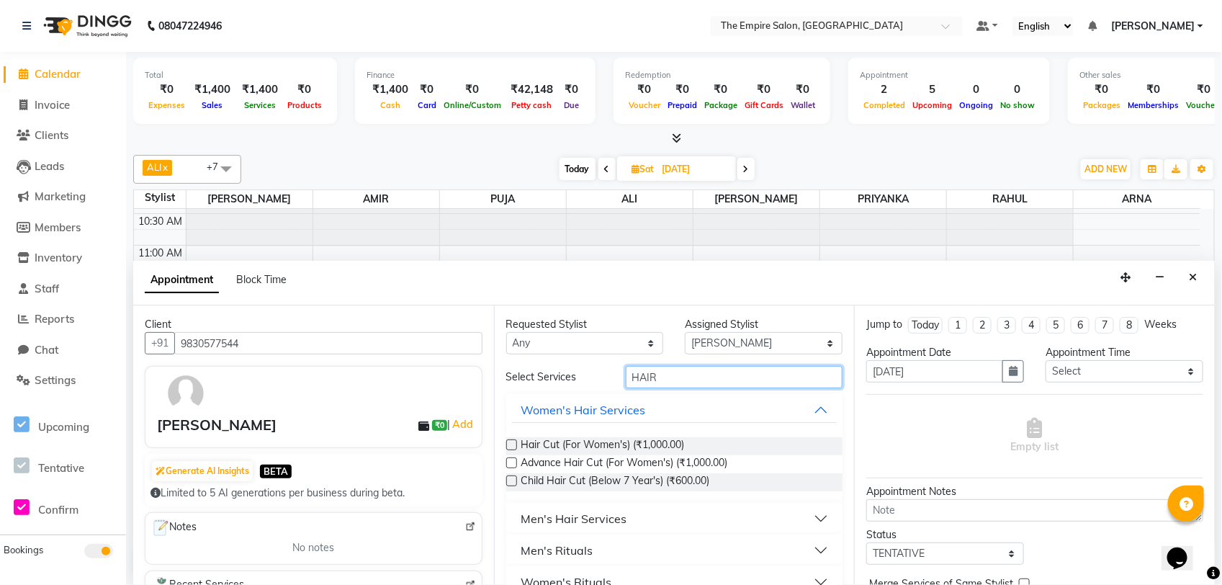
type input "HAIR"
click at [555, 512] on div "Men's Hair Services" at bounding box center [574, 518] width 106 height 17
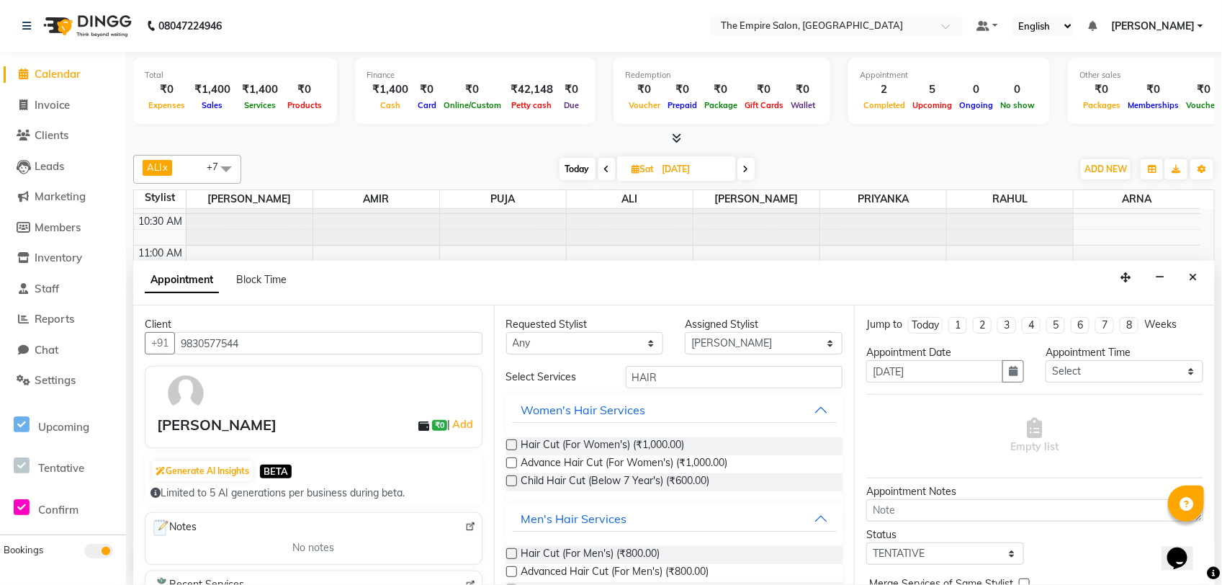
click at [515, 552] on label at bounding box center [511, 553] width 11 height 11
click at [515, 552] on input "checkbox" at bounding box center [510, 554] width 9 height 9
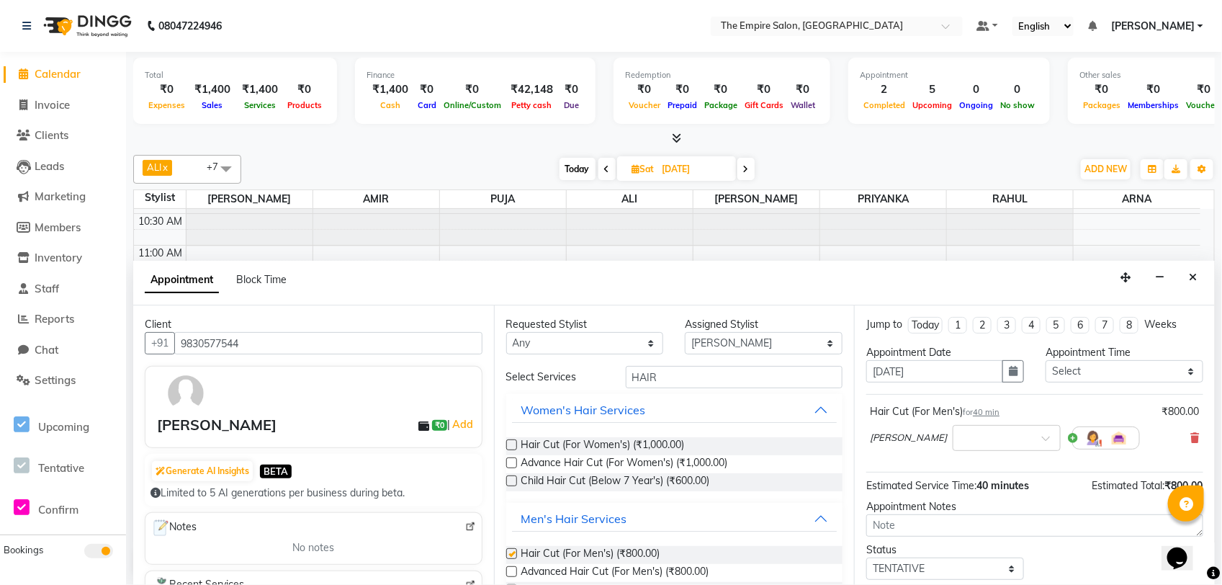
checkbox input "false"
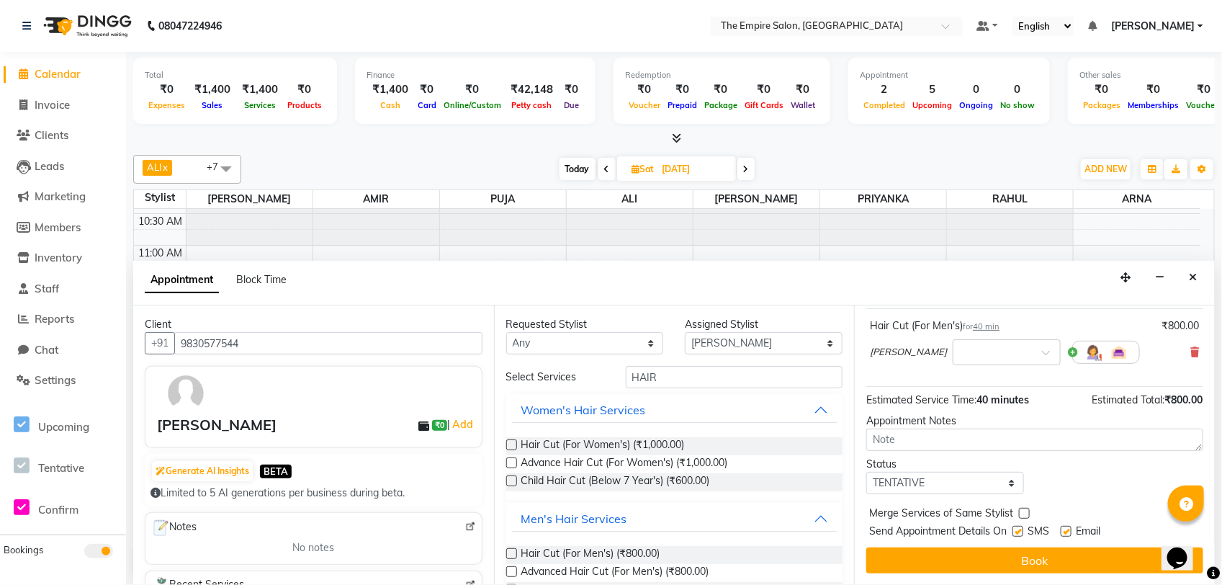
click at [1074, 560] on button "Book" at bounding box center [1035, 560] width 337 height 26
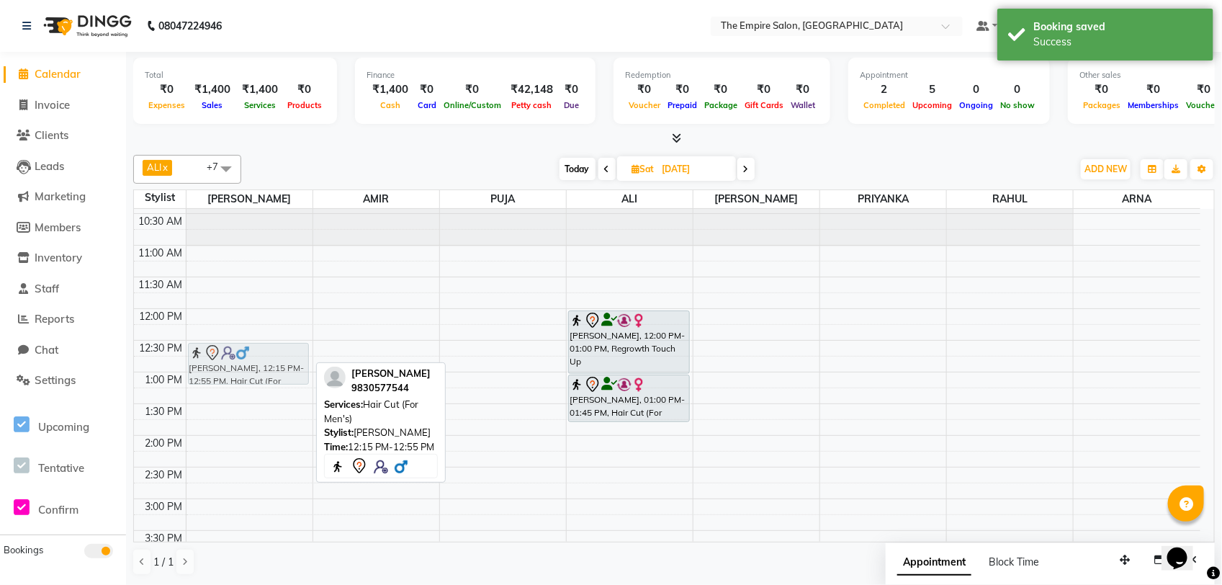
drag, startPoint x: 235, startPoint y: 351, endPoint x: 229, endPoint y: 362, distance: 12.2
click at [229, 362] on div "[PERSON_NAME], 12:15 PM-12:55 PM, Hair Cut (For Men's) [PERSON_NAME], 12:15 PM-…" at bounding box center [250, 530] width 126 height 823
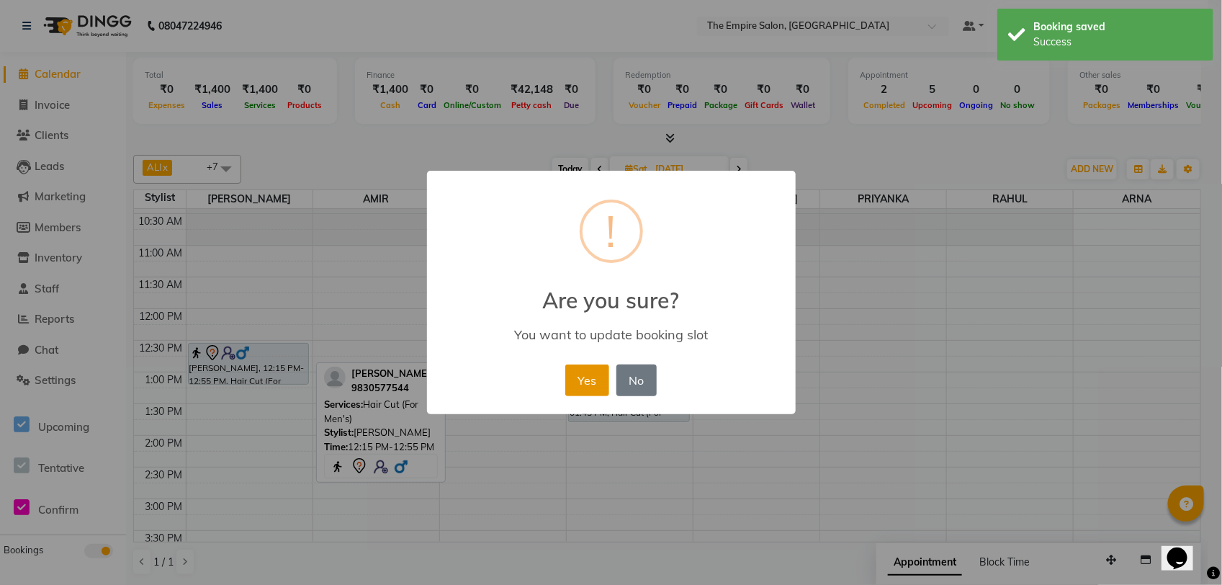
click at [591, 382] on button "Yes" at bounding box center [587, 380] width 44 height 32
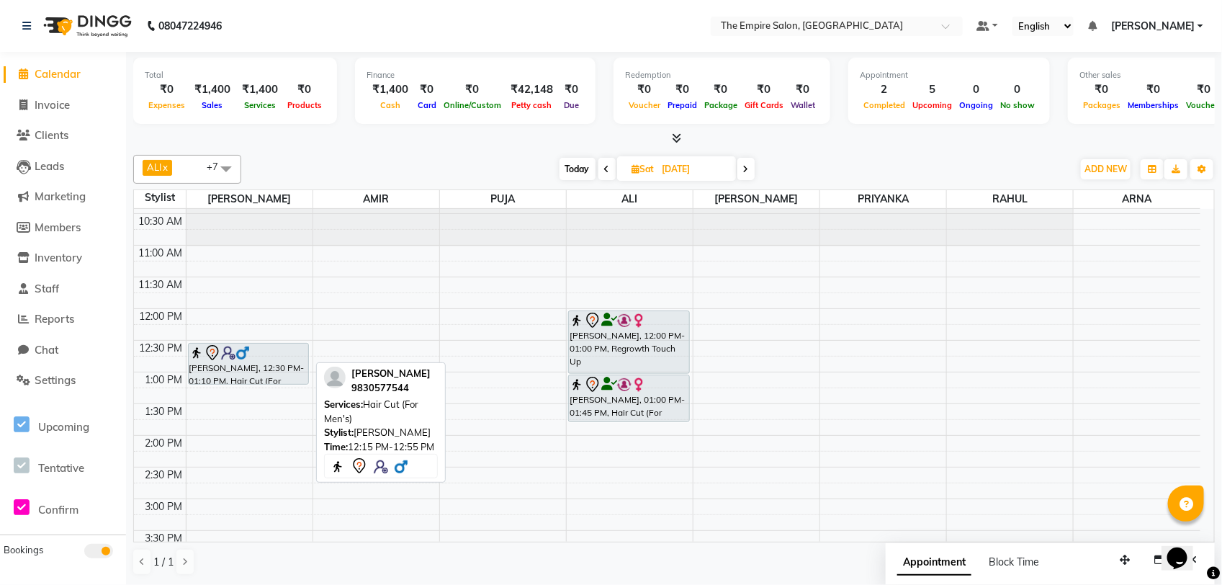
click at [578, 164] on span "Today" at bounding box center [578, 169] width 36 height 22
type input "[DATE]"
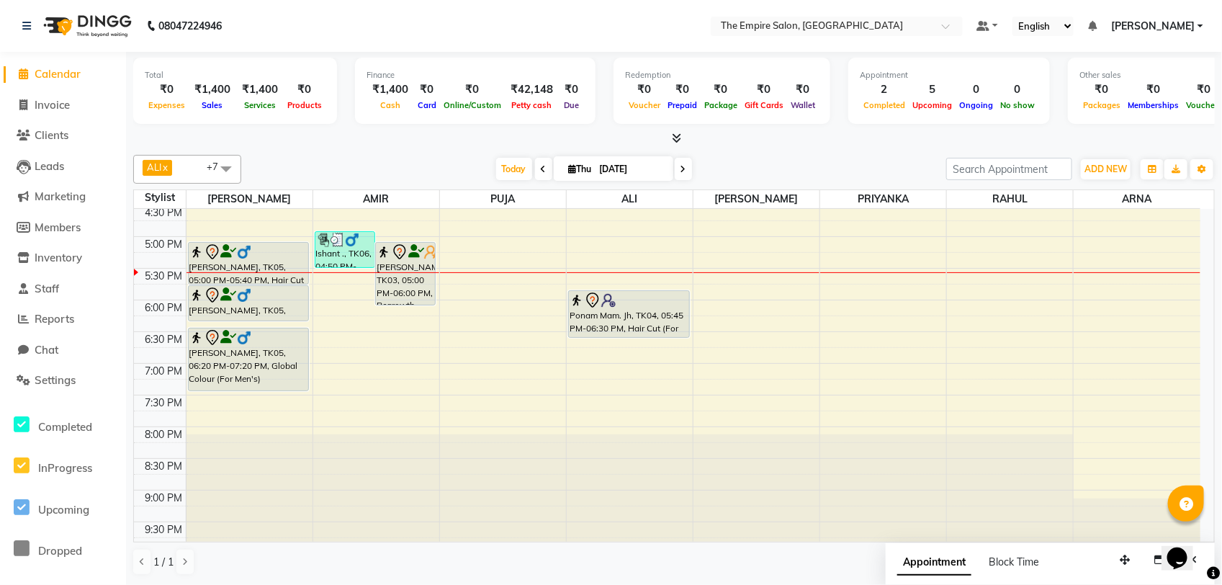
scroll to position [501, 0]
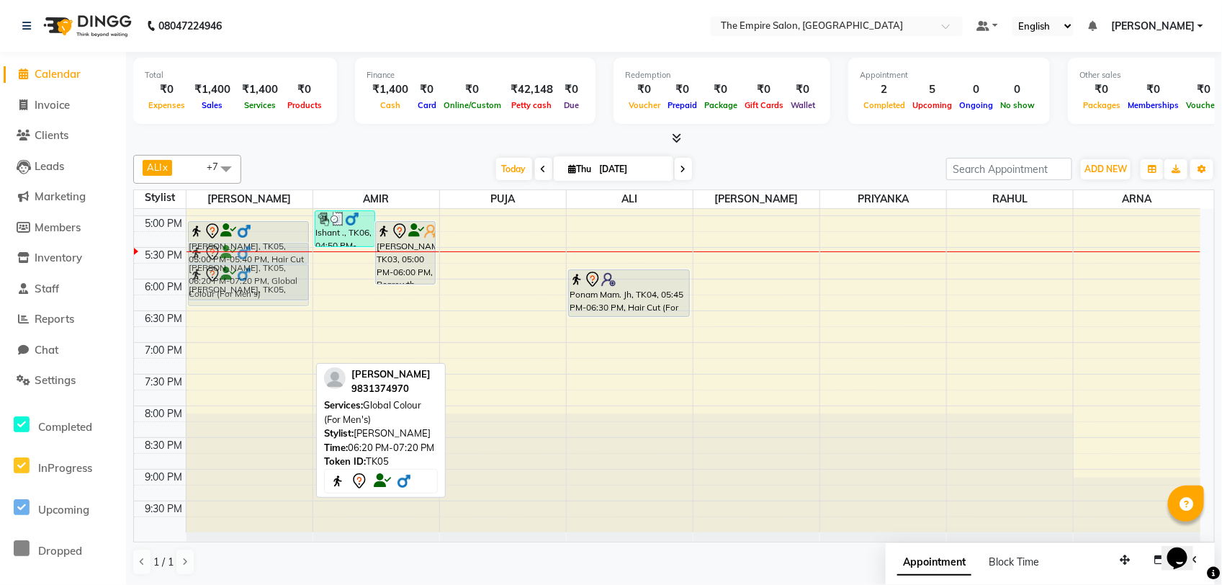
drag, startPoint x: 238, startPoint y: 336, endPoint x: 261, endPoint y: 278, distance: 62.3
click at [261, 278] on div "[PERSON_NAME], TK05, 05:00 PM-05:40 PM, Hair Cut (For Men's) [PERSON_NAME], TK0…" at bounding box center [250, 120] width 126 height 823
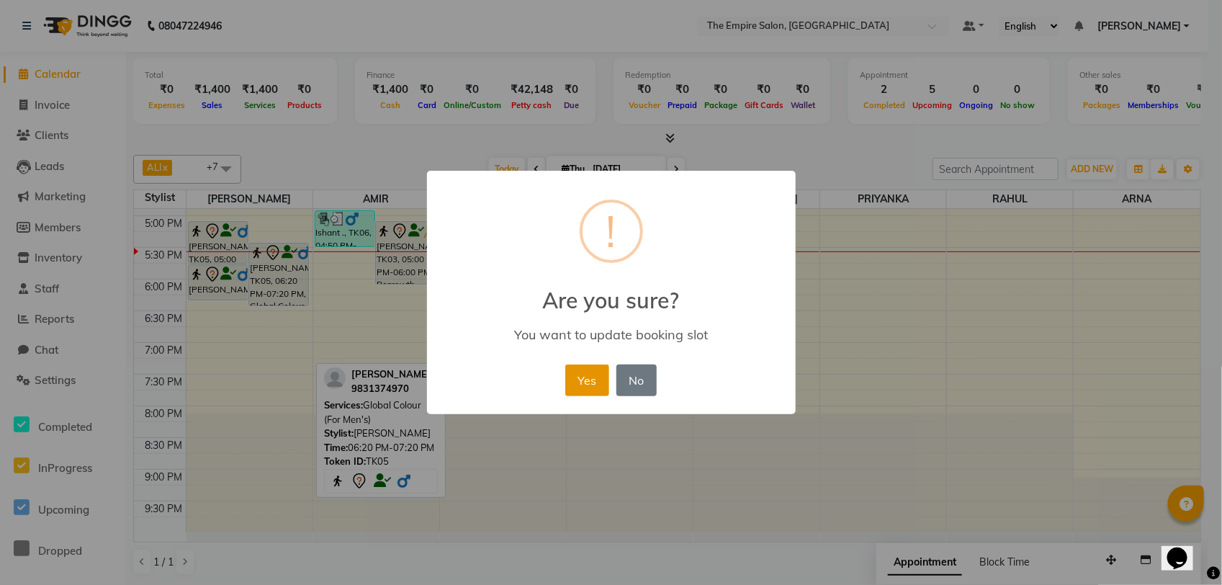
click at [584, 376] on button "Yes" at bounding box center [587, 380] width 44 height 32
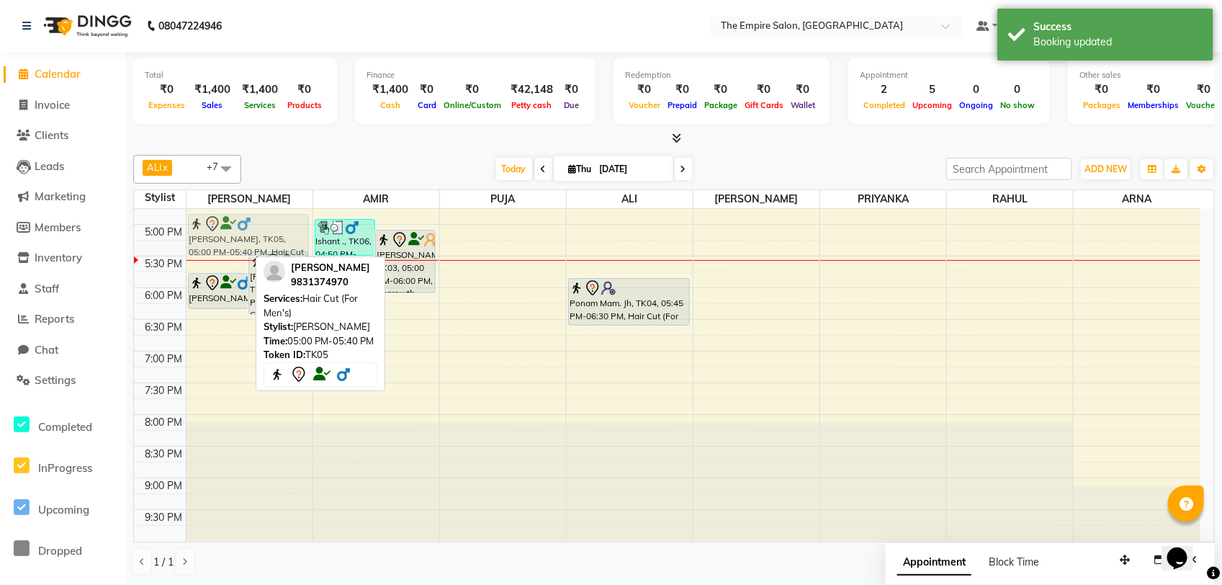
click at [236, 238] on div "[PERSON_NAME], TK05, 05:00 PM-05:40 PM, Hair Cut (For Men's) [PERSON_NAME], TK0…" at bounding box center [250, 129] width 126 height 823
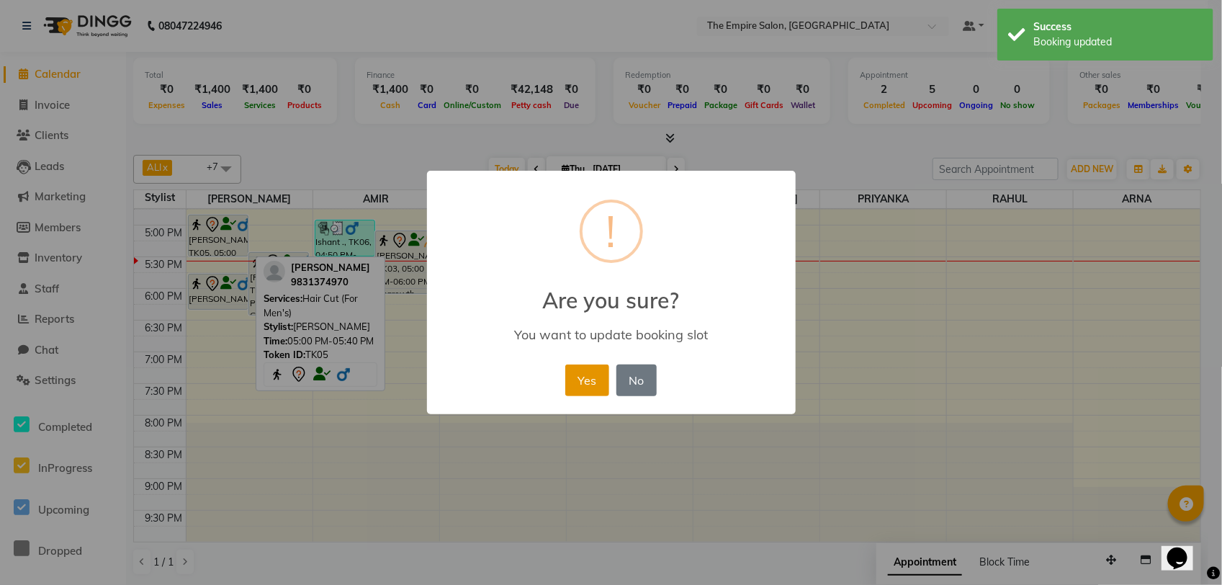
click at [593, 375] on button "Yes" at bounding box center [587, 380] width 44 height 32
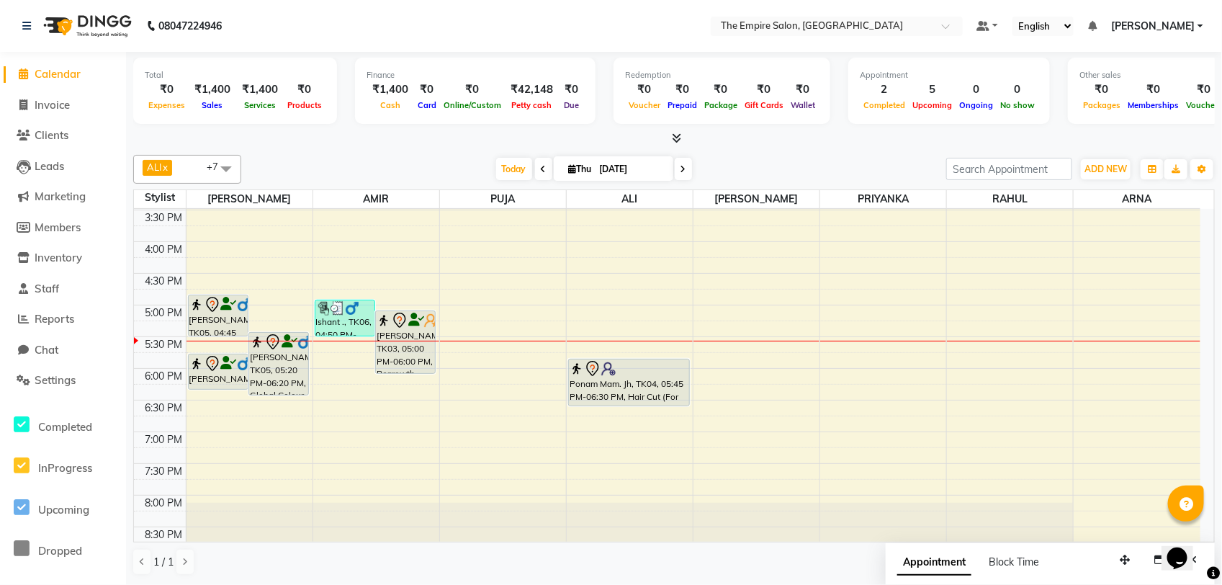
scroll to position [501, 0]
